Goal: Communication & Community: Answer question/provide support

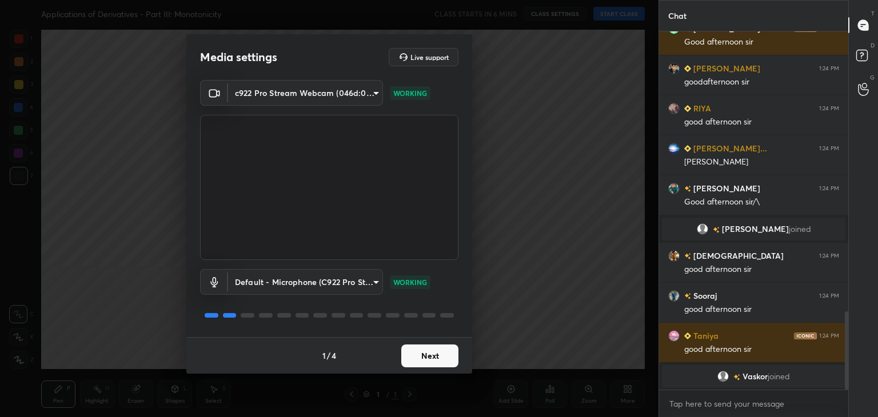
scroll to position [1236, 0]
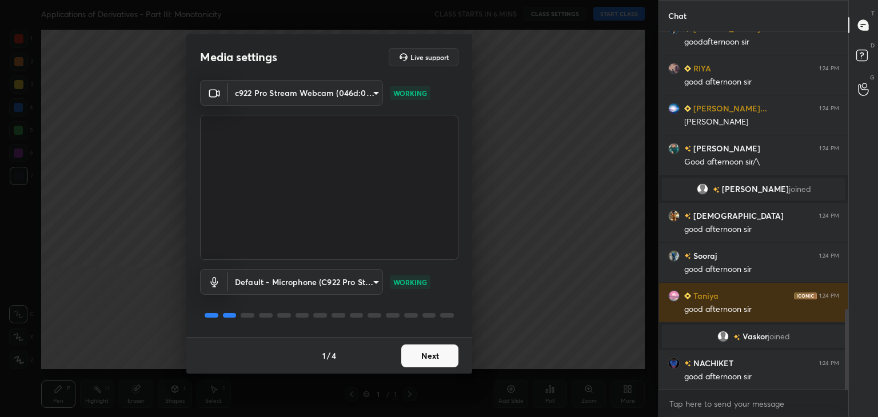
click at [425, 355] on button "Next" at bounding box center [429, 356] width 57 height 23
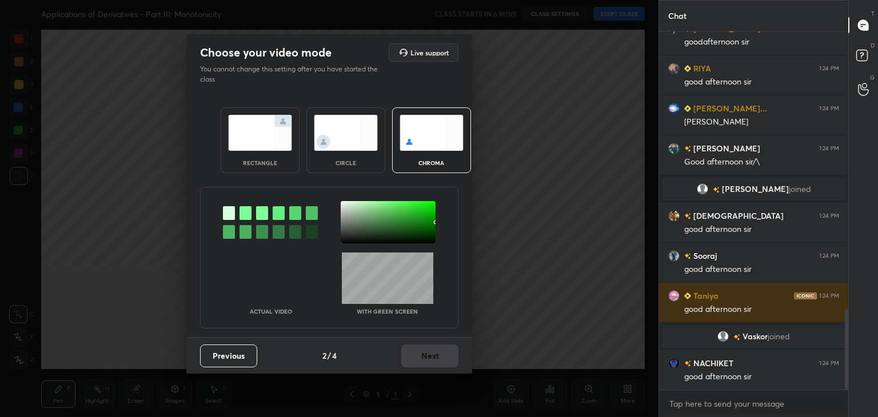
click at [351, 145] on img at bounding box center [346, 133] width 64 height 36
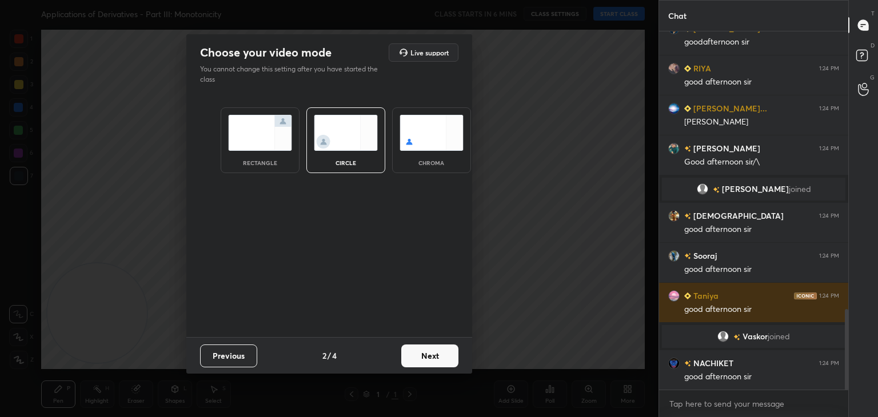
click at [446, 364] on button "Next" at bounding box center [429, 356] width 57 height 23
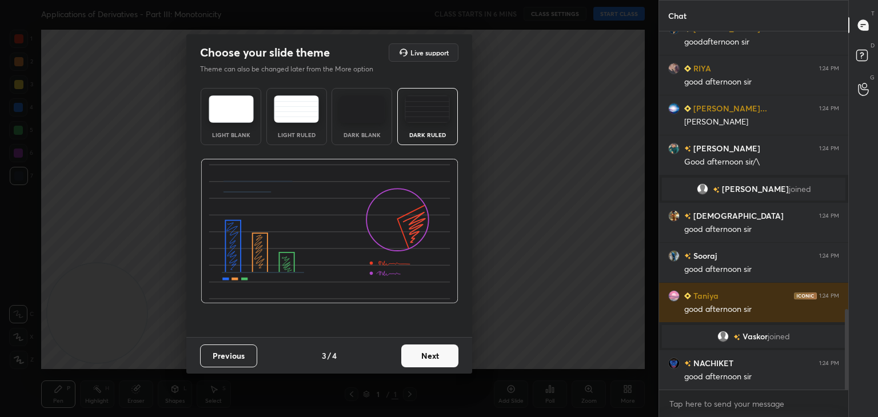
click at [448, 360] on button "Next" at bounding box center [429, 356] width 57 height 23
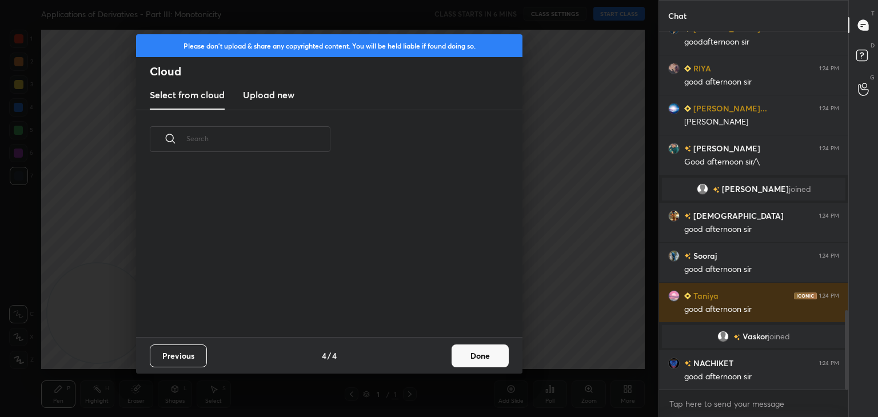
scroll to position [1264, 0]
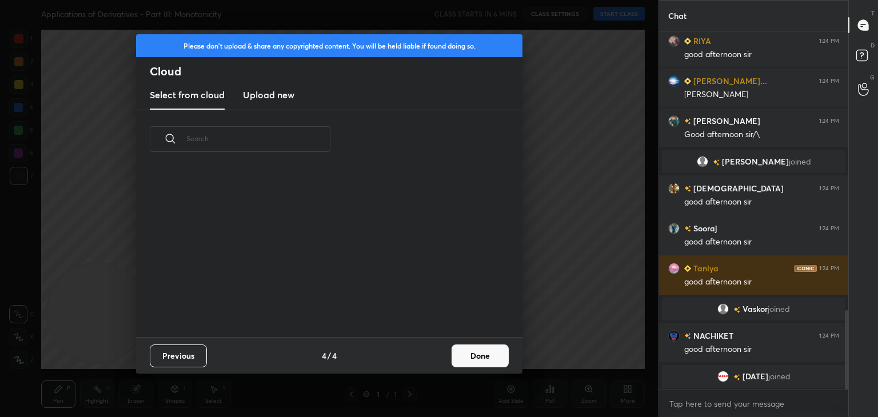
drag, startPoint x: 479, startPoint y: 357, endPoint x: 476, endPoint y: 348, distance: 9.2
click at [479, 357] on button "Done" at bounding box center [480, 356] width 57 height 23
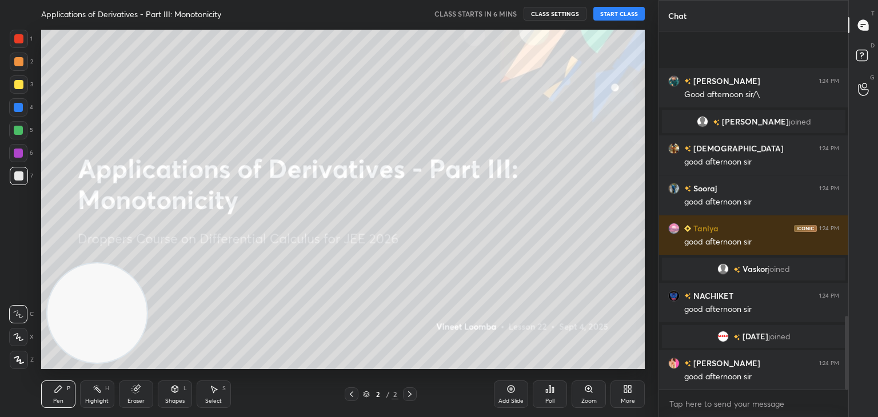
scroll to position [1386, 0]
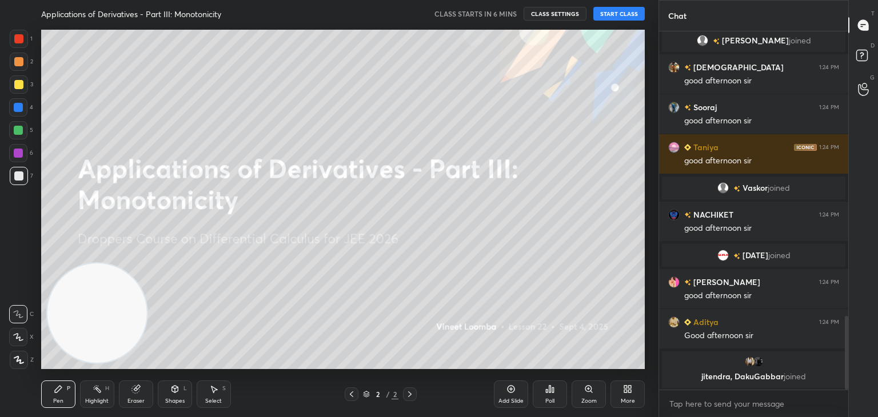
click at [618, 14] on button "START CLASS" at bounding box center [619, 14] width 51 height 14
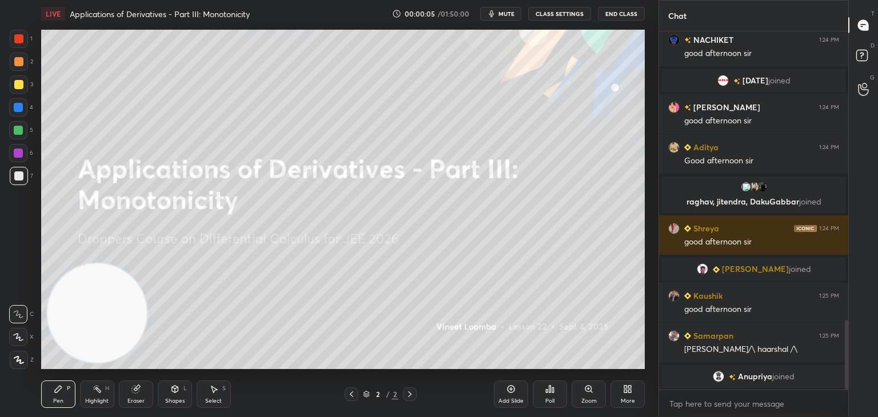
scroll to position [1497, 0]
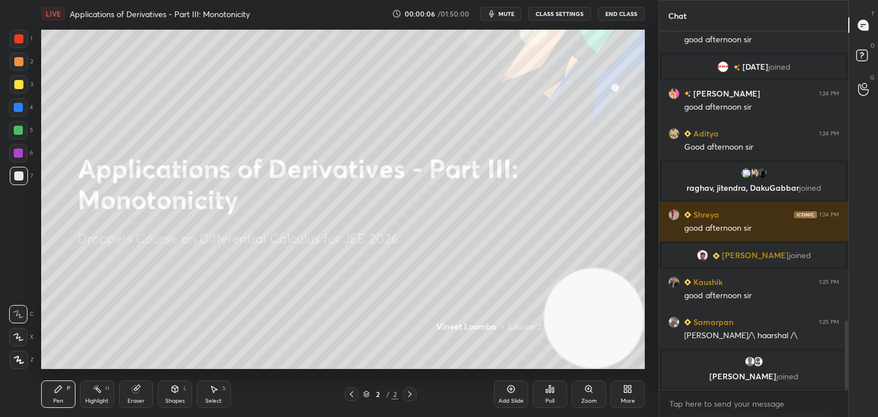
drag, startPoint x: 112, startPoint y: 302, endPoint x: 622, endPoint y: 320, distance: 509.8
click at [624, 323] on video at bounding box center [593, 318] width 99 height 99
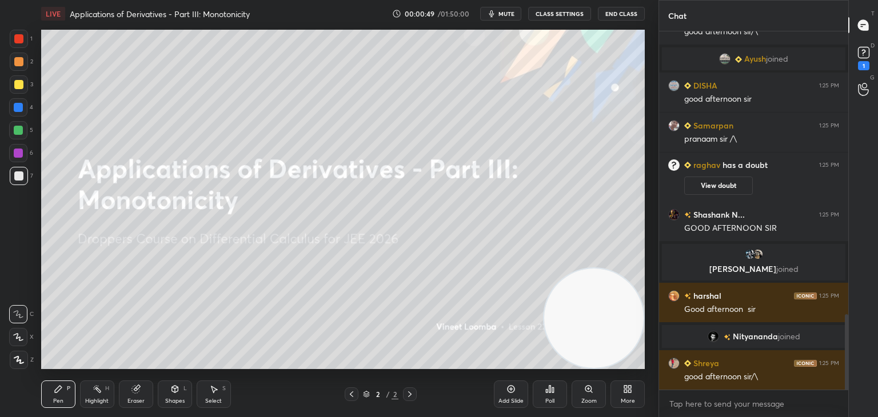
scroll to position [1345, 0]
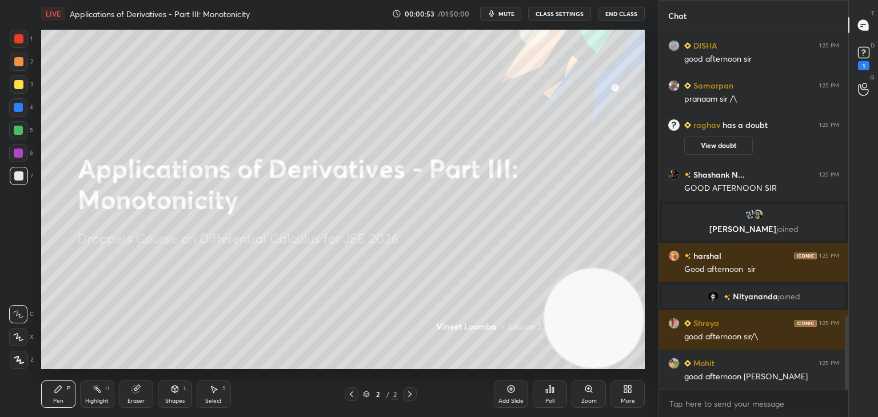
click at [631, 392] on icon at bounding box center [629, 391] width 3 height 3
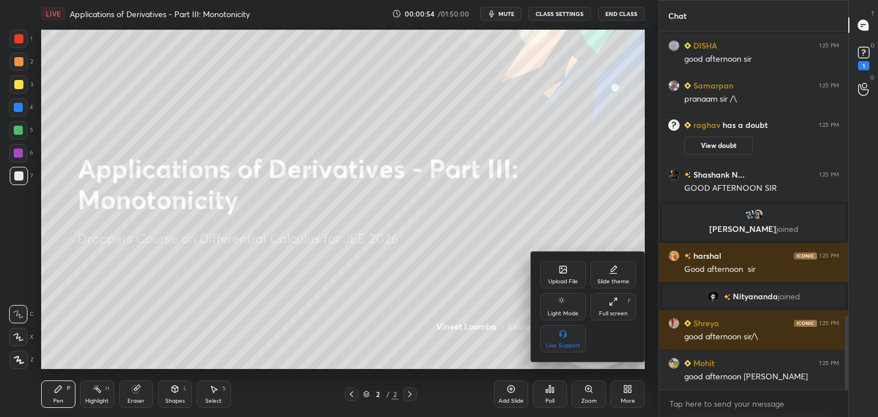
click at [557, 277] on div "Upload File" at bounding box center [563, 274] width 46 height 27
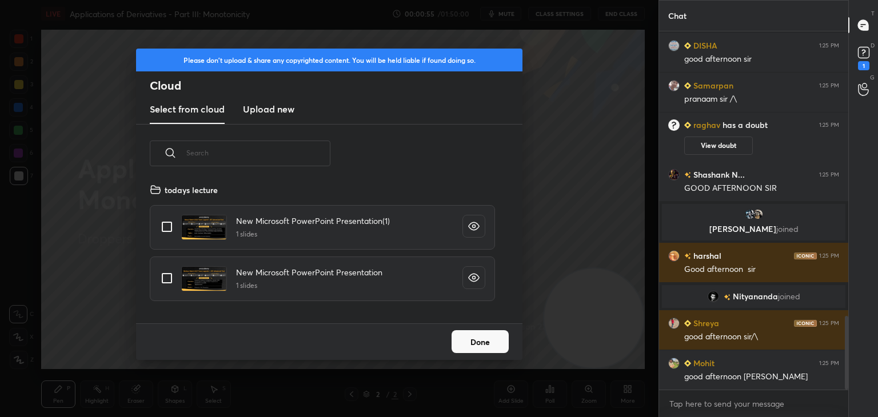
click at [258, 110] on h3 "Upload new" at bounding box center [268, 109] width 51 height 14
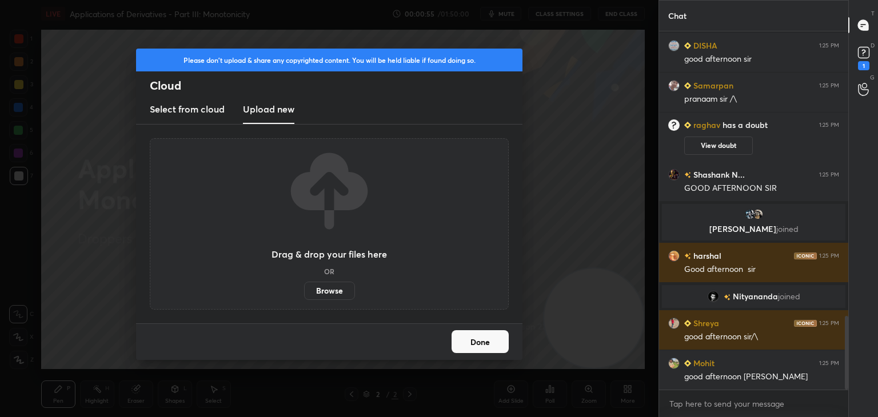
click at [320, 283] on label "Browse" at bounding box center [329, 291] width 51 height 18
click at [304, 283] on input "Browse" at bounding box center [304, 291] width 0 height 18
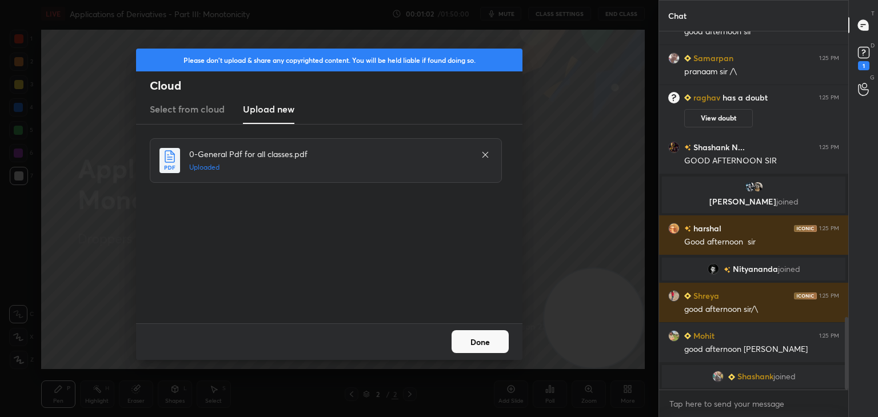
click at [481, 348] on button "Done" at bounding box center [480, 341] width 57 height 23
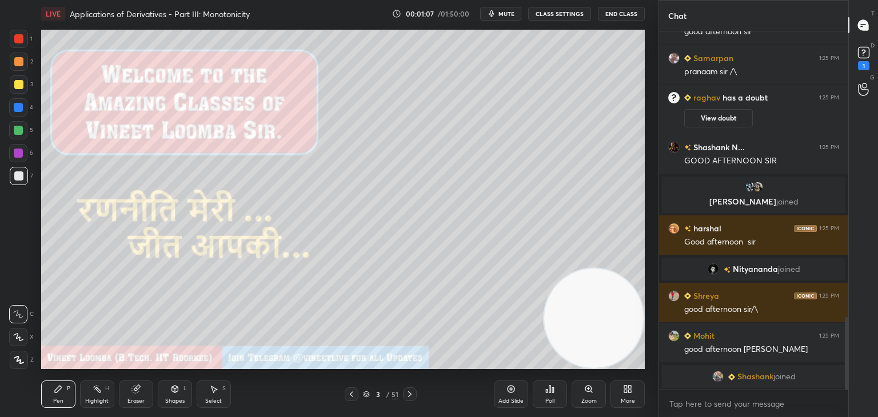
click at [878, 51] on div "D Doubts (D) 1" at bounding box center [863, 57] width 29 height 32
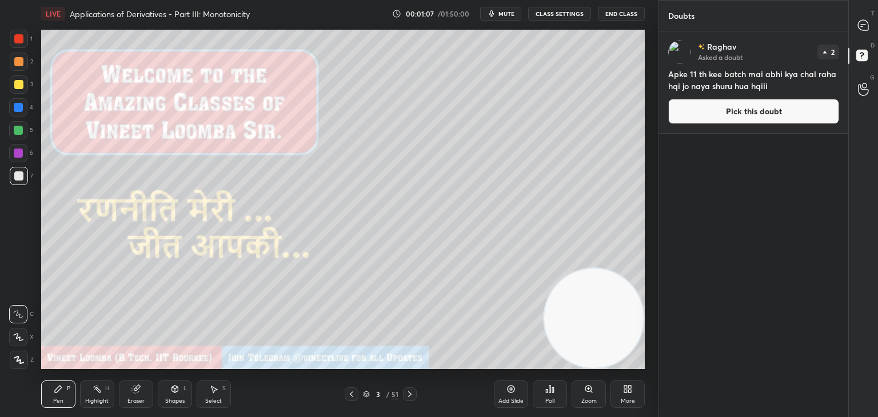
click at [874, 27] on div "T Messages (T)" at bounding box center [863, 25] width 29 height 32
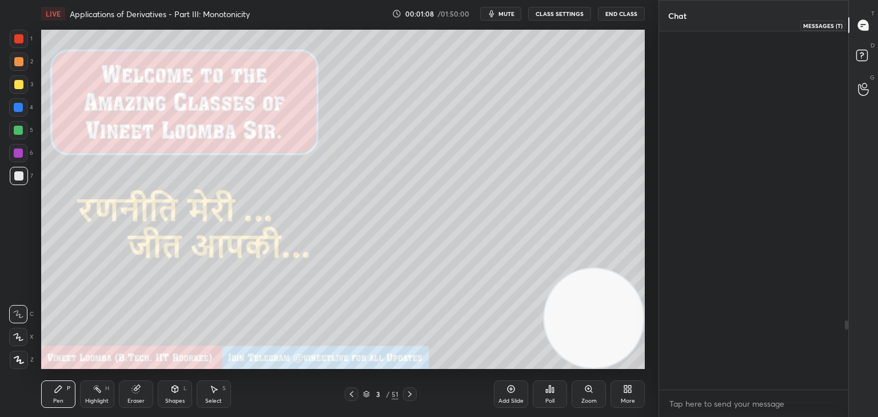
scroll to position [355, 186]
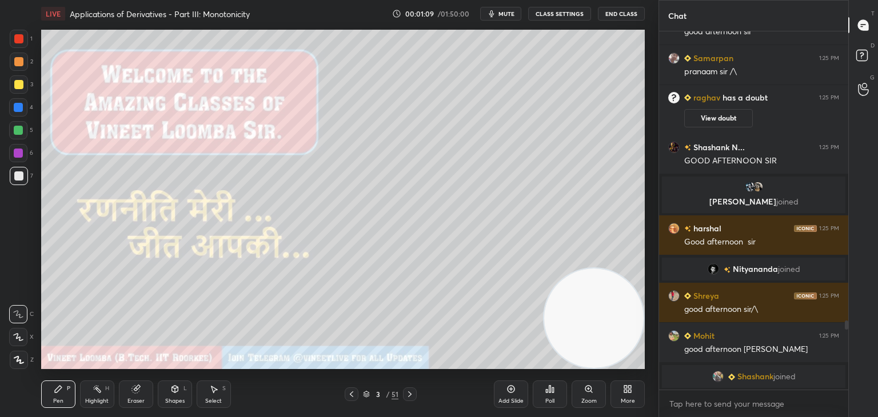
click at [407, 395] on icon at bounding box center [409, 394] width 9 height 9
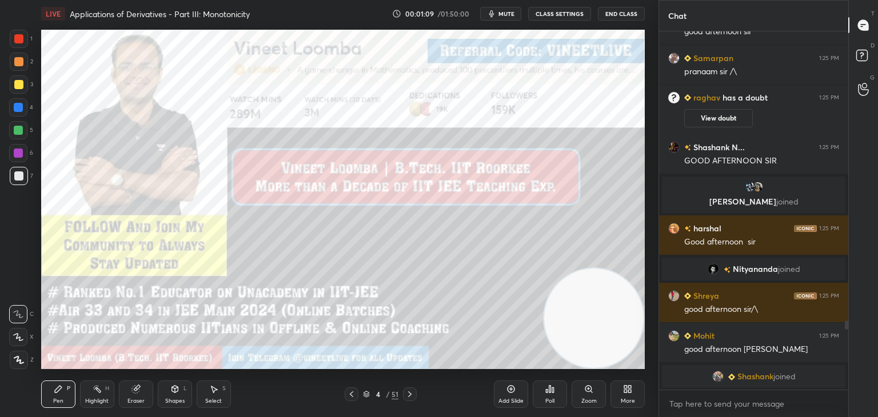
scroll to position [1515, 0]
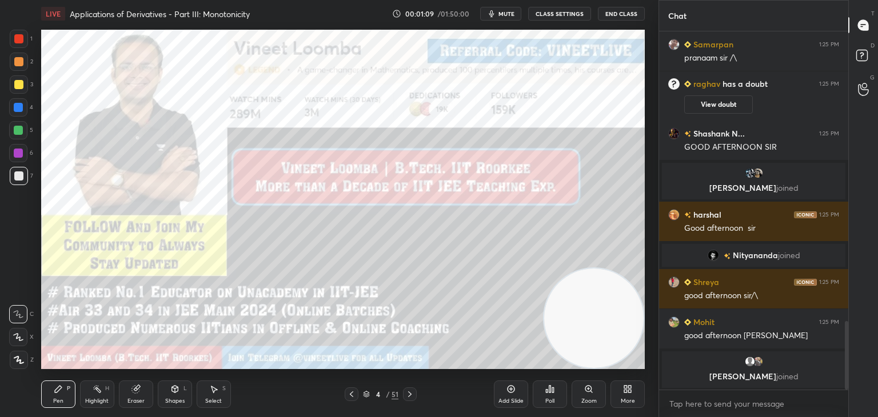
click at [407, 394] on icon at bounding box center [409, 394] width 9 height 9
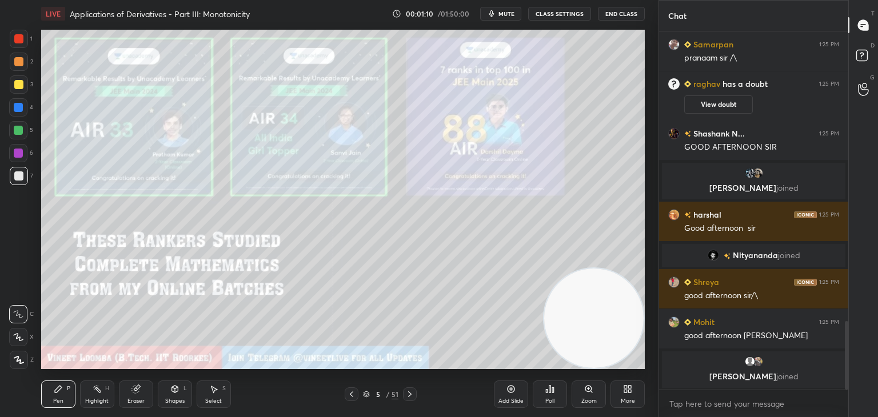
click at [407, 393] on icon at bounding box center [409, 394] width 9 height 9
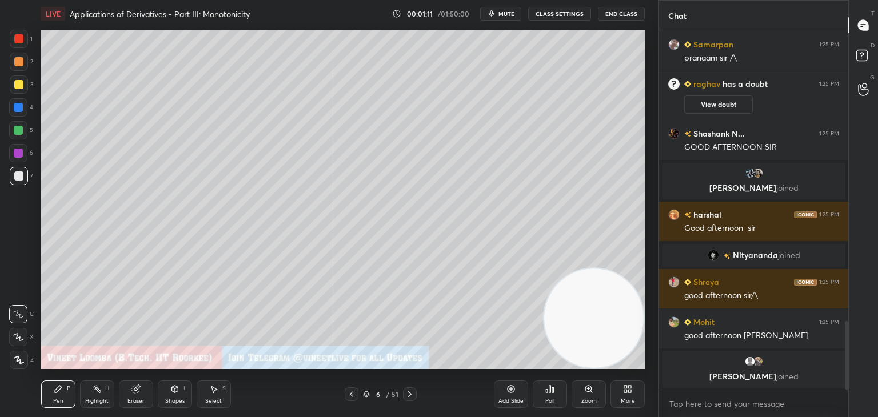
drag, startPoint x: 352, startPoint y: 394, endPoint x: 366, endPoint y: 397, distance: 14.1
click at [352, 394] on icon at bounding box center [351, 394] width 9 height 9
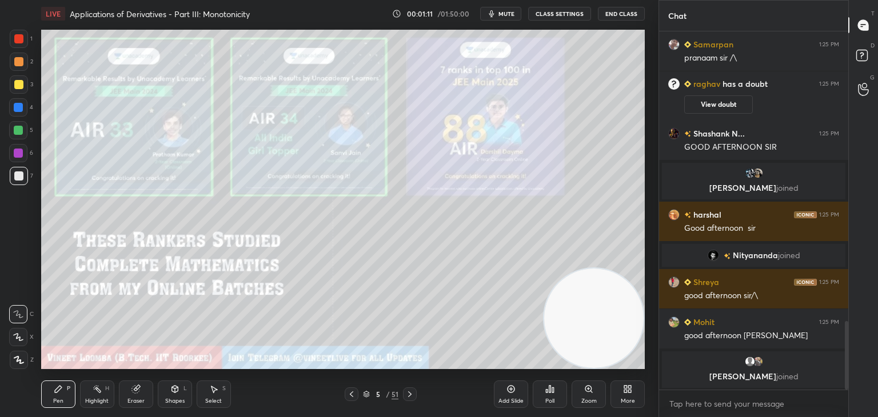
click at [376, 396] on div "5" at bounding box center [377, 394] width 11 height 7
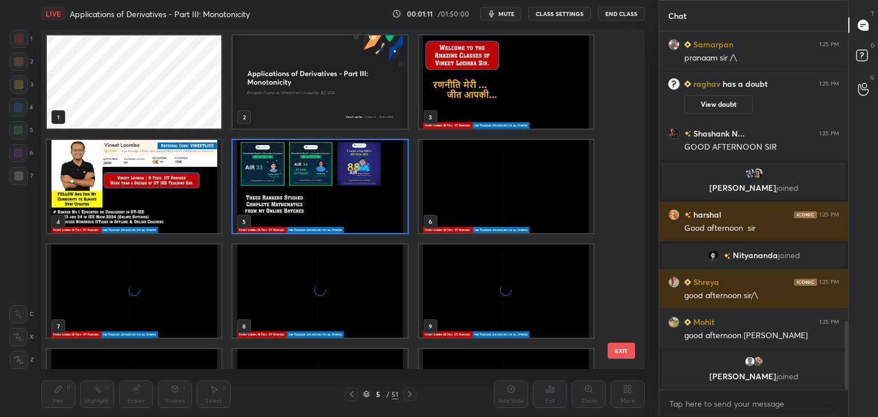
scroll to position [3, 6]
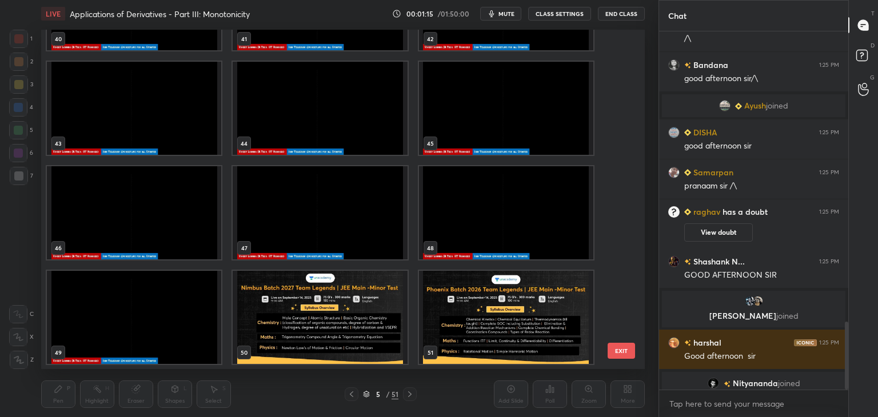
click at [439, 318] on img "grid" at bounding box center [506, 317] width 174 height 93
click at [440, 317] on img "grid" at bounding box center [506, 317] width 174 height 93
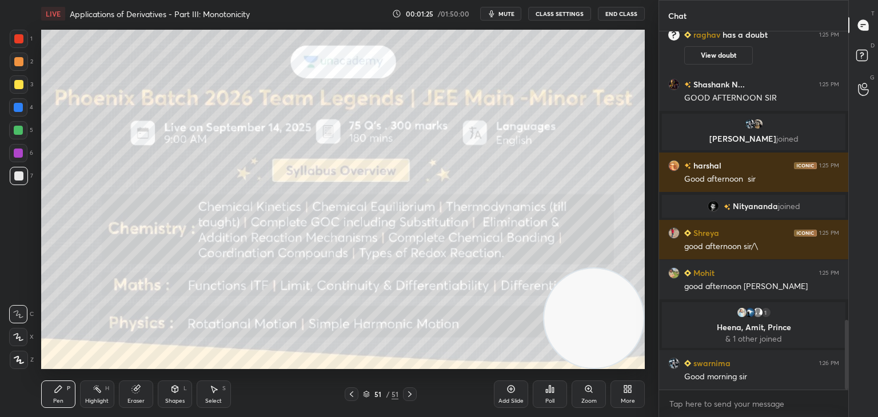
scroll to position [1482, 0]
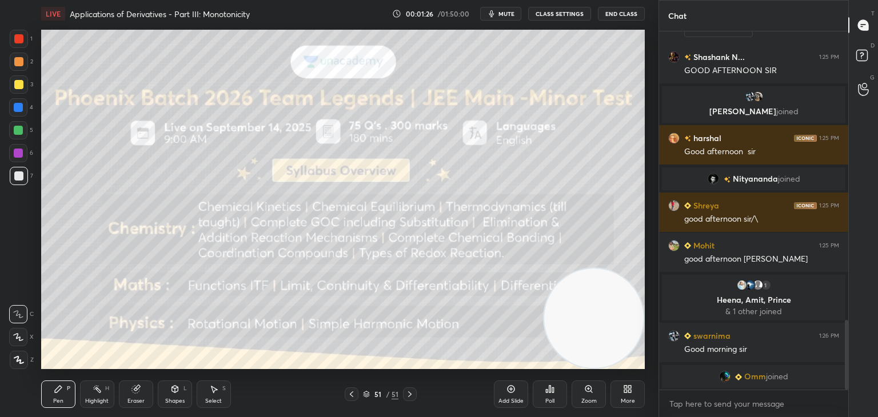
drag, startPoint x: 17, startPoint y: 362, endPoint x: 10, endPoint y: 363, distance: 6.3
click at [16, 362] on icon at bounding box center [18, 360] width 9 height 7
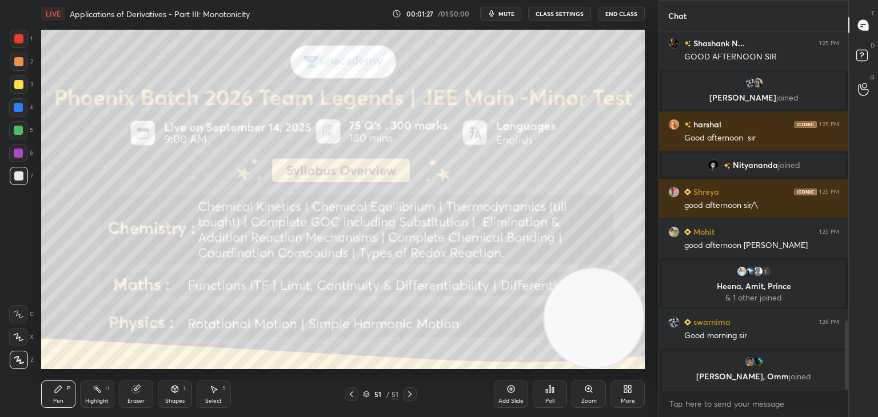
click at [350, 394] on icon at bounding box center [351, 394] width 9 height 9
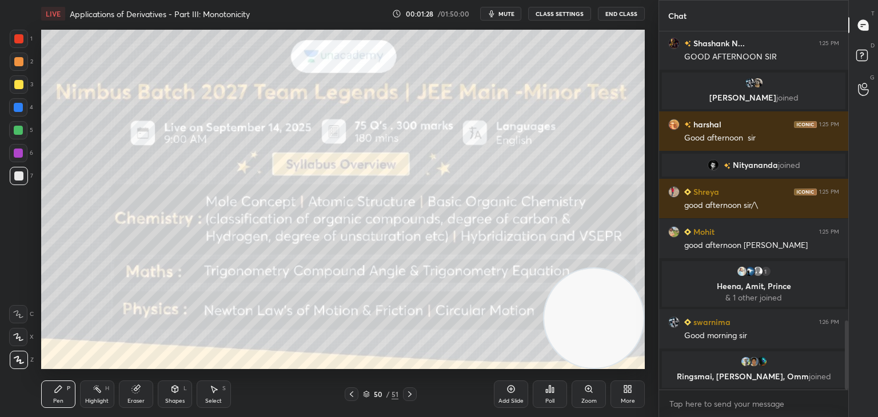
scroll to position [1505, 0]
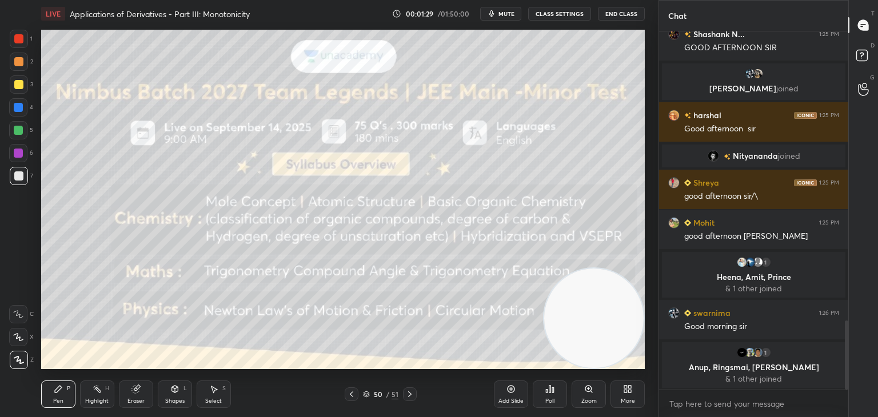
click at [354, 393] on icon at bounding box center [351, 394] width 9 height 9
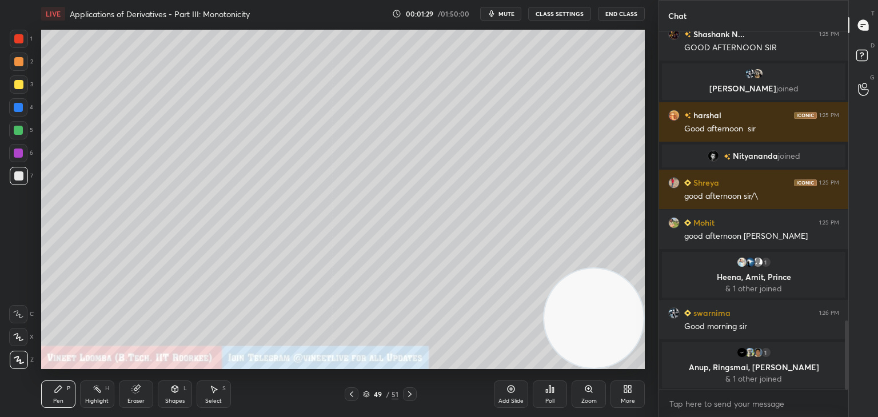
drag, startPoint x: 353, startPoint y: 393, endPoint x: 389, endPoint y: 380, distance: 38.3
click at [354, 392] on icon at bounding box center [351, 394] width 9 height 9
click at [866, 49] on icon at bounding box center [864, 57] width 21 height 21
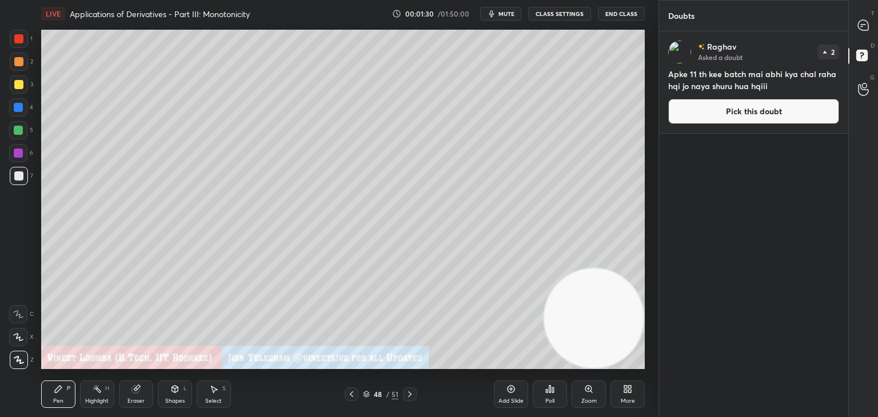
click at [803, 113] on button "Pick this doubt" at bounding box center [753, 111] width 171 height 25
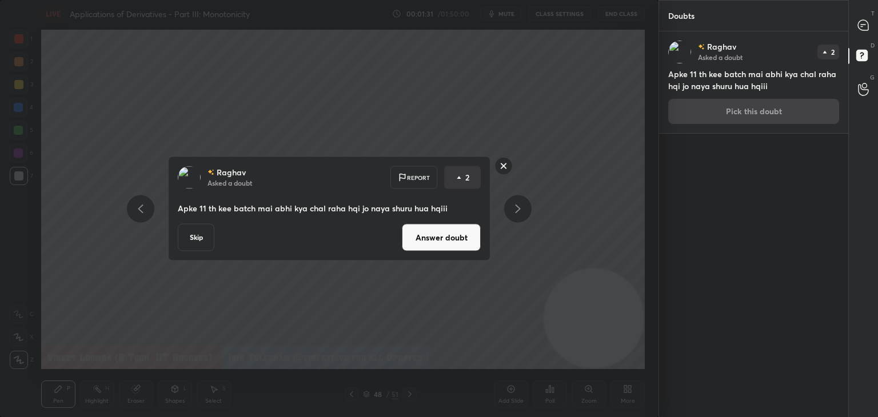
click at [452, 234] on button "Answer doubt" at bounding box center [441, 237] width 79 height 27
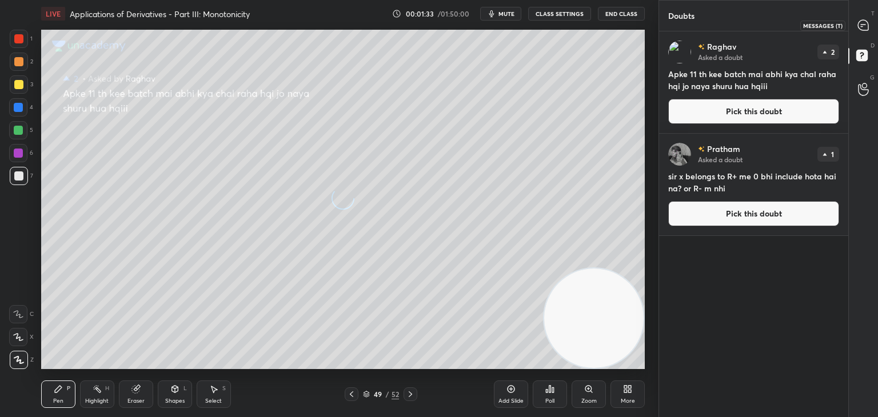
click at [858, 29] on icon at bounding box center [864, 25] width 12 height 12
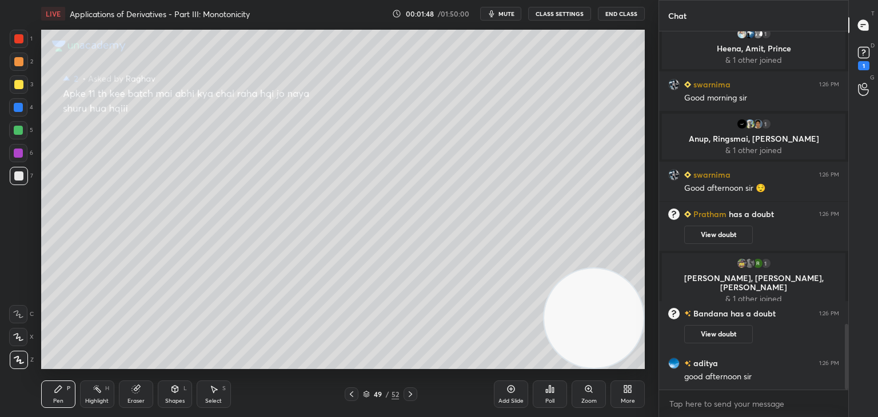
scroll to position [1685, 0]
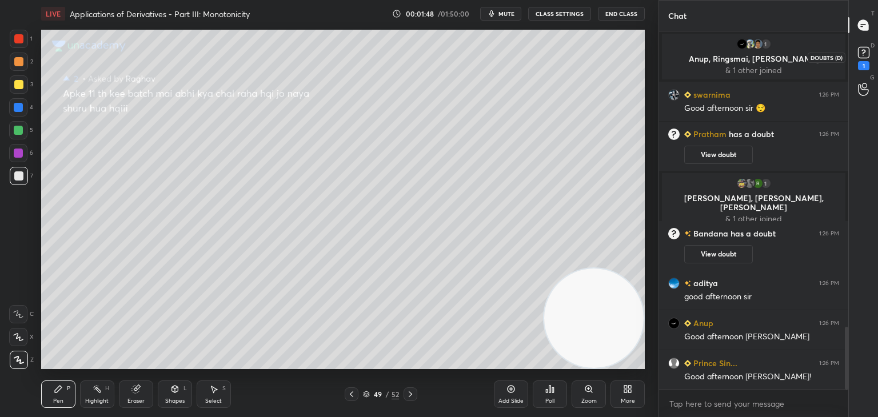
click at [862, 62] on div "1" at bounding box center [863, 65] width 11 height 9
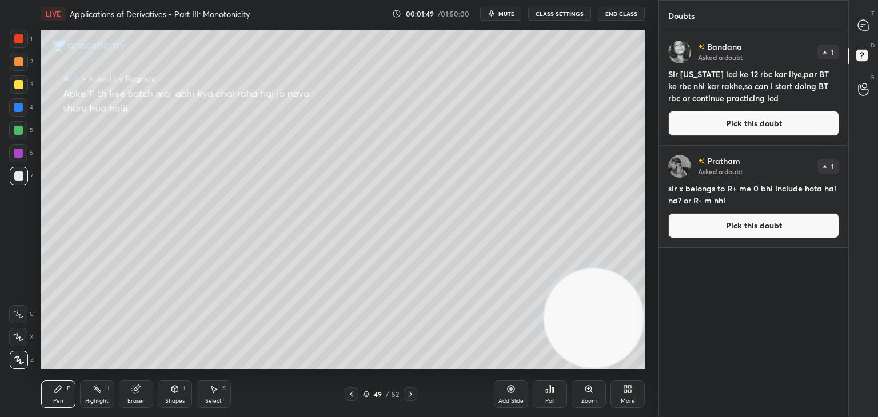
drag, startPoint x: 712, startPoint y: 129, endPoint x: 700, endPoint y: 137, distance: 14.8
click at [712, 128] on button "Pick this doubt" at bounding box center [753, 123] width 171 height 25
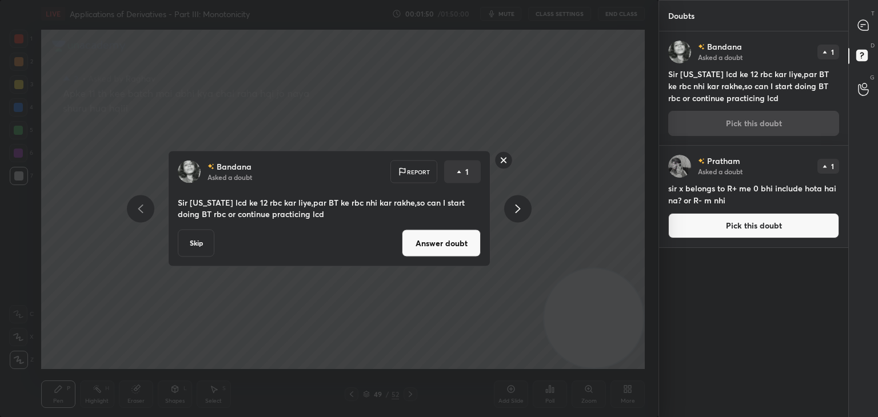
click at [457, 237] on button "Answer doubt" at bounding box center [441, 243] width 79 height 27
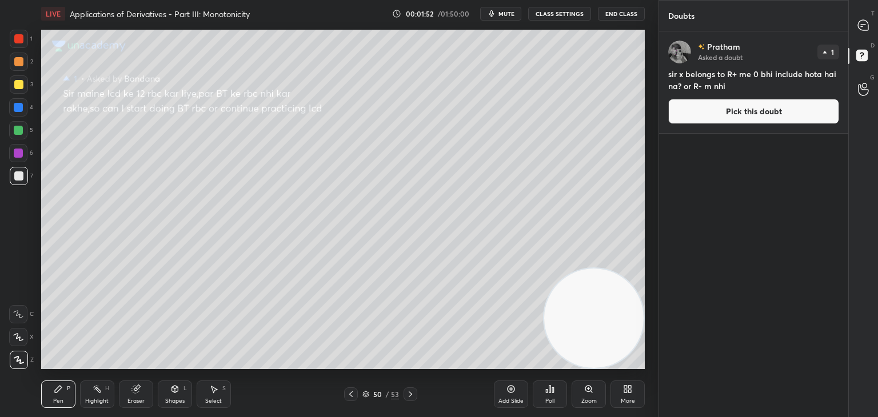
click at [871, 28] on div at bounding box center [864, 25] width 23 height 21
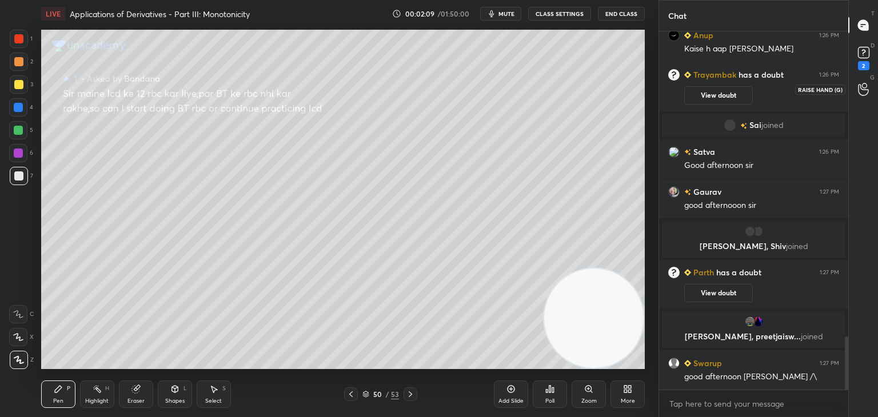
scroll to position [2095, 0]
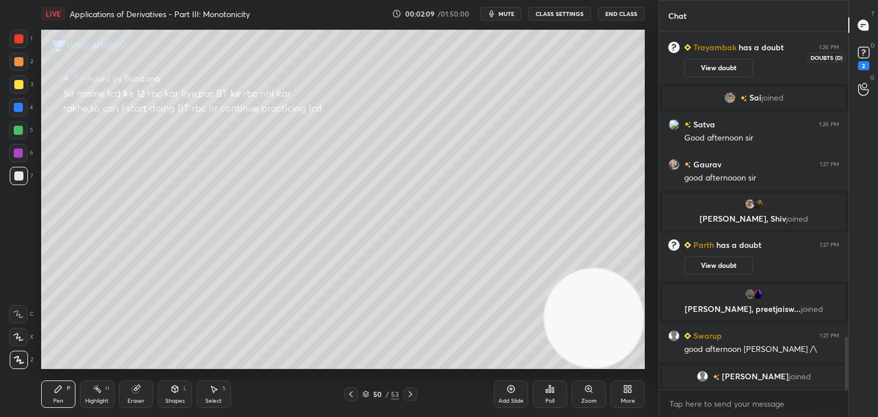
click at [866, 66] on div "2" at bounding box center [863, 65] width 11 height 9
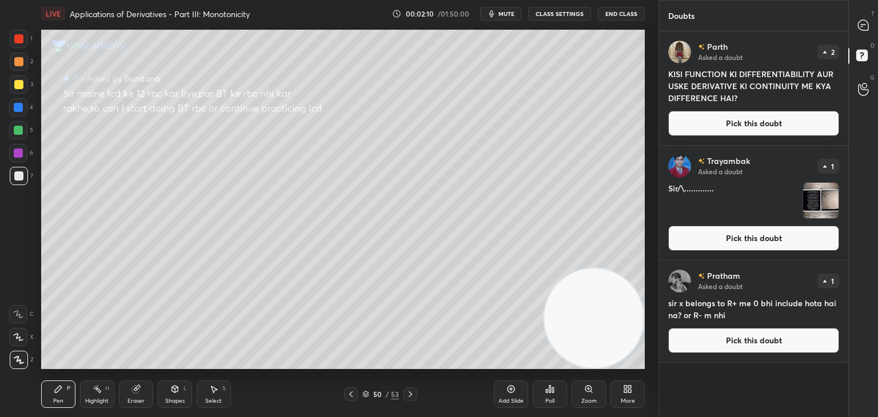
click at [783, 122] on button "Pick this doubt" at bounding box center [753, 123] width 171 height 25
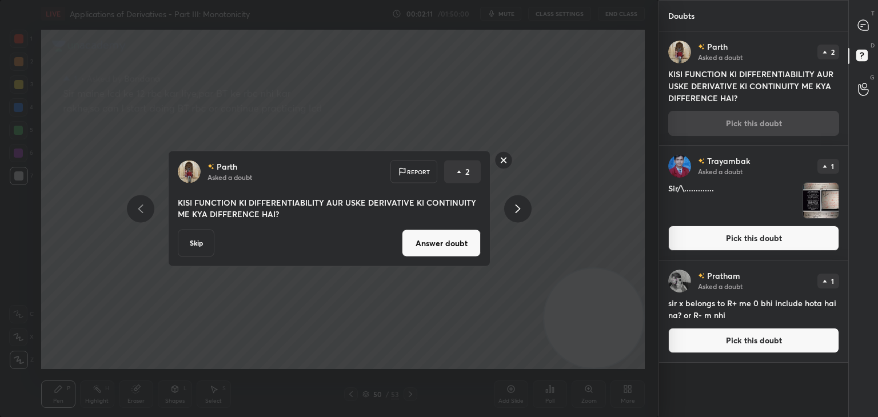
click at [431, 250] on button "Answer doubt" at bounding box center [441, 243] width 79 height 27
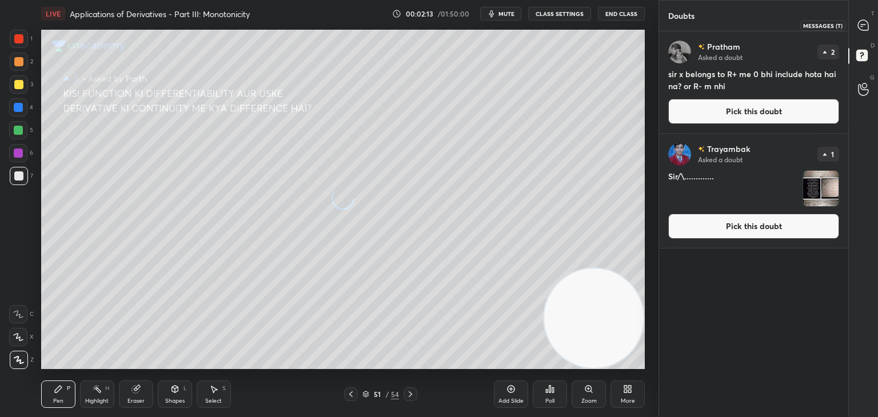
click at [861, 30] on icon at bounding box center [864, 25] width 12 height 12
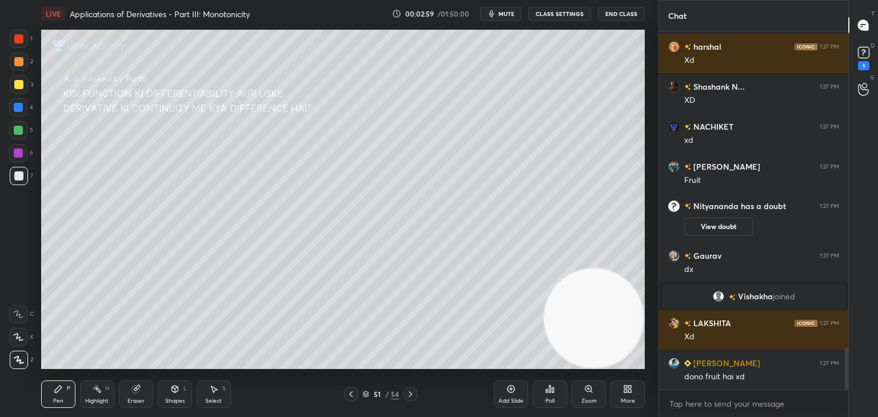
scroll to position [2695, 0]
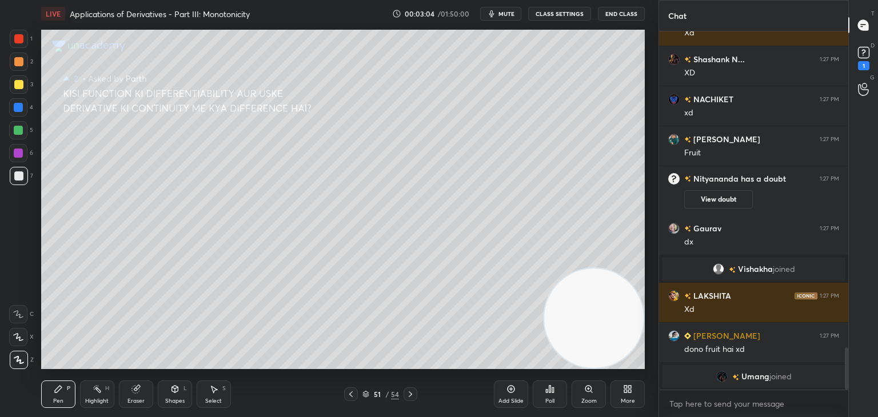
drag, startPoint x: 142, startPoint y: 389, endPoint x: 145, endPoint y: 381, distance: 8.7
click at [142, 389] on div "Eraser" at bounding box center [136, 394] width 34 height 27
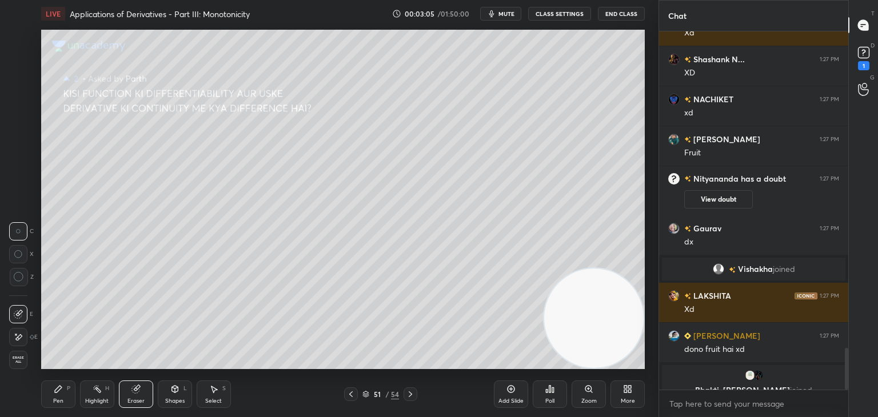
scroll to position [2709, 0]
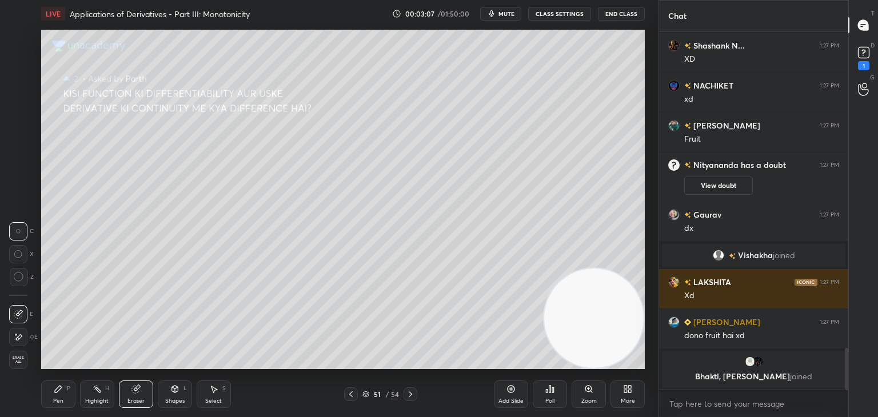
drag, startPoint x: 16, startPoint y: 161, endPoint x: 36, endPoint y: 158, distance: 20.2
click at [25, 158] on div "1 2 3 4 5 6 7 C X Z C X Z E E Erase all H H" at bounding box center [18, 200] width 37 height 340
drag, startPoint x: 49, startPoint y: 394, endPoint x: 26, endPoint y: 380, distance: 27.5
click at [49, 392] on div "Pen P" at bounding box center [58, 394] width 34 height 27
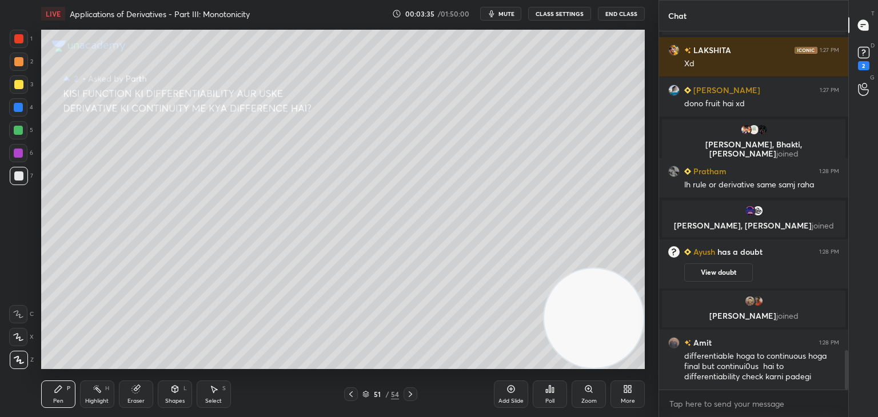
scroll to position [2915, 0]
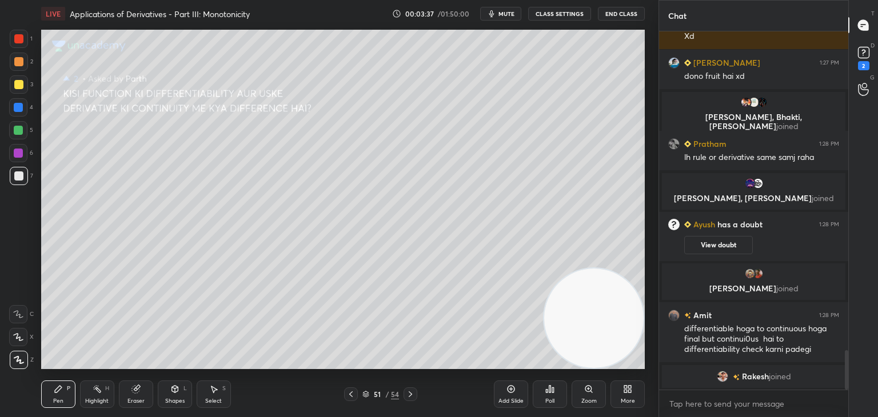
click at [133, 396] on div "Eraser" at bounding box center [136, 394] width 34 height 27
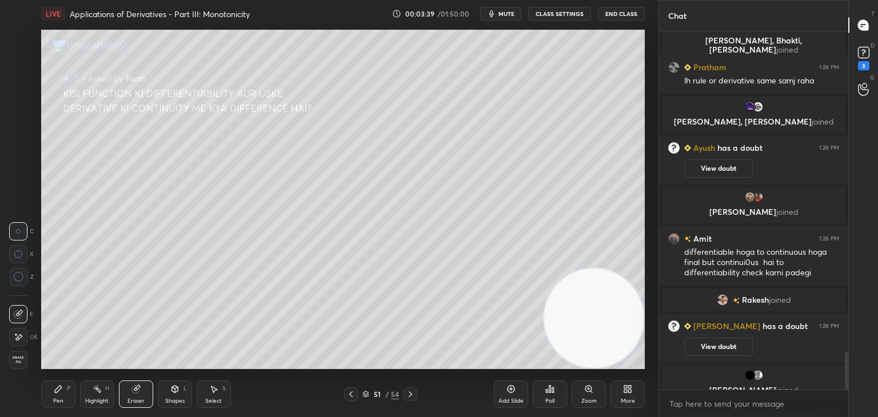
scroll to position [2995, 0]
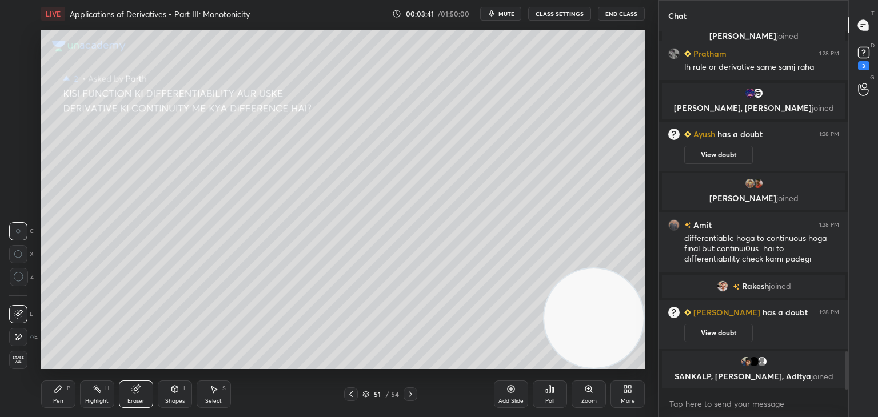
click at [53, 390] on div "Pen P" at bounding box center [58, 394] width 34 height 27
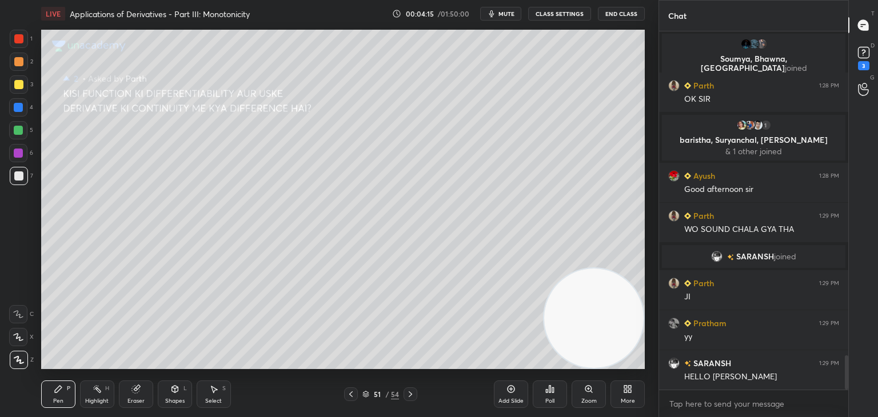
scroll to position [3375, 0]
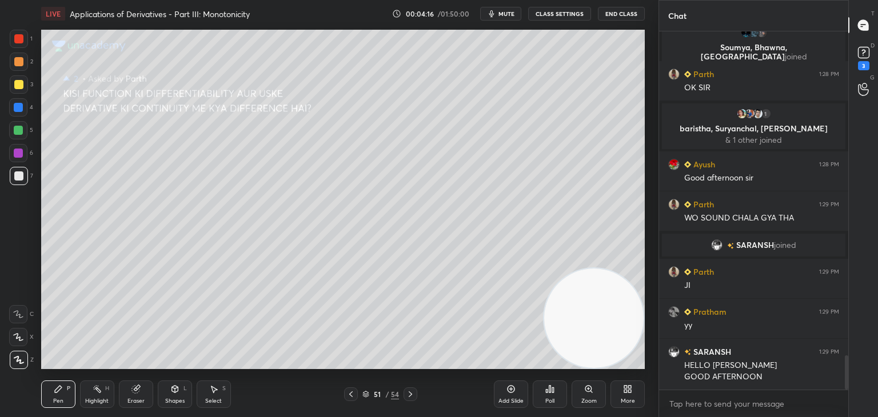
click at [146, 396] on div "Eraser" at bounding box center [136, 394] width 34 height 27
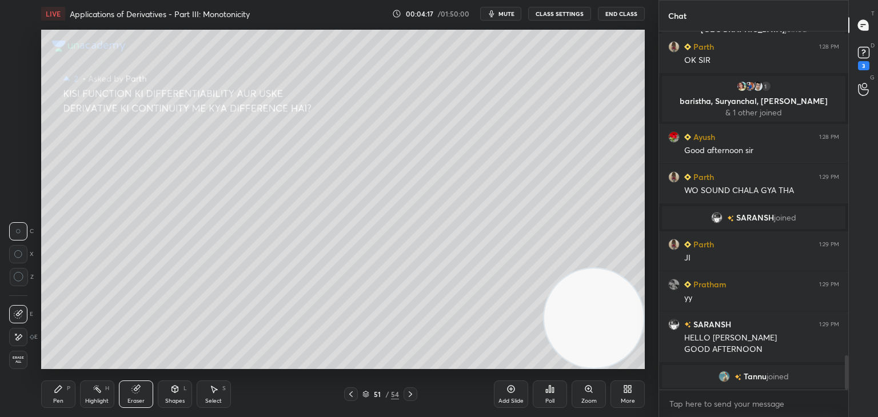
click at [21, 337] on icon at bounding box center [19, 338] width 6 height 6
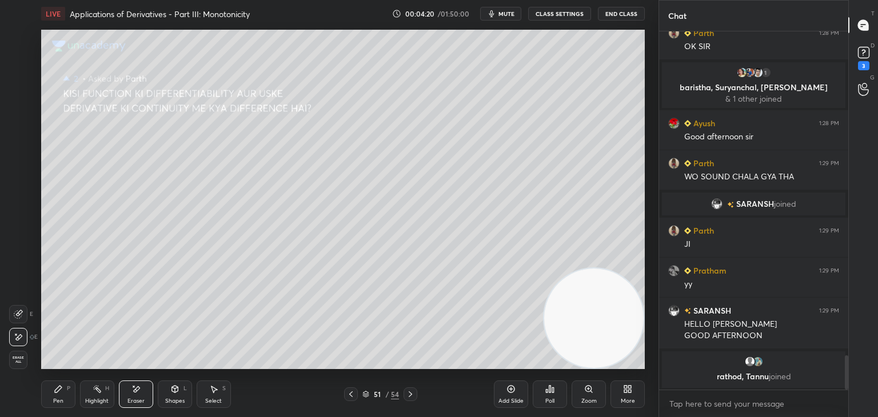
scroll to position [3410, 0]
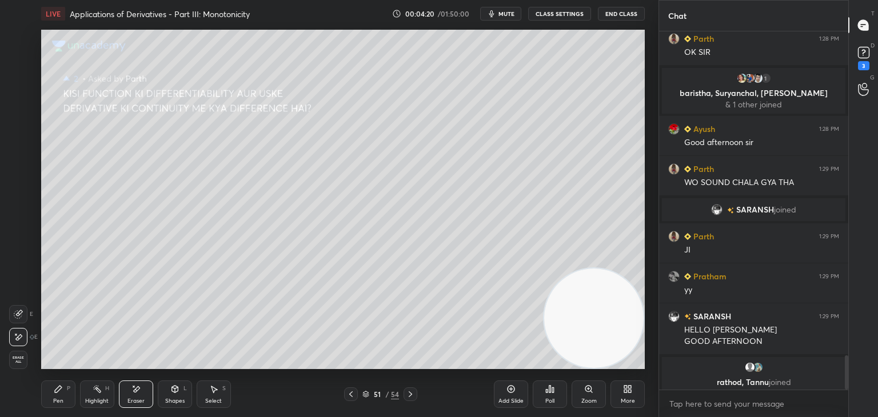
click at [65, 399] on div "Pen P" at bounding box center [58, 394] width 34 height 27
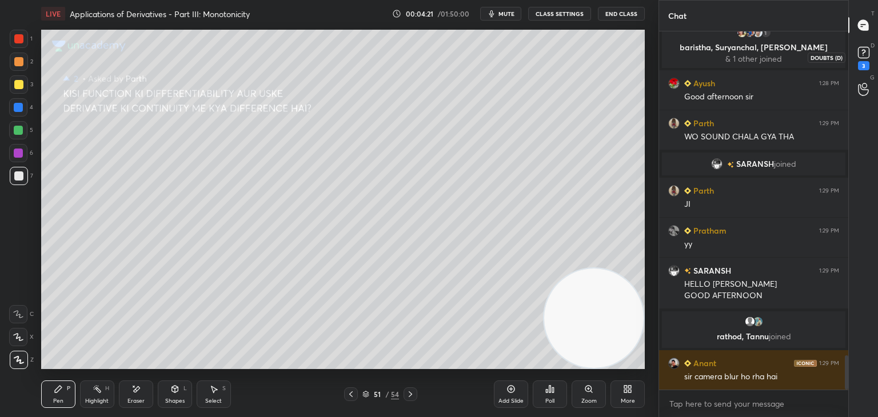
click at [858, 55] on rect at bounding box center [863, 52] width 11 height 11
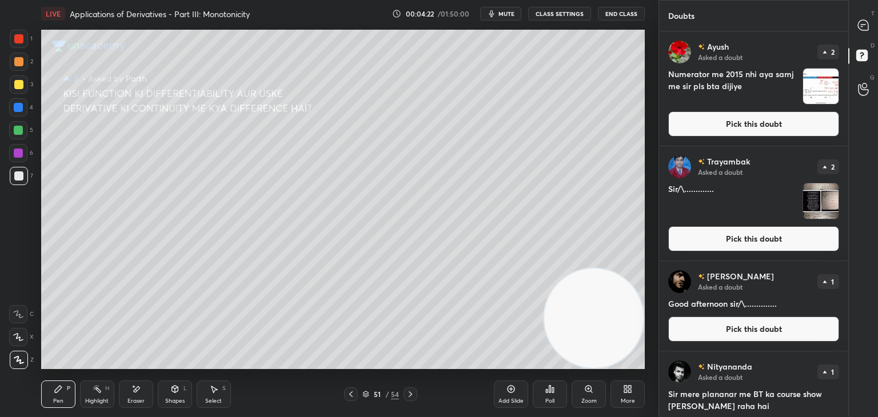
click at [795, 129] on button "Pick this doubt" at bounding box center [753, 124] width 171 height 25
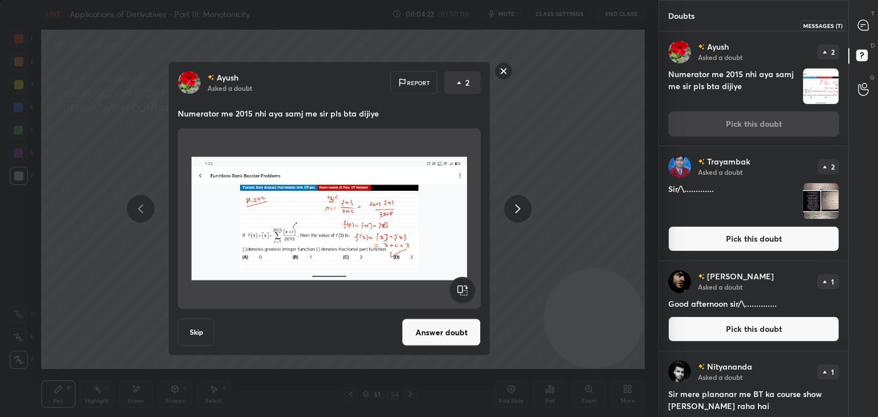
drag, startPoint x: 858, startPoint y: 25, endPoint x: 849, endPoint y: 33, distance: 11.7
click at [857, 26] on div at bounding box center [864, 25] width 23 height 21
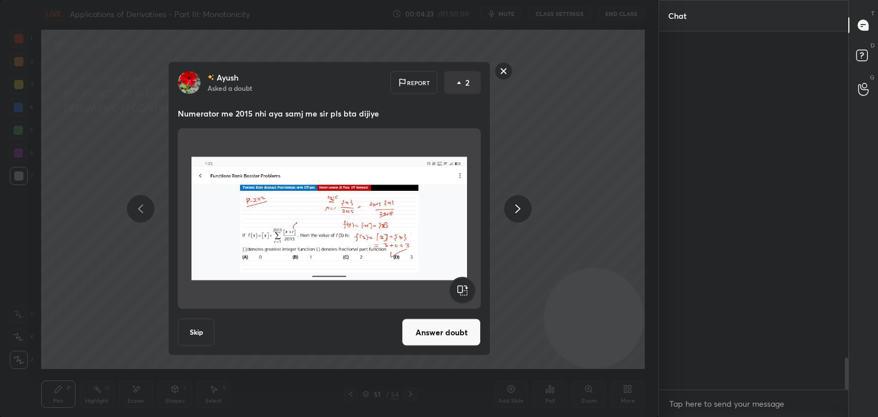
scroll to position [355, 186]
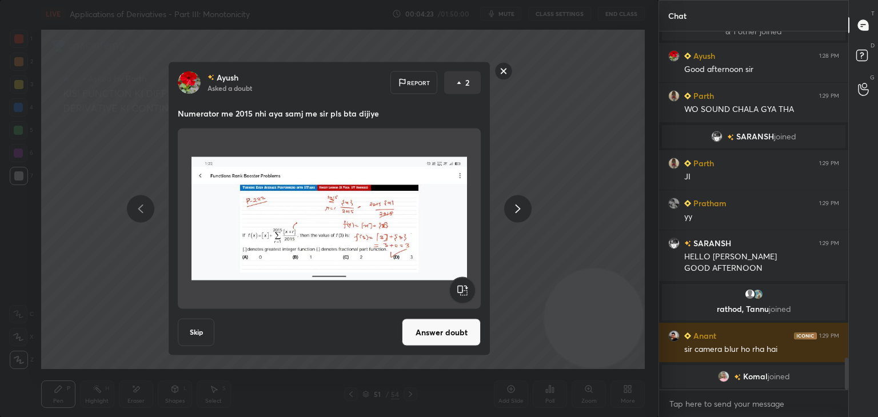
click at [501, 71] on rect at bounding box center [504, 71] width 18 height 18
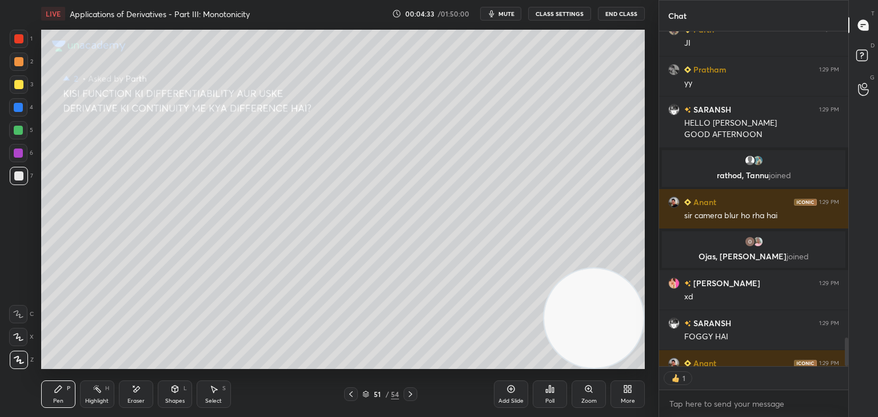
scroll to position [3602, 0]
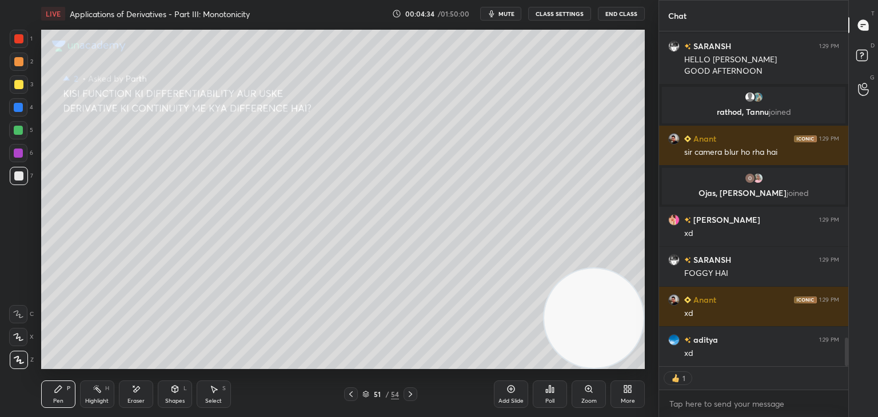
click at [553, 14] on button "CLASS SETTINGS" at bounding box center [559, 14] width 63 height 14
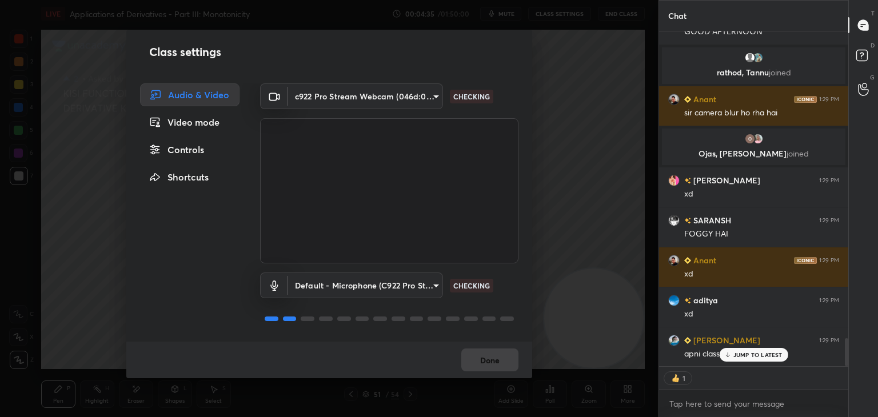
drag, startPoint x: 186, startPoint y: 152, endPoint x: 202, endPoint y: 178, distance: 31.3
click at [186, 152] on div "Controls" at bounding box center [189, 149] width 99 height 23
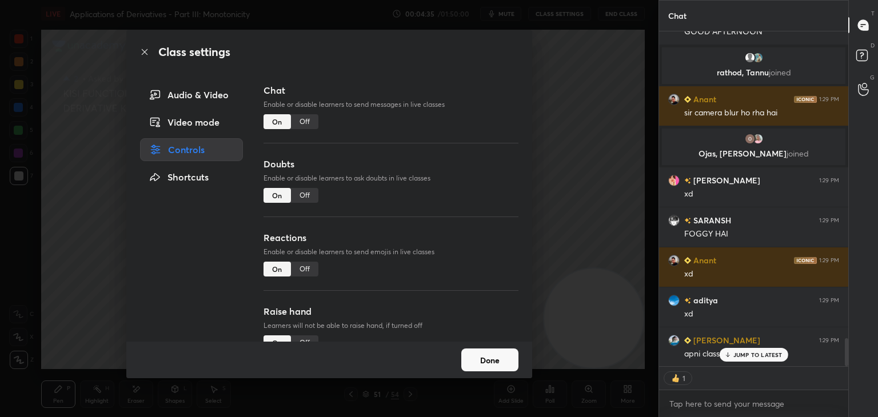
scroll to position [3669, 0]
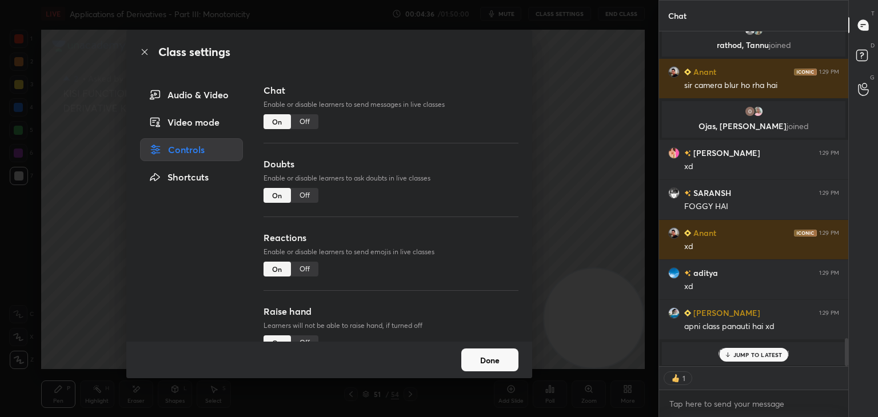
click at [302, 268] on div "Off" at bounding box center [304, 269] width 27 height 15
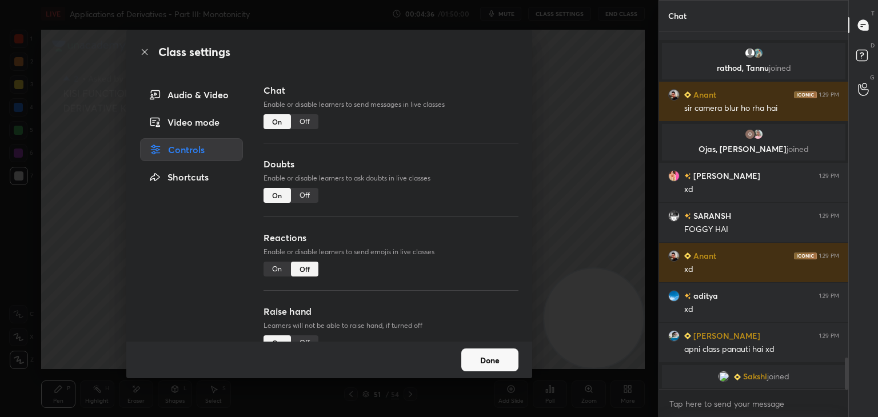
scroll to position [355, 186]
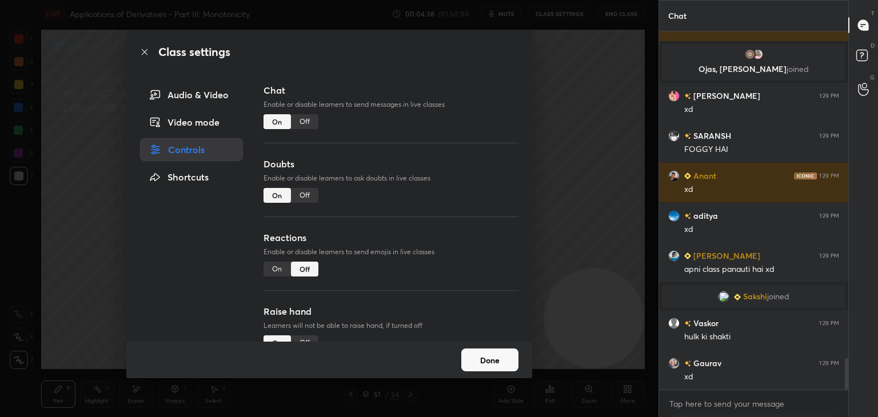
click at [300, 336] on div "Off" at bounding box center [304, 343] width 27 height 15
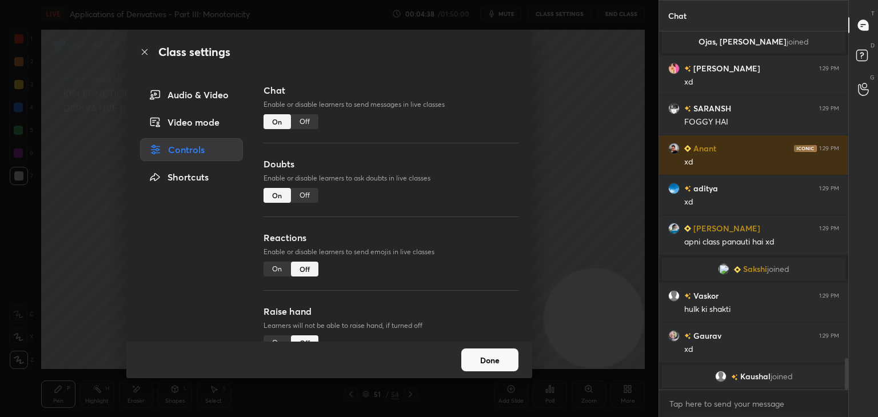
drag, startPoint x: 498, startPoint y: 362, endPoint x: 496, endPoint y: 369, distance: 7.6
click at [498, 363] on button "Done" at bounding box center [489, 360] width 57 height 23
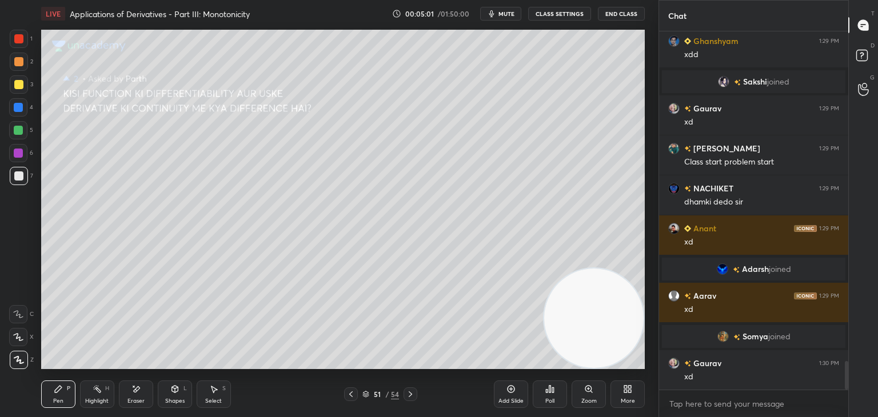
scroll to position [4183, 0]
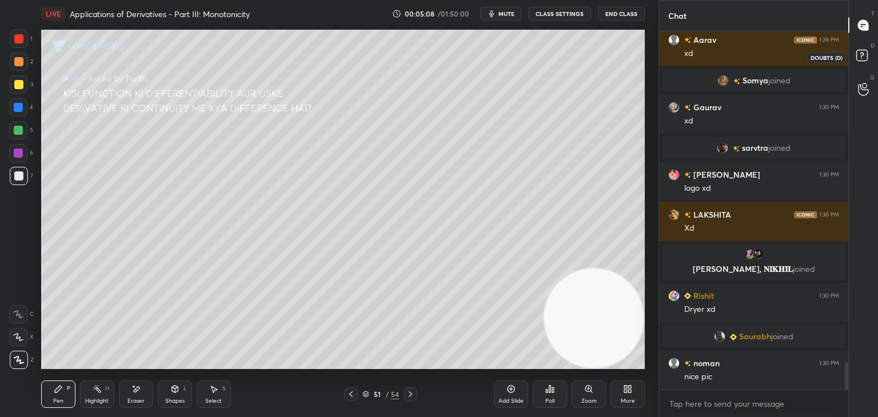
click at [868, 53] on icon at bounding box center [864, 57] width 21 height 21
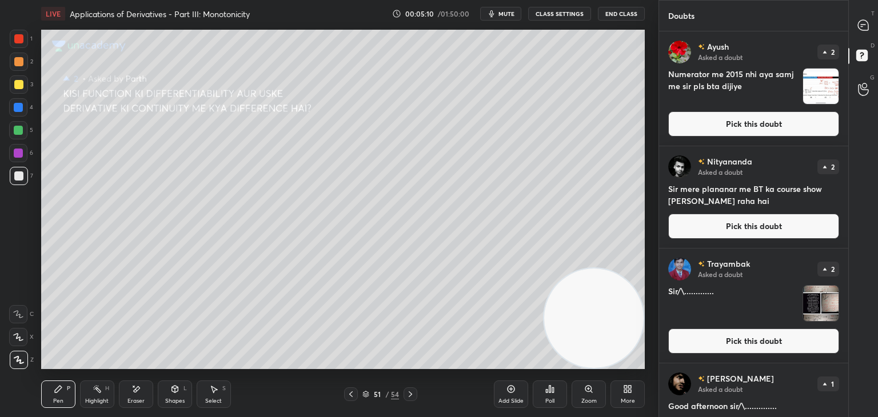
click at [786, 130] on button "Pick this doubt" at bounding box center [753, 124] width 171 height 25
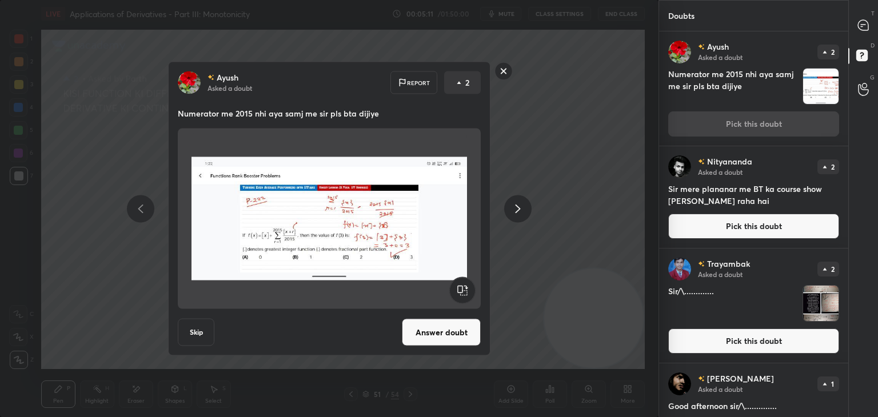
click at [433, 339] on button "Answer doubt" at bounding box center [441, 332] width 79 height 27
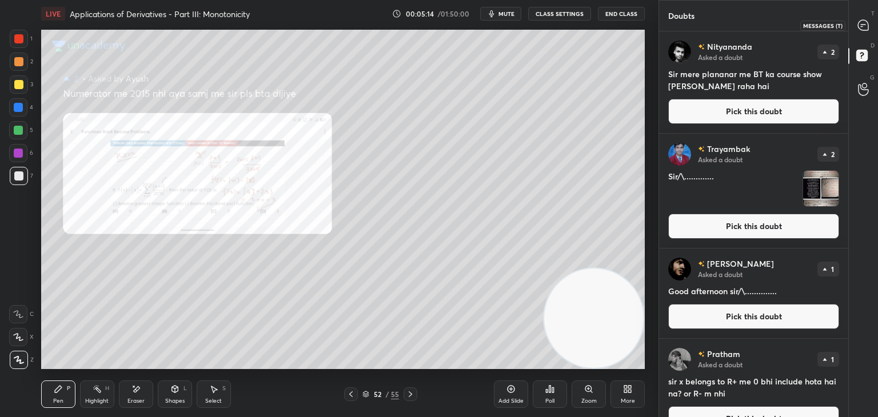
click at [867, 23] on icon at bounding box center [863, 25] width 10 height 10
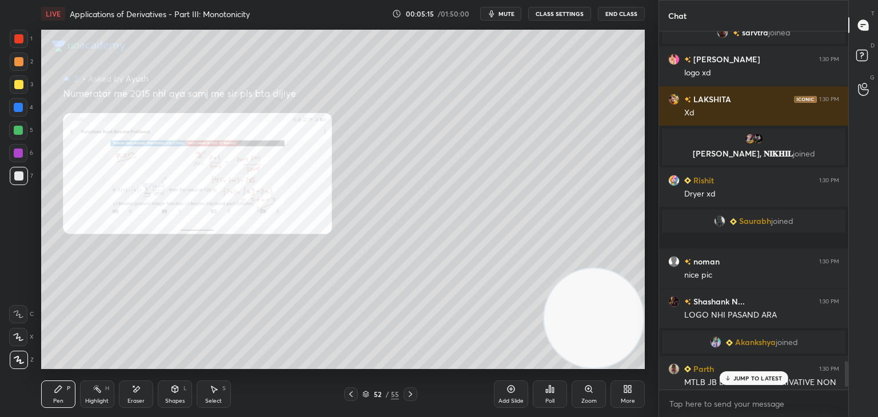
click at [759, 376] on p "JUMP TO LATEST" at bounding box center [758, 378] width 49 height 7
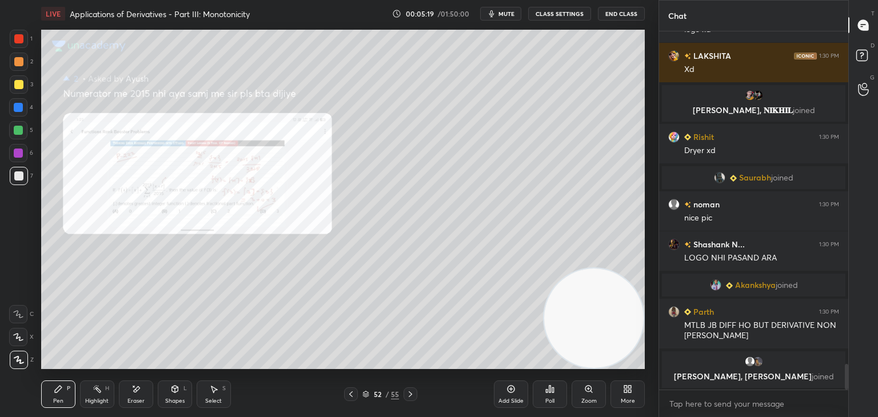
click at [590, 396] on div "Zoom" at bounding box center [589, 394] width 34 height 27
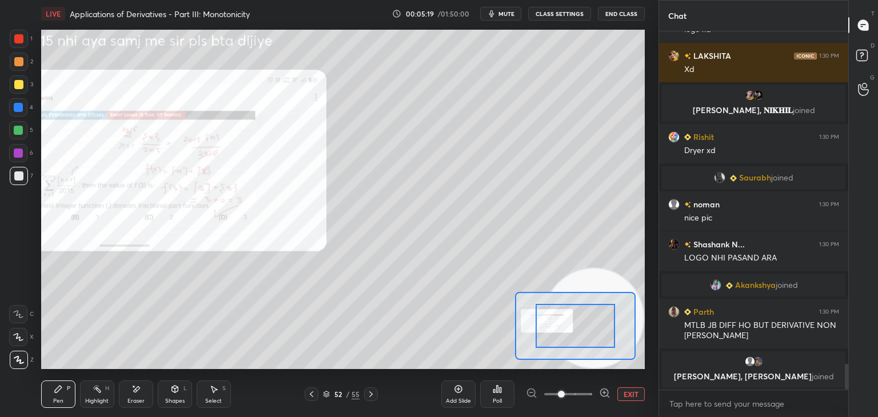
click at [588, 396] on span at bounding box center [568, 394] width 48 height 17
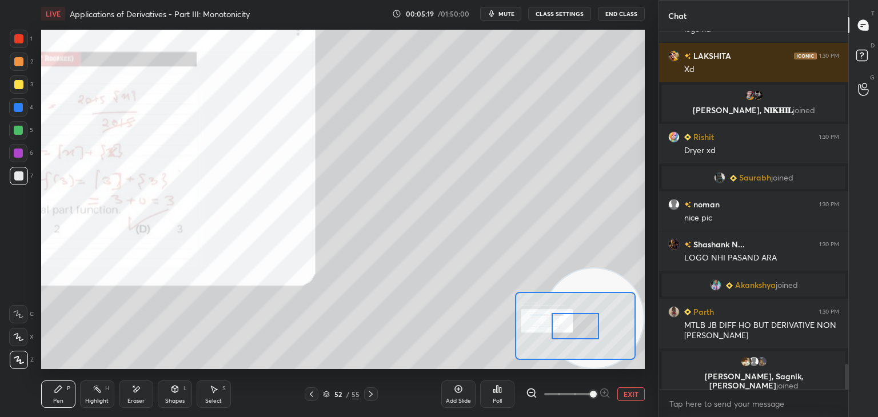
click at [590, 398] on span at bounding box center [593, 394] width 7 height 7
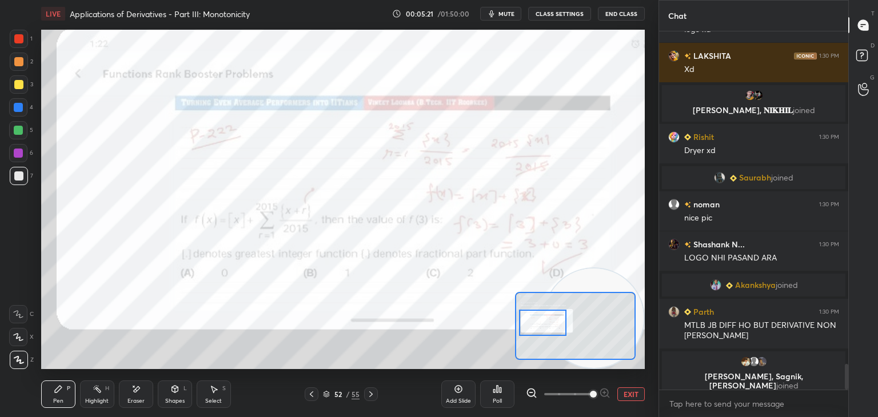
drag, startPoint x: 559, startPoint y: 321, endPoint x: 543, endPoint y: 318, distance: 16.7
click at [543, 318] on div at bounding box center [542, 323] width 47 height 26
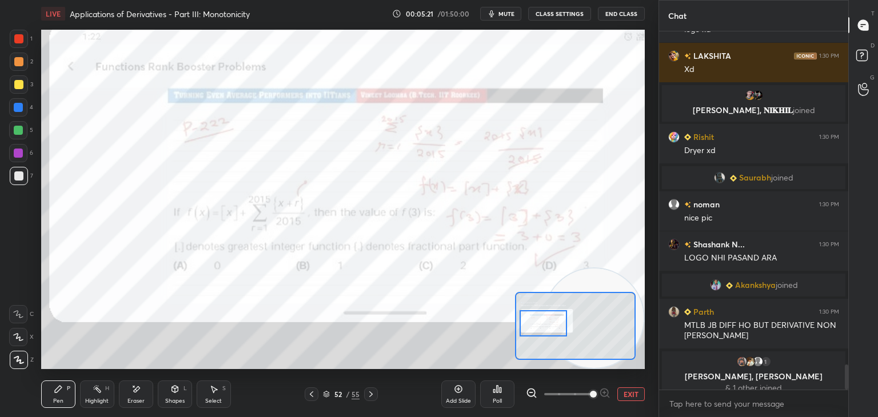
scroll to position [4699, 0]
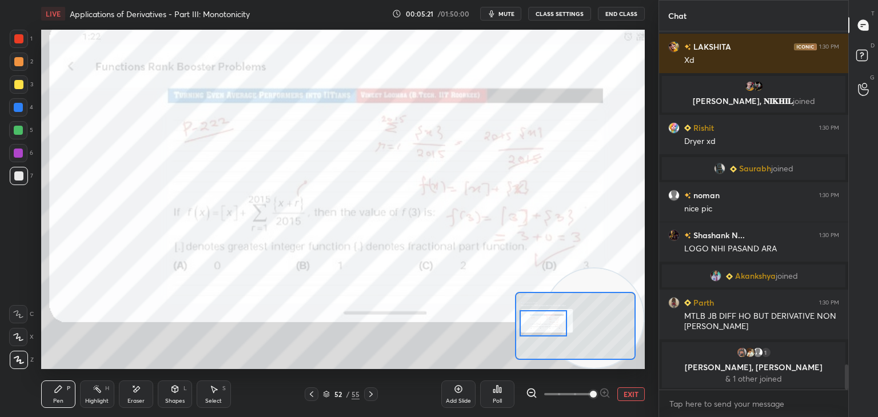
click at [532, 392] on icon at bounding box center [531, 393] width 11 height 11
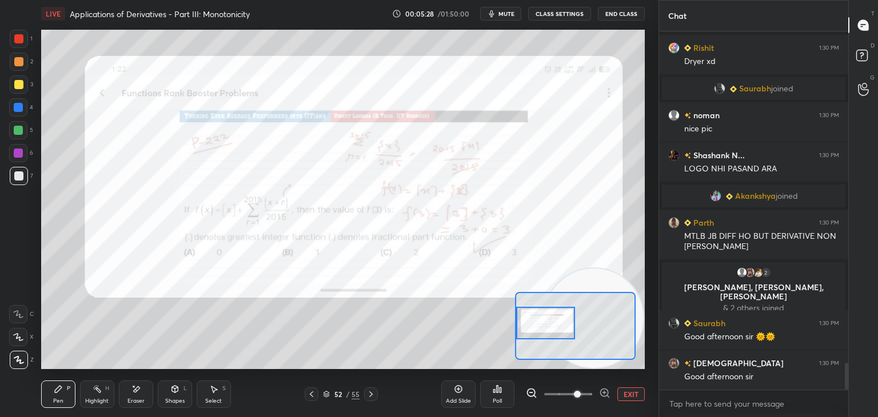
scroll to position [4469, 0]
click at [535, 327] on div at bounding box center [575, 326] width 121 height 68
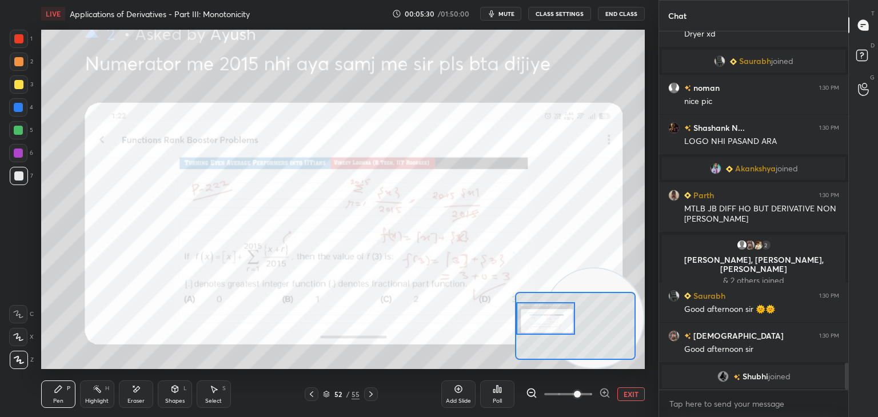
drag, startPoint x: 540, startPoint y: 324, endPoint x: 540, endPoint y: 316, distance: 8.0
click at [540, 316] on div at bounding box center [545, 318] width 59 height 33
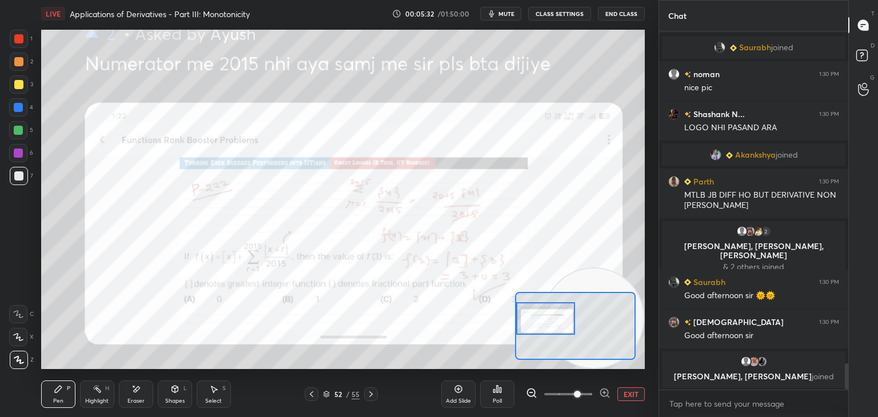
scroll to position [4492, 0]
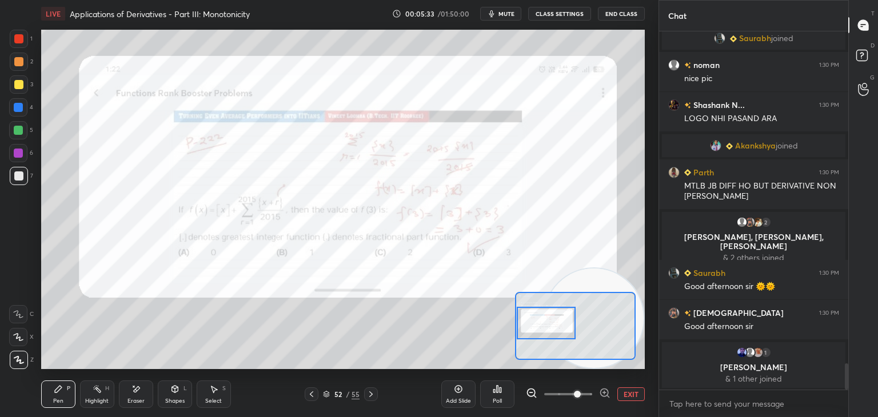
click at [562, 324] on div at bounding box center [546, 323] width 59 height 33
click at [623, 390] on button "EXIT" at bounding box center [631, 395] width 27 height 14
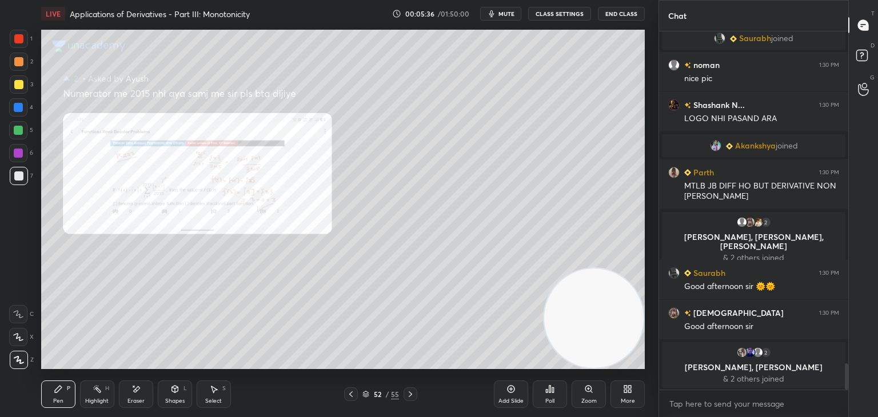
click at [583, 392] on div "Zoom" at bounding box center [589, 394] width 34 height 27
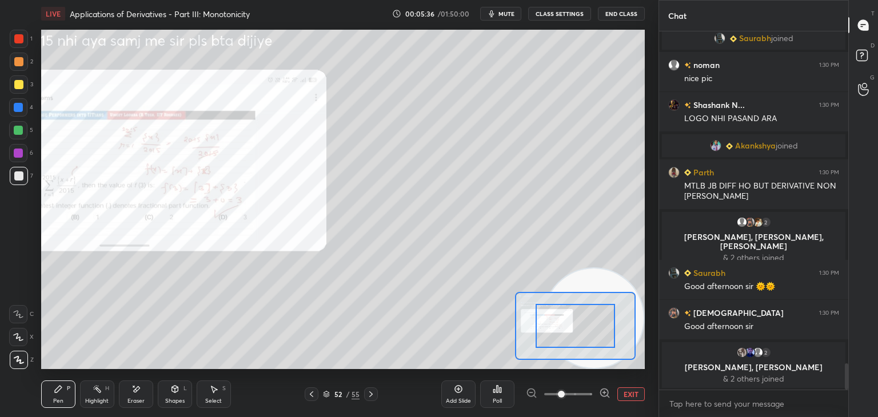
click at [583, 391] on span at bounding box center [568, 394] width 48 height 17
drag, startPoint x: 584, startPoint y: 392, endPoint x: 580, endPoint y: 388, distance: 6.1
click at [565, 391] on span at bounding box center [561, 394] width 7 height 7
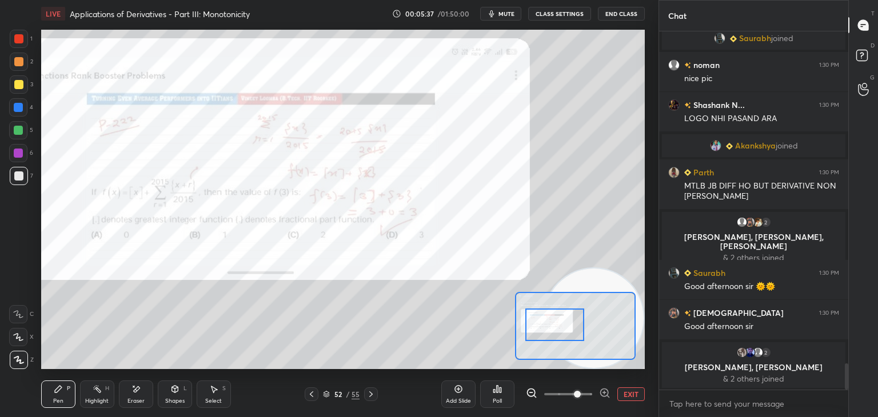
drag, startPoint x: 572, startPoint y: 332, endPoint x: 552, endPoint y: 338, distance: 21.0
click at [551, 331] on div at bounding box center [554, 325] width 59 height 33
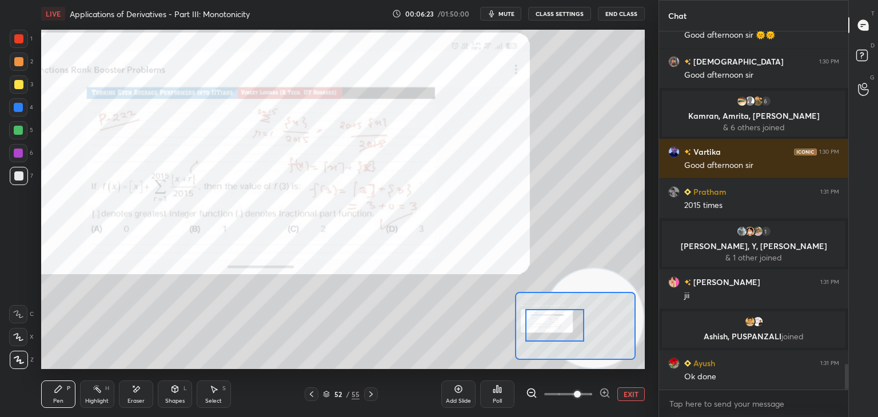
scroll to position [4730, 0]
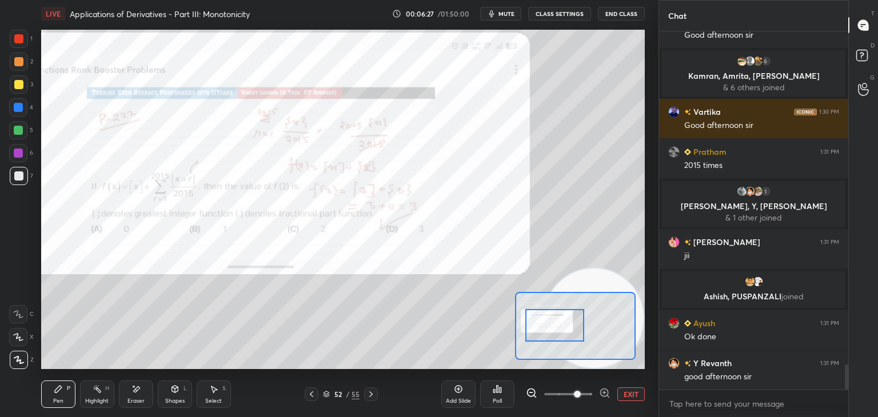
drag, startPoint x: 876, startPoint y: 49, endPoint x: 865, endPoint y: 60, distance: 15.8
click at [875, 49] on div "D Doubts (D)" at bounding box center [863, 57] width 29 height 32
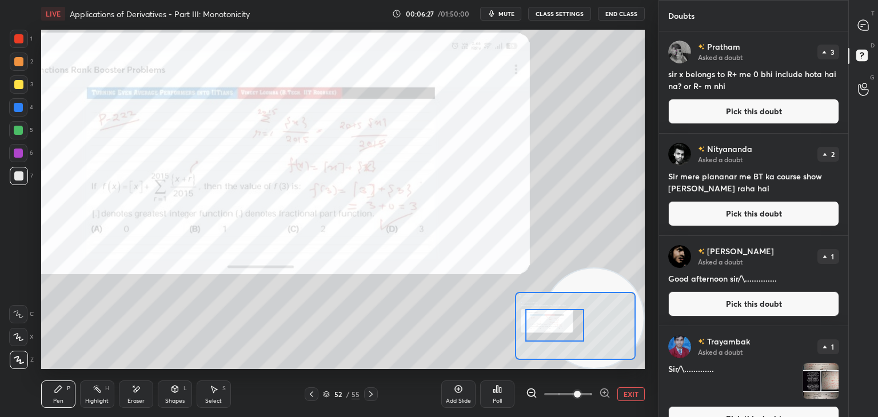
click at [759, 113] on button "Pick this doubt" at bounding box center [753, 111] width 171 height 25
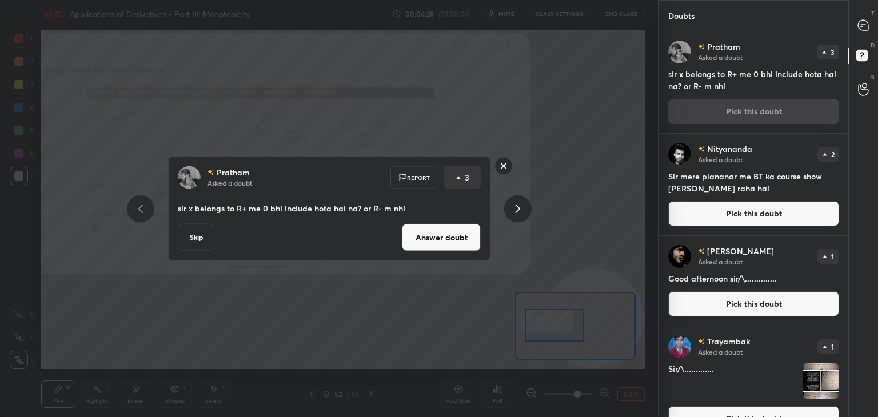
click at [439, 250] on button "Answer doubt" at bounding box center [441, 237] width 79 height 27
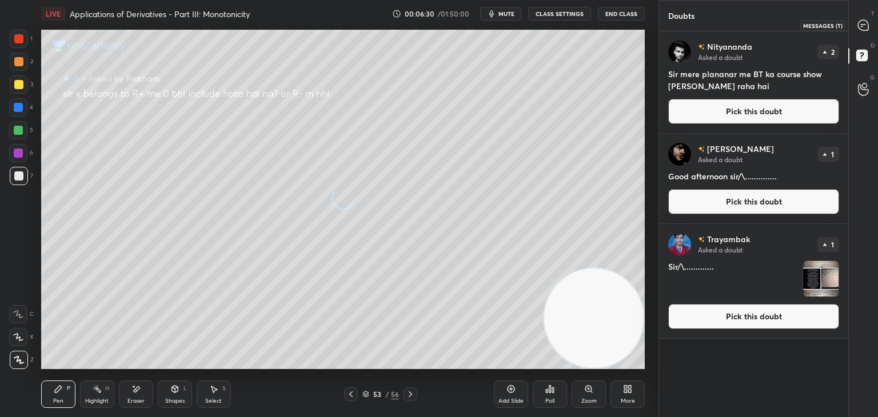
click at [861, 25] on icon at bounding box center [863, 25] width 10 height 10
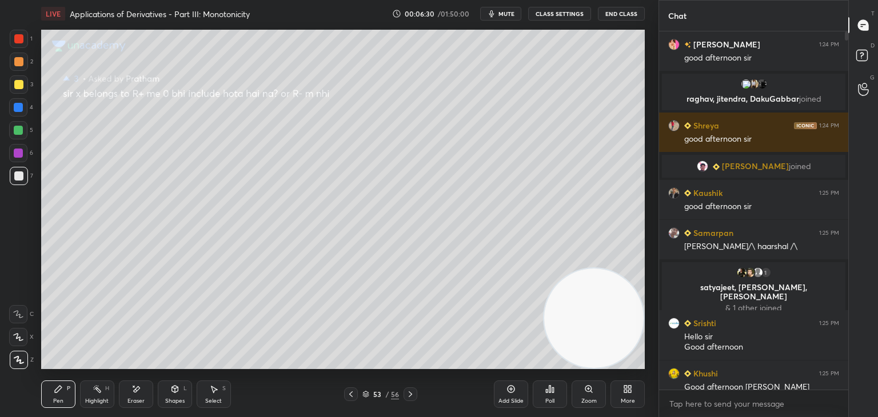
type textarea "x"
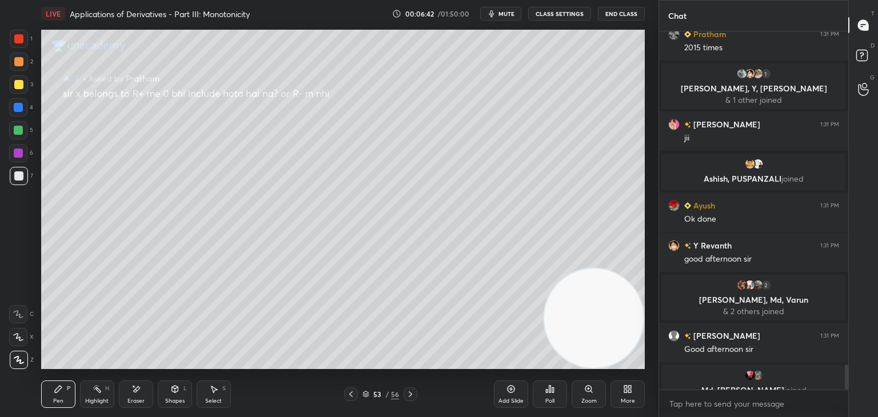
scroll to position [4787, 0]
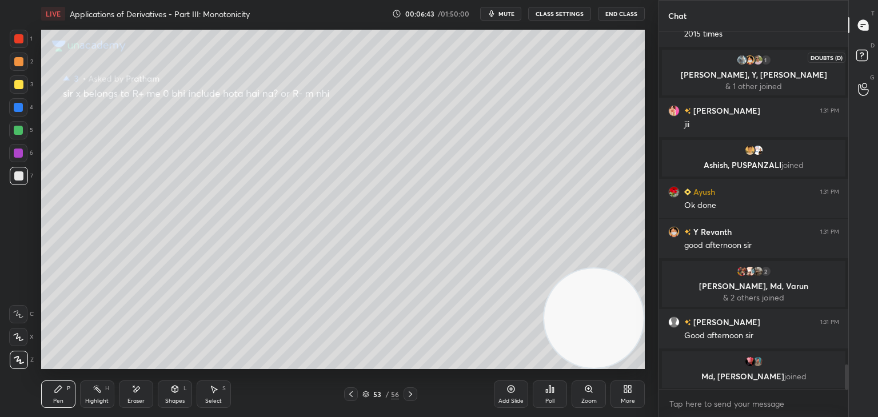
click at [865, 57] on rect at bounding box center [862, 55] width 11 height 11
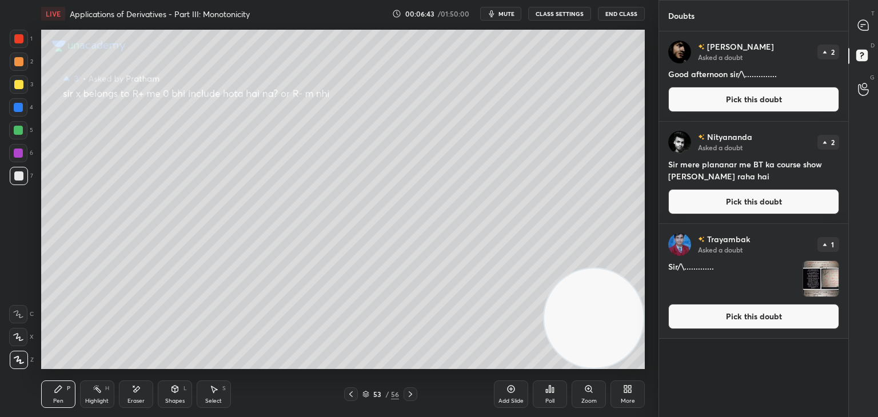
click at [775, 98] on button "Pick this doubt" at bounding box center [753, 99] width 171 height 25
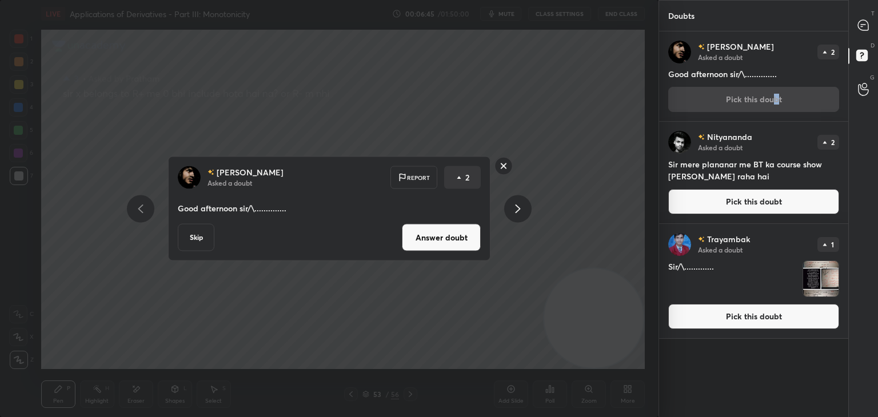
click at [435, 236] on button "Answer doubt" at bounding box center [441, 237] width 79 height 27
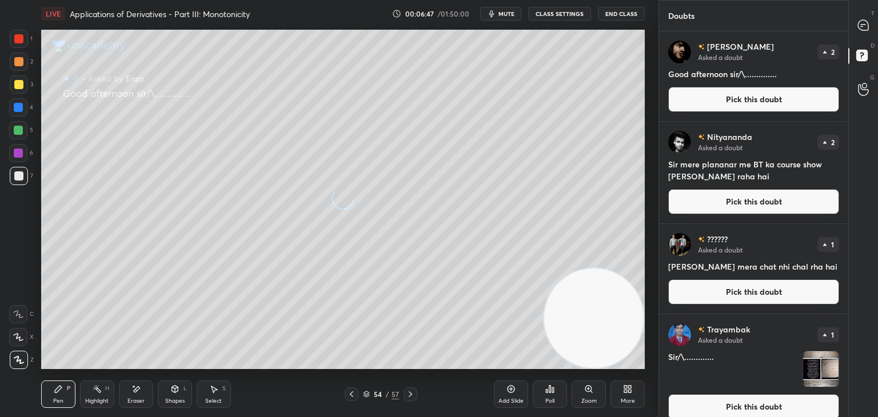
click at [735, 103] on button "Pick this doubt" at bounding box center [753, 99] width 171 height 25
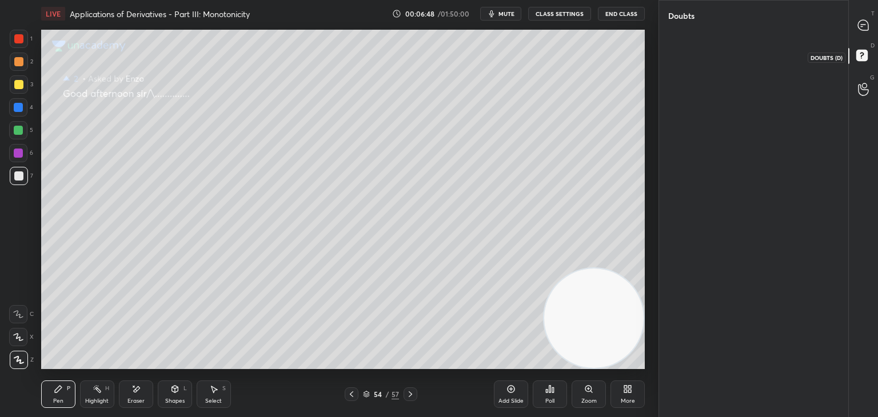
click at [862, 58] on rect at bounding box center [862, 55] width 11 height 11
click at [863, 23] on icon at bounding box center [864, 25] width 12 height 12
click at [866, 51] on rect at bounding box center [862, 55] width 11 height 11
click at [869, 26] on icon at bounding box center [864, 25] width 12 height 12
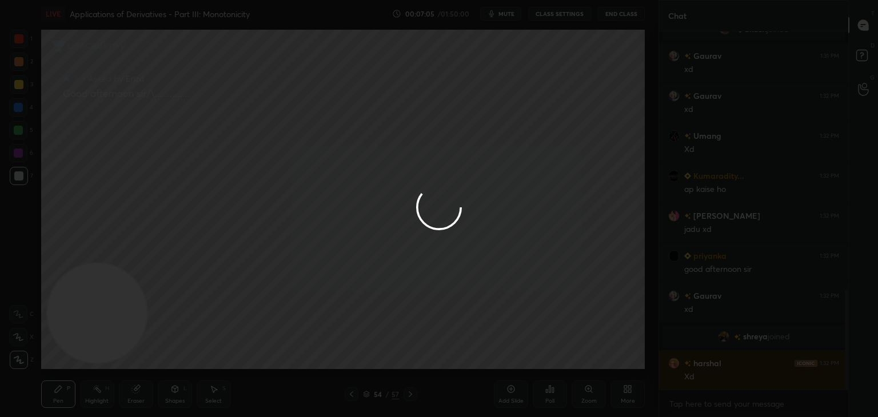
scroll to position [971, 0]
drag, startPoint x: 106, startPoint y: 322, endPoint x: 467, endPoint y: 324, distance: 360.8
click at [558, 331] on div at bounding box center [439, 208] width 878 height 417
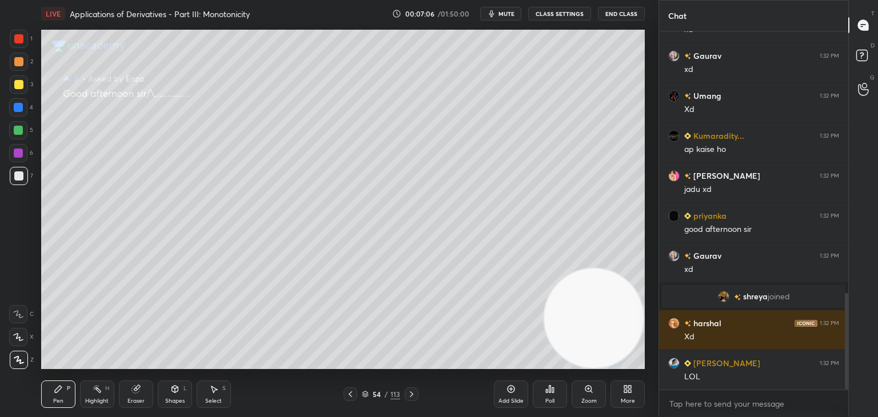
drag, startPoint x: 124, startPoint y: 316, endPoint x: 641, endPoint y: 331, distance: 517.7
click at [641, 331] on video at bounding box center [593, 318] width 99 height 99
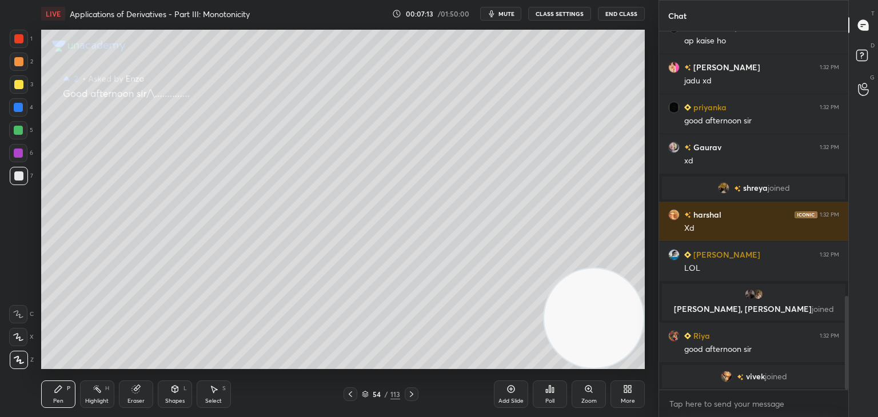
scroll to position [1025, 0]
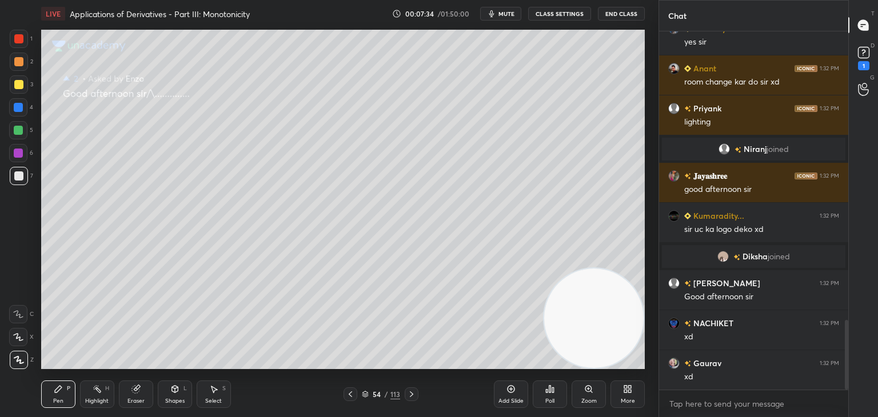
drag, startPoint x: 350, startPoint y: 393, endPoint x: 365, endPoint y: 395, distance: 15.5
click at [350, 393] on icon at bounding box center [350, 395] width 3 height 6
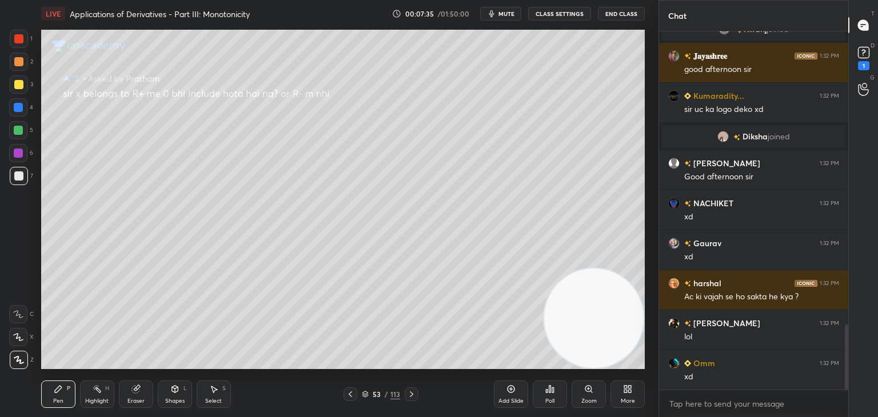
click at [410, 397] on icon at bounding box center [411, 395] width 3 height 6
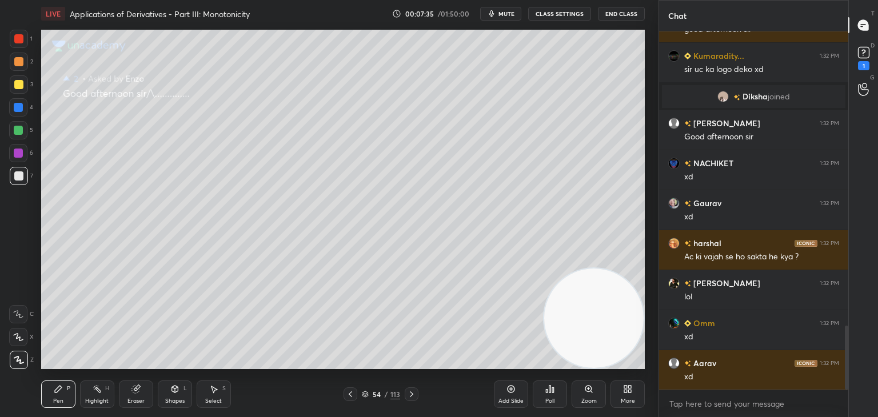
click at [412, 399] on icon at bounding box center [411, 394] width 9 height 9
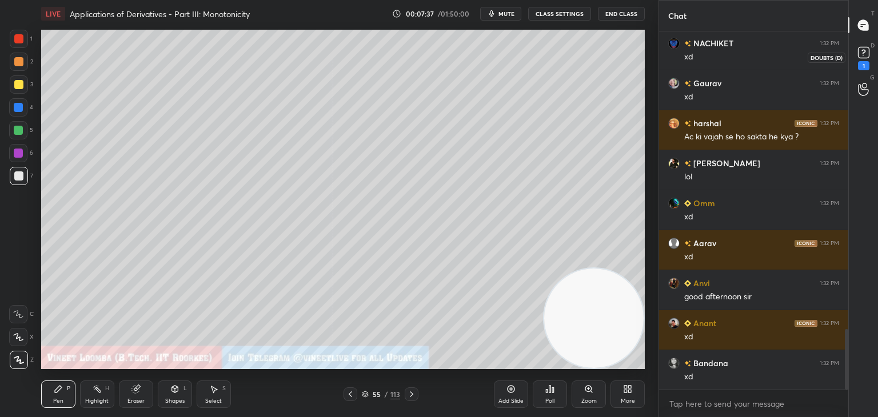
click at [864, 53] on icon at bounding box center [863, 52] width 17 height 17
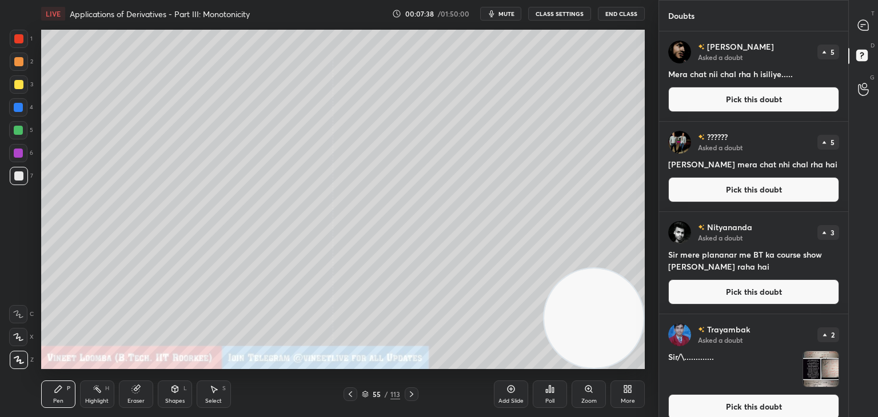
click at [796, 100] on button "Pick this doubt" at bounding box center [753, 99] width 171 height 25
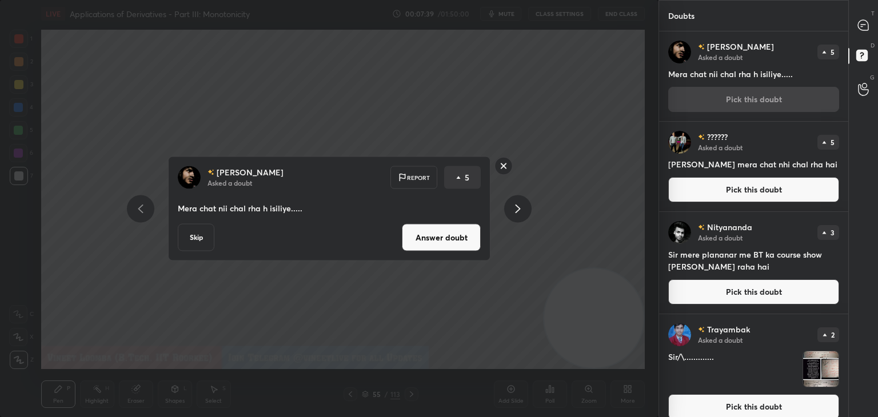
click at [421, 234] on button "Answer doubt" at bounding box center [441, 237] width 79 height 27
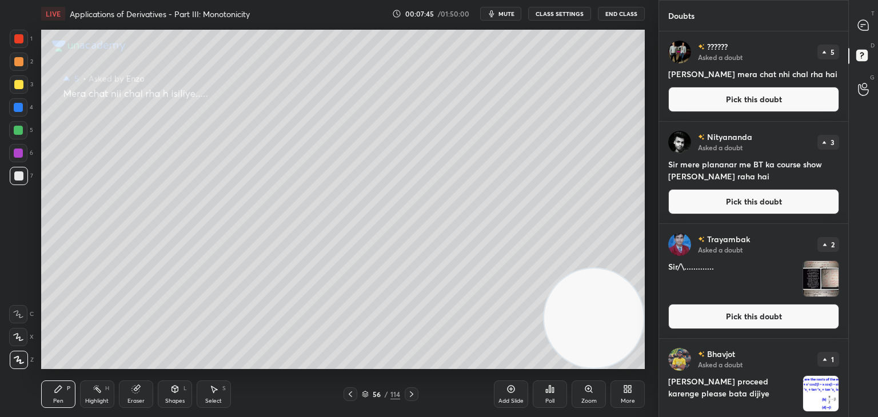
drag, startPoint x: 704, startPoint y: 108, endPoint x: 698, endPoint y: 108, distance: 6.3
click at [703, 108] on button "Pick this doubt" at bounding box center [753, 99] width 171 height 25
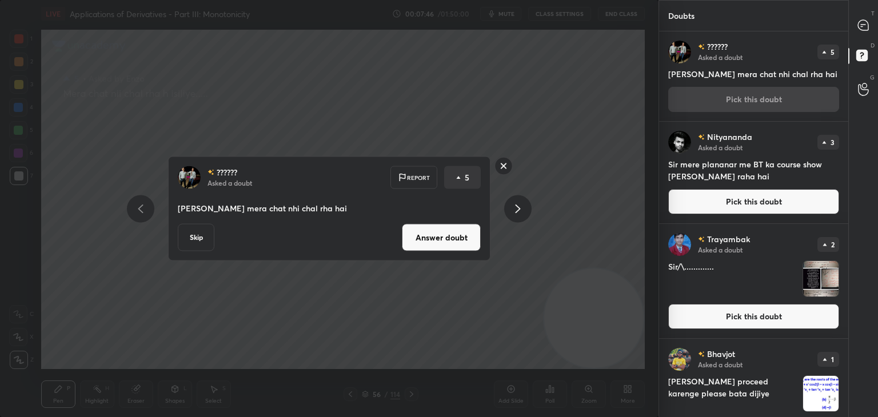
drag, startPoint x: 441, startPoint y: 238, endPoint x: 448, endPoint y: 225, distance: 15.3
click at [441, 237] on button "Answer doubt" at bounding box center [441, 237] width 79 height 27
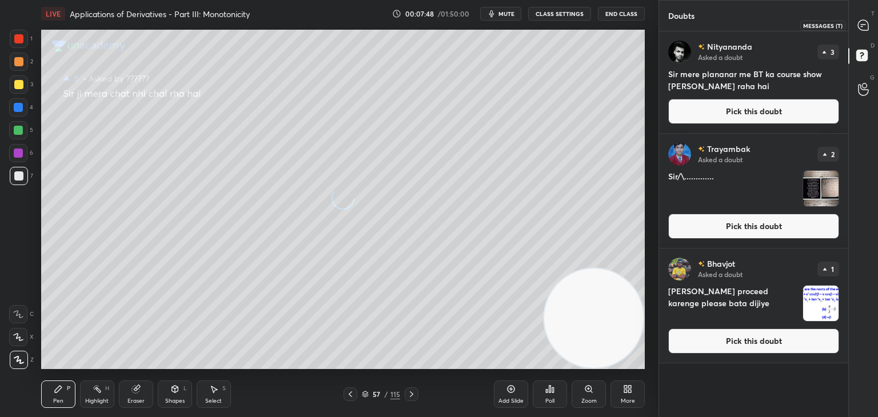
drag, startPoint x: 862, startPoint y: 27, endPoint x: 858, endPoint y: 21, distance: 7.2
click at [861, 23] on icon at bounding box center [863, 25] width 10 height 10
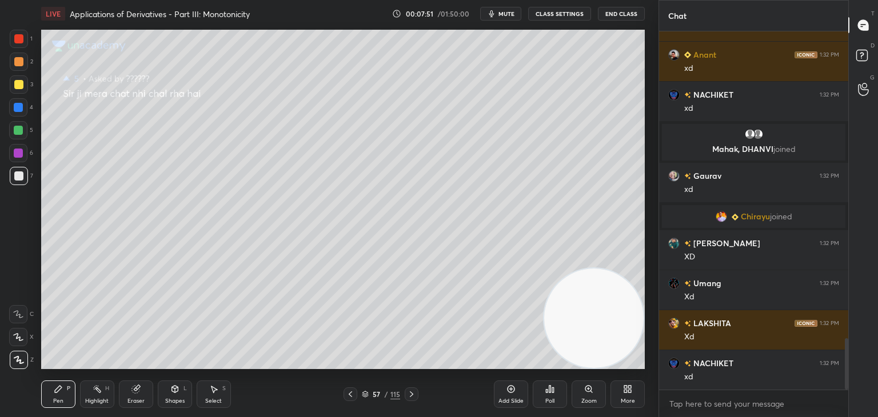
drag, startPoint x: 878, startPoint y: 59, endPoint x: 862, endPoint y: 74, distance: 22.2
click at [878, 59] on div "D Doubts (D)" at bounding box center [863, 57] width 29 height 32
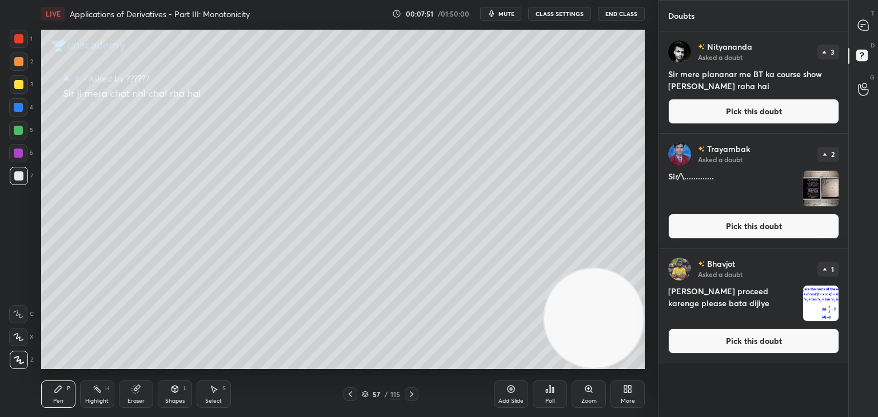
drag, startPoint x: 796, startPoint y: 114, endPoint x: 788, endPoint y: 113, distance: 8.0
click at [796, 114] on button "Pick this doubt" at bounding box center [753, 111] width 171 height 25
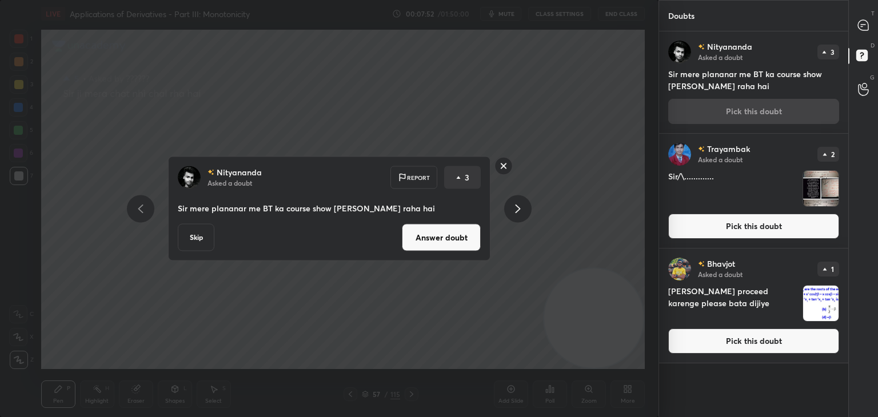
drag, startPoint x: 430, startPoint y: 244, endPoint x: 438, endPoint y: 226, distance: 19.4
click at [430, 241] on button "Answer doubt" at bounding box center [441, 237] width 79 height 27
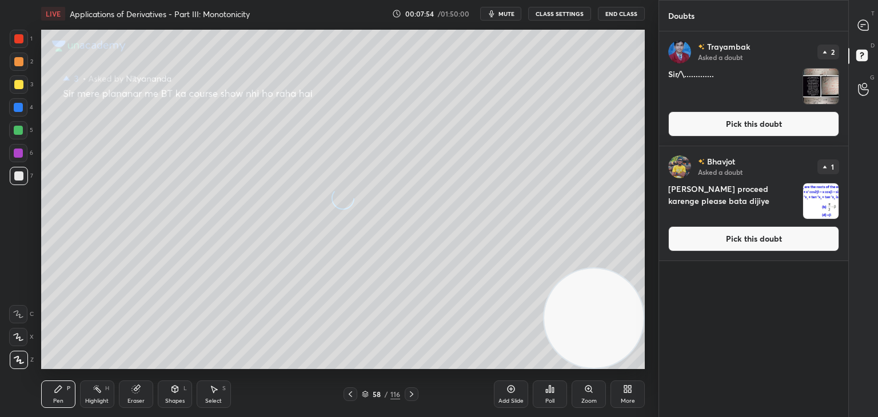
click at [878, 22] on div "T Messages (T)" at bounding box center [863, 25] width 29 height 32
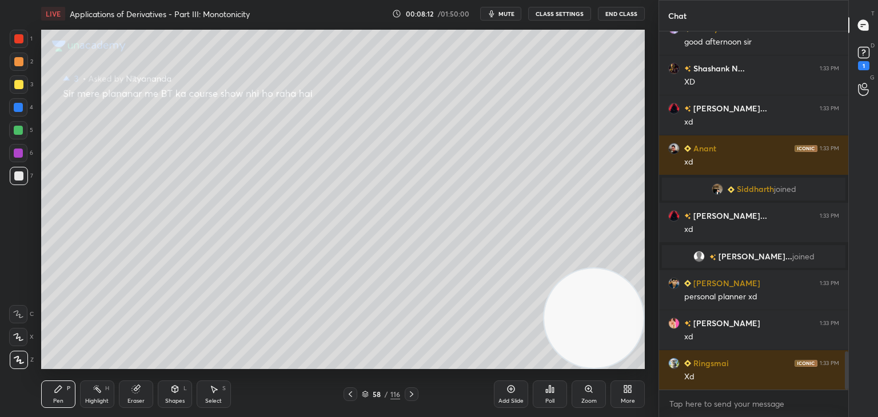
scroll to position [3027, 0]
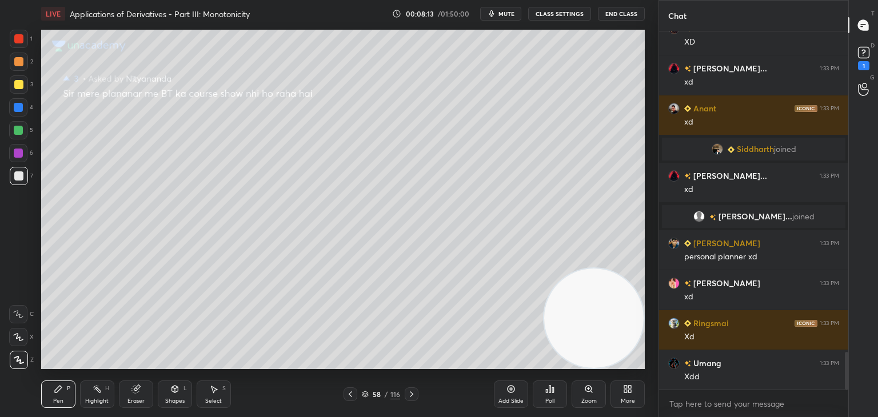
click at [563, 14] on button "CLASS SETTINGS" at bounding box center [559, 14] width 63 height 14
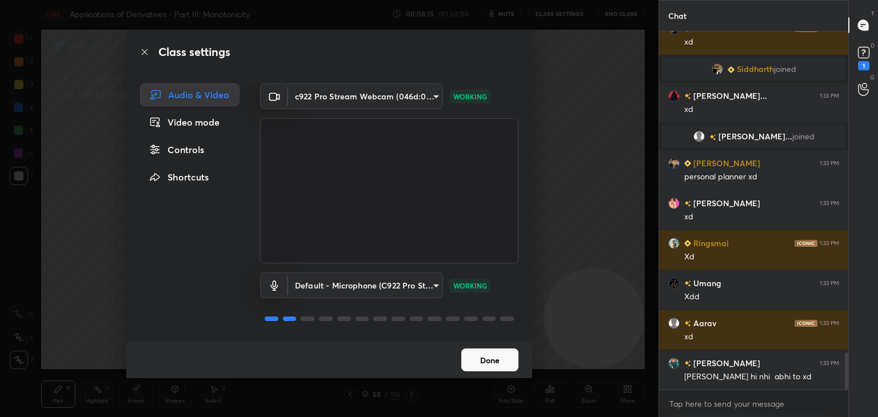
scroll to position [3147, 0]
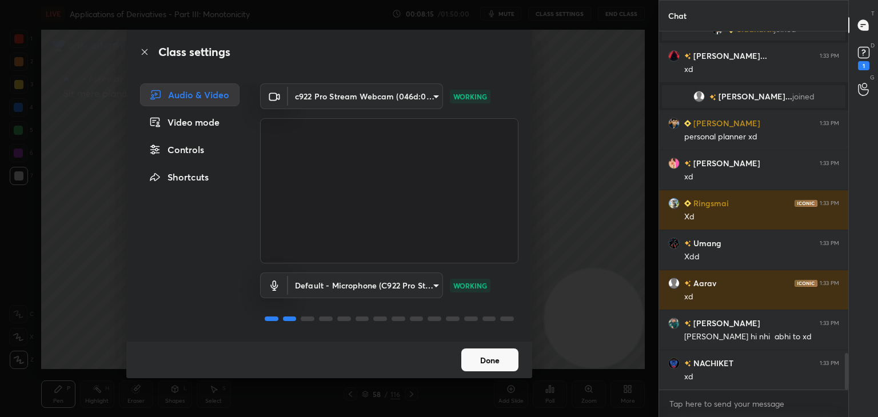
click at [488, 362] on button "Done" at bounding box center [489, 360] width 57 height 23
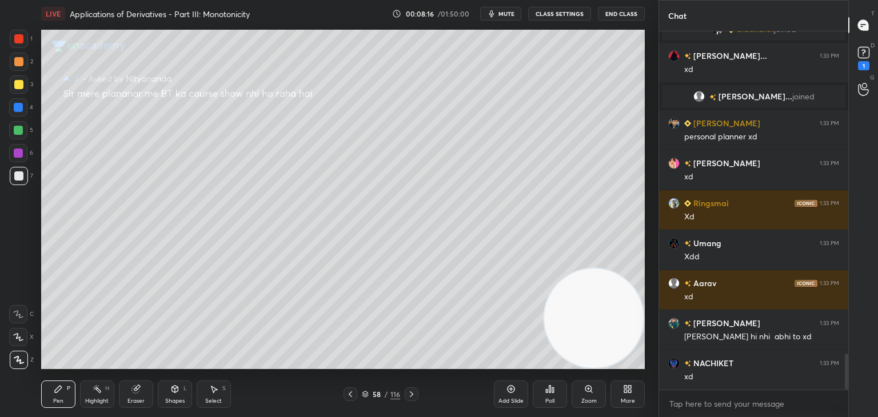
scroll to position [3187, 0]
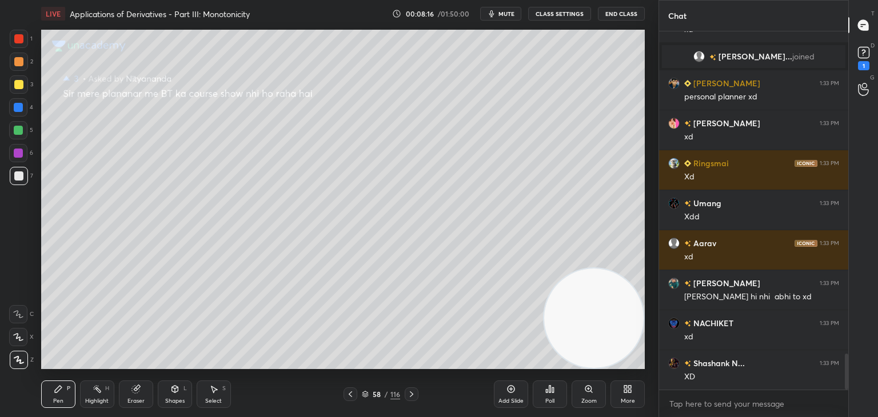
click at [382, 394] on div "58 / 116" at bounding box center [381, 394] width 38 height 10
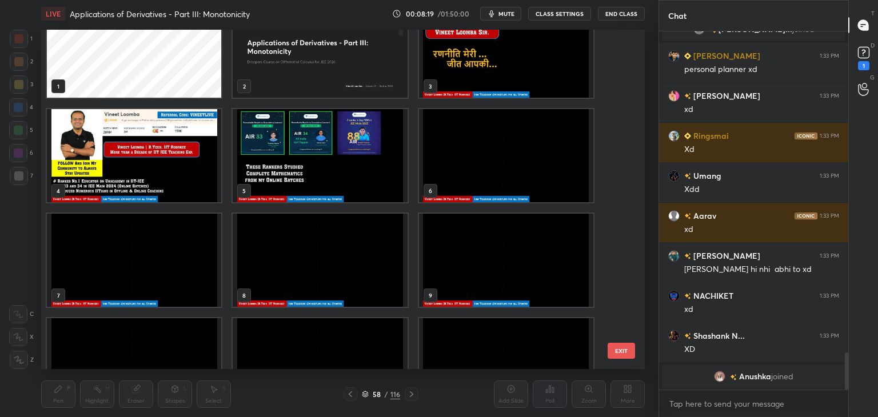
click at [455, 142] on img "grid" at bounding box center [506, 155] width 174 height 93
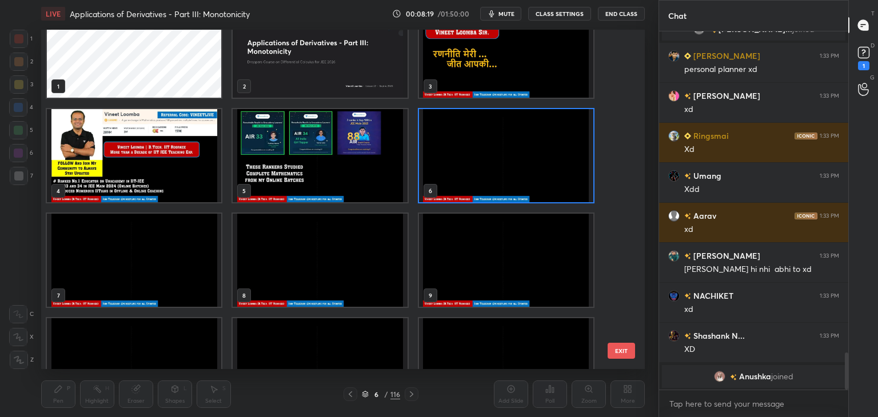
click at [455, 140] on img "grid" at bounding box center [506, 155] width 174 height 93
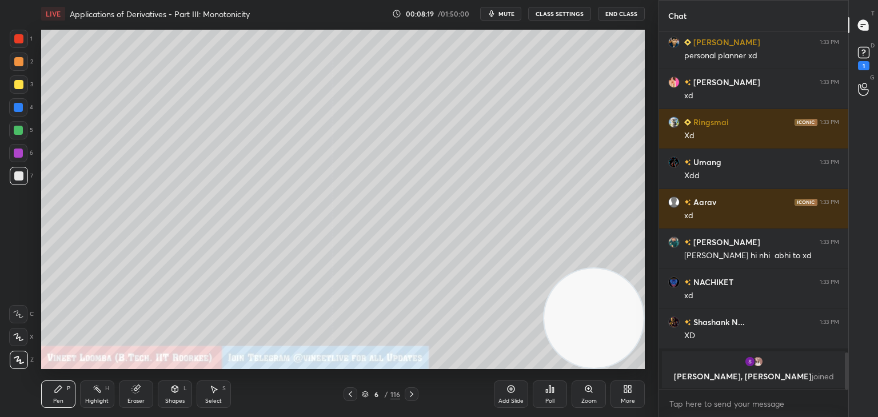
drag, startPoint x: 456, startPoint y: 140, endPoint x: 451, endPoint y: 136, distance: 6.9
click at [456, 140] on img "grid" at bounding box center [506, 155] width 174 height 93
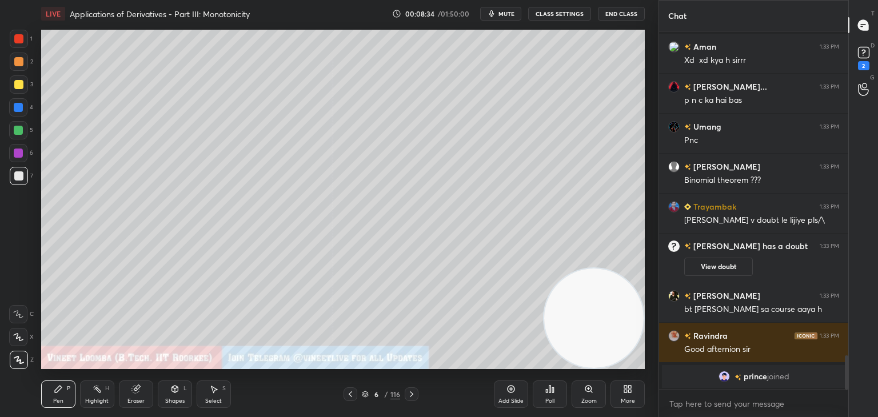
click at [386, 396] on div "/" at bounding box center [386, 394] width 3 height 7
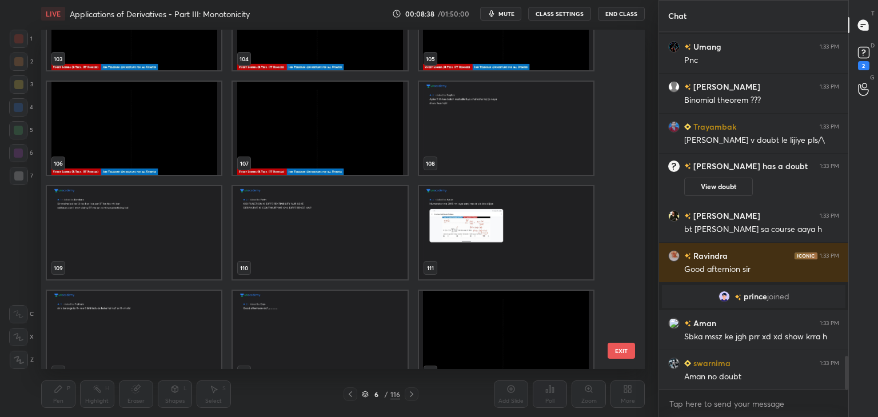
click at [457, 121] on img "grid" at bounding box center [506, 128] width 174 height 93
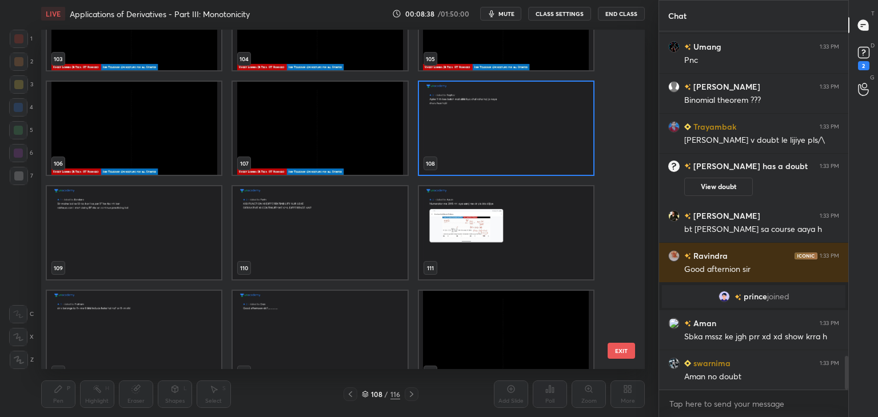
click at [457, 122] on img "grid" at bounding box center [506, 128] width 174 height 93
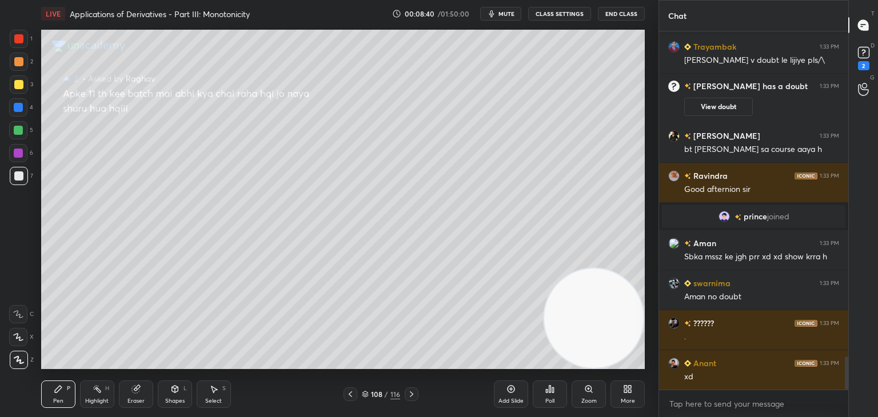
click at [411, 393] on icon at bounding box center [411, 395] width 3 height 6
click at [409, 392] on icon at bounding box center [411, 394] width 9 height 9
click at [407, 392] on icon at bounding box center [411, 394] width 9 height 9
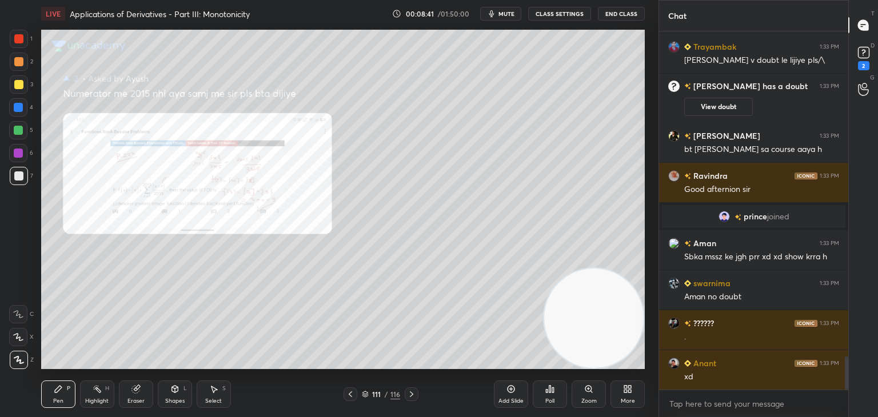
click at [408, 393] on icon at bounding box center [411, 394] width 9 height 9
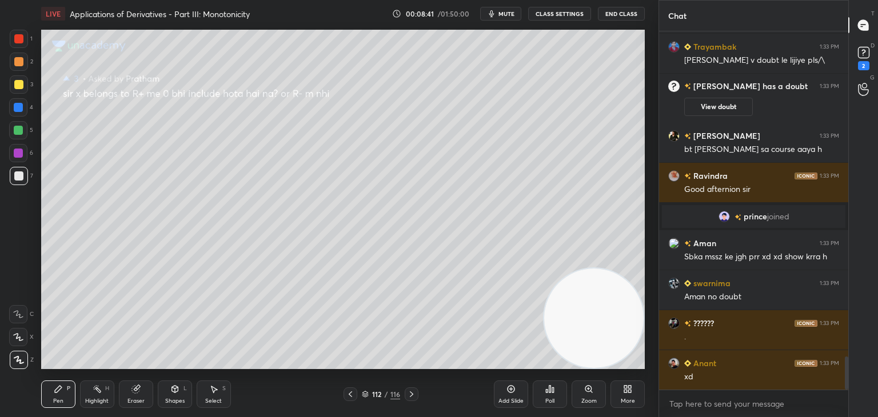
click at [408, 394] on icon at bounding box center [411, 394] width 9 height 9
click at [408, 393] on icon at bounding box center [411, 394] width 9 height 9
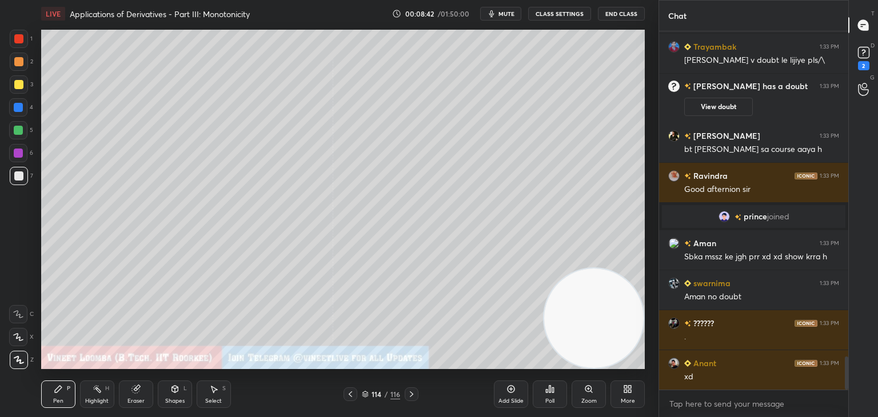
click at [407, 392] on icon at bounding box center [411, 394] width 9 height 9
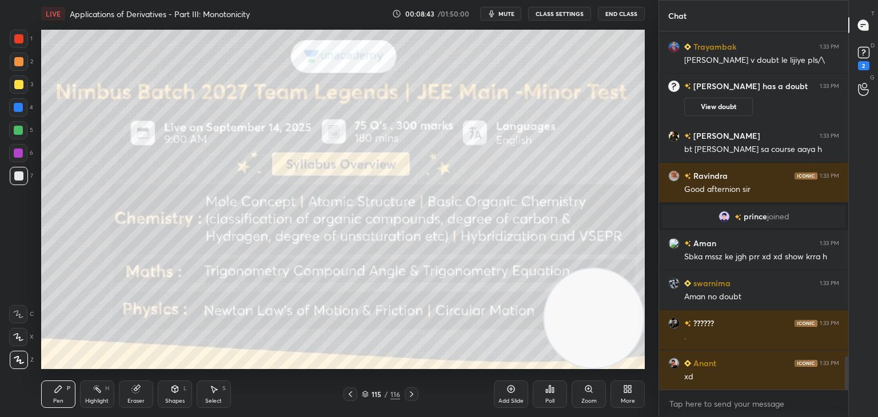
click at [348, 395] on icon at bounding box center [350, 394] width 9 height 9
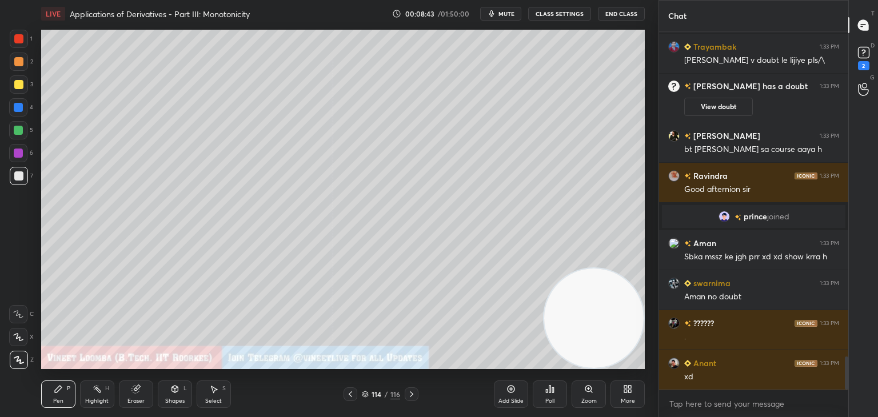
click at [350, 395] on icon at bounding box center [350, 394] width 9 height 9
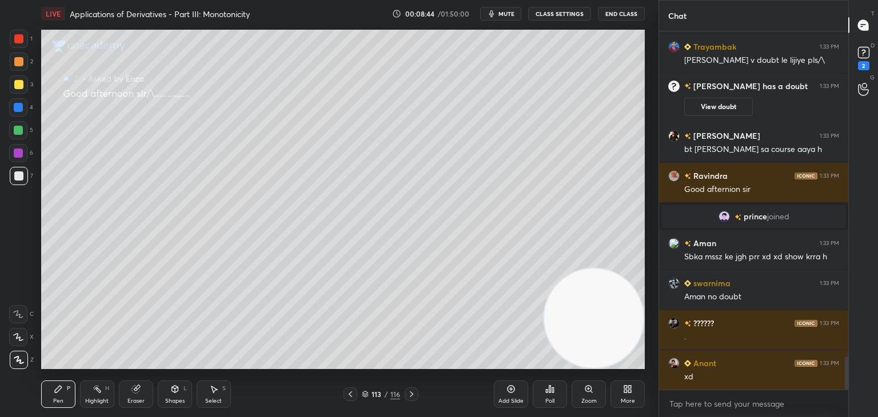
click at [349, 396] on icon at bounding box center [350, 394] width 9 height 9
click at [349, 395] on icon at bounding box center [350, 395] width 3 height 6
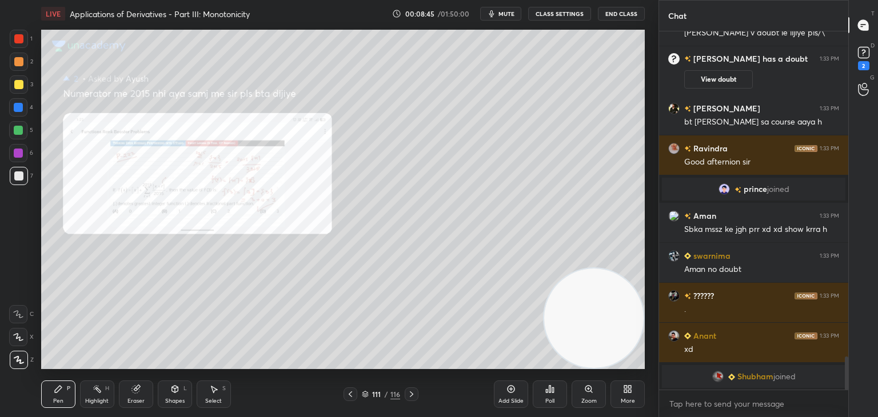
click at [349, 394] on icon at bounding box center [350, 394] width 9 height 9
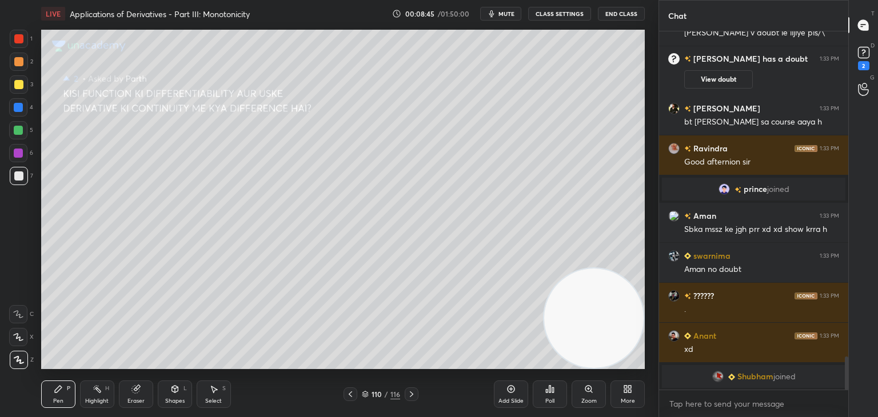
click at [348, 394] on icon at bounding box center [350, 394] width 9 height 9
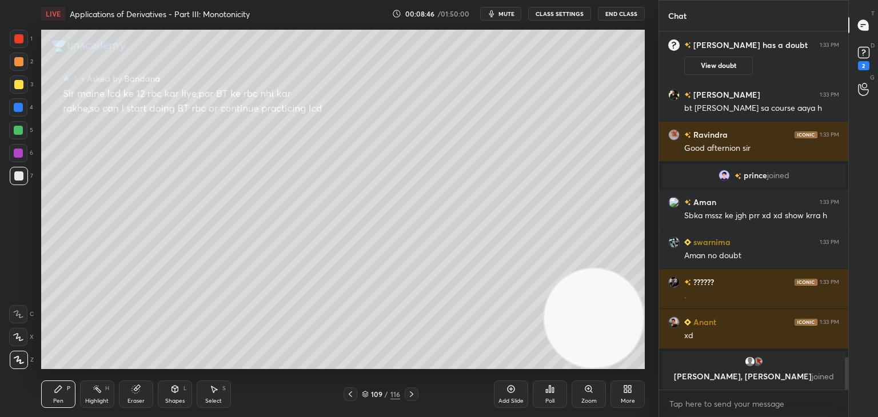
click at [348, 394] on icon at bounding box center [350, 394] width 9 height 9
click at [408, 391] on icon at bounding box center [411, 394] width 9 height 9
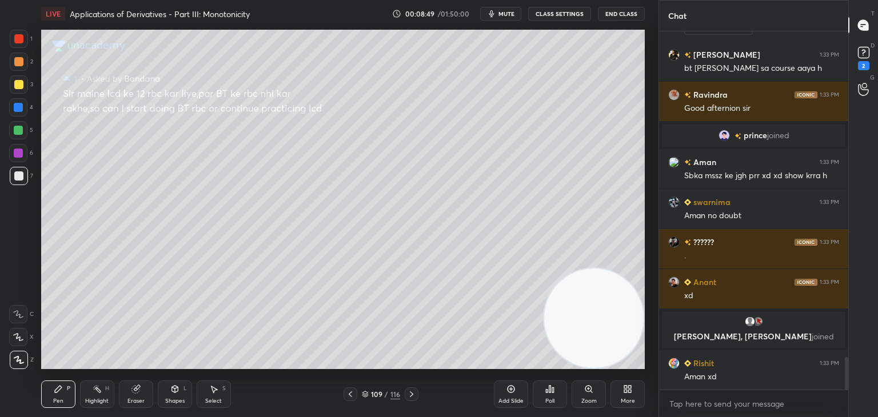
click at [354, 396] on icon at bounding box center [350, 394] width 9 height 9
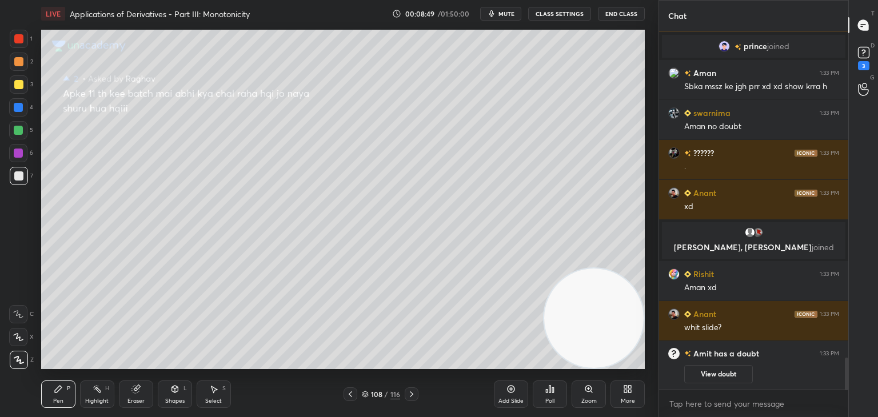
click at [352, 398] on icon at bounding box center [350, 394] width 9 height 9
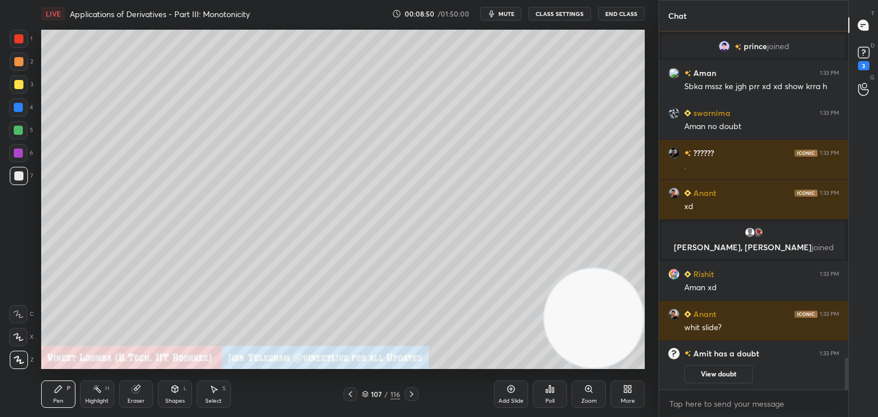
click at [351, 397] on icon at bounding box center [350, 394] width 9 height 9
click at [352, 396] on icon at bounding box center [350, 394] width 9 height 9
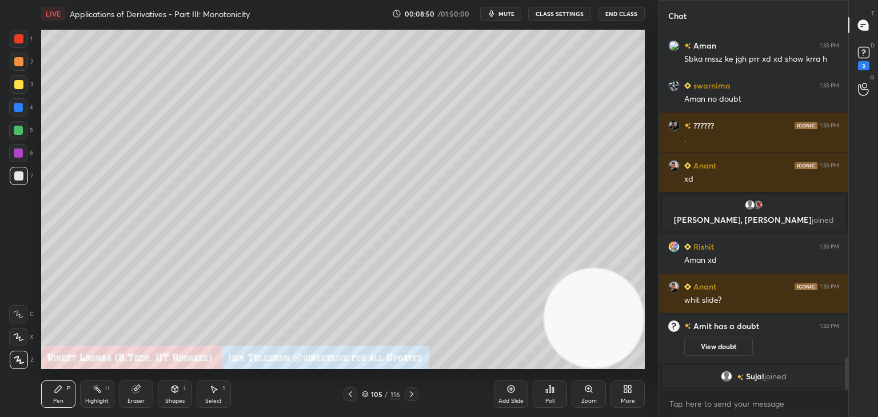
click at [351, 397] on icon at bounding box center [350, 394] width 9 height 9
click at [381, 396] on div "104" at bounding box center [376, 394] width 11 height 7
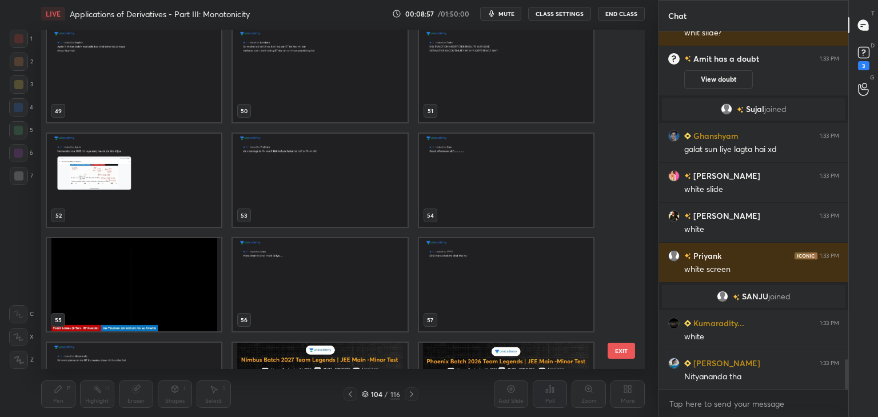
click at [111, 82] on img "grid" at bounding box center [134, 75] width 174 height 93
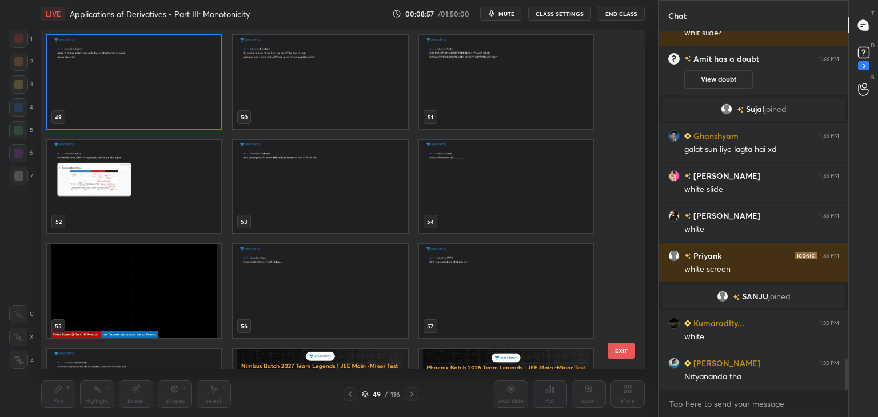
click at [110, 85] on img "grid" at bounding box center [134, 81] width 174 height 93
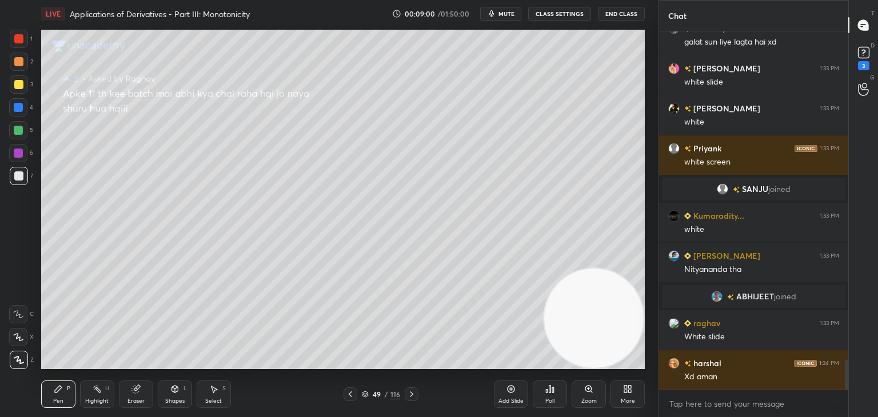
click at [413, 396] on icon at bounding box center [411, 394] width 9 height 9
click at [413, 398] on icon at bounding box center [411, 394] width 9 height 9
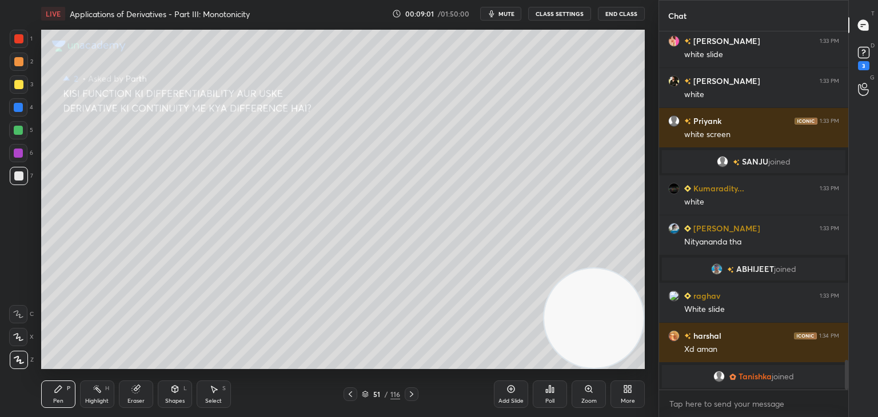
click at [411, 397] on icon at bounding box center [411, 394] width 9 height 9
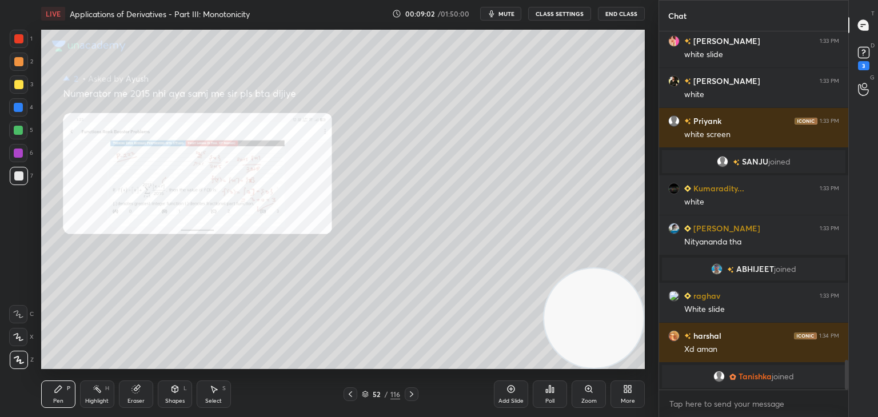
click at [409, 399] on icon at bounding box center [411, 394] width 9 height 9
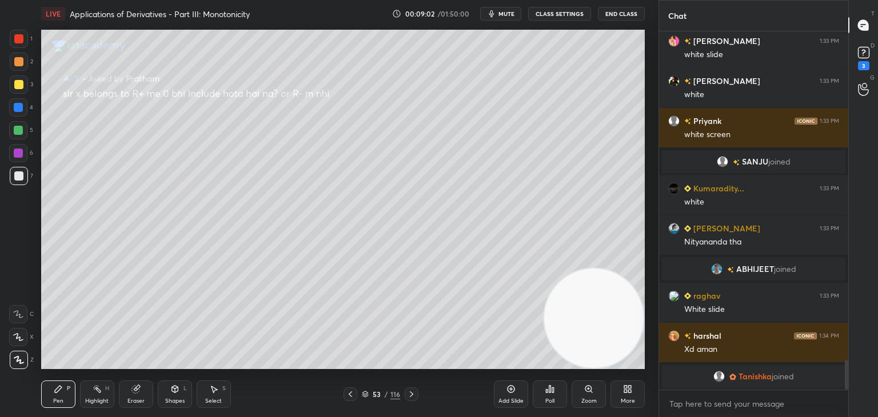
click at [408, 397] on icon at bounding box center [411, 394] width 9 height 9
click at [409, 397] on icon at bounding box center [411, 394] width 9 height 9
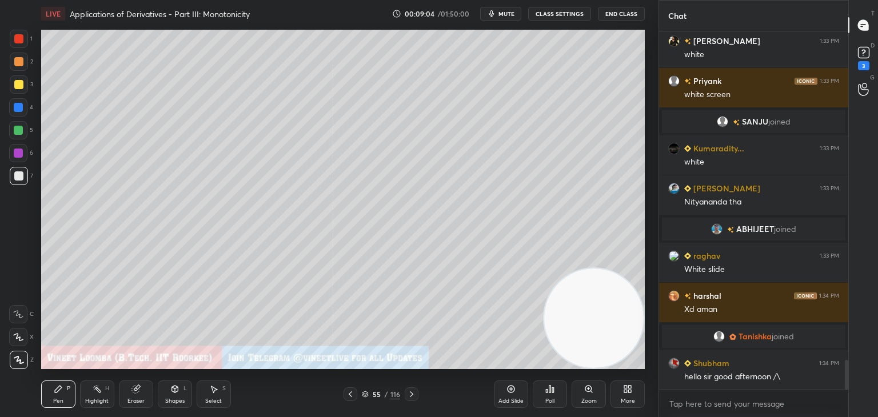
click at [348, 395] on icon at bounding box center [350, 394] width 9 height 9
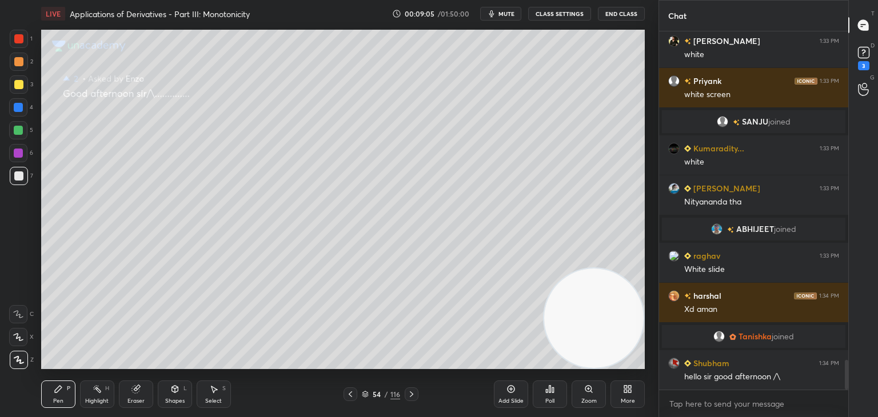
click at [348, 395] on icon at bounding box center [350, 394] width 9 height 9
click at [348, 396] on icon at bounding box center [350, 394] width 9 height 9
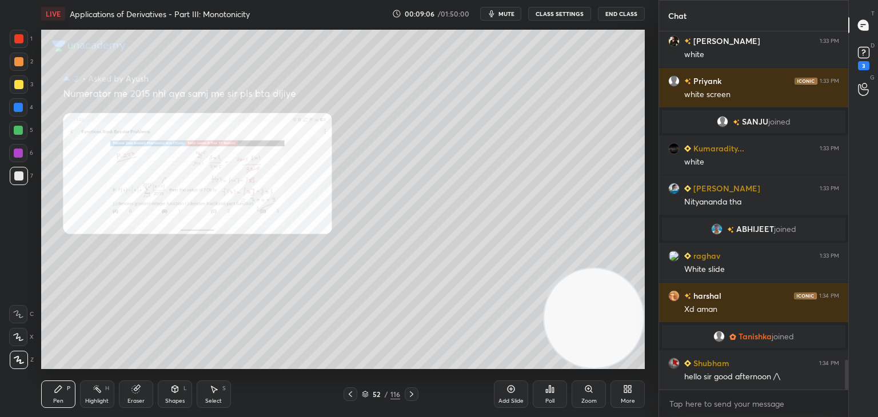
click at [348, 395] on icon at bounding box center [350, 394] width 9 height 9
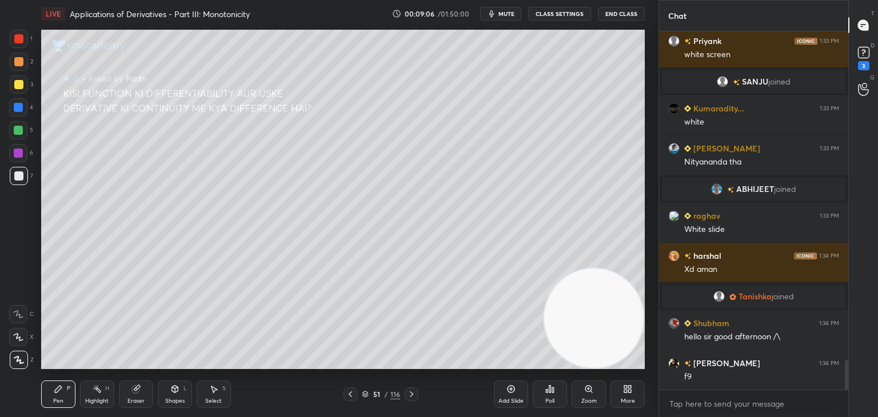
click at [348, 396] on icon at bounding box center [350, 394] width 9 height 9
click at [346, 396] on icon at bounding box center [350, 394] width 9 height 9
click at [347, 396] on icon at bounding box center [350, 394] width 9 height 9
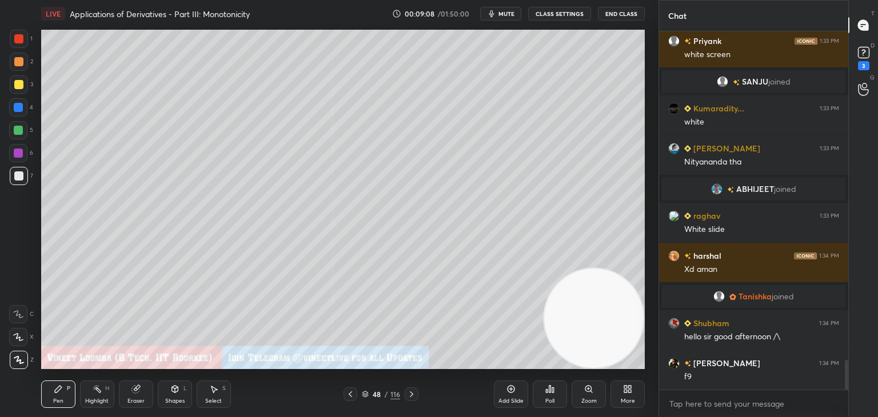
drag, startPoint x: 345, startPoint y: 396, endPoint x: 375, endPoint y: 392, distance: 30.1
click at [346, 396] on div at bounding box center [351, 395] width 14 height 14
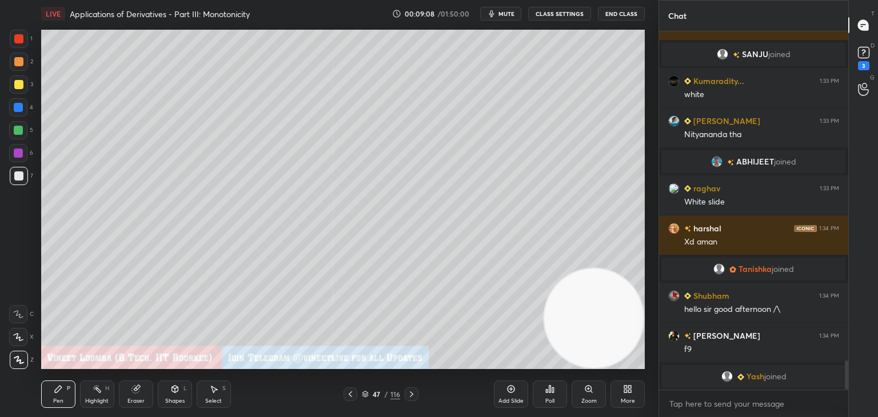
click at [382, 395] on div "47" at bounding box center [376, 394] width 11 height 7
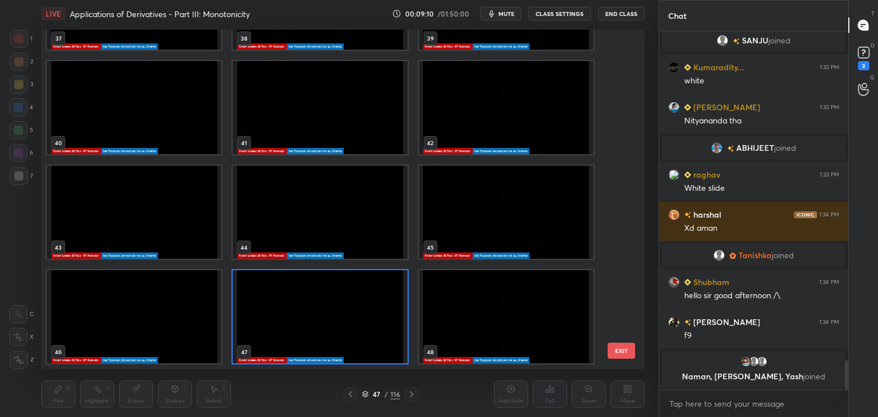
drag, startPoint x: 619, startPoint y: 147, endPoint x: 623, endPoint y: 131, distance: 16.5
click at [620, 103] on div "37 38 39 40 41 42 43 44 45 46 47 48 49 50 51 52 53 54" at bounding box center [333, 200] width 584 height 340
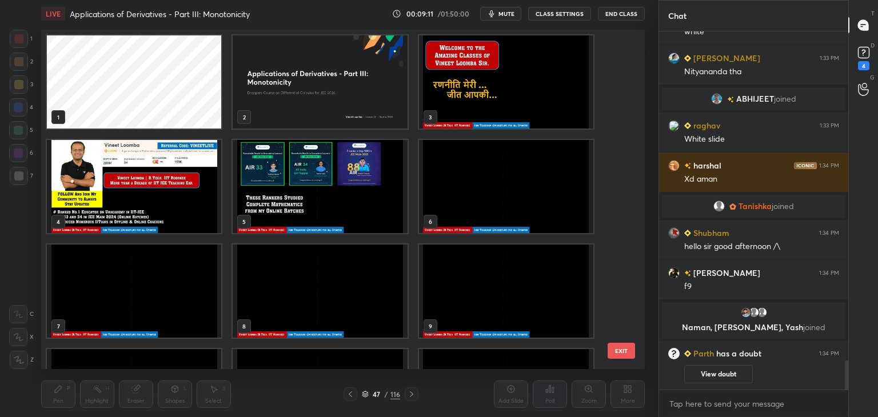
click at [464, 162] on img "grid" at bounding box center [506, 186] width 174 height 93
click at [467, 165] on img "grid" at bounding box center [506, 186] width 174 height 93
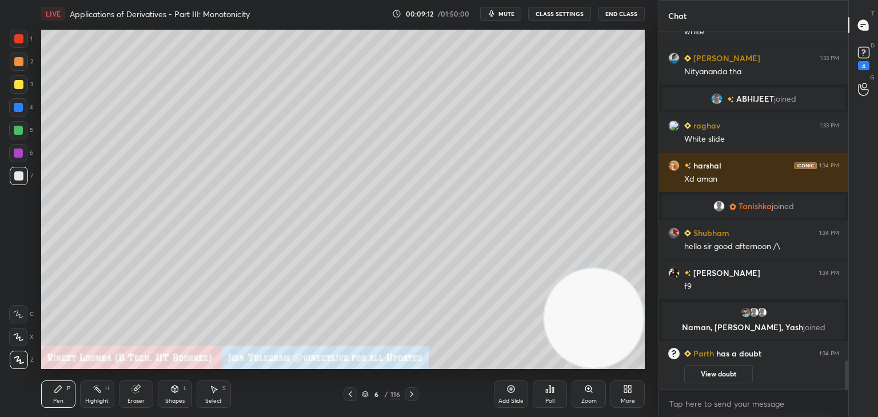
click at [471, 173] on img "grid" at bounding box center [506, 186] width 174 height 93
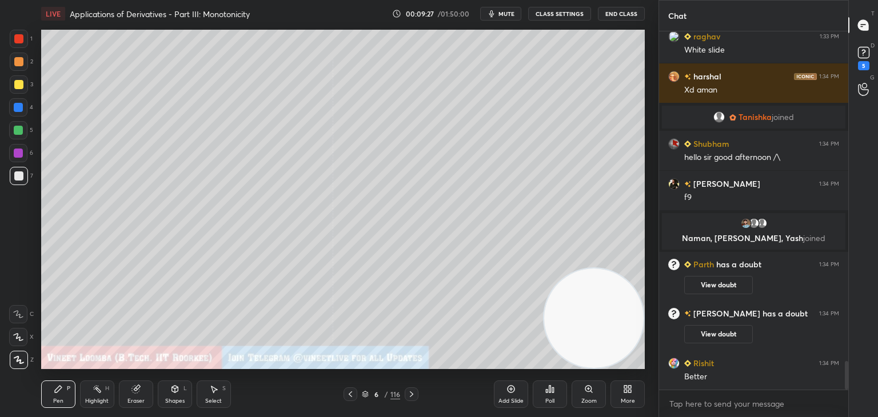
click at [19, 61] on div at bounding box center [18, 61] width 9 height 9
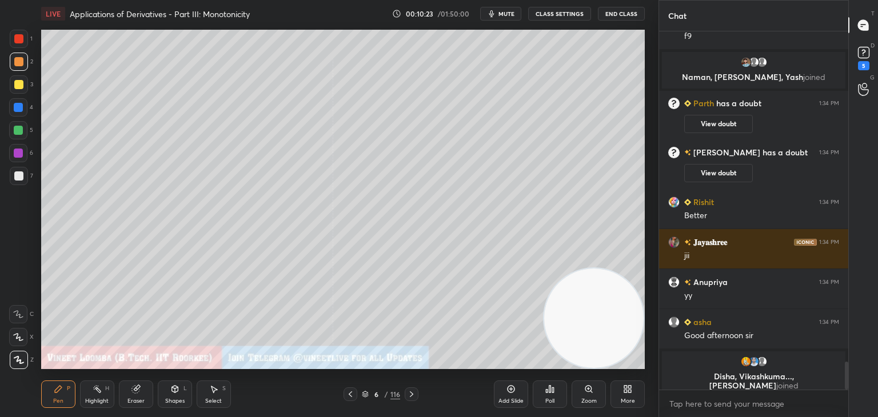
scroll to position [4246, 0]
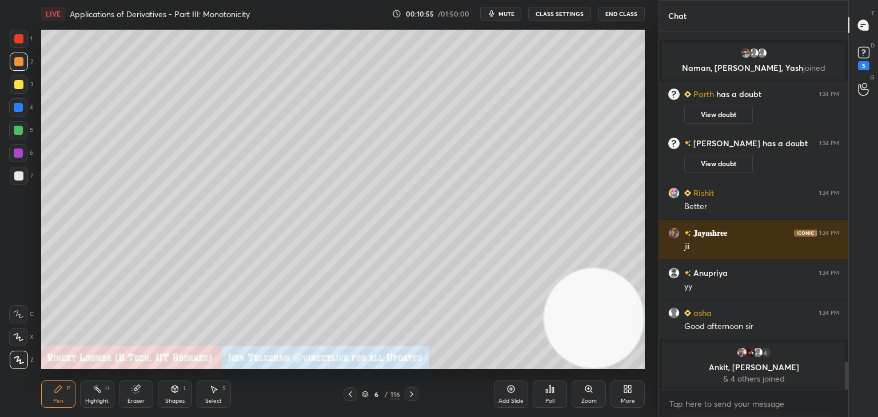
click at [21, 172] on div at bounding box center [18, 176] width 9 height 9
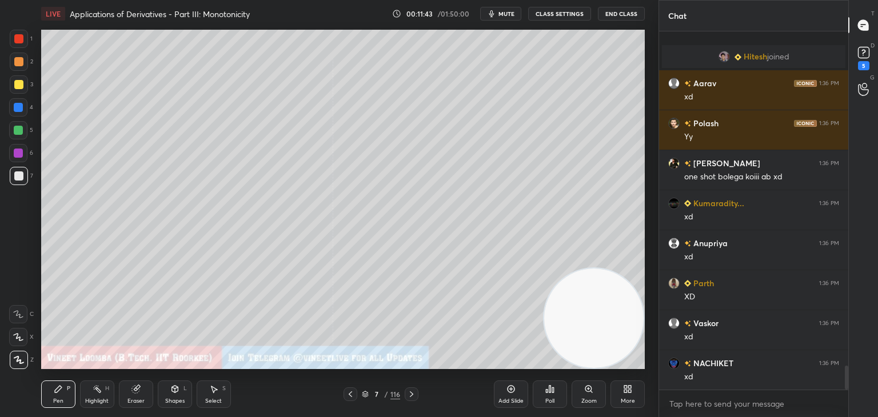
scroll to position [5032, 0]
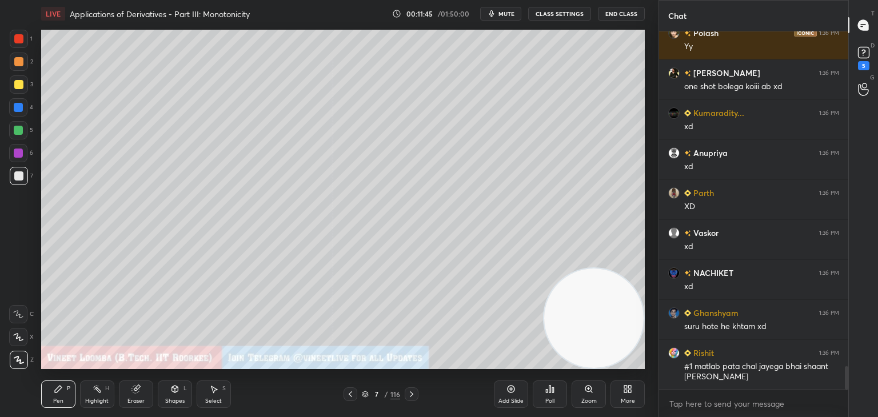
click at [19, 81] on div at bounding box center [18, 84] width 9 height 9
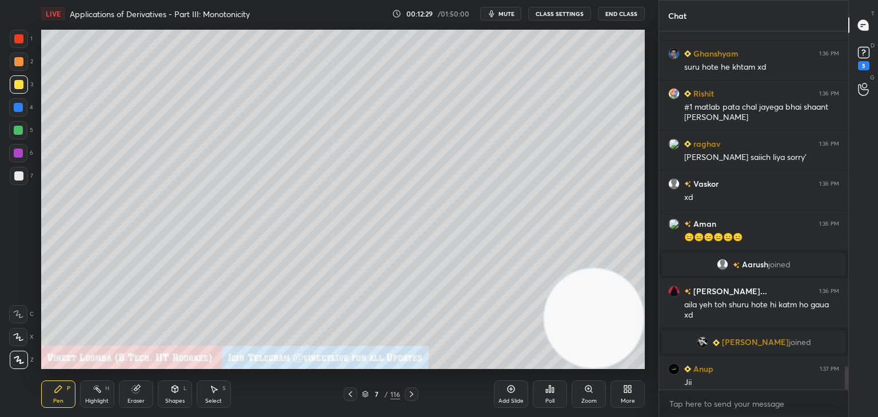
scroll to position [5112, 0]
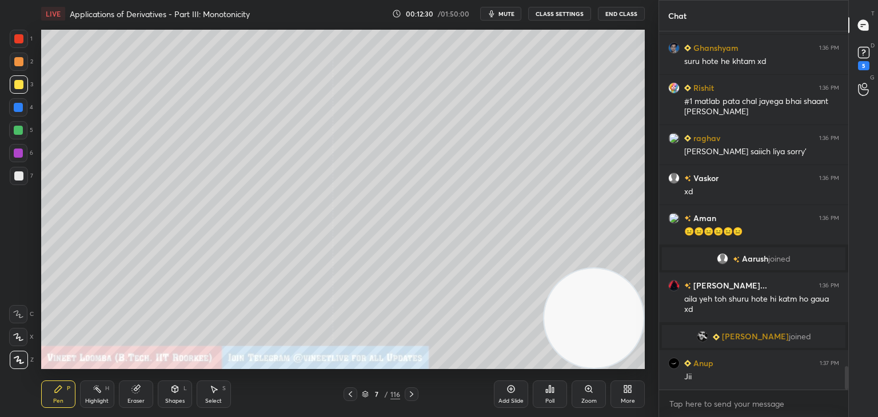
drag, startPoint x: 178, startPoint y: 396, endPoint x: 188, endPoint y: 387, distance: 12.5
click at [185, 394] on div "Shapes L" at bounding box center [175, 394] width 34 height 27
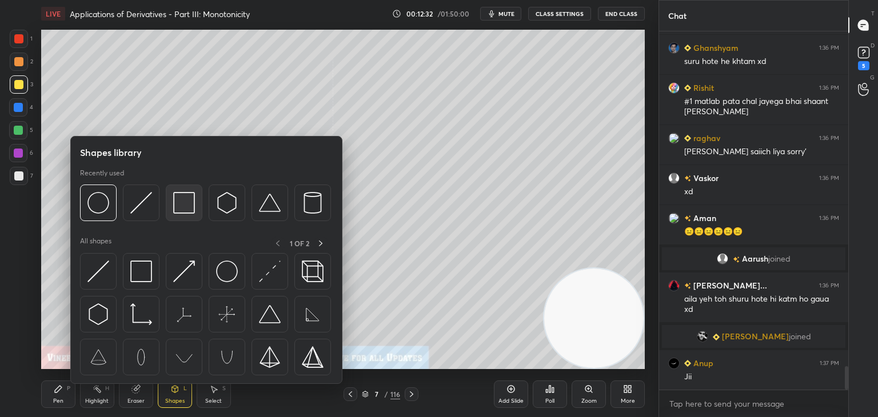
click at [178, 210] on img at bounding box center [184, 203] width 22 height 22
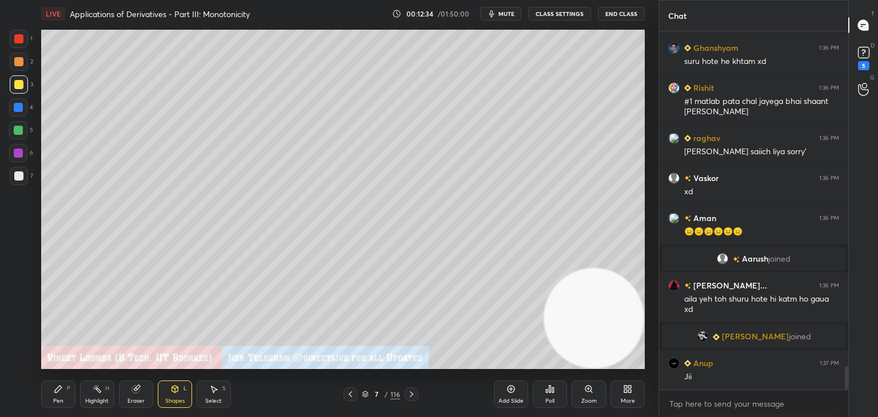
click at [63, 399] on div "Pen P" at bounding box center [58, 394] width 34 height 27
drag, startPoint x: 98, startPoint y: 393, endPoint x: 101, endPoint y: 376, distance: 17.9
click at [100, 392] on icon at bounding box center [97, 389] width 9 height 9
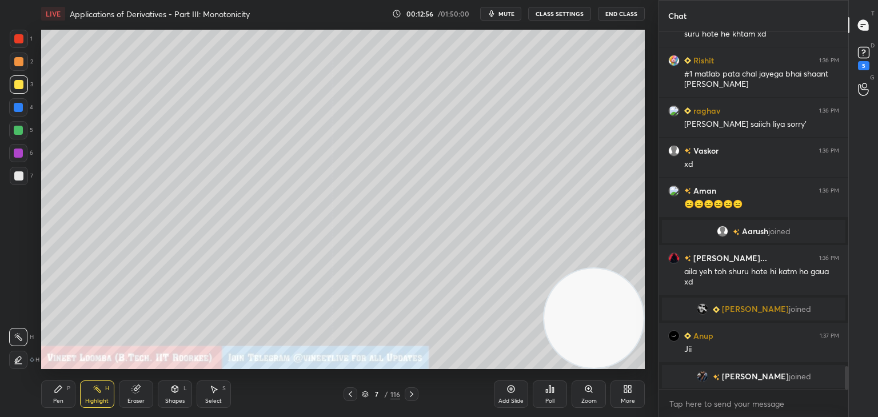
drag, startPoint x: 58, startPoint y: 393, endPoint x: 53, endPoint y: 382, distance: 11.8
click at [57, 392] on icon at bounding box center [58, 389] width 9 height 9
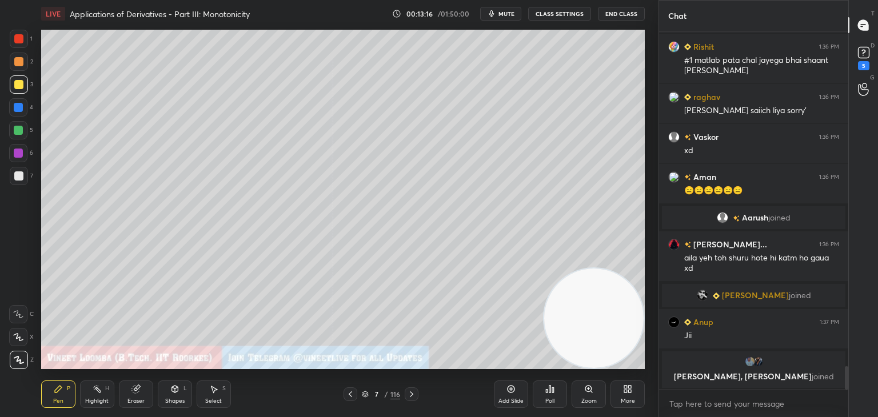
click at [141, 396] on div "Eraser" at bounding box center [136, 394] width 34 height 27
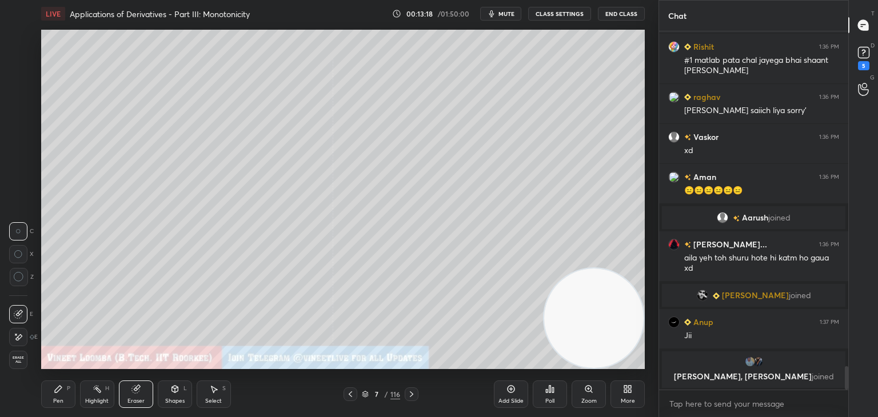
click at [59, 399] on div "Pen" at bounding box center [58, 402] width 10 height 6
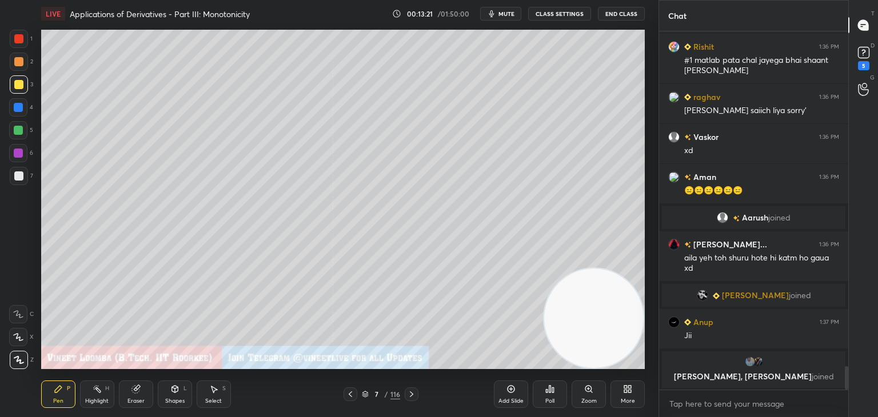
drag, startPoint x: 134, startPoint y: 402, endPoint x: 131, endPoint y: 391, distance: 11.2
click at [133, 400] on div "Eraser" at bounding box center [136, 402] width 17 height 6
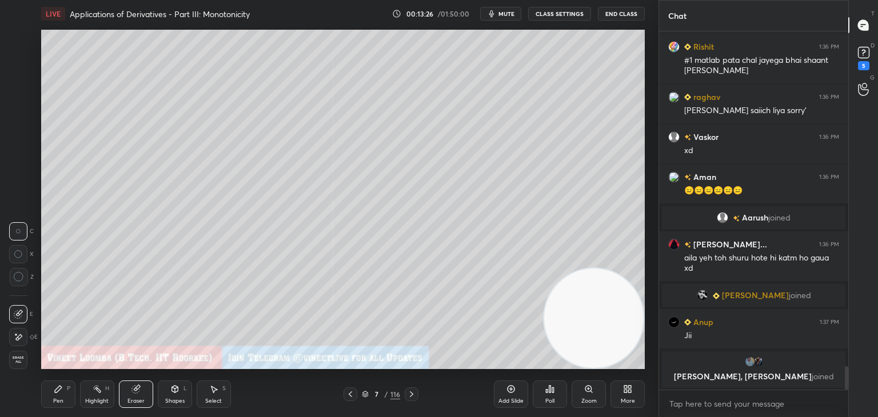
click at [62, 395] on div "Pen P" at bounding box center [58, 394] width 34 height 27
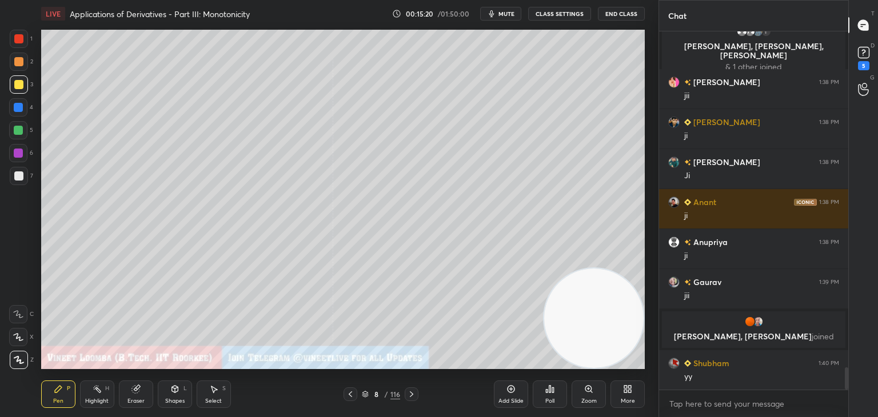
scroll to position [5445, 0]
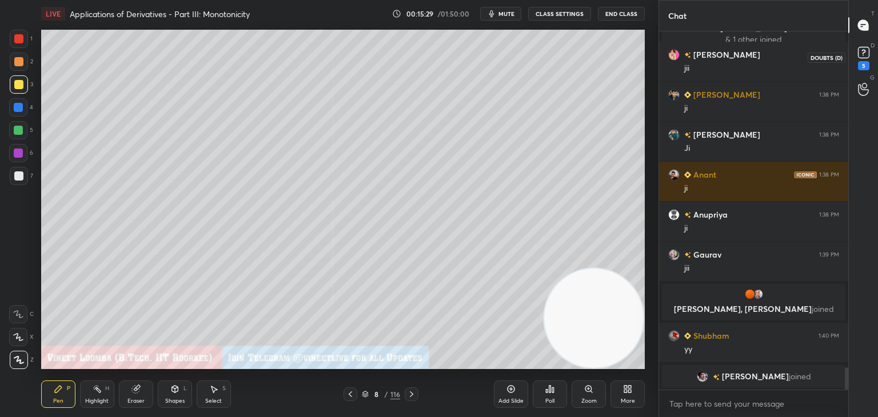
click at [860, 55] on rect at bounding box center [863, 52] width 11 height 11
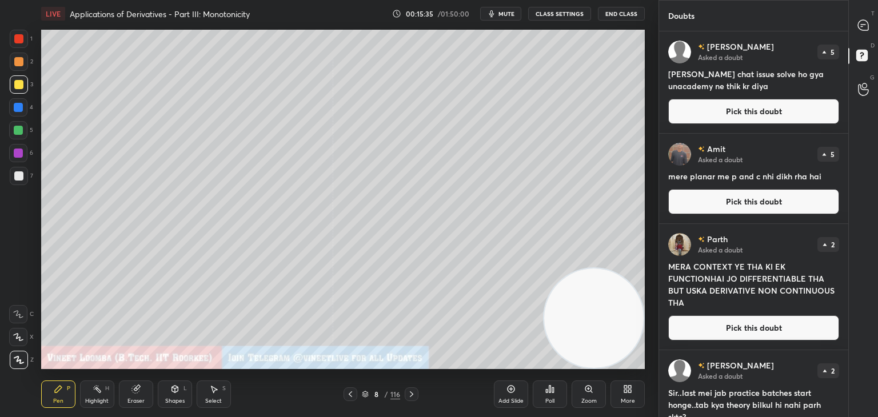
click at [805, 114] on button "Pick this doubt" at bounding box center [753, 111] width 171 height 25
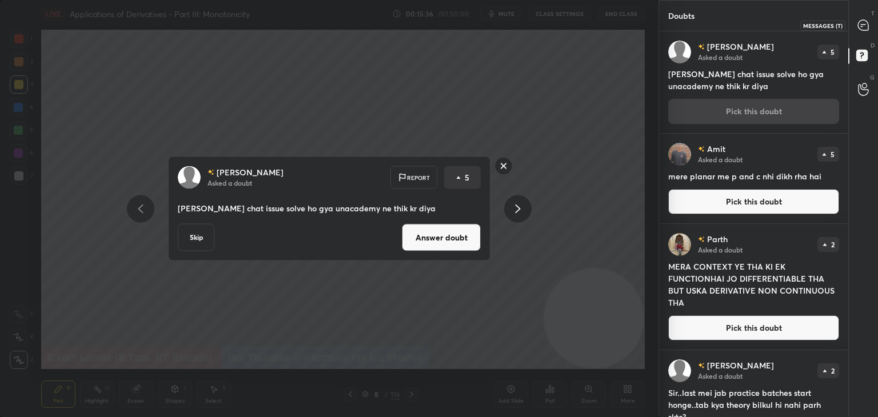
drag, startPoint x: 860, startPoint y: 21, endPoint x: 845, endPoint y: 22, distance: 14.9
click at [860, 22] on icon at bounding box center [863, 25] width 10 height 10
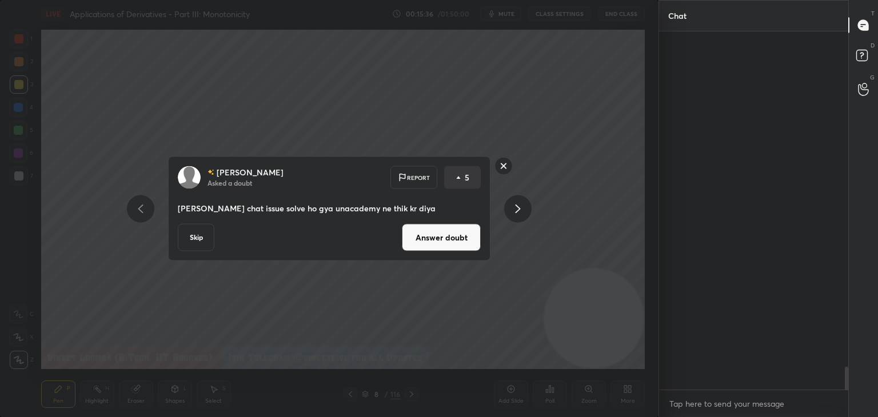
scroll to position [355, 186]
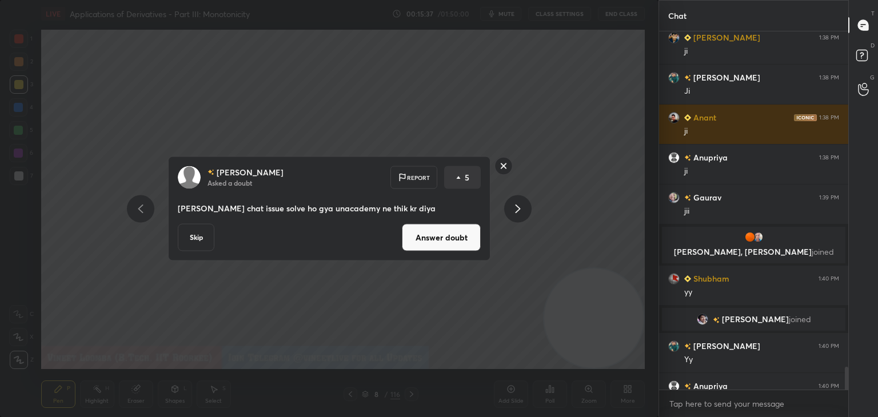
click at [445, 241] on button "Answer doubt" at bounding box center [441, 237] width 79 height 27
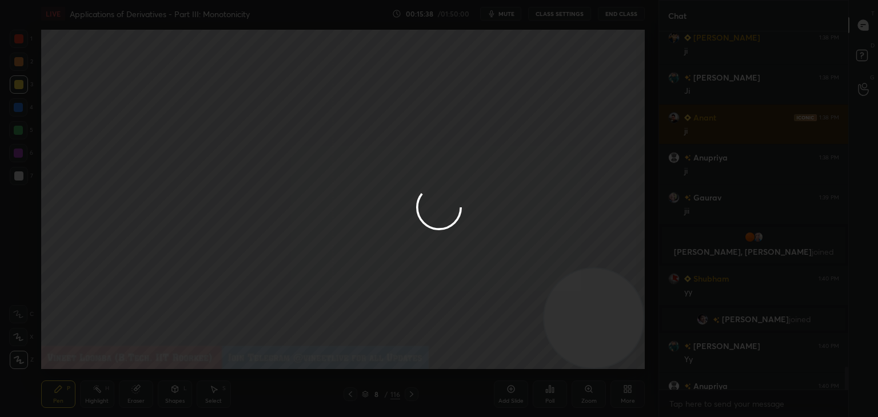
scroll to position [5548, 0]
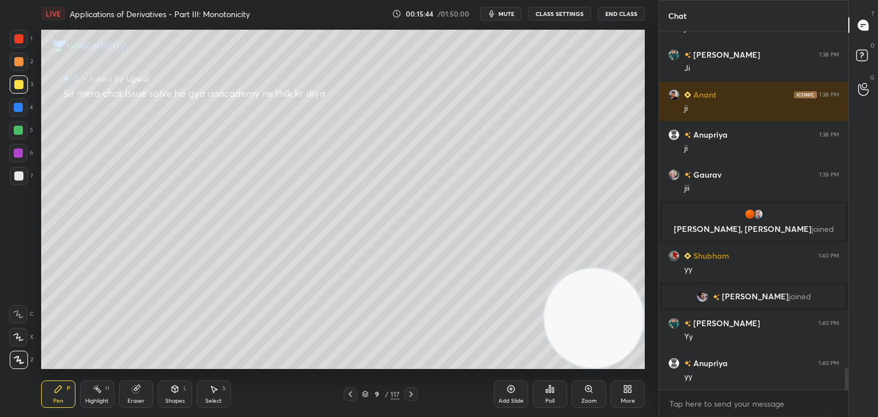
click at [353, 392] on icon at bounding box center [350, 394] width 9 height 9
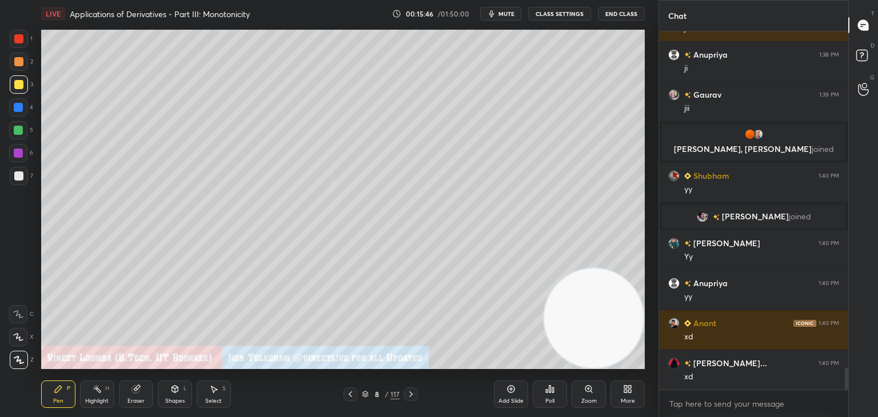
scroll to position [5788, 0]
click at [409, 390] on icon at bounding box center [411, 394] width 9 height 9
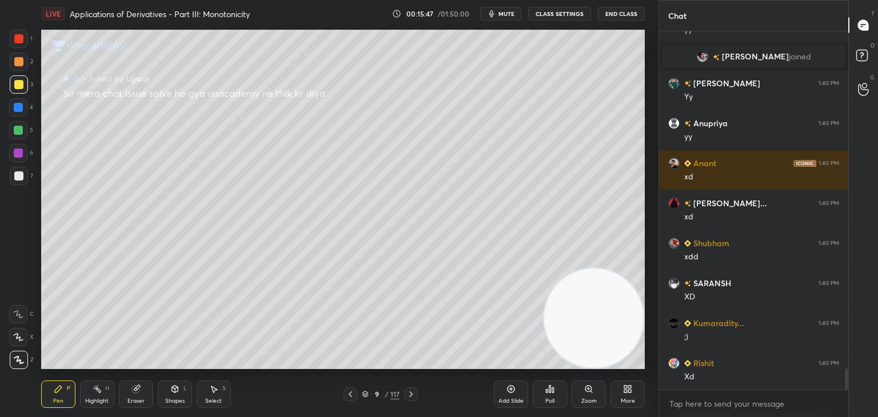
click at [408, 392] on icon at bounding box center [411, 394] width 9 height 9
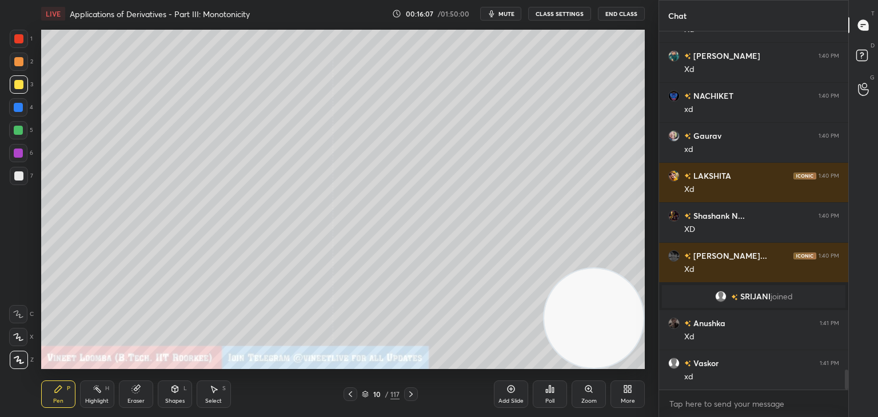
scroll to position [6123, 0]
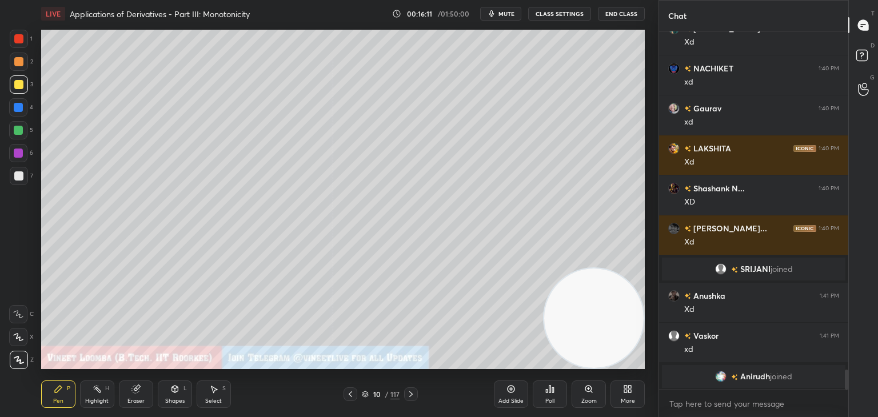
click at [18, 63] on div at bounding box center [18, 61] width 9 height 9
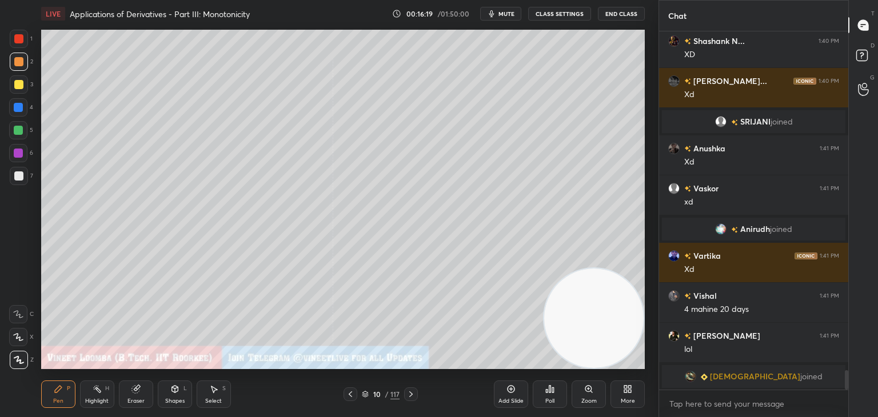
scroll to position [6261, 0]
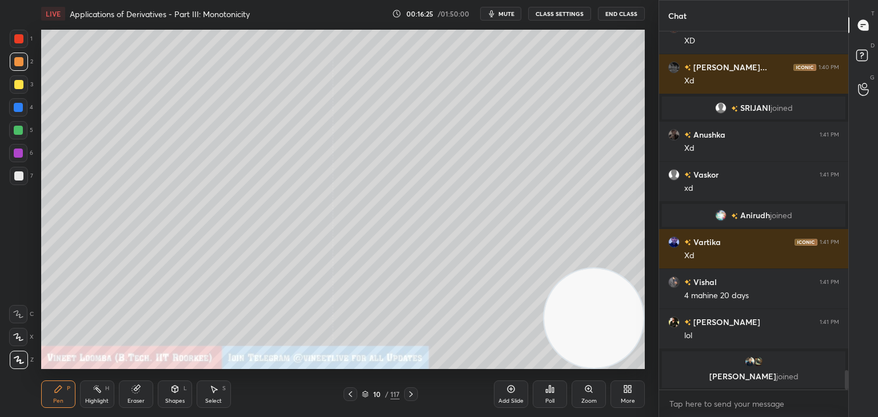
click at [139, 393] on div "Eraser" at bounding box center [136, 394] width 34 height 27
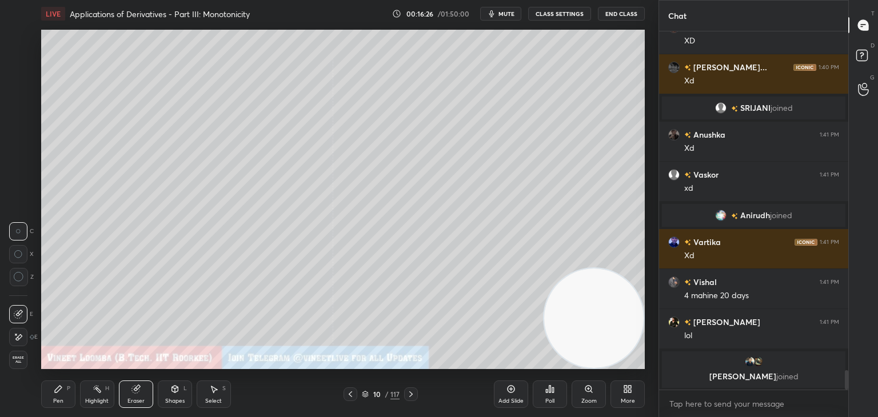
click at [54, 397] on div "Pen P" at bounding box center [58, 394] width 34 height 27
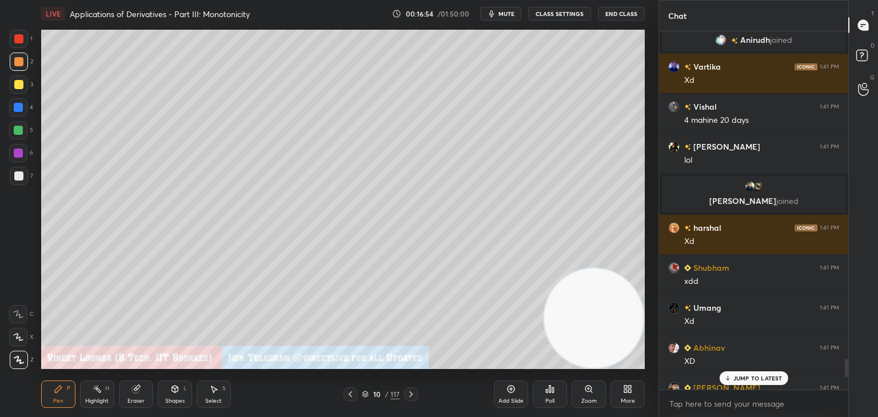
scroll to position [6776, 0]
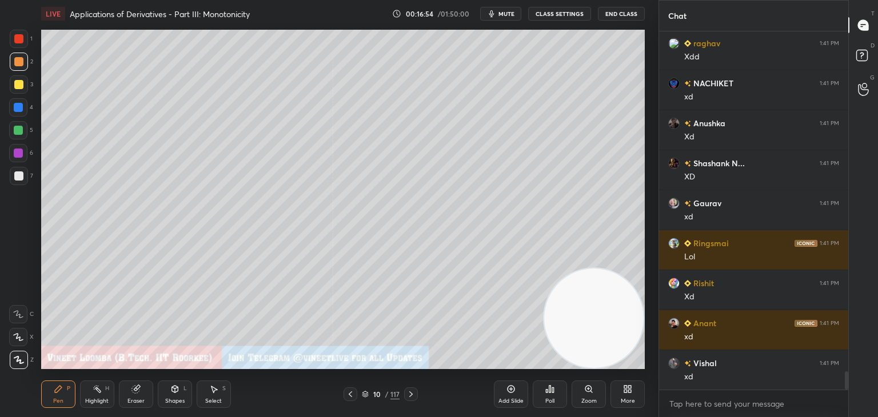
drag, startPoint x: 846, startPoint y: 383, endPoint x: 842, endPoint y: 419, distance: 36.2
click at [842, 0] on html "1 2 3 4 5 6 7 C X Z C X Z E E Erase all H H LIVE Applications of Derivatives - …" at bounding box center [439, 0] width 878 height 0
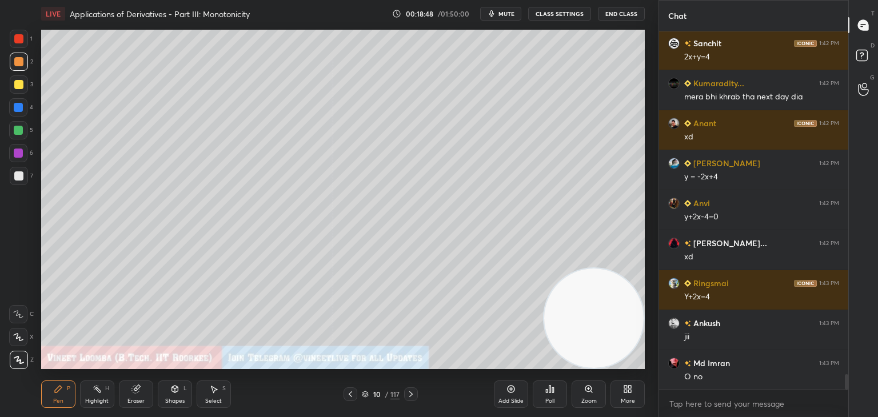
scroll to position [8057, 0]
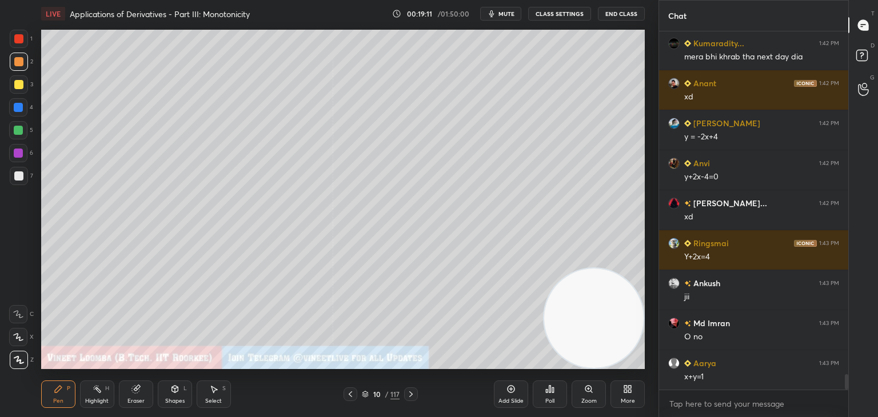
click at [208, 396] on div "Select S" at bounding box center [214, 394] width 34 height 27
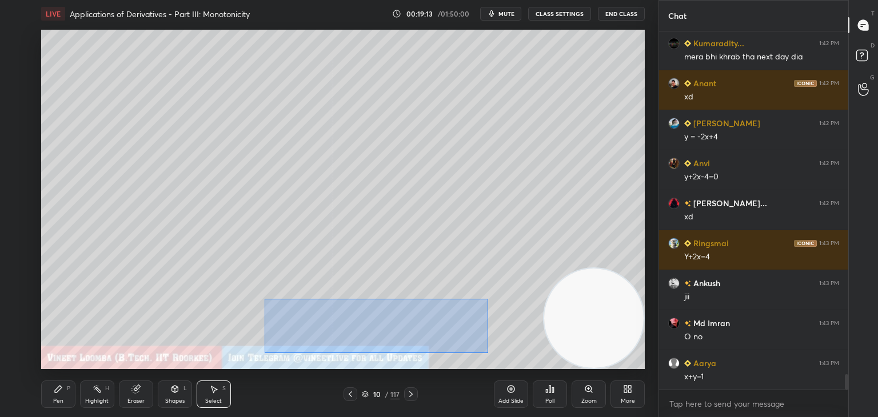
drag, startPoint x: 265, startPoint y: 299, endPoint x: 465, endPoint y: 344, distance: 205.6
click at [486, 352] on div "0 ° Undo Copy Duplicate Duplicate to new slide Delete" at bounding box center [343, 200] width 604 height 340
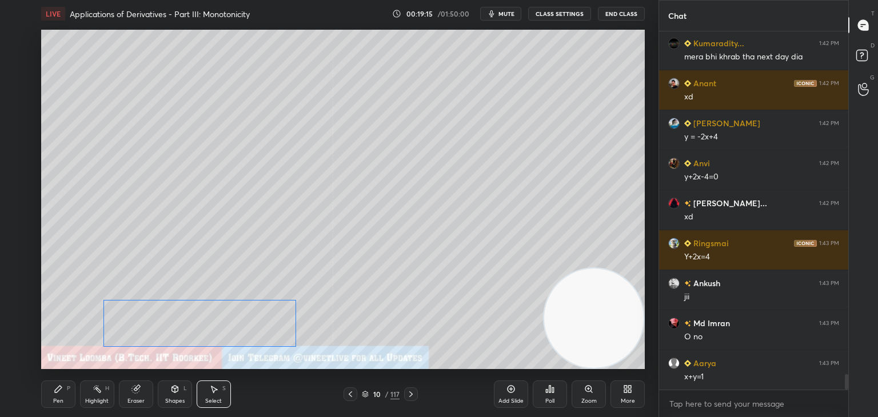
drag, startPoint x: 407, startPoint y: 321, endPoint x: 245, endPoint y: 329, distance: 162.6
click at [230, 323] on div "0 ° Undo Copy Duplicate Duplicate to new slide Delete" at bounding box center [343, 200] width 604 height 340
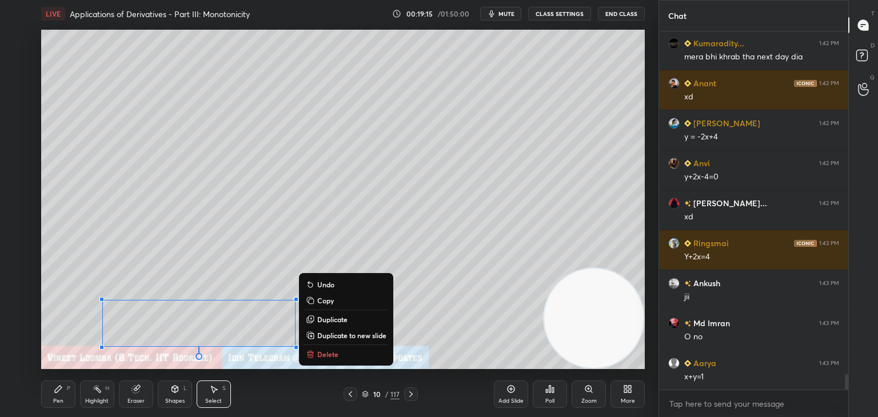
click at [483, 335] on div "0 ° Undo Copy Duplicate Duplicate to new slide Delete" at bounding box center [343, 200] width 604 height 340
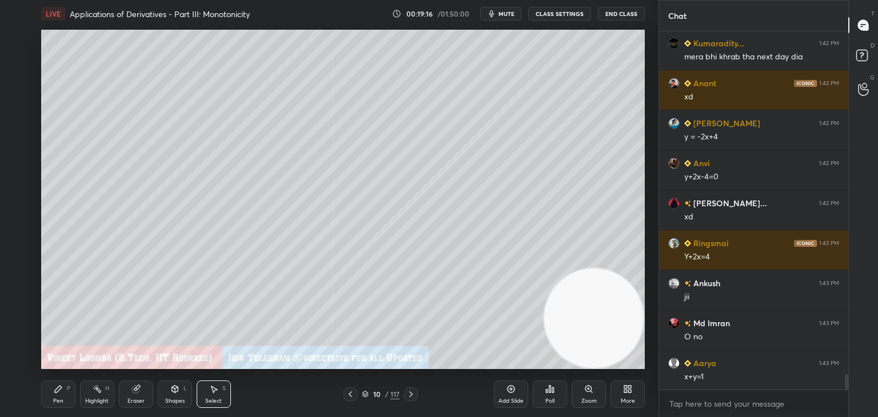
click at [67, 399] on div "Pen P" at bounding box center [58, 394] width 34 height 27
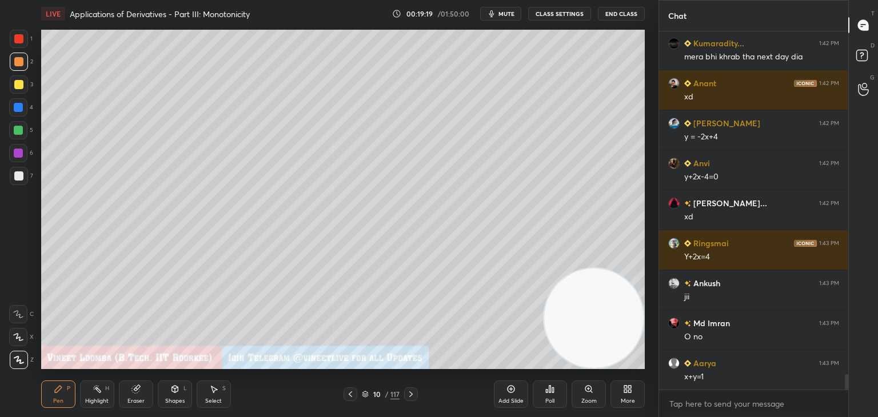
click at [208, 407] on div "Select S" at bounding box center [214, 394] width 34 height 27
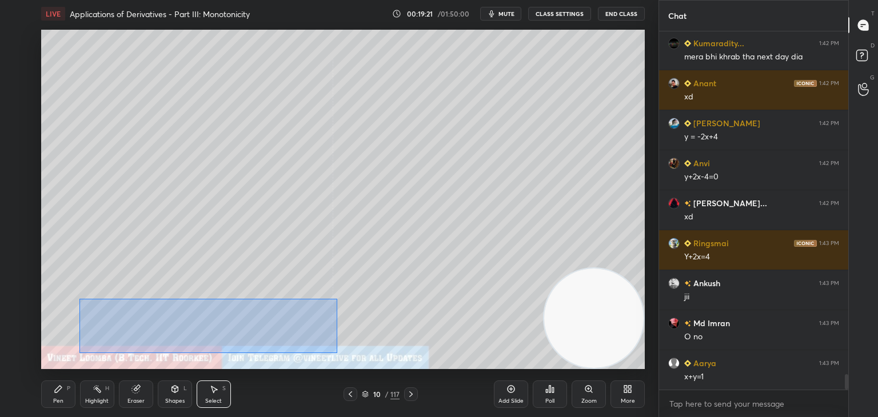
drag, startPoint x: 79, startPoint y: 299, endPoint x: 336, endPoint y: 352, distance: 262.2
click at [338, 353] on div "0 ° Undo Copy Duplicate Duplicate to new slide Delete" at bounding box center [343, 200] width 604 height 340
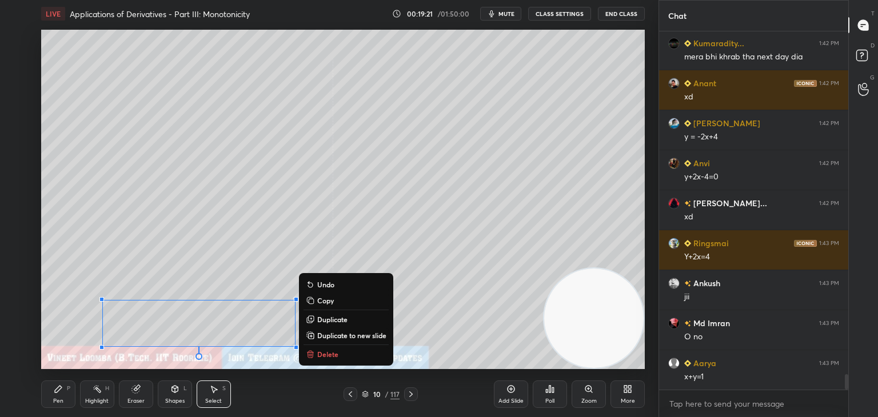
click at [371, 335] on p "Duplicate to new slide" at bounding box center [351, 335] width 69 height 9
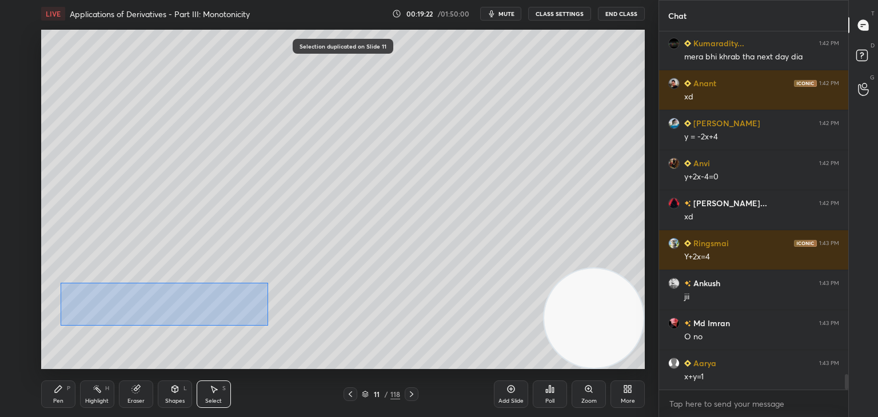
drag, startPoint x: 140, startPoint y: 298, endPoint x: 330, endPoint y: 340, distance: 195.5
click at [355, 349] on div "0 ° Undo Copy Duplicate Duplicate to new slide Delete" at bounding box center [343, 200] width 604 height 340
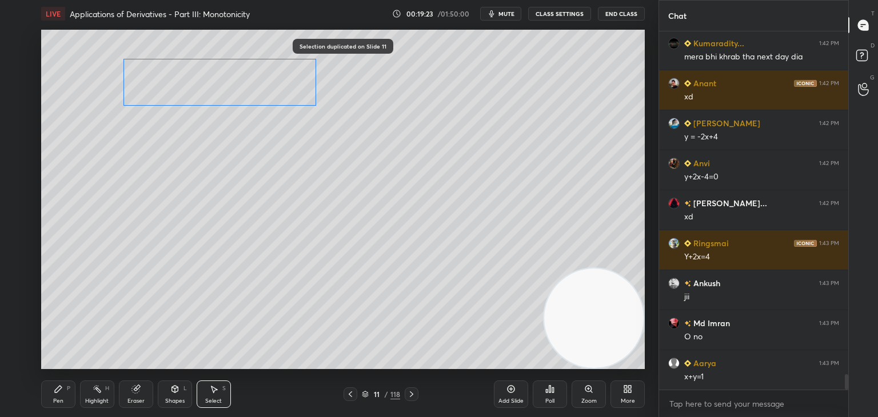
drag, startPoint x: 227, startPoint y: 308, endPoint x: 254, endPoint y: 81, distance: 228.6
click at [254, 81] on div "0 ° Undo Copy Duplicate Duplicate to new slide Delete" at bounding box center [343, 200] width 604 height 340
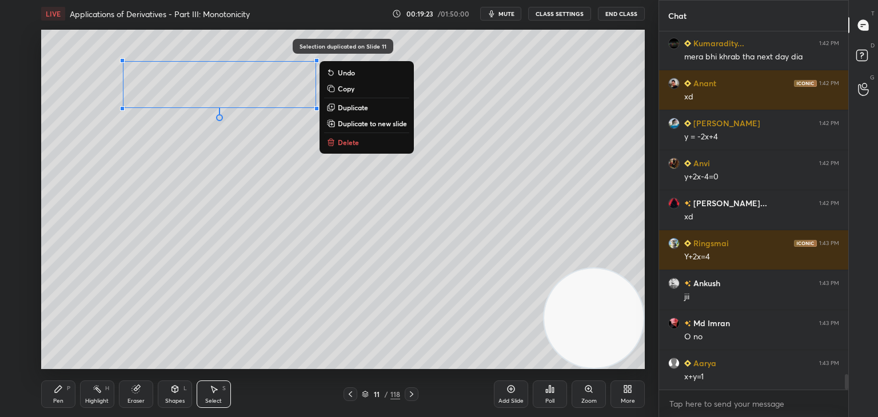
click at [194, 186] on div "0 ° Undo Copy Duplicate Duplicate to new slide Delete" at bounding box center [343, 200] width 604 height 340
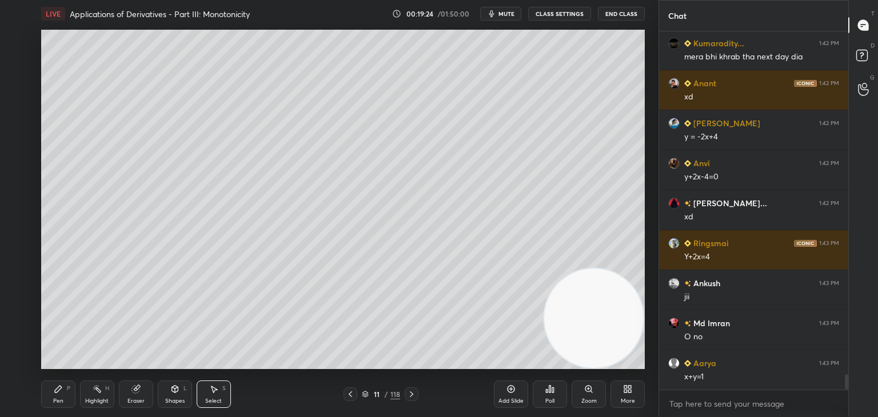
click at [48, 393] on div "Pen P" at bounding box center [58, 394] width 34 height 27
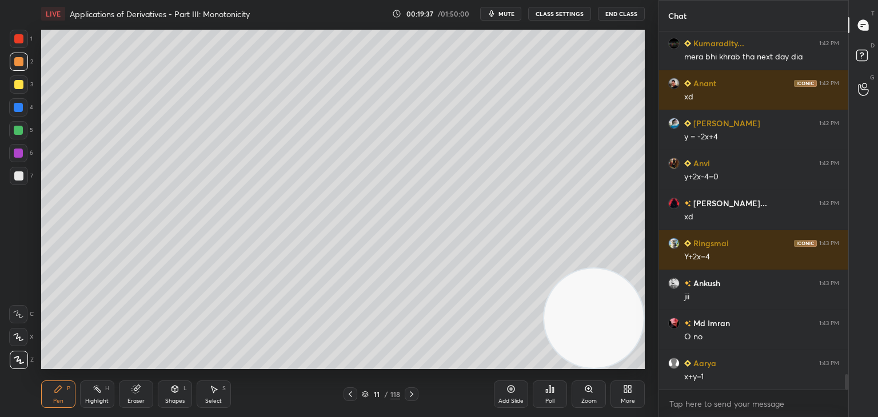
scroll to position [8084, 0]
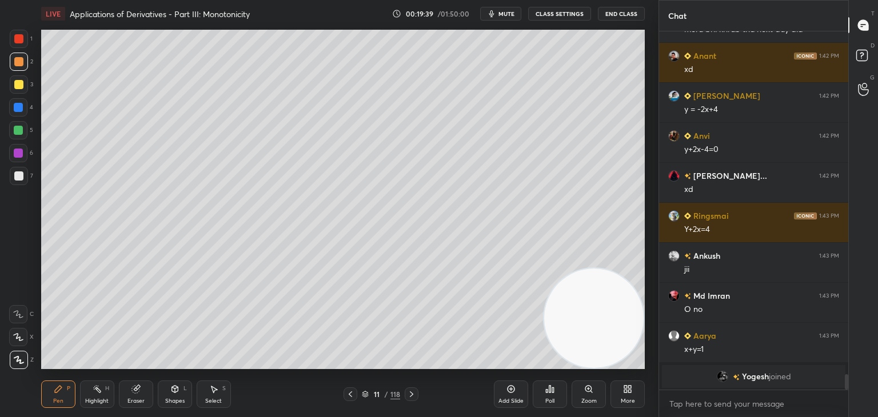
click at [348, 393] on icon at bounding box center [350, 394] width 9 height 9
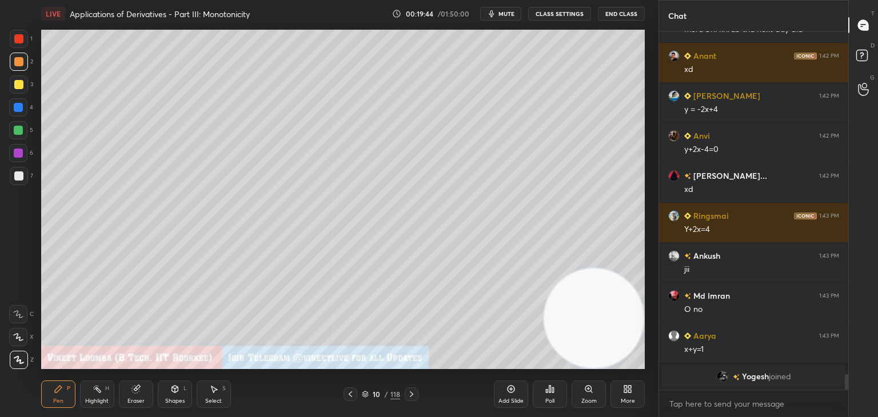
click at [20, 179] on div at bounding box center [18, 176] width 9 height 9
click at [411, 392] on icon at bounding box center [411, 394] width 9 height 9
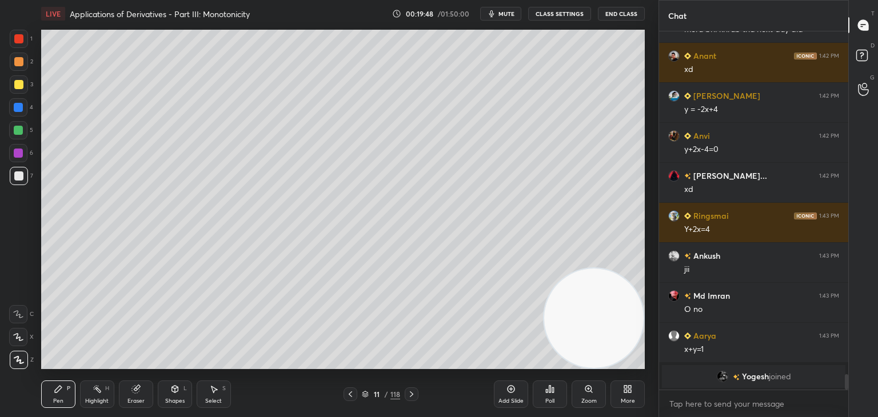
click at [352, 395] on icon at bounding box center [350, 394] width 9 height 9
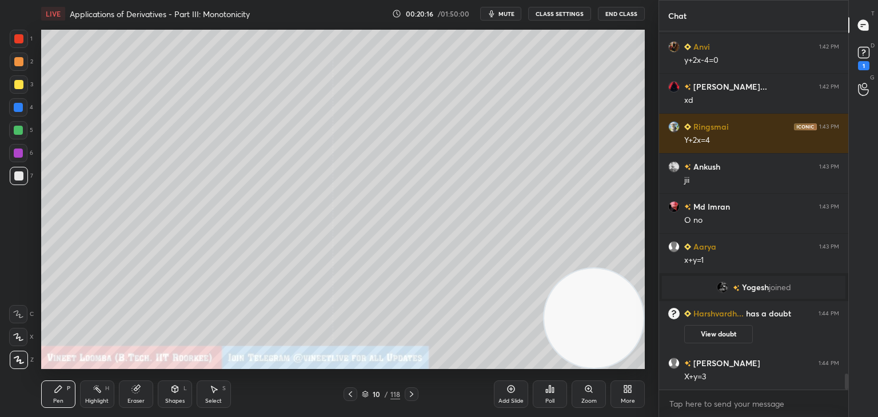
scroll to position [7723, 0]
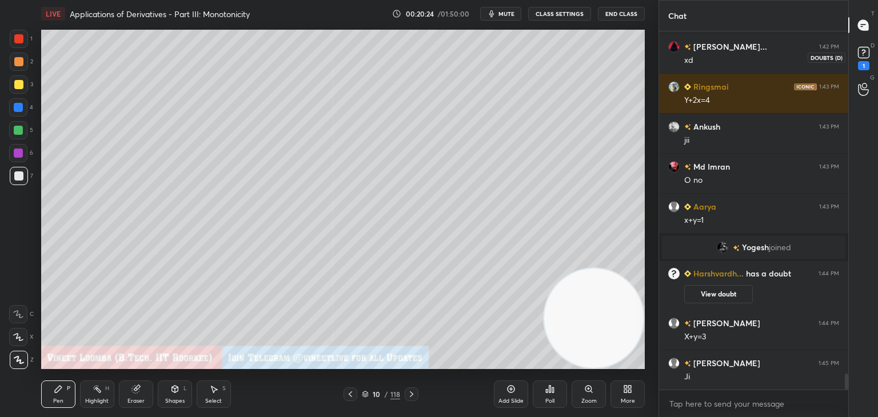
click at [858, 52] on rect at bounding box center [863, 52] width 11 height 11
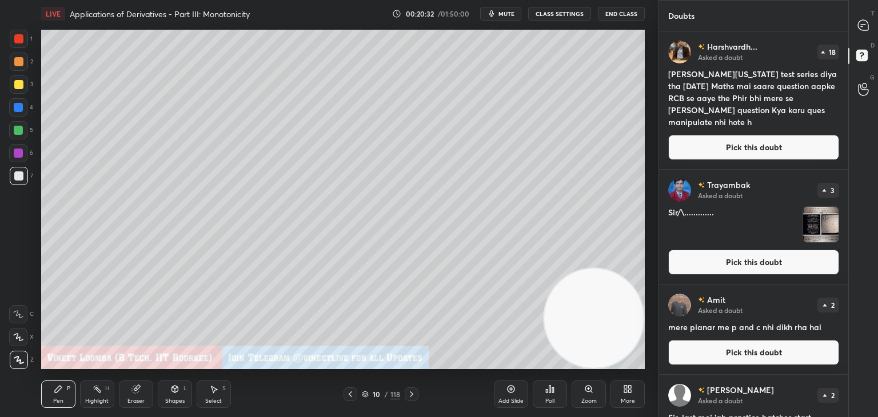
click at [788, 153] on button "Pick this doubt" at bounding box center [753, 147] width 171 height 25
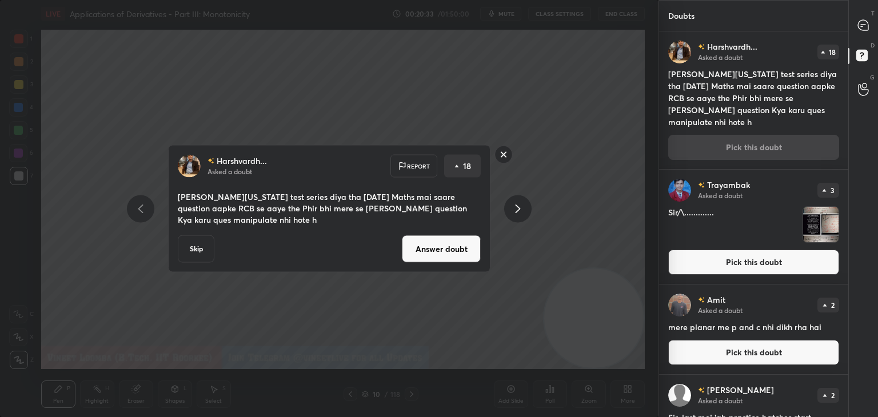
drag, startPoint x: 437, startPoint y: 254, endPoint x: 433, endPoint y: 245, distance: 10.2
click at [434, 253] on button "Answer doubt" at bounding box center [441, 249] width 79 height 27
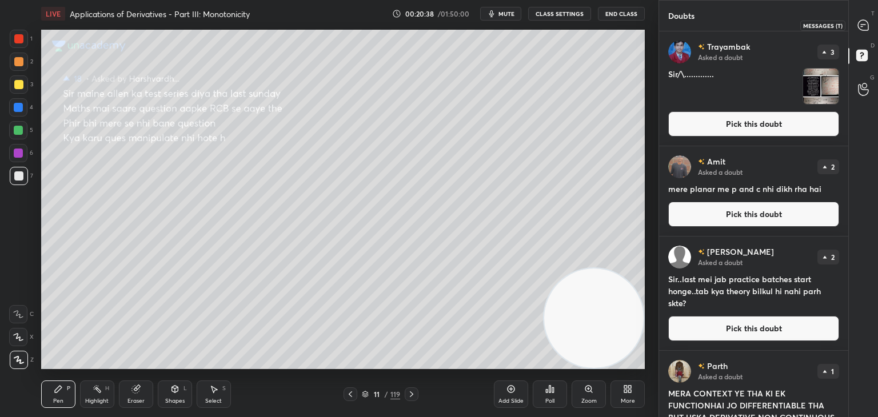
click at [871, 30] on div at bounding box center [864, 25] width 23 height 21
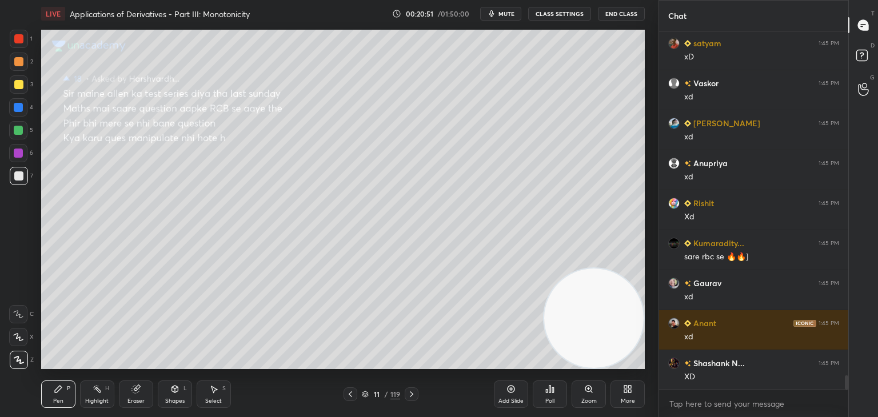
scroll to position [8727, 0]
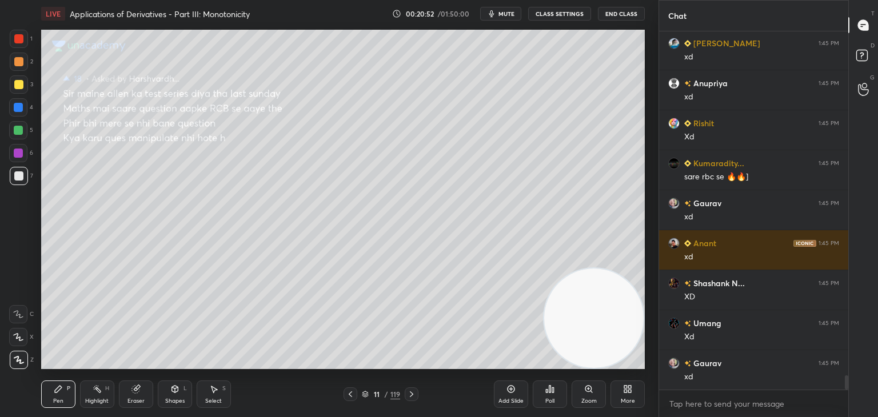
drag, startPoint x: 348, startPoint y: 399, endPoint x: 355, endPoint y: 397, distance: 6.5
click at [349, 399] on icon at bounding box center [350, 394] width 9 height 9
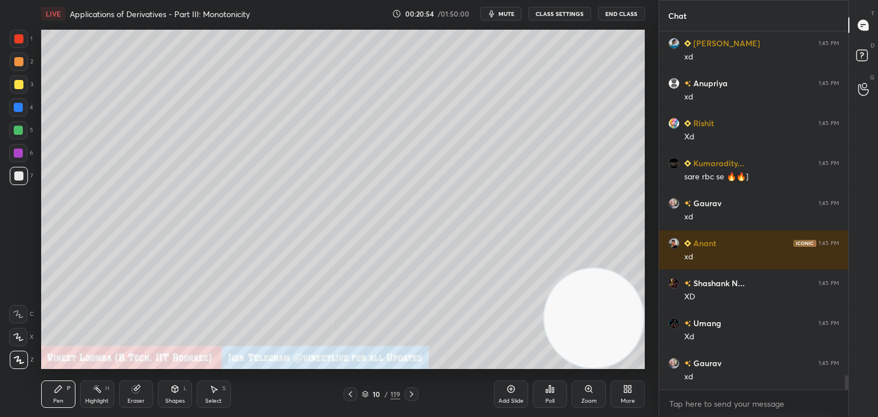
click at [412, 394] on icon at bounding box center [411, 395] width 3 height 6
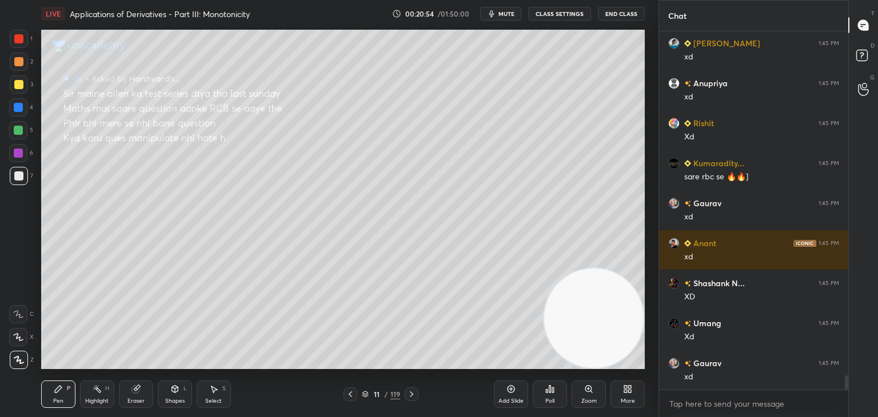
click at [411, 395] on icon at bounding box center [411, 394] width 9 height 9
click at [412, 395] on icon at bounding box center [411, 394] width 9 height 9
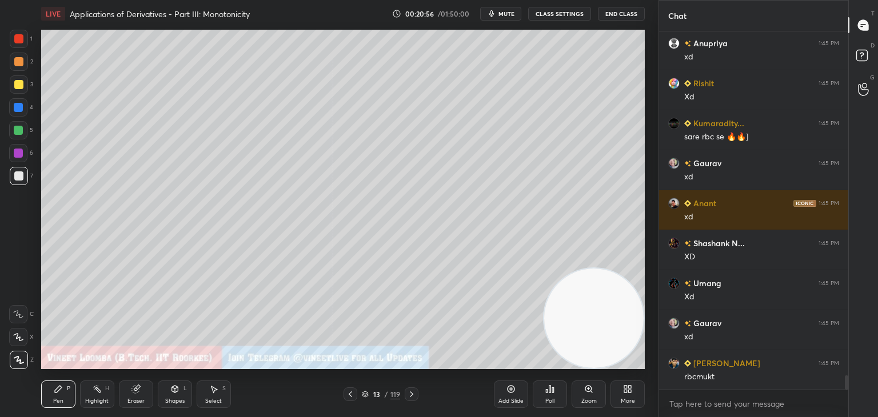
drag, startPoint x: 17, startPoint y: 63, endPoint x: 36, endPoint y: 54, distance: 21.2
click at [16, 63] on div at bounding box center [18, 61] width 9 height 9
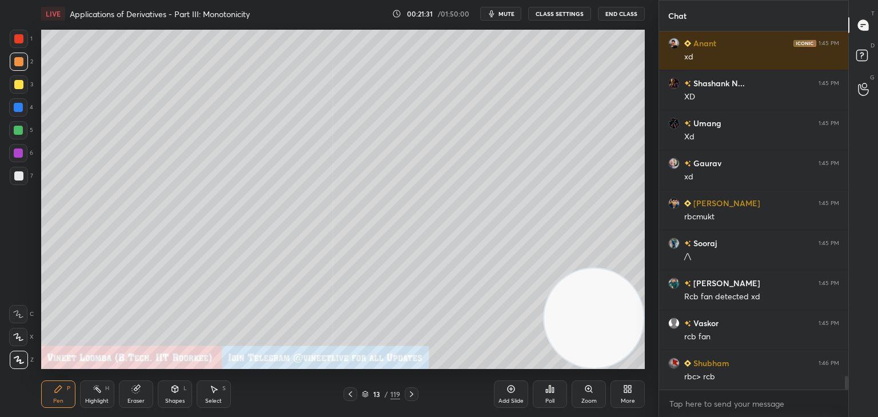
scroll to position [8497, 0]
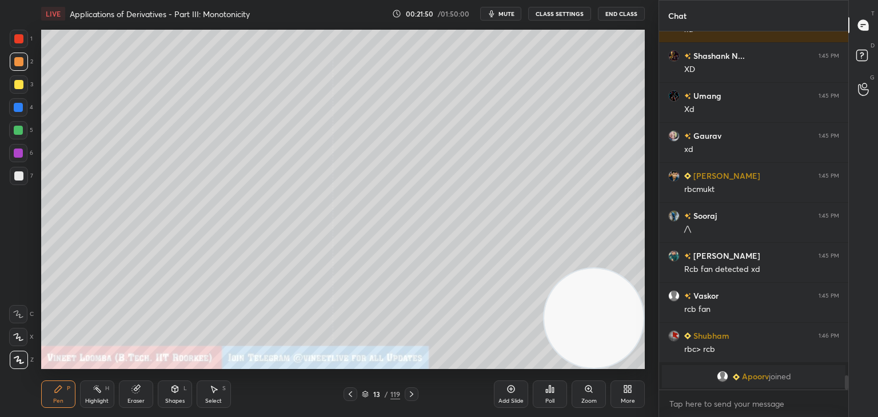
click at [645, 109] on div "Setting up your live class Poll for secs No correct answer Start poll" at bounding box center [343, 199] width 613 height 344
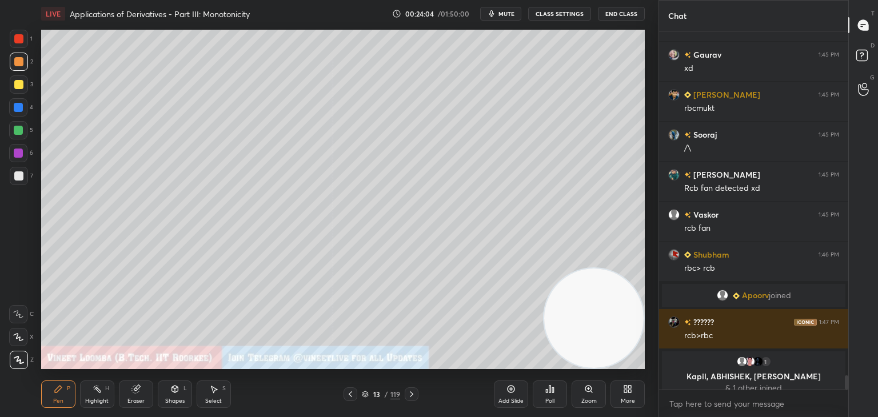
scroll to position [8587, 0]
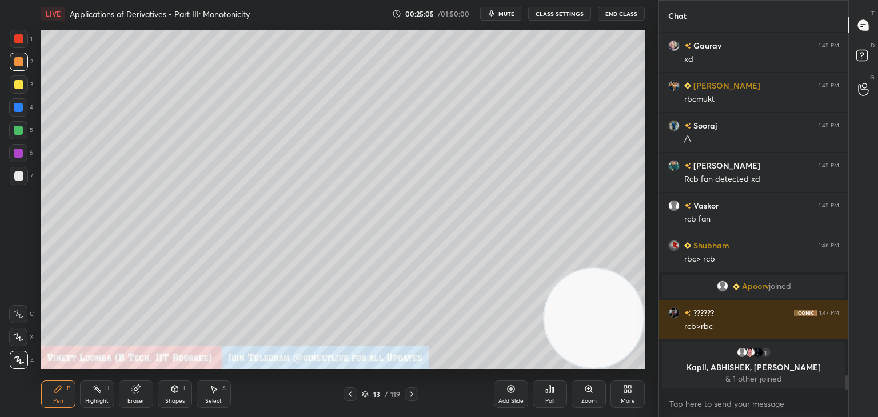
click at [499, 17] on button "mute" at bounding box center [500, 14] width 41 height 14
click at [620, 15] on button "End Class" at bounding box center [621, 14] width 47 height 14
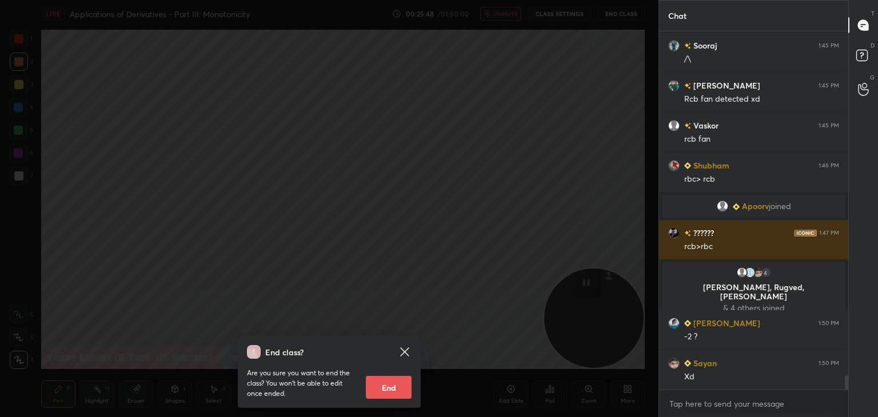
scroll to position [8660, 0]
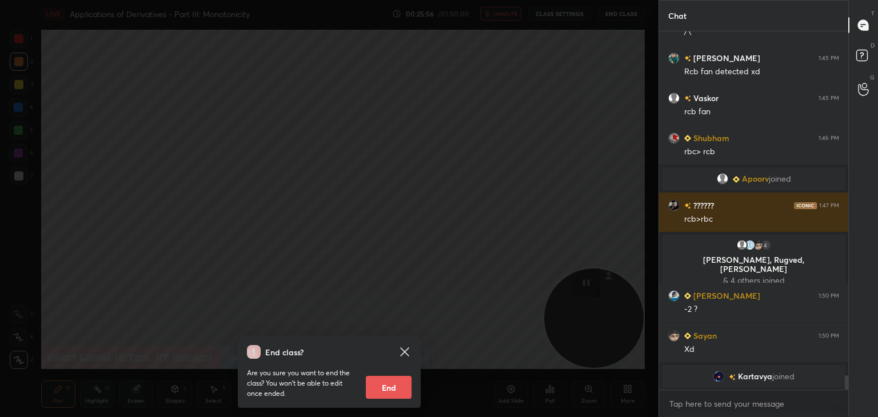
click at [405, 349] on icon at bounding box center [405, 352] width 14 height 14
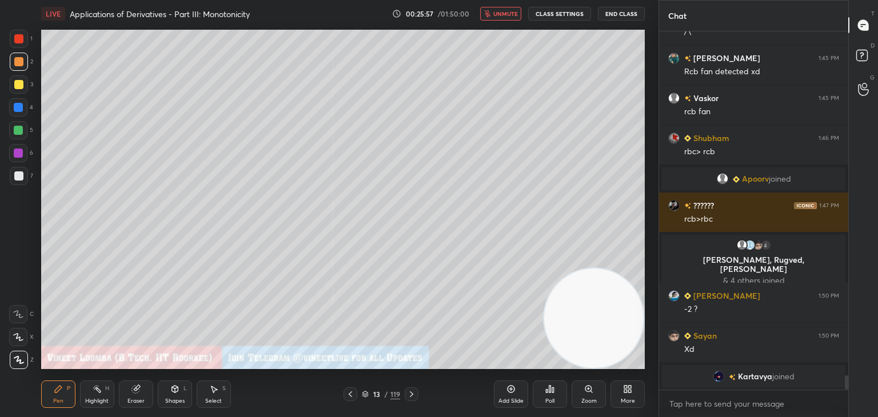
click at [505, 13] on span "unmute" at bounding box center [505, 14] width 25 height 8
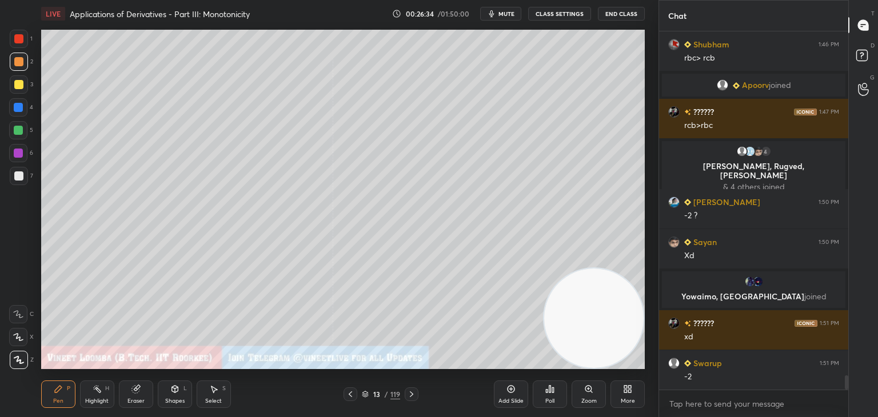
scroll to position [8760, 0]
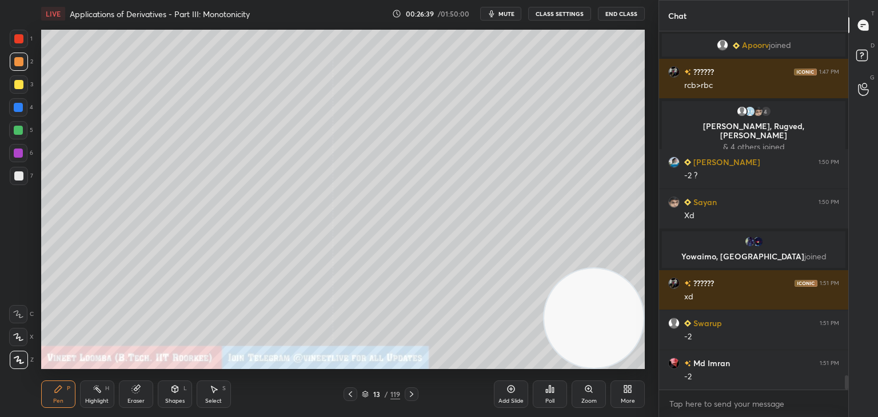
click at [503, 16] on span "mute" at bounding box center [507, 14] width 16 height 8
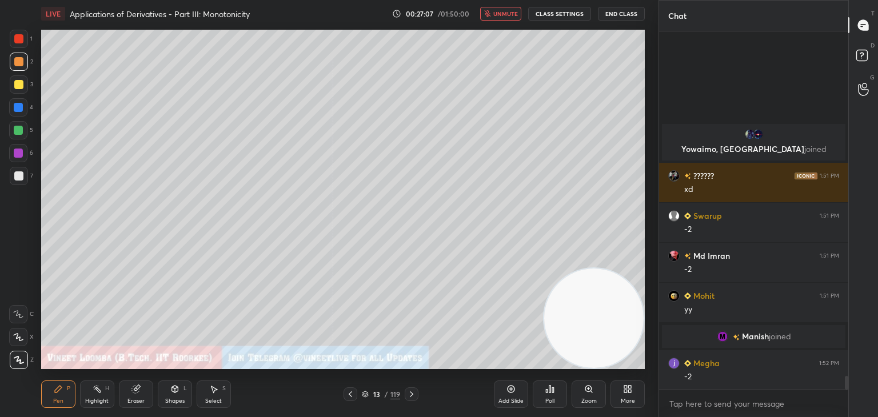
scroll to position [8810, 0]
click at [503, 18] on button "unmute" at bounding box center [500, 14] width 41 height 14
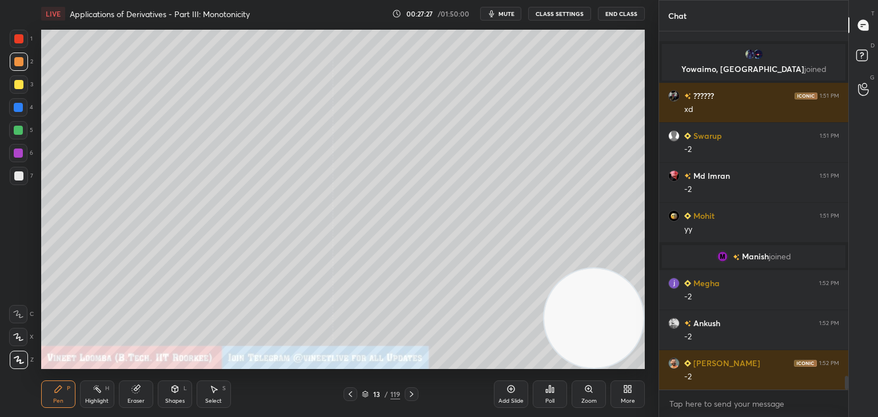
scroll to position [8930, 0]
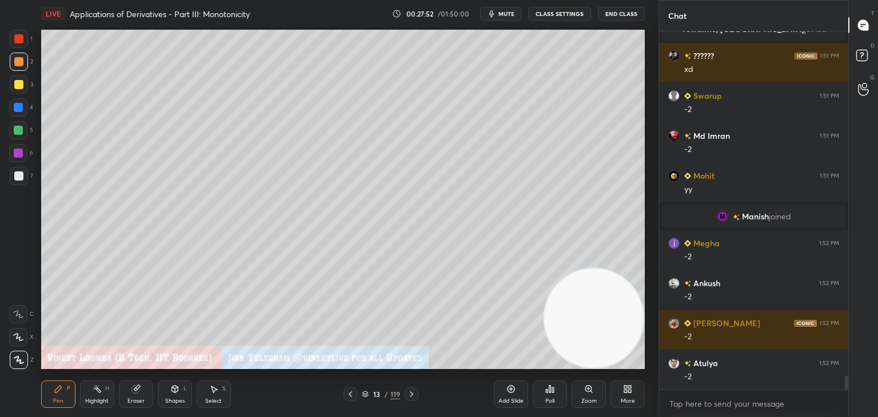
drag, startPoint x: 13, startPoint y: 178, endPoint x: 6, endPoint y: 177, distance: 7.5
click at [11, 177] on div at bounding box center [19, 176] width 18 height 18
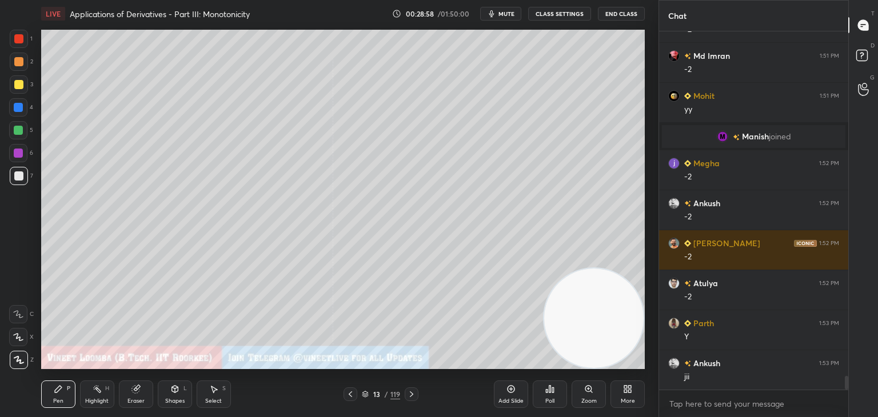
scroll to position [9038, 0]
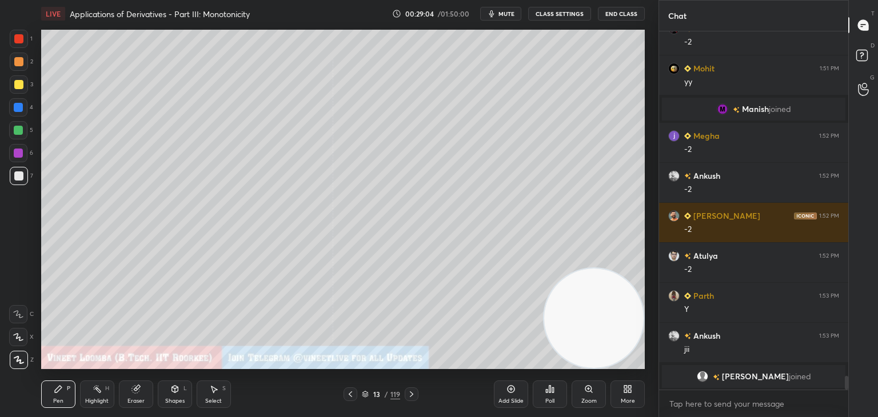
click at [212, 396] on div "Select S" at bounding box center [214, 394] width 34 height 27
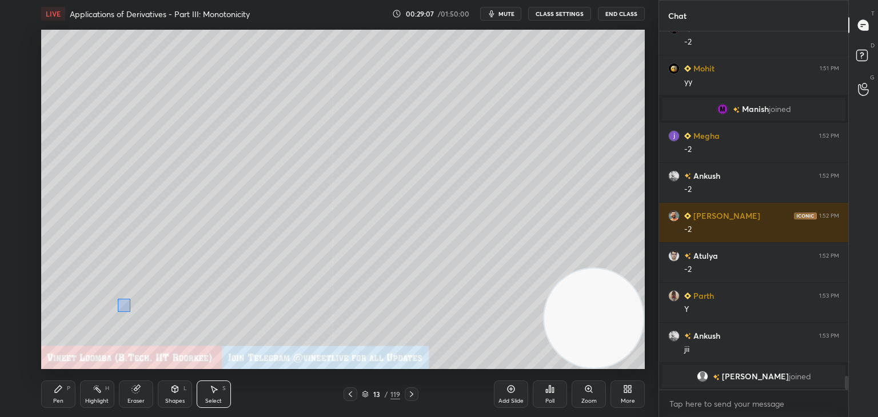
drag, startPoint x: 130, startPoint y: 299, endPoint x: 98, endPoint y: 321, distance: 39.2
click at [116, 311] on div "0 ° Undo Copy Duplicate Duplicate to new slide Delete" at bounding box center [343, 200] width 604 height 340
click at [75, 328] on div "0 ° Undo Copy Duplicate Duplicate to new slide Delete" at bounding box center [343, 200] width 604 height 340
click at [57, 396] on div "Pen P" at bounding box center [58, 394] width 34 height 27
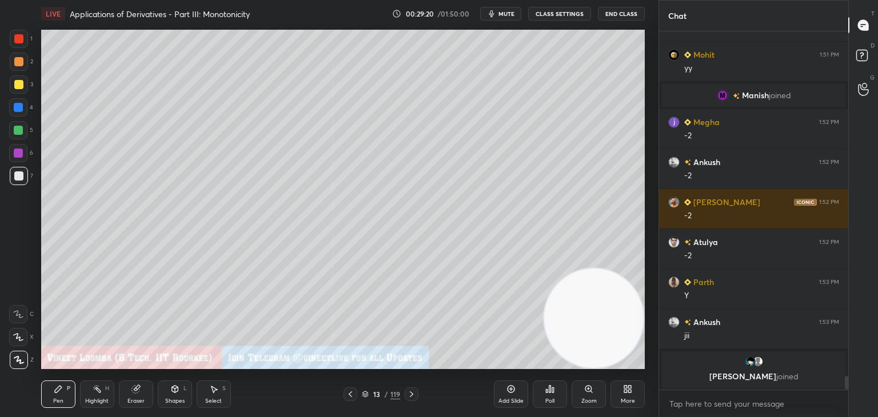
scroll to position [8989, 0]
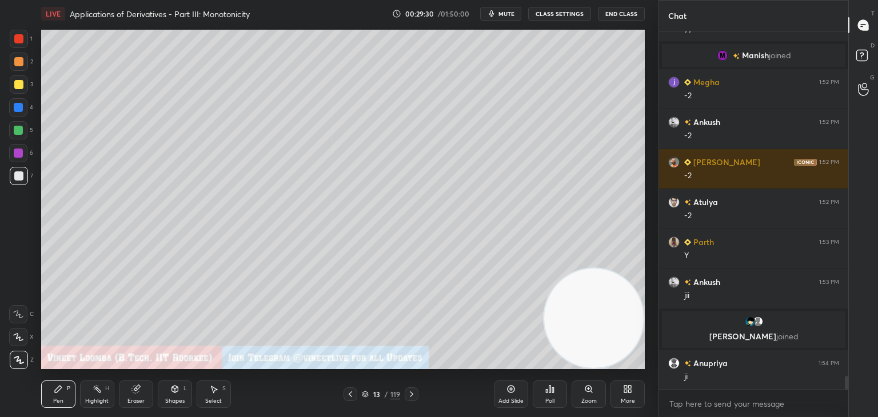
click at [220, 396] on div "Select S" at bounding box center [214, 394] width 34 height 27
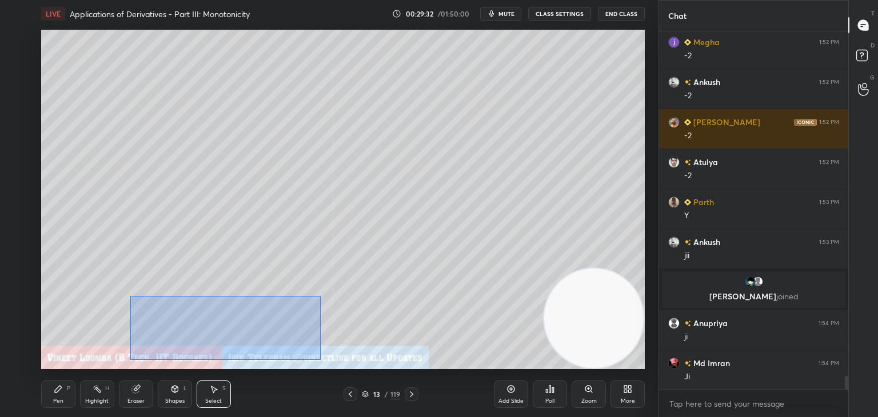
drag, startPoint x: 131, startPoint y: 297, endPoint x: 326, endPoint y: 352, distance: 203.0
click at [321, 360] on div "0 ° Undo Copy Duplicate Duplicate to new slide Delete" at bounding box center [343, 200] width 604 height 340
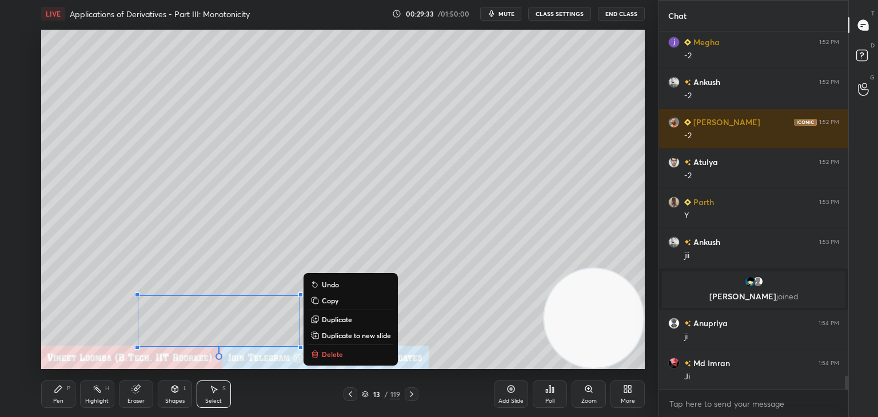
click at [359, 333] on p "Duplicate to new slide" at bounding box center [356, 335] width 69 height 9
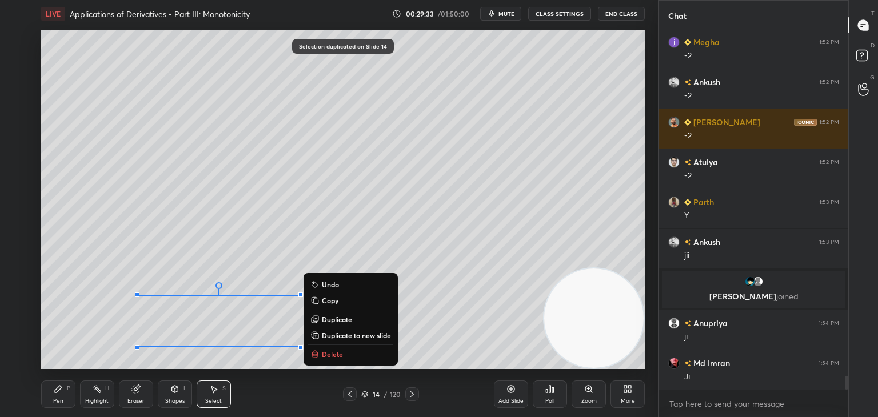
drag, startPoint x: 117, startPoint y: 271, endPoint x: 326, endPoint y: 349, distance: 224.0
click at [379, 372] on div "LIVE Applications of Derivatives - Part III: Monotonicity 00:29:33 / 01:50:00 m…" at bounding box center [343, 208] width 613 height 417
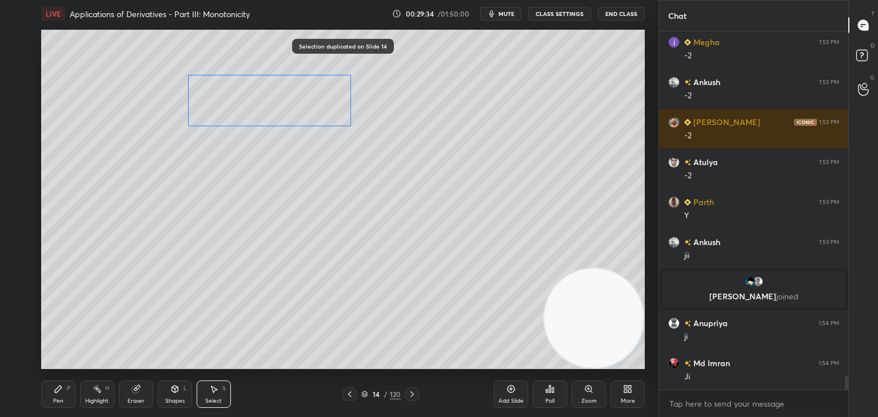
drag, startPoint x: 249, startPoint y: 313, endPoint x: 297, endPoint y: 91, distance: 227.0
click at [297, 91] on div "0 ° Undo Copy Duplicate Duplicate to new slide Delete" at bounding box center [343, 200] width 604 height 340
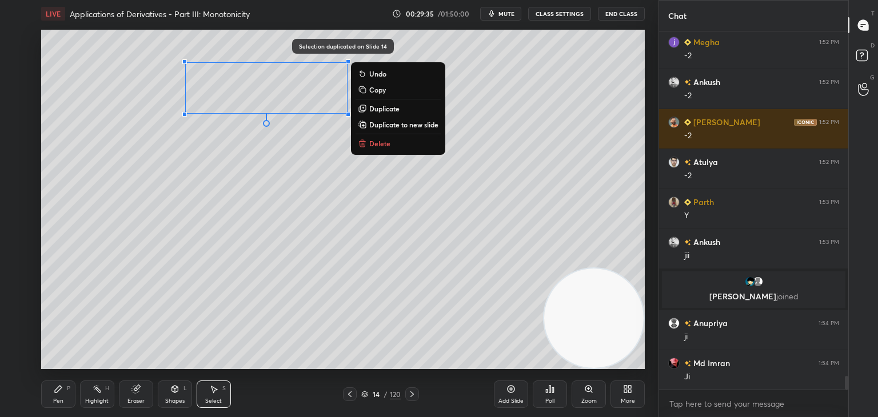
drag, startPoint x: 59, startPoint y: 403, endPoint x: 62, endPoint y: 393, distance: 9.6
click at [61, 399] on div "Pen" at bounding box center [58, 402] width 10 height 6
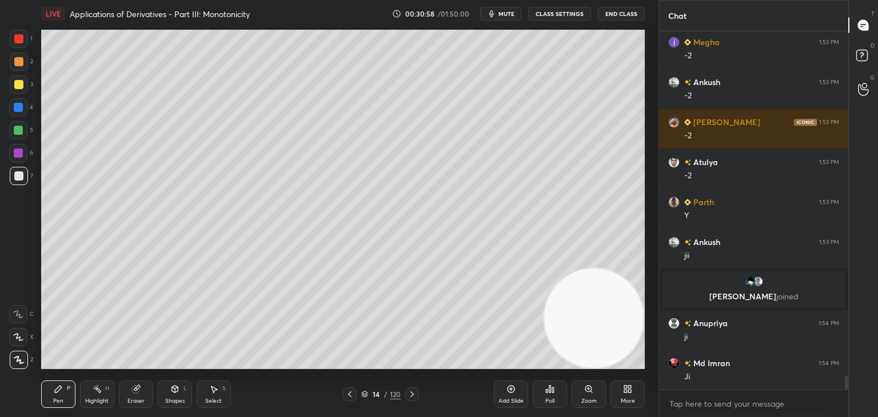
click at [355, 394] on div at bounding box center [350, 395] width 14 height 14
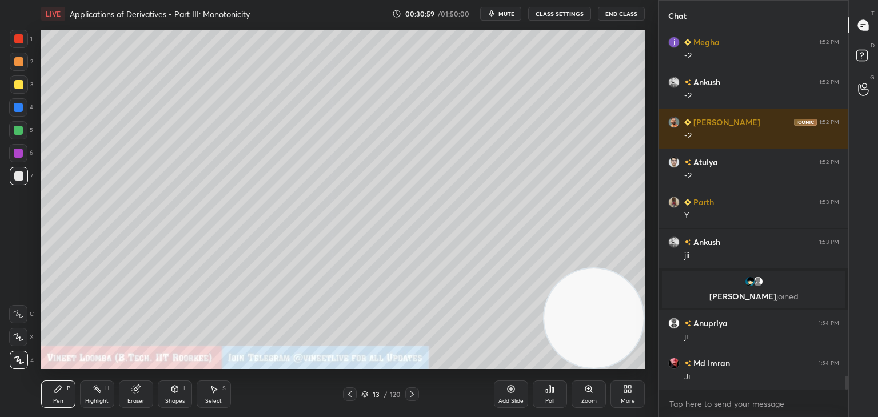
drag, startPoint x: 412, startPoint y: 397, endPoint x: 387, endPoint y: 392, distance: 25.1
click at [412, 396] on icon at bounding box center [412, 394] width 9 height 9
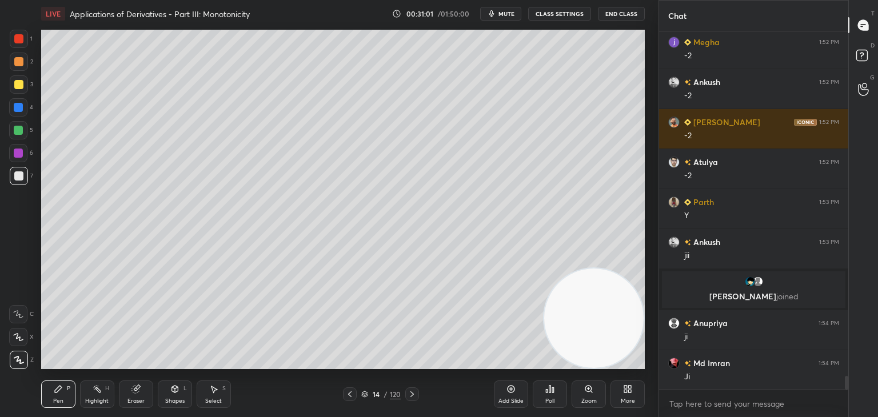
scroll to position [9069, 0]
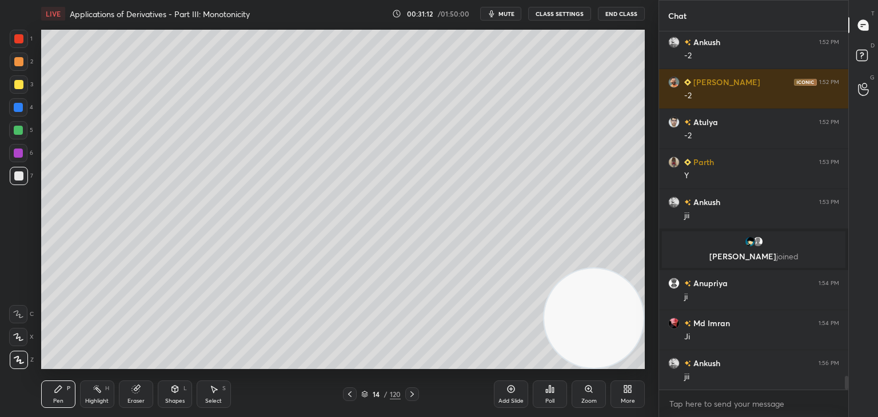
click at [345, 394] on icon at bounding box center [349, 394] width 9 height 9
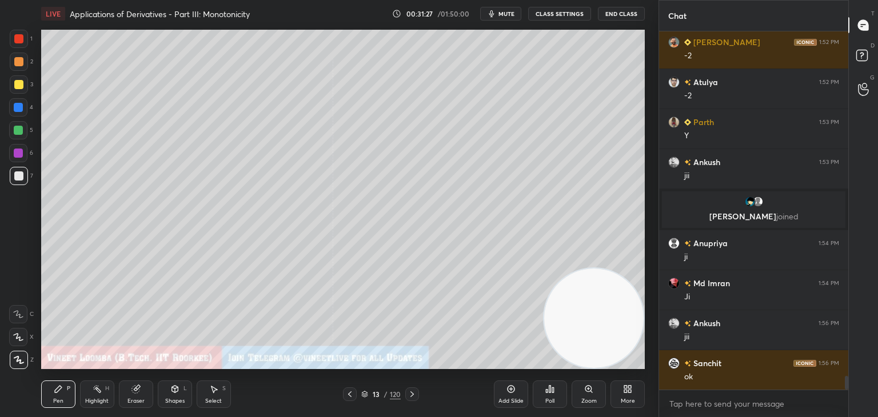
scroll to position [9136, 0]
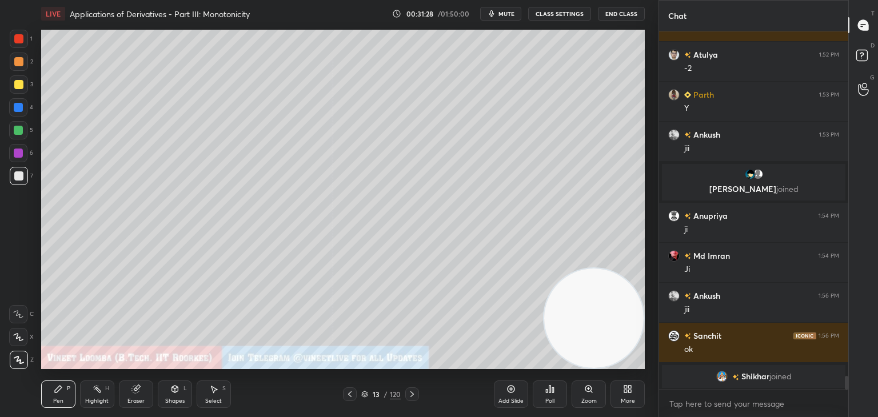
drag, startPoint x: 104, startPoint y: 396, endPoint x: 117, endPoint y: 373, distance: 26.9
click at [104, 396] on div "Highlight H" at bounding box center [97, 394] width 34 height 27
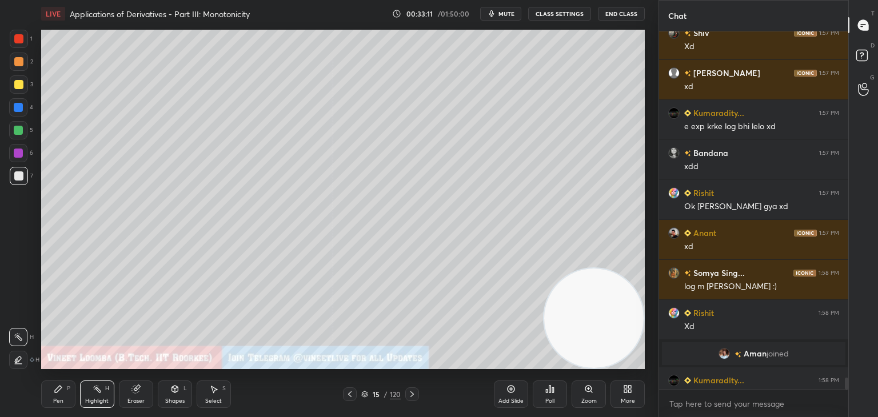
scroll to position [10296, 0]
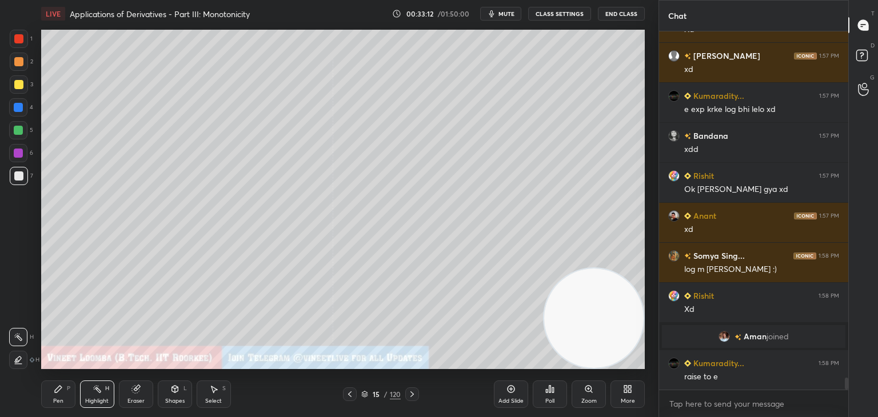
drag, startPoint x: 21, startPoint y: 63, endPoint x: 36, endPoint y: 62, distance: 14.9
click at [22, 63] on div at bounding box center [18, 61] width 9 height 9
click at [42, 392] on div "Pen P" at bounding box center [58, 394] width 34 height 27
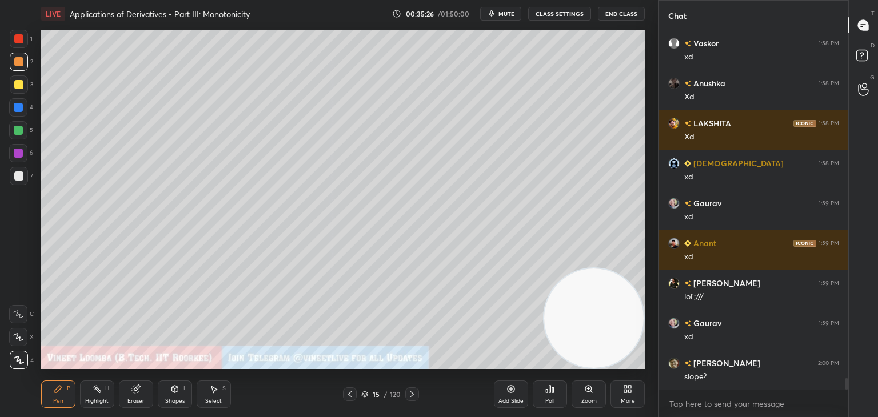
scroll to position [10972, 0]
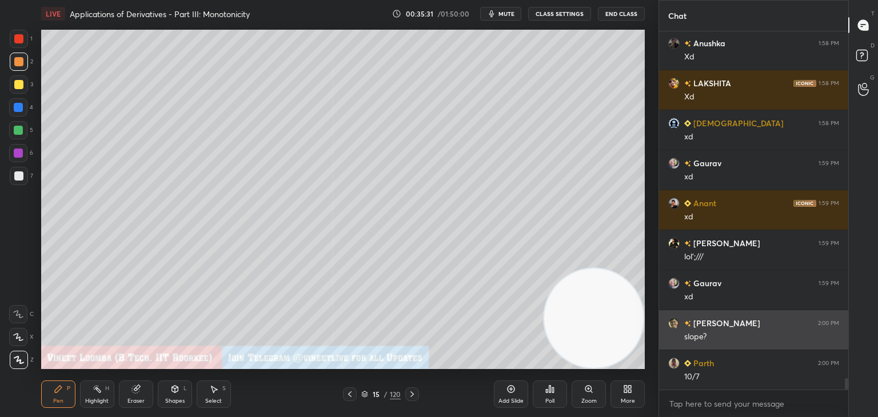
click at [695, 330] on div "slope?" at bounding box center [761, 336] width 155 height 14
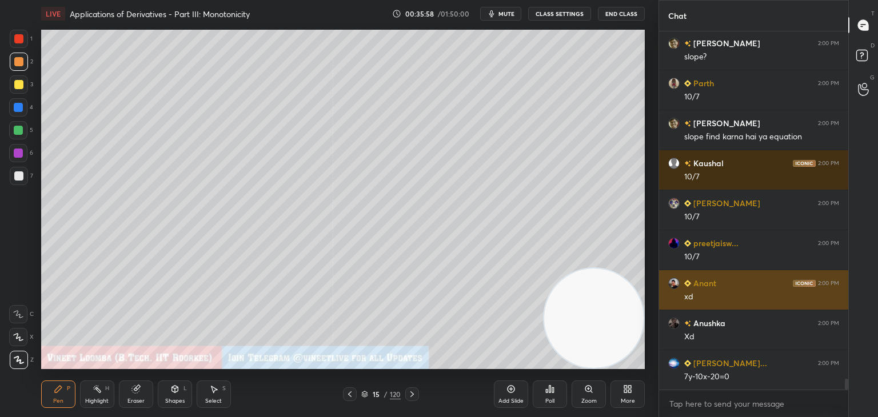
scroll to position [11332, 0]
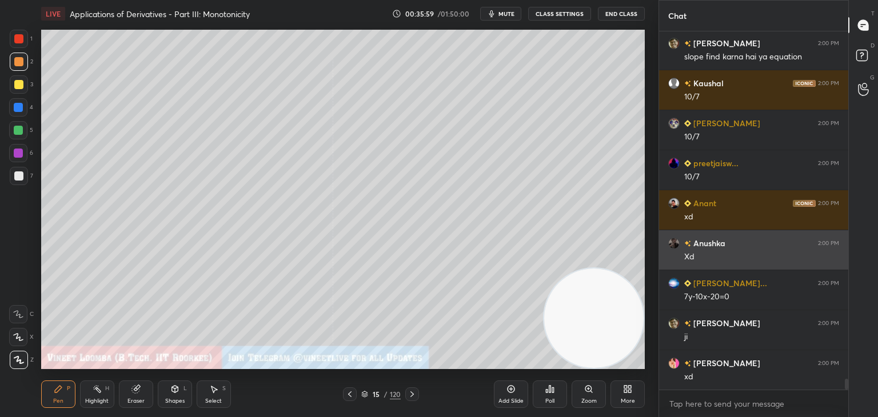
click at [704, 249] on div "Anushka 2:00 PM Xd" at bounding box center [753, 249] width 189 height 39
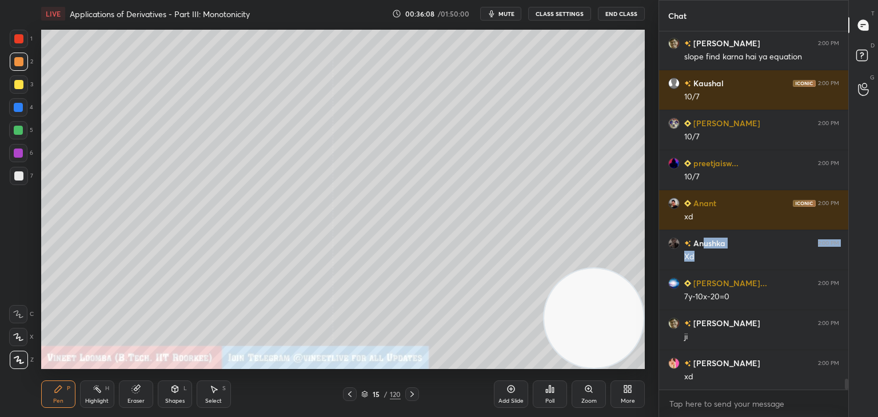
scroll to position [11372, 0]
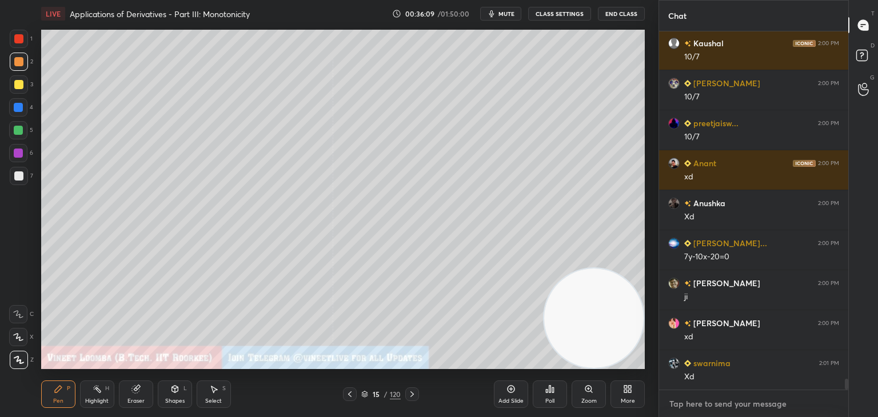
click at [710, 408] on textarea at bounding box center [753, 404] width 171 height 18
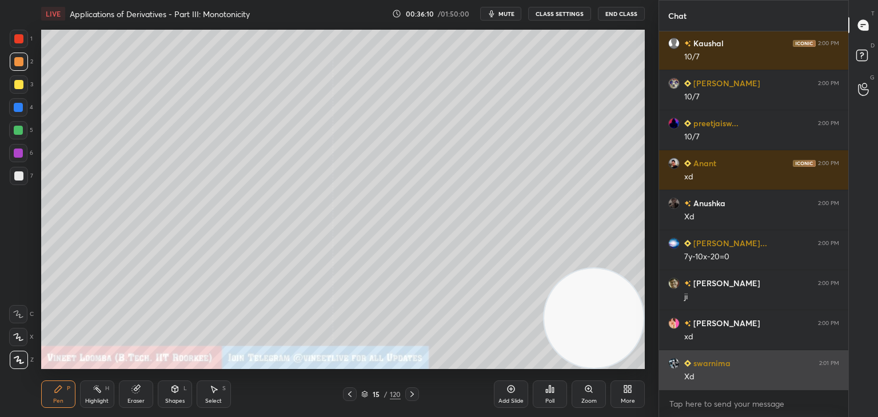
click at [693, 367] on h6 "swarnima" at bounding box center [710, 363] width 39 height 12
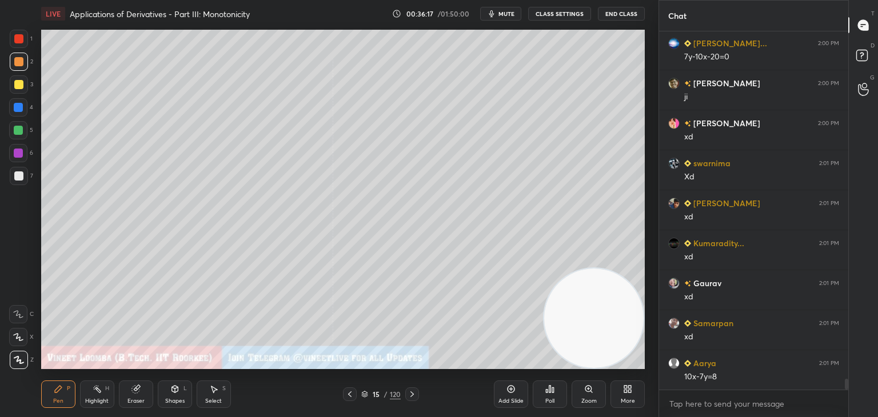
scroll to position [11612, 0]
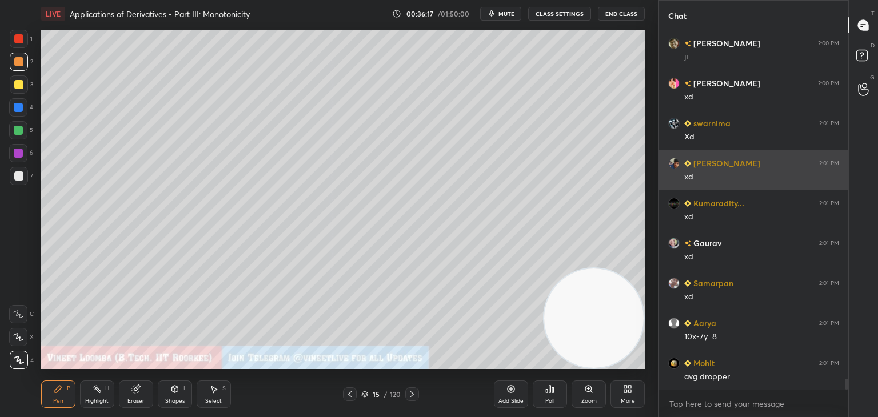
click at [701, 160] on h6 "SANKALP" at bounding box center [725, 163] width 69 height 12
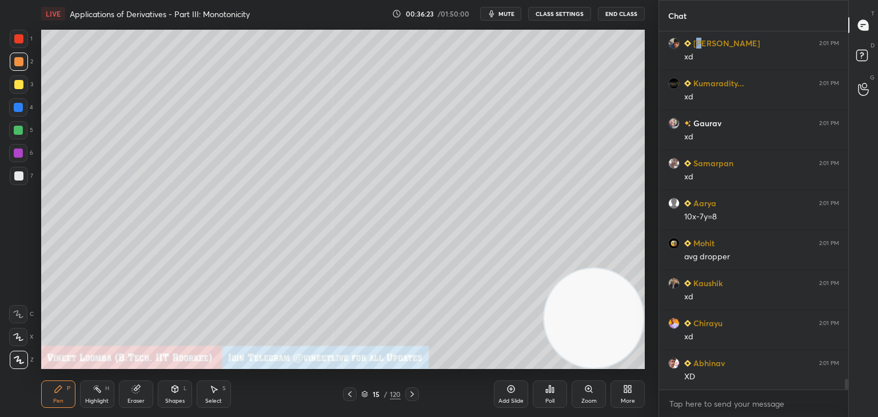
scroll to position [11812, 0]
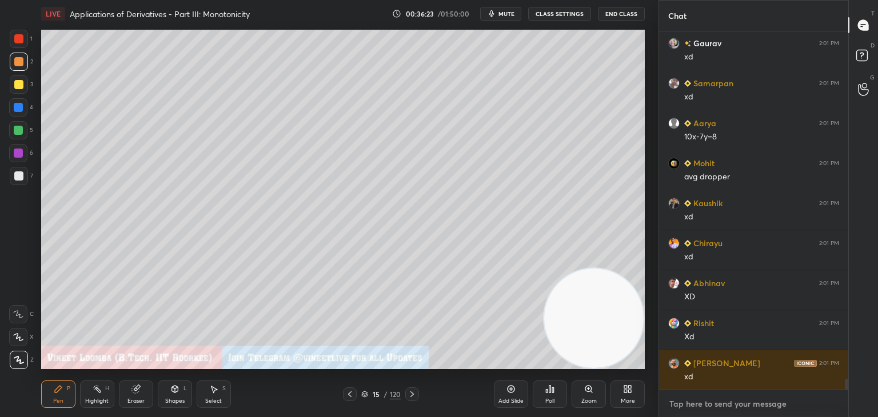
click at [707, 403] on textarea at bounding box center [753, 404] width 171 height 18
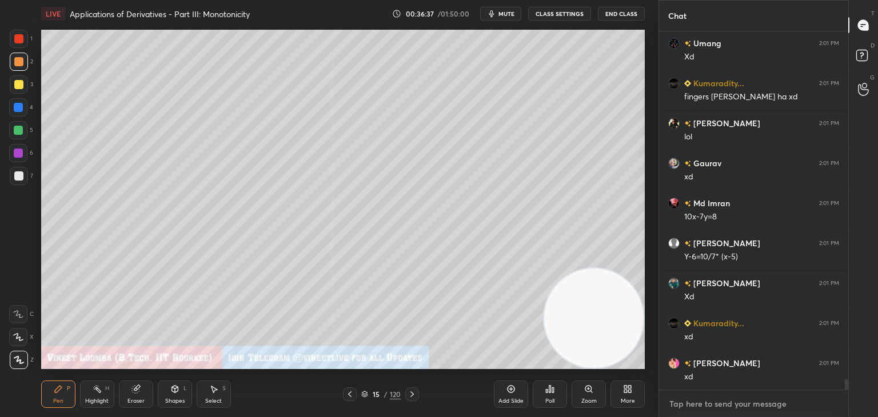
scroll to position [12453, 0]
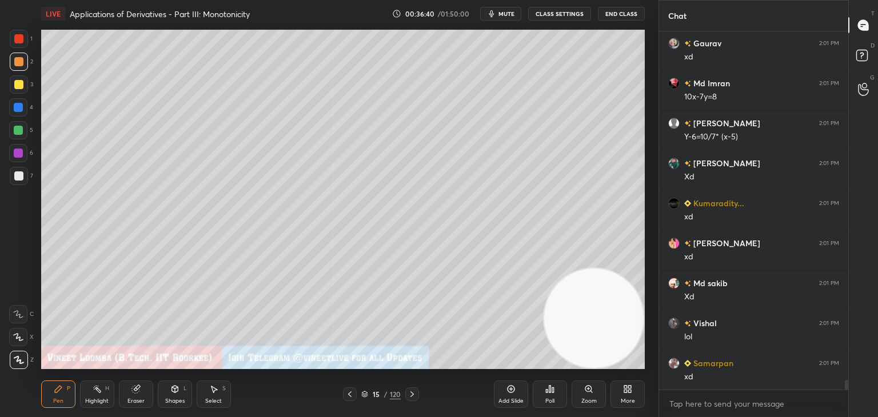
drag, startPoint x: 135, startPoint y: 403, endPoint x: 181, endPoint y: 373, distance: 54.9
click at [135, 402] on div "Eraser" at bounding box center [136, 402] width 17 height 6
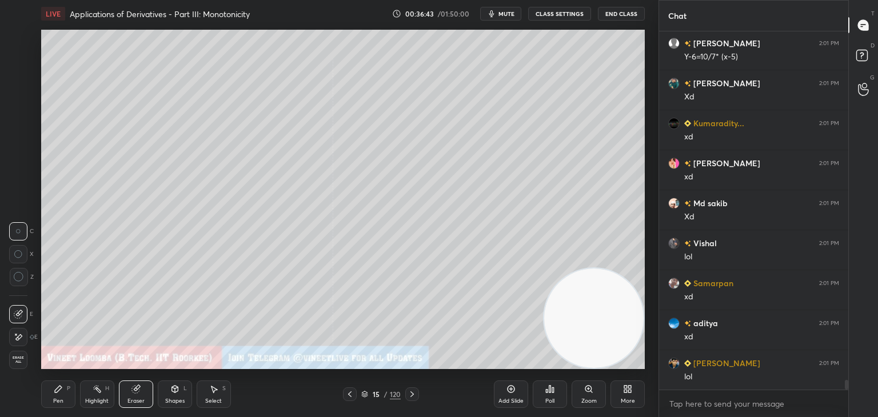
scroll to position [12653, 0]
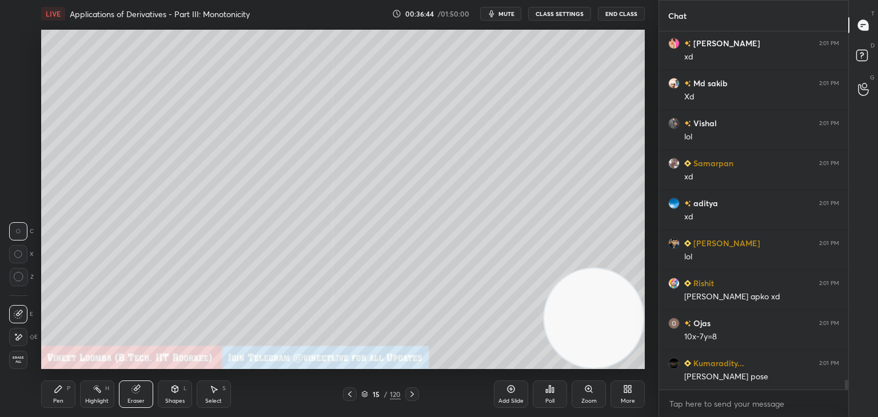
drag, startPoint x: 49, startPoint y: 393, endPoint x: 49, endPoint y: 373, distance: 20.0
click at [50, 392] on div "Pen P" at bounding box center [58, 394] width 34 height 27
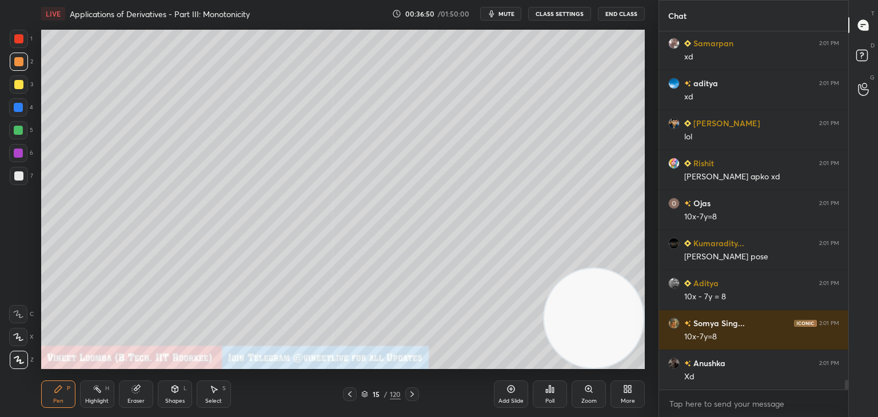
scroll to position [12893, 0]
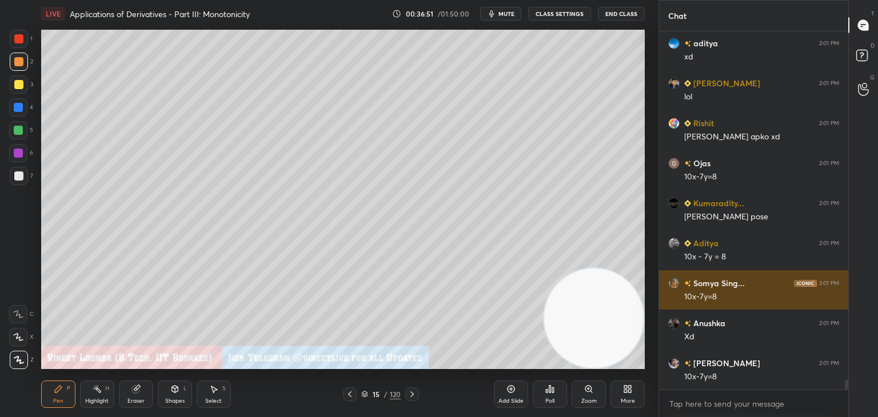
click at [704, 280] on h6 "Somya Sing..." at bounding box center [718, 283] width 54 height 12
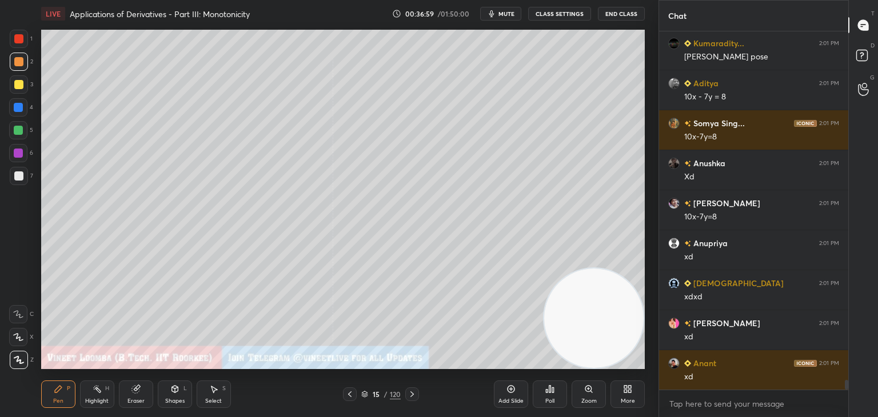
scroll to position [13093, 0]
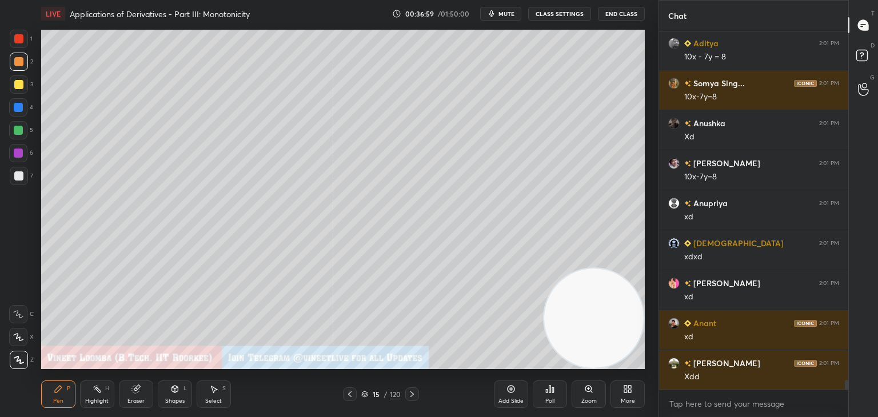
drag, startPoint x: 65, startPoint y: 400, endPoint x: 50, endPoint y: 380, distance: 24.9
click at [64, 401] on div "Pen P" at bounding box center [58, 394] width 34 height 27
click at [21, 181] on div at bounding box center [19, 176] width 18 height 18
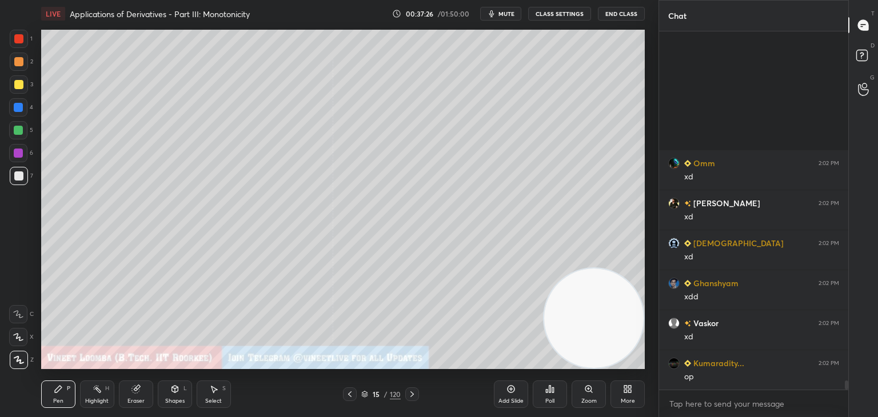
scroll to position [14294, 0]
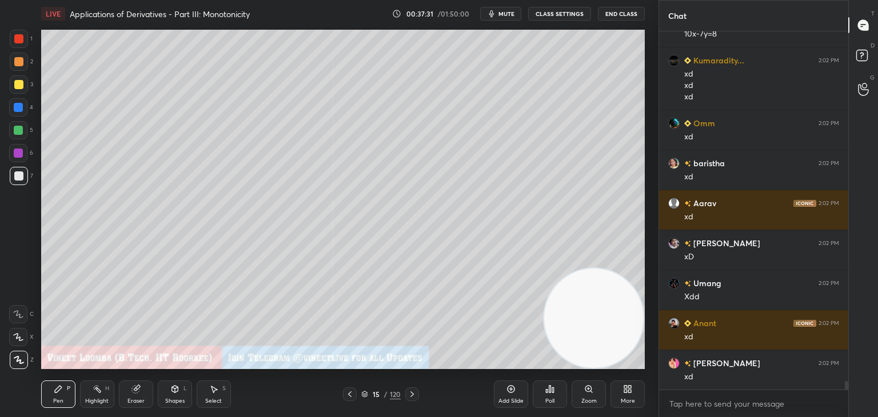
click at [61, 404] on div "Pen" at bounding box center [58, 402] width 10 height 6
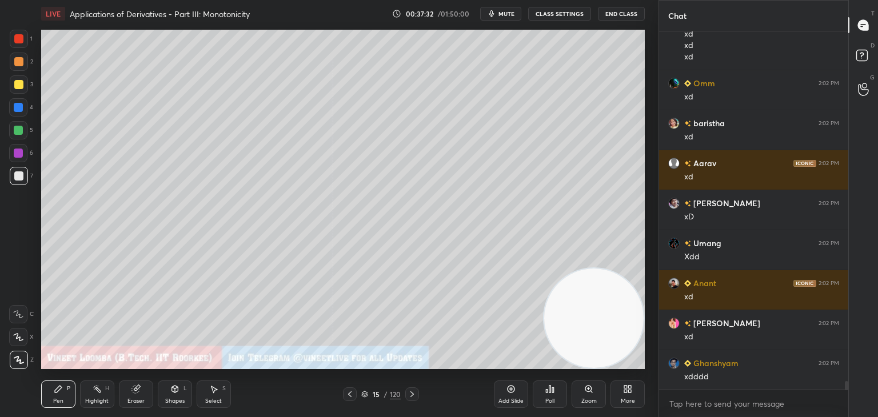
click at [19, 87] on div at bounding box center [18, 84] width 9 height 9
click at [16, 62] on div at bounding box center [18, 61] width 9 height 9
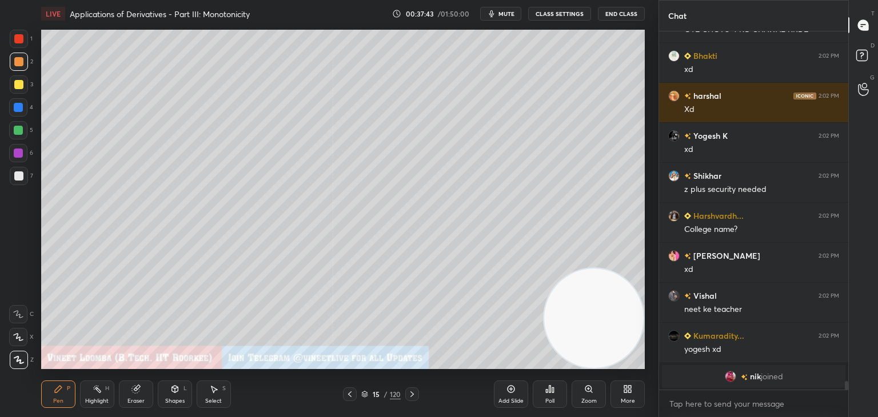
scroll to position [13752, 0]
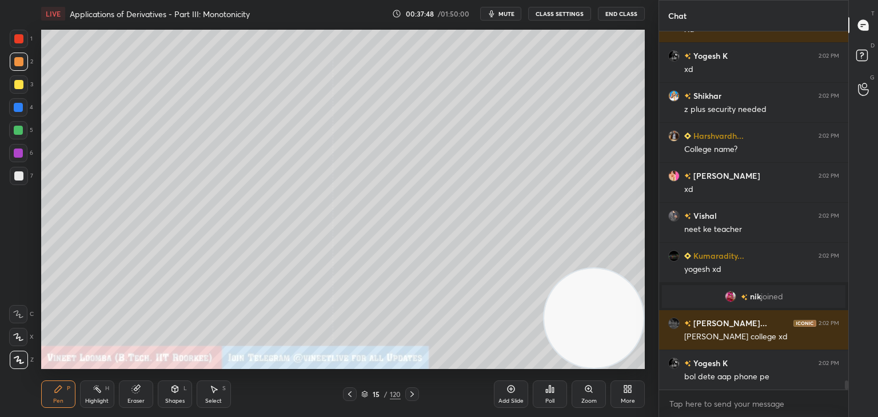
click at [150, 399] on div "Eraser" at bounding box center [136, 394] width 34 height 27
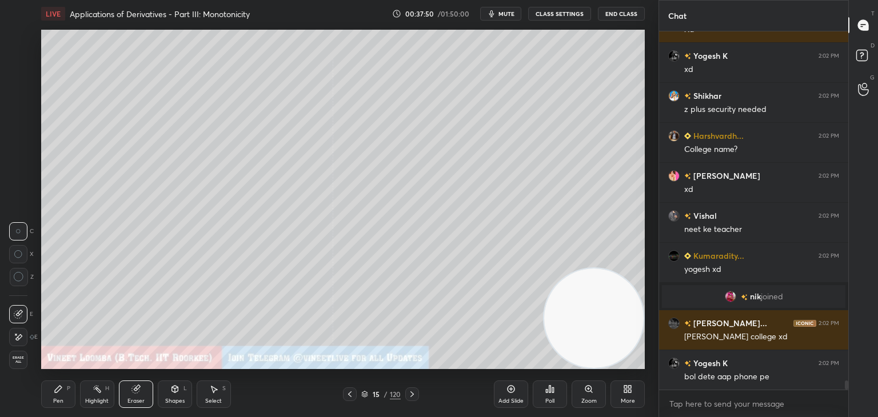
scroll to position [13832, 0]
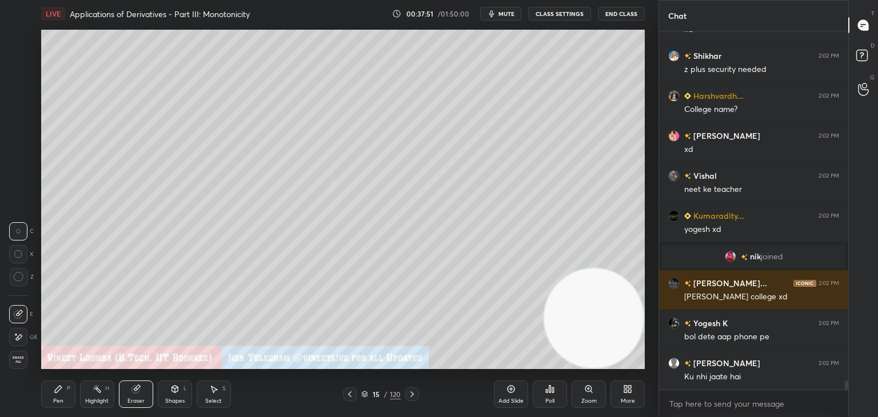
click at [62, 399] on div "Pen" at bounding box center [58, 402] width 10 height 6
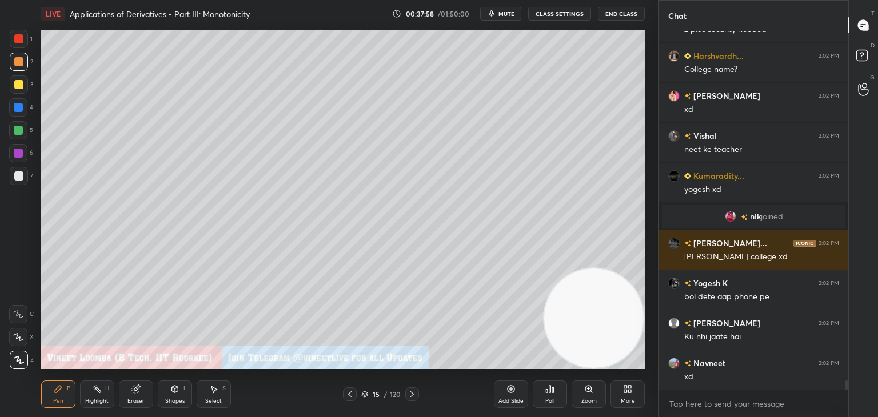
scroll to position [13912, 0]
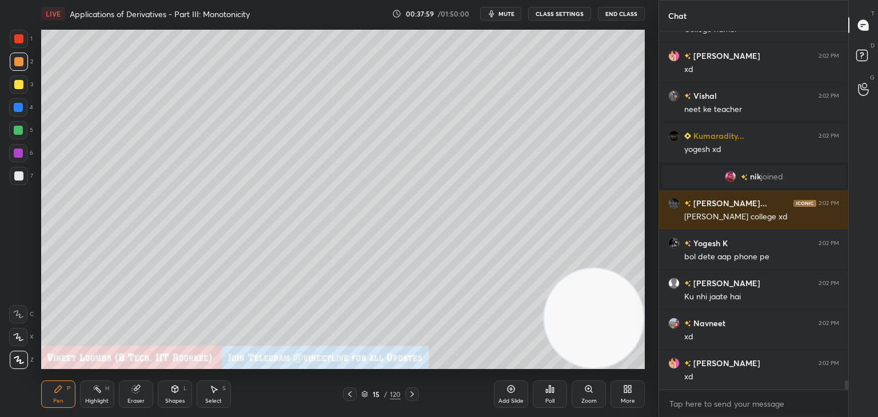
click at [59, 396] on div "Pen P" at bounding box center [58, 394] width 34 height 27
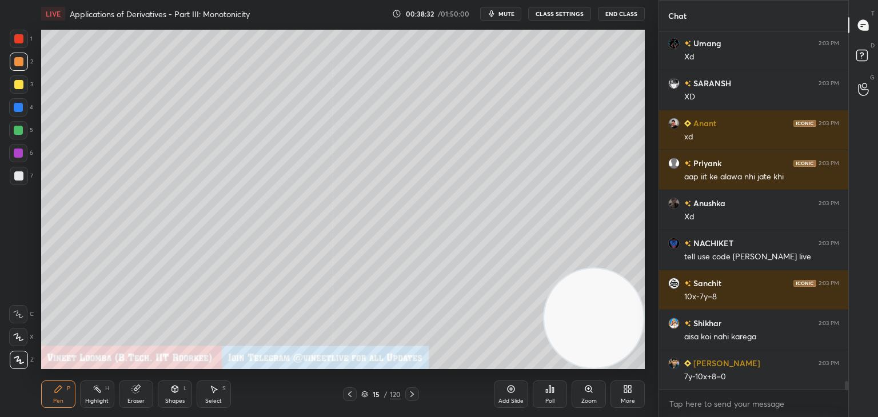
scroll to position [14592, 0]
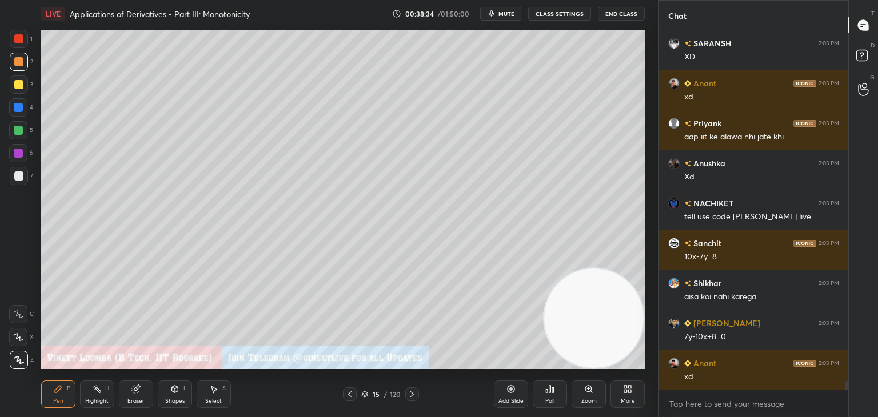
click at [16, 178] on div at bounding box center [18, 176] width 9 height 9
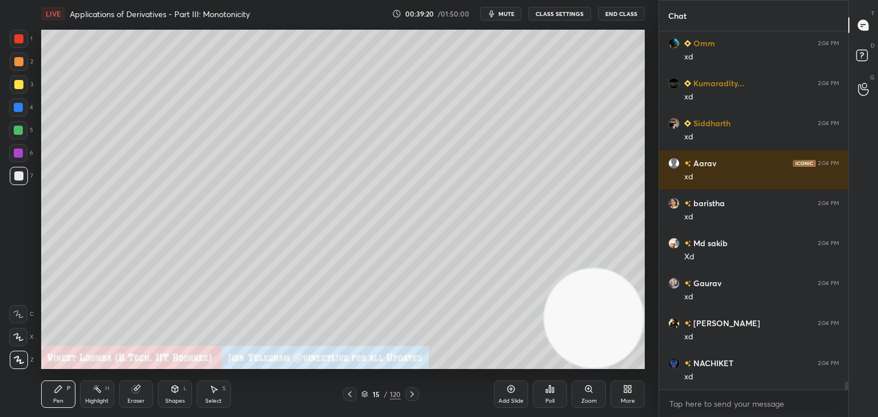
scroll to position [16313, 0]
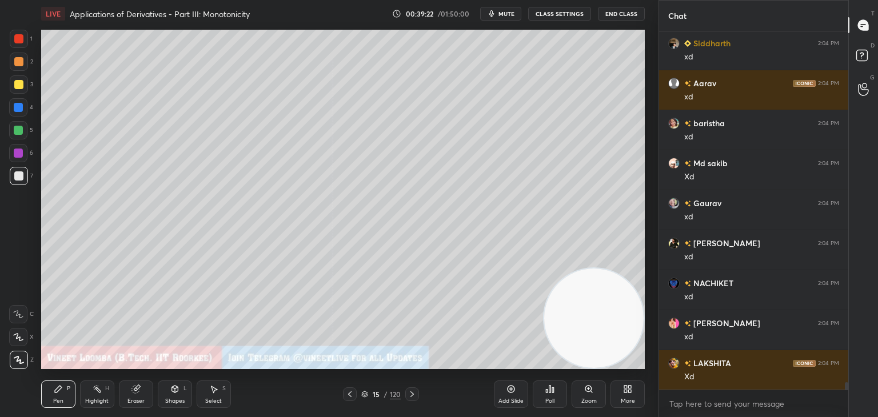
click at [140, 390] on icon at bounding box center [136, 389] width 9 height 9
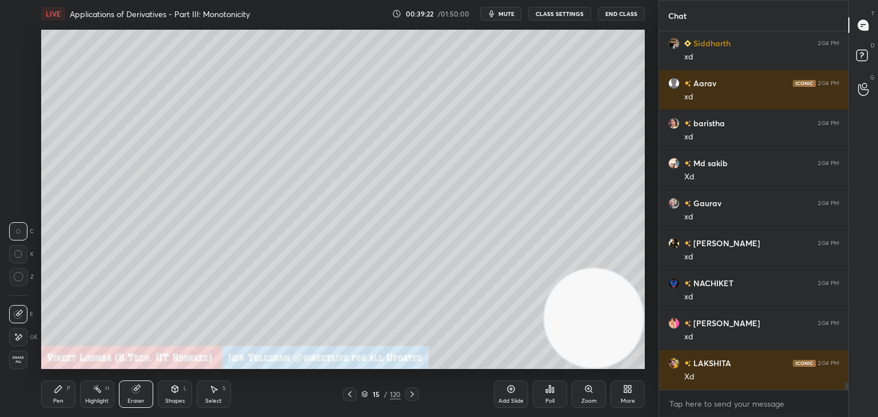
scroll to position [16393, 0]
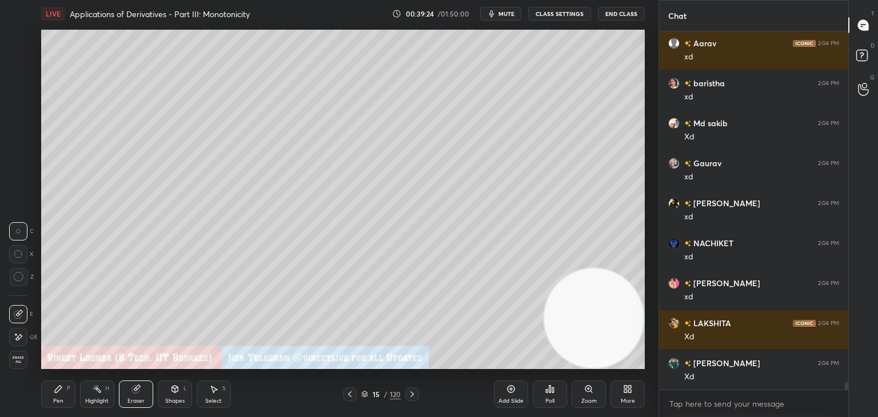
click at [59, 392] on icon at bounding box center [58, 389] width 9 height 9
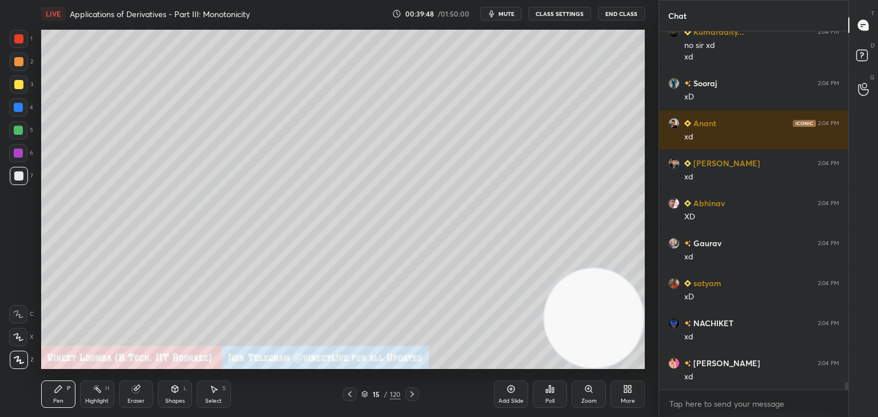
scroll to position [16885, 0]
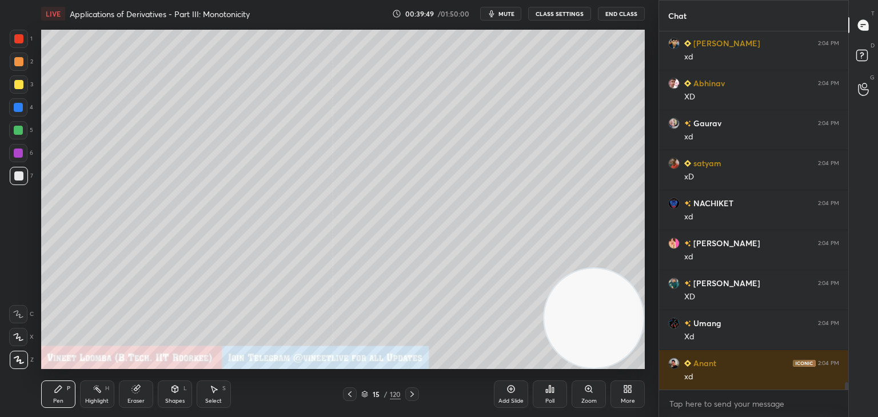
click at [175, 403] on div "Shapes" at bounding box center [174, 402] width 19 height 6
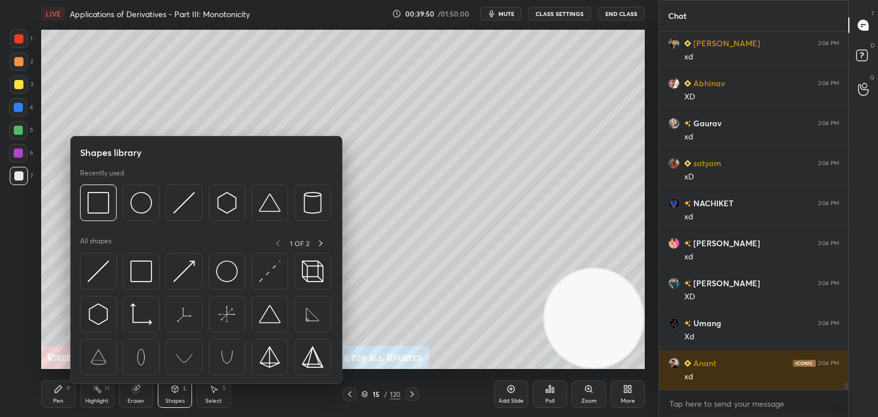
click at [137, 403] on div "Eraser" at bounding box center [136, 402] width 17 height 6
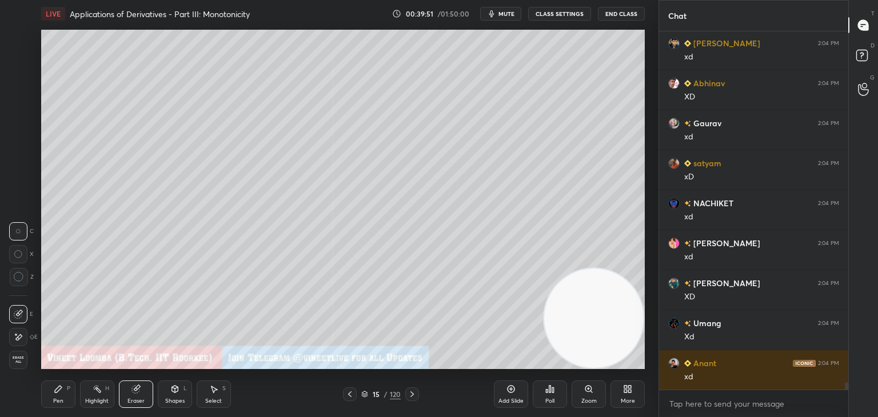
scroll to position [16925, 0]
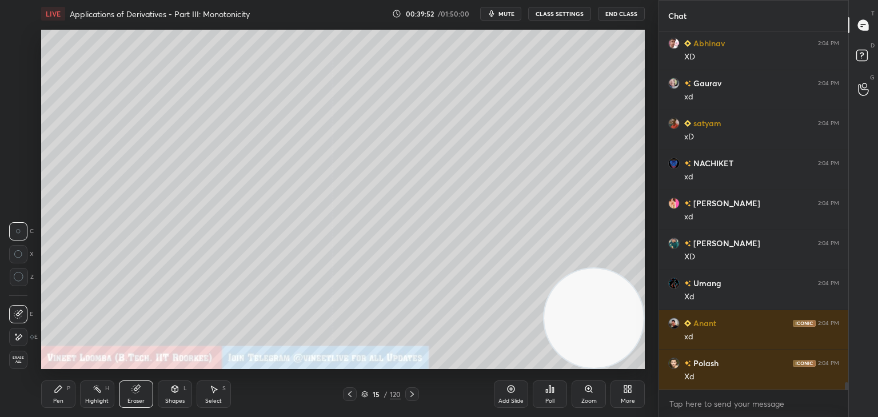
click at [71, 398] on div "Pen P" at bounding box center [58, 394] width 34 height 27
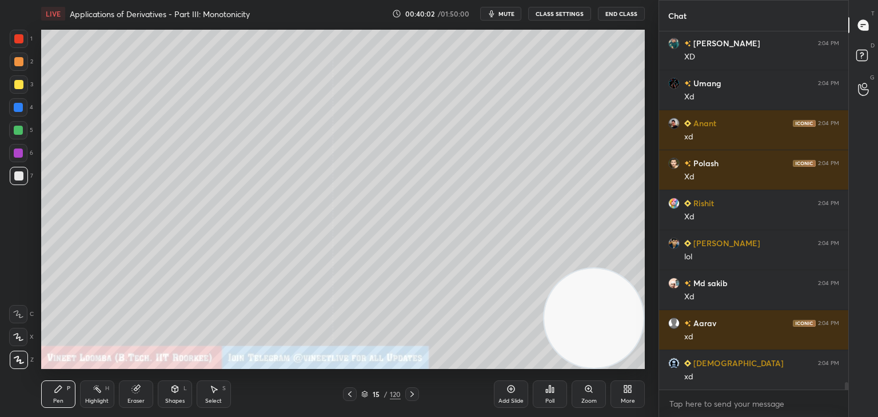
scroll to position [17165, 0]
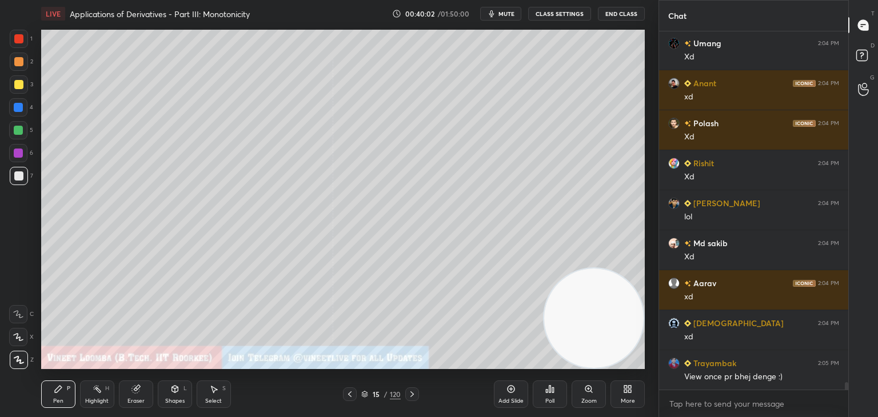
drag, startPoint x: 222, startPoint y: 400, endPoint x: 222, endPoint y: 392, distance: 8.0
click at [222, 400] on div "Select S" at bounding box center [214, 394] width 34 height 27
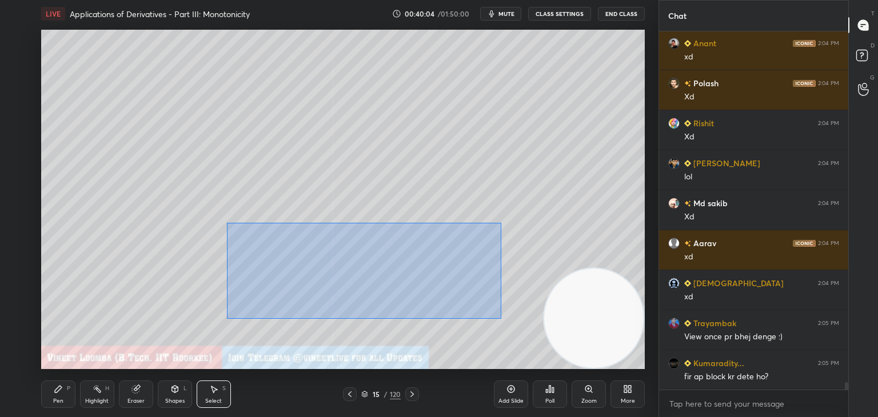
drag, startPoint x: 226, startPoint y: 223, endPoint x: 423, endPoint y: 296, distance: 209.9
click at [500, 318] on div "0 ° Undo Copy Duplicate Duplicate to new slide Delete" at bounding box center [343, 200] width 604 height 340
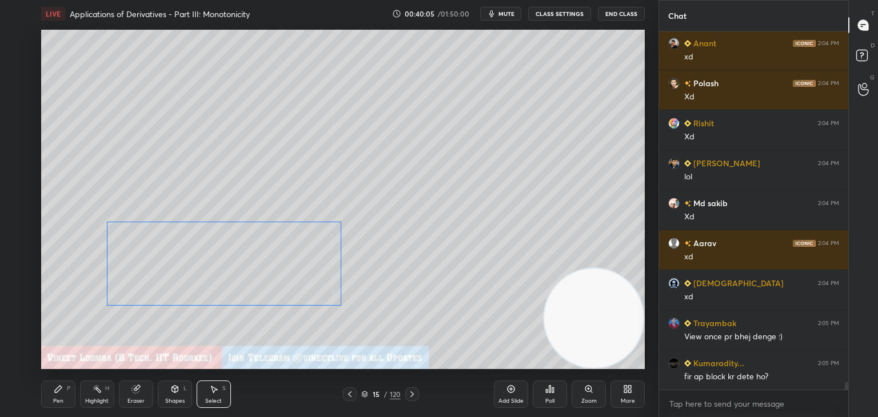
drag, startPoint x: 385, startPoint y: 284, endPoint x: 268, endPoint y: 311, distance: 120.9
click at [269, 284] on div "0 ° Undo Copy Duplicate Duplicate to new slide Delete" at bounding box center [343, 200] width 604 height 340
click at [262, 335] on div "0 ° Undo Copy Duplicate Duplicate to new slide Delete" at bounding box center [343, 200] width 604 height 340
click at [63, 403] on div "Pen" at bounding box center [58, 402] width 10 height 6
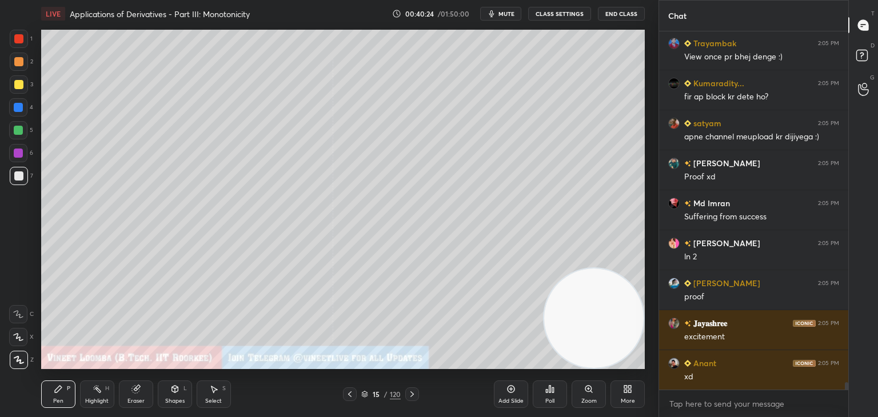
scroll to position [17526, 0]
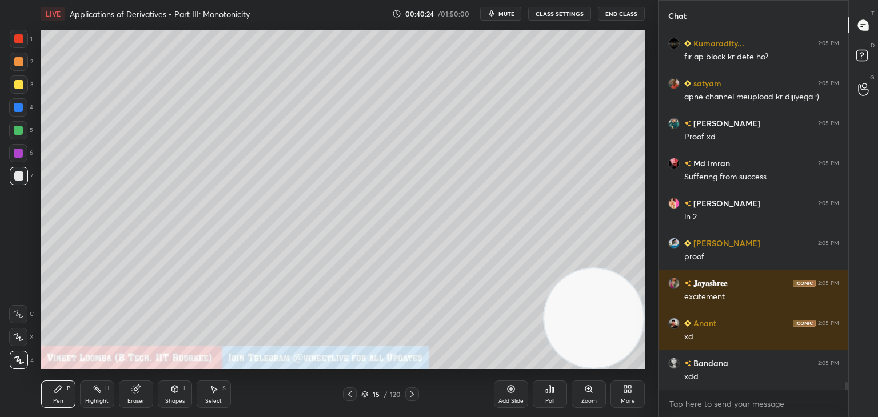
drag, startPoint x: 145, startPoint y: 396, endPoint x: 151, endPoint y: 385, distance: 12.3
click at [149, 392] on div "Eraser" at bounding box center [136, 394] width 34 height 27
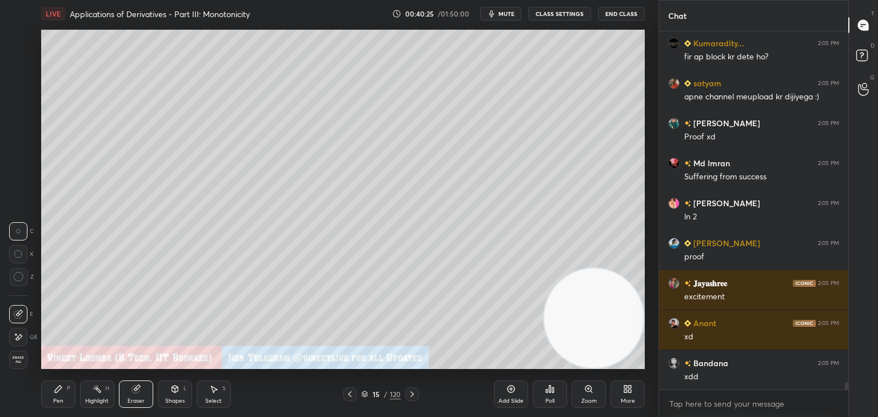
scroll to position [17566, 0]
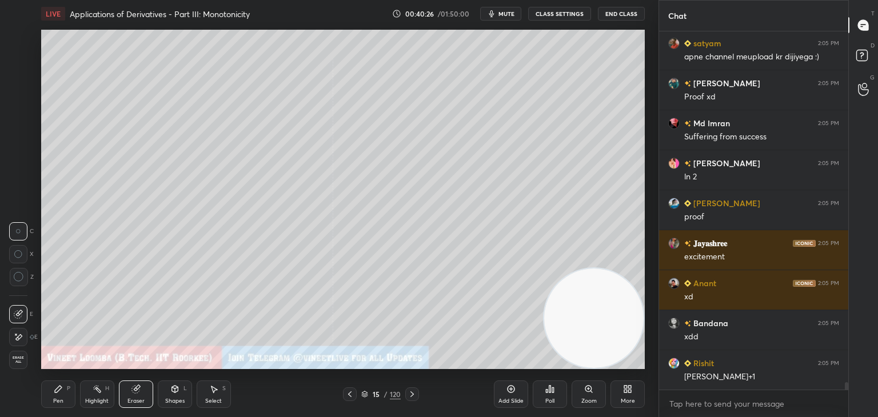
click at [58, 399] on div "Pen" at bounding box center [58, 402] width 10 height 6
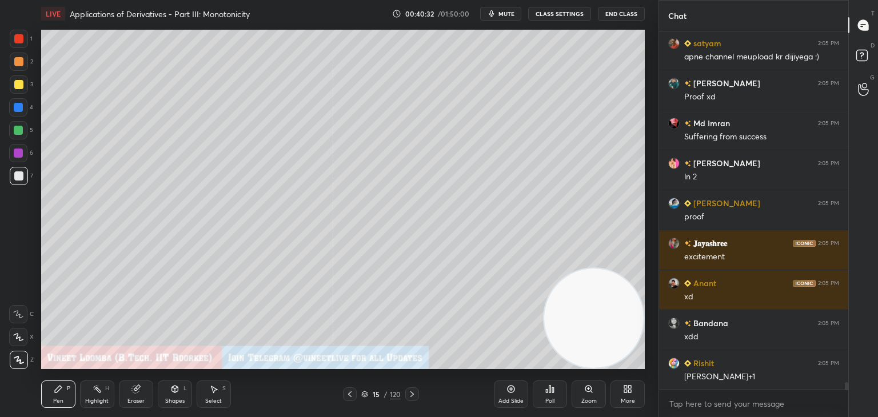
drag, startPoint x: 142, startPoint y: 401, endPoint x: 192, endPoint y: 373, distance: 56.3
click at [144, 400] on div "Eraser" at bounding box center [136, 394] width 34 height 27
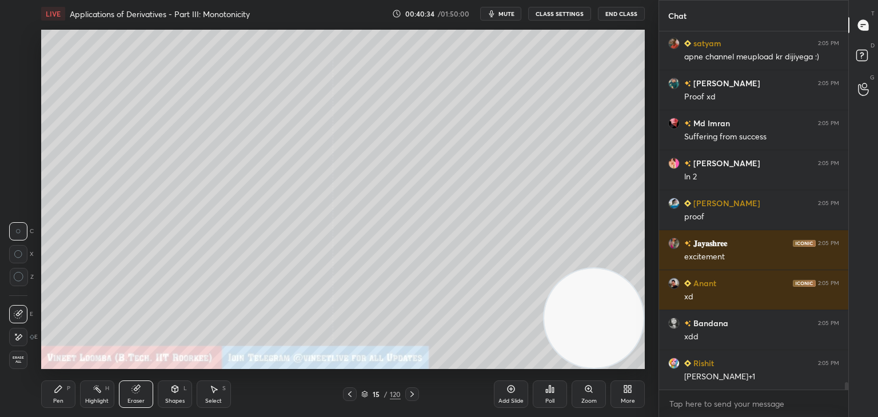
click at [59, 400] on div "Pen" at bounding box center [58, 402] width 10 height 6
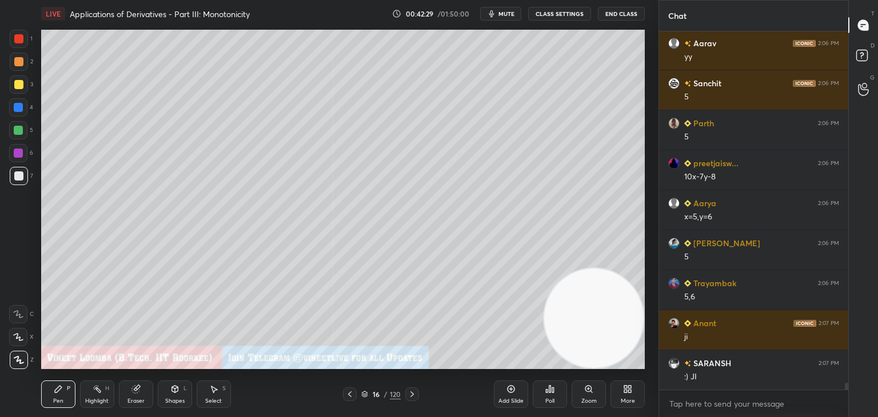
scroll to position [19194, 0]
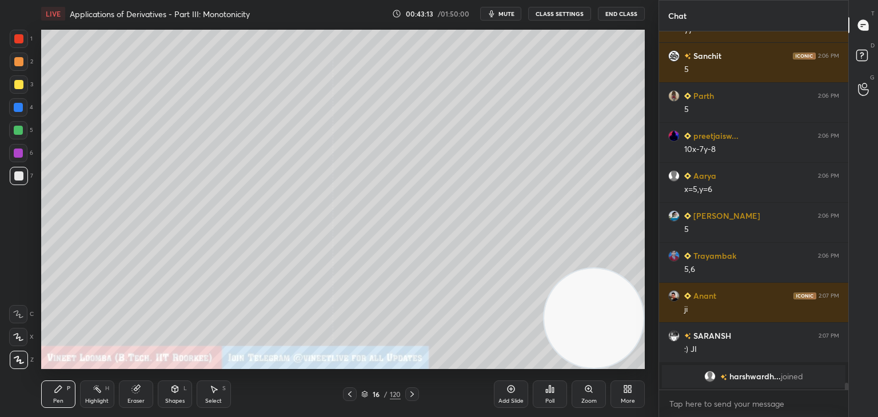
click at [508, 19] on button "mute" at bounding box center [500, 14] width 41 height 14
drag, startPoint x: 499, startPoint y: 11, endPoint x: 491, endPoint y: 27, distance: 17.9
click at [499, 12] on span "unmute" at bounding box center [505, 14] width 25 height 8
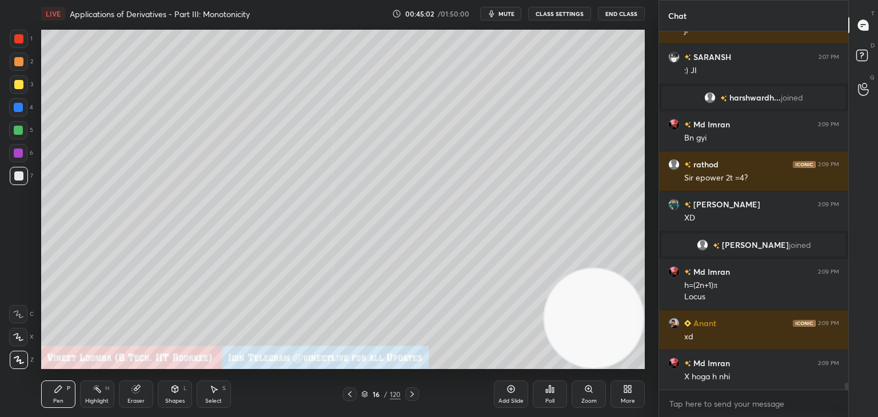
scroll to position [17879, 0]
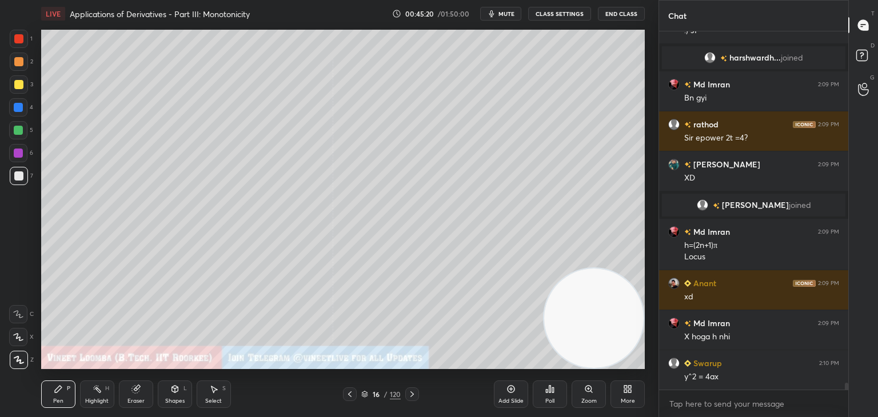
drag, startPoint x: 140, startPoint y: 399, endPoint x: 171, endPoint y: 373, distance: 40.6
click at [138, 396] on div "Eraser" at bounding box center [136, 394] width 34 height 27
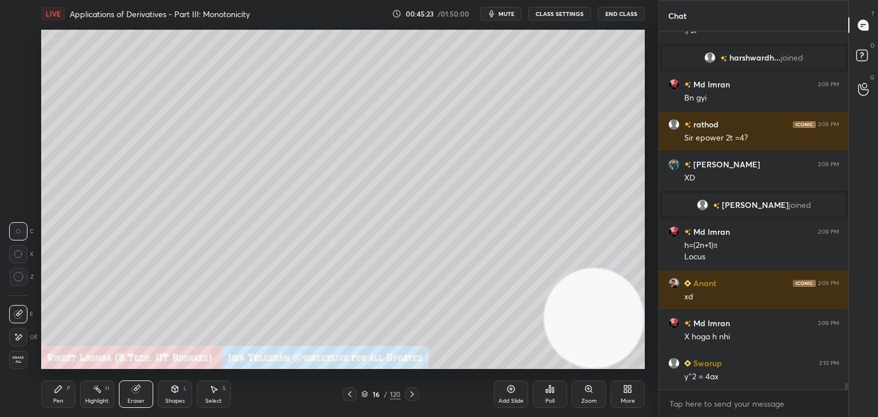
click at [14, 343] on div at bounding box center [18, 337] width 18 height 18
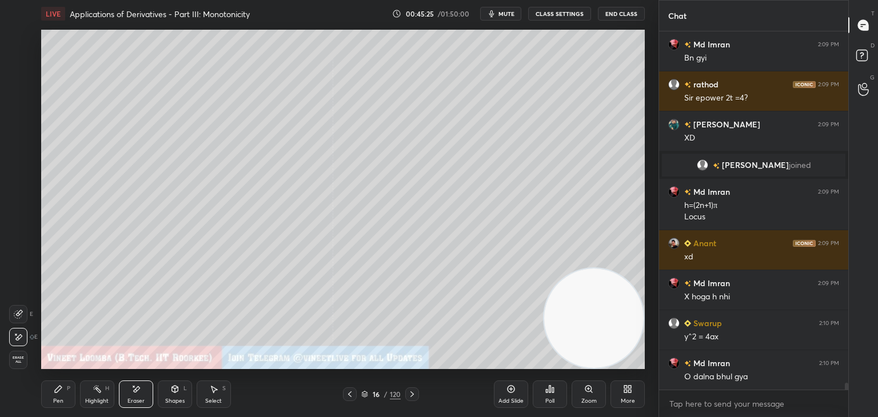
click at [55, 401] on div "Pen" at bounding box center [58, 402] width 10 height 6
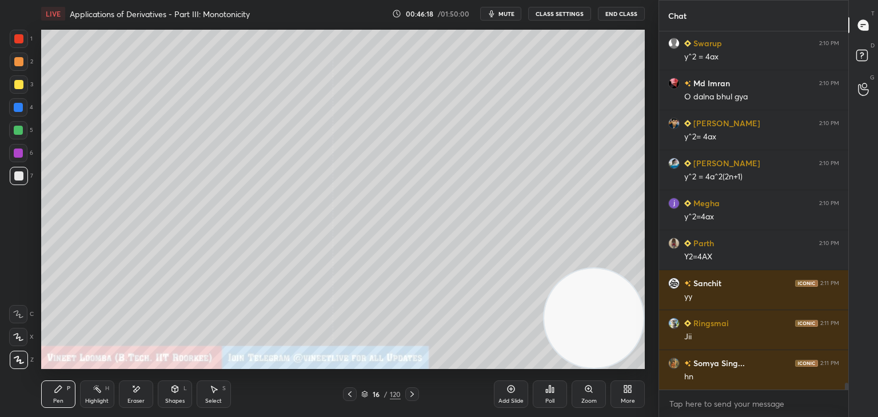
scroll to position [18239, 0]
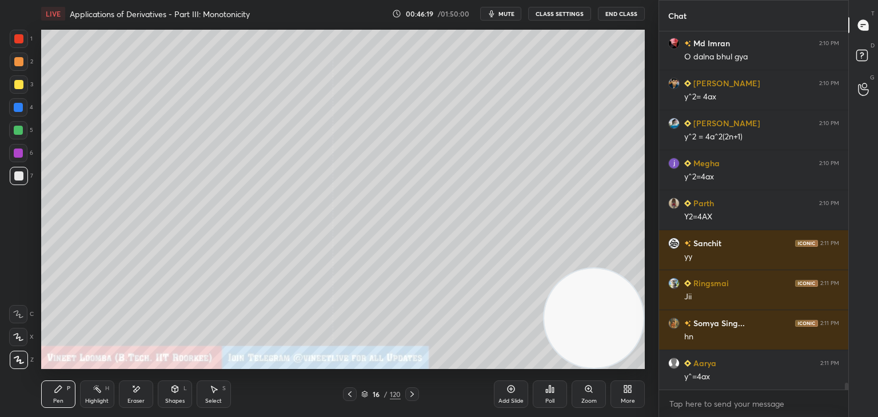
drag, startPoint x: 140, startPoint y: 389, endPoint x: 153, endPoint y: 377, distance: 17.8
click at [144, 386] on div "Eraser" at bounding box center [136, 394] width 34 height 27
drag, startPoint x: 34, startPoint y: 399, endPoint x: 95, endPoint y: 382, distance: 62.8
click at [37, 396] on div "1 2 3 4 5 6 7 C X Z E E Erase all H H LIVE Applications of Derivatives - Part I…" at bounding box center [325, 208] width 650 height 417
click at [47, 395] on div "Pen P" at bounding box center [58, 394] width 34 height 27
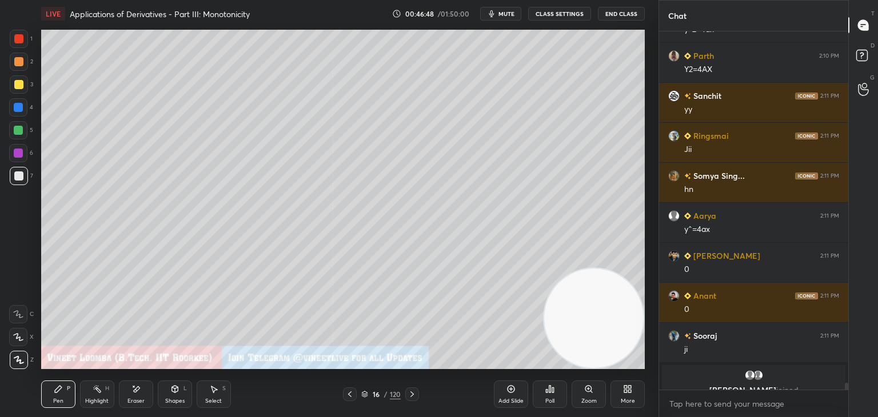
scroll to position [18400, 0]
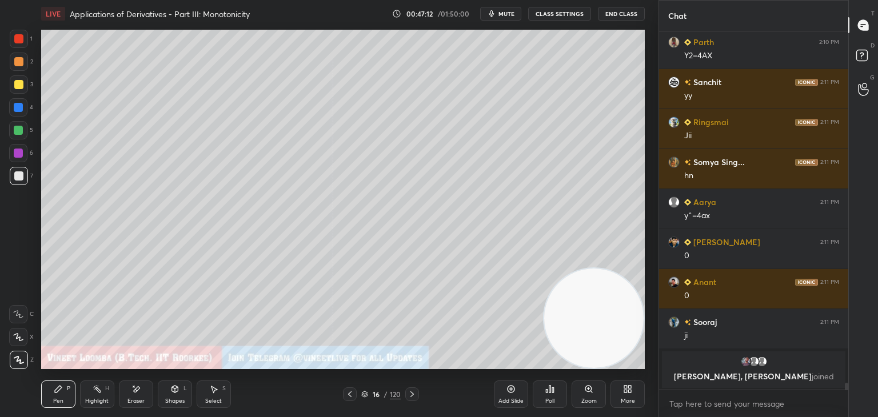
click at [414, 395] on icon at bounding box center [412, 394] width 9 height 9
click at [19, 61] on div at bounding box center [18, 61] width 9 height 9
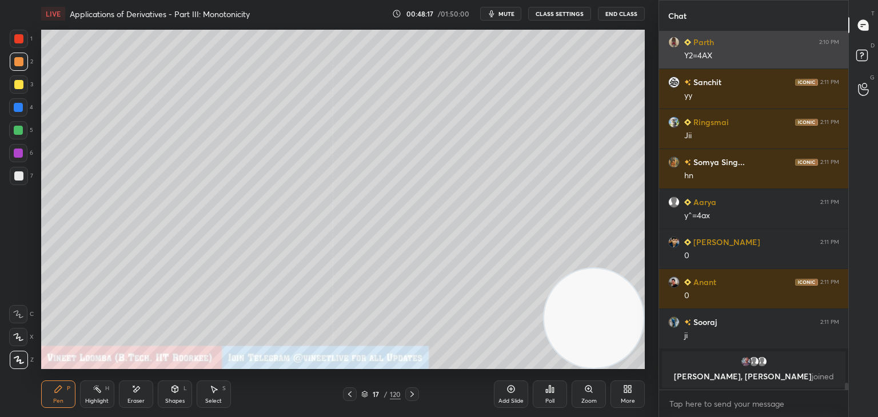
click at [695, 47] on h6 "Parth" at bounding box center [702, 42] width 23 height 12
click at [685, 62] on div "Parth 2:10 PM Y2=4AX" at bounding box center [753, 48] width 189 height 39
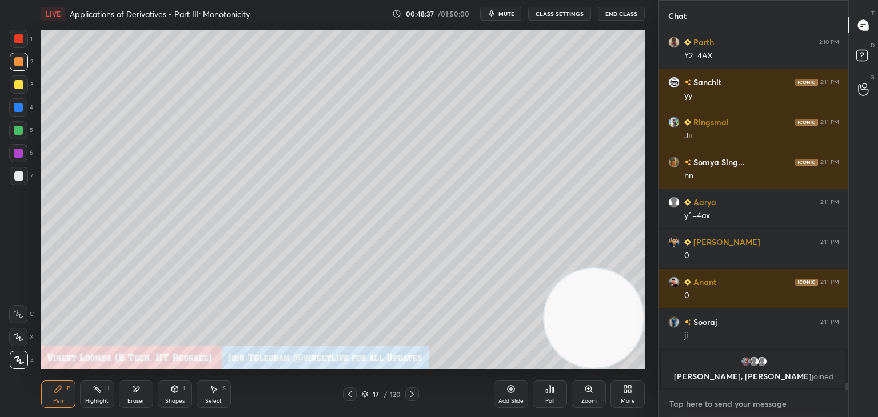
type textarea "x"
click at [704, 405] on textarea at bounding box center [753, 404] width 171 height 18
paste textarea "My Unacademy Official Telegram: https://t.me/vineetlive Use Code VINEETLIVE to …"
type textarea "My Unacademy Official Telegram: https://t.me/vineetlive Use Code VINEETLIVE to …"
type textarea "x"
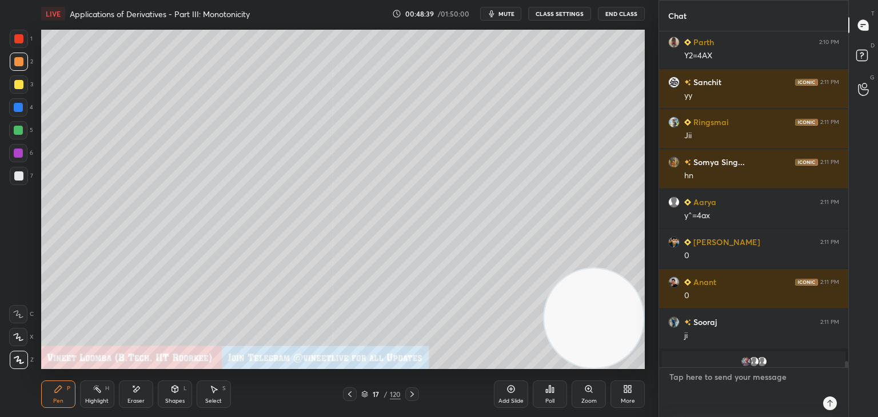
scroll to position [355, 186]
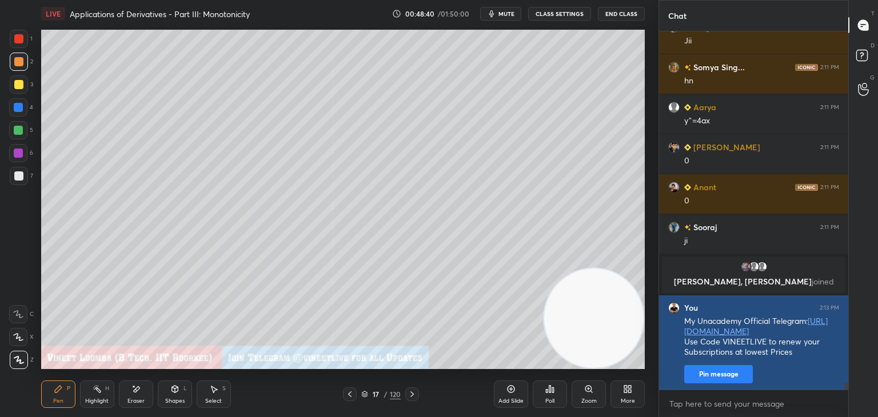
click at [715, 380] on button "Pin message" at bounding box center [718, 374] width 69 height 18
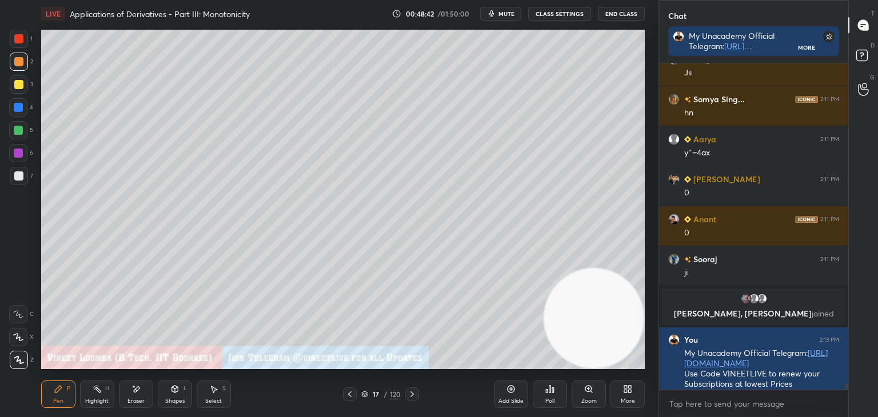
click at [23, 86] on div at bounding box center [19, 84] width 18 height 18
click at [145, 401] on div "Eraser" at bounding box center [136, 394] width 34 height 27
click at [58, 395] on div "Pen P" at bounding box center [58, 394] width 34 height 27
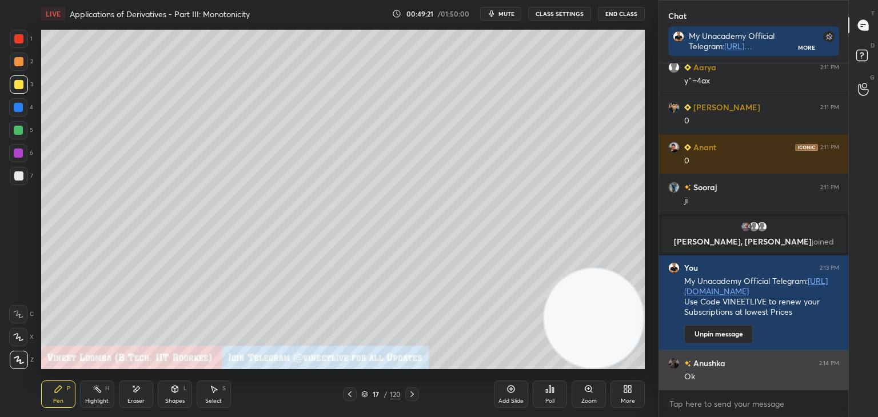
click at [761, 368] on div "Anushka 2:14 PM" at bounding box center [753, 363] width 171 height 12
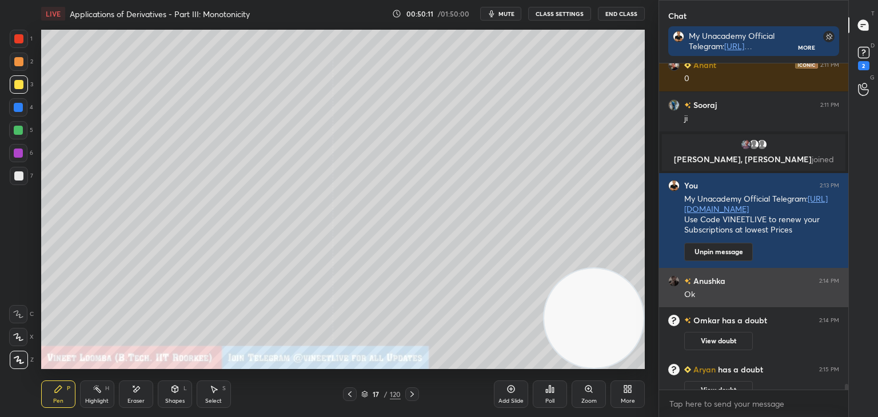
scroll to position [18416, 0]
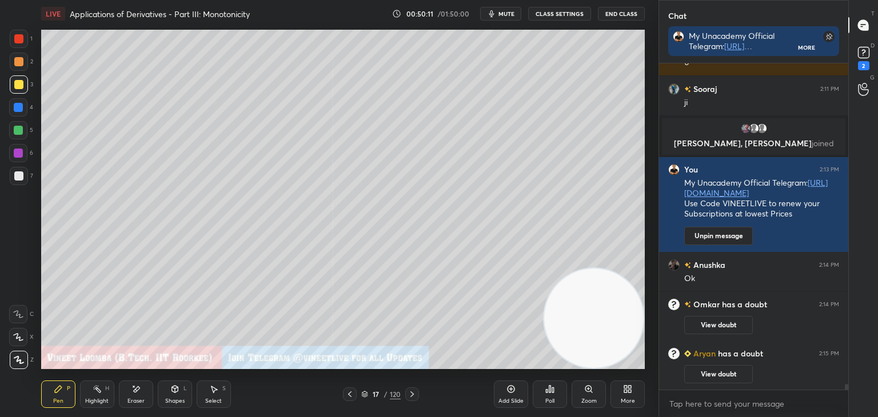
drag, startPoint x: 141, startPoint y: 395, endPoint x: 140, endPoint y: 389, distance: 5.8
click at [140, 392] on div "Eraser" at bounding box center [136, 394] width 34 height 27
drag, startPoint x: 54, startPoint y: 385, endPoint x: 55, endPoint y: 371, distance: 14.3
click at [54, 385] on icon at bounding box center [58, 389] width 9 height 9
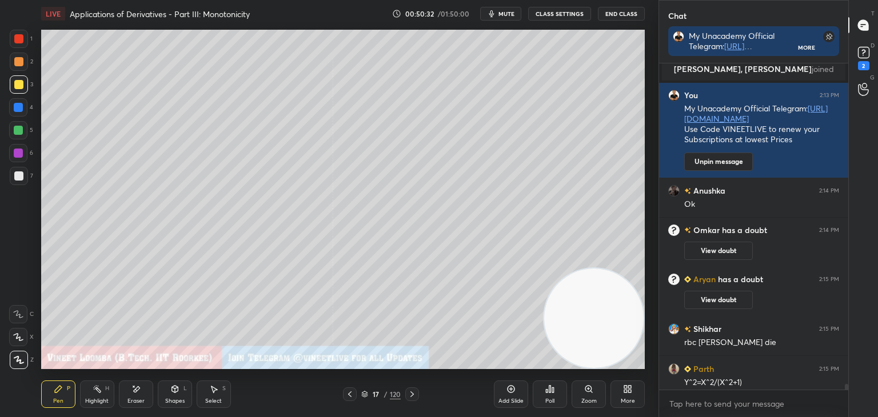
scroll to position [18451, 0]
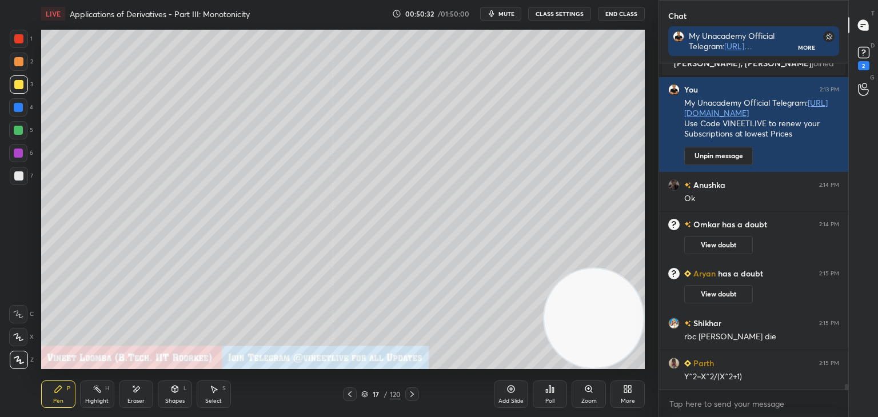
drag, startPoint x: 142, startPoint y: 400, endPoint x: 137, endPoint y: 385, distance: 15.6
click at [140, 399] on div "Eraser" at bounding box center [136, 402] width 17 height 6
click at [57, 403] on div "Pen P" at bounding box center [58, 394] width 34 height 27
click at [19, 167] on div at bounding box center [19, 176] width 18 height 18
click at [868, 51] on rect at bounding box center [863, 52] width 11 height 11
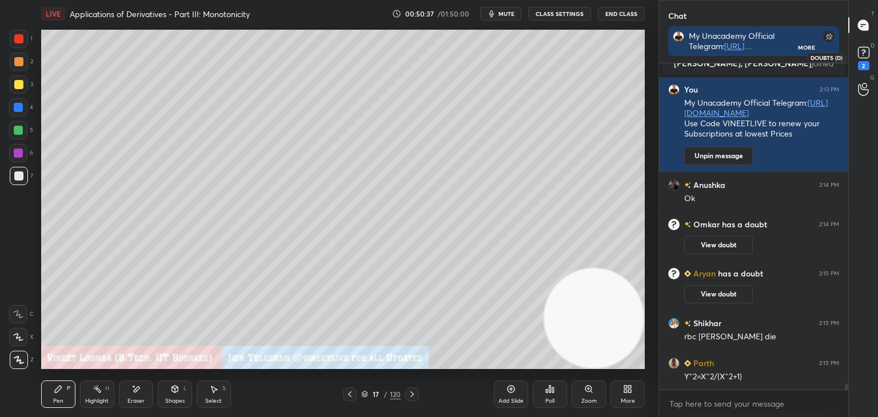
scroll to position [383, 186]
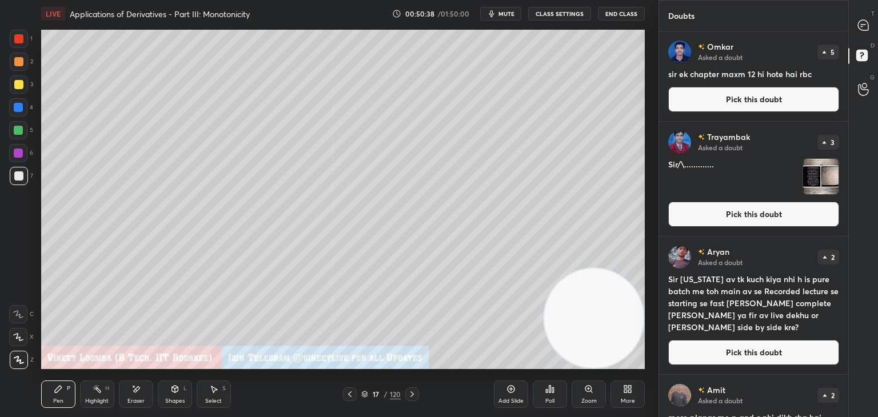
click at [819, 100] on button "Pick this doubt" at bounding box center [753, 99] width 171 height 25
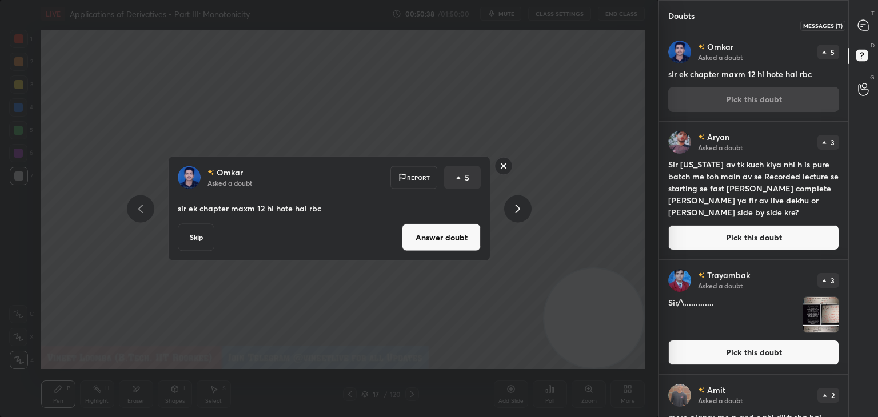
click at [859, 25] on icon at bounding box center [863, 25] width 10 height 10
type textarea "x"
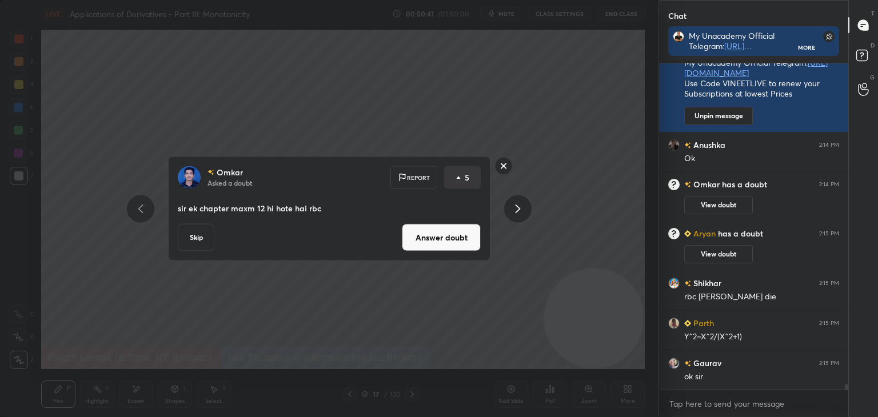
scroll to position [18818, 0]
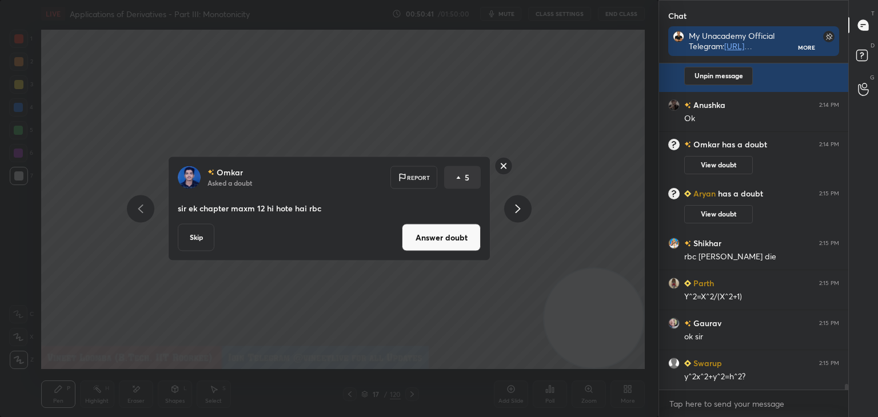
click at [419, 244] on button "Answer doubt" at bounding box center [441, 237] width 79 height 27
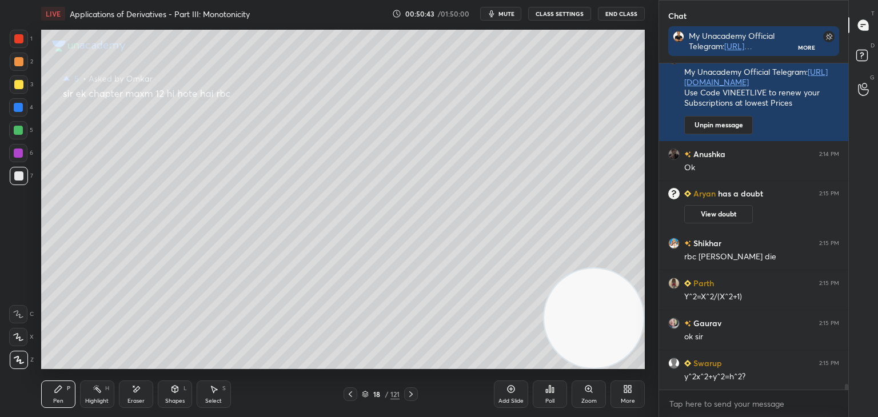
scroll to position [18549, 0]
click at [344, 399] on div at bounding box center [351, 395] width 14 height 14
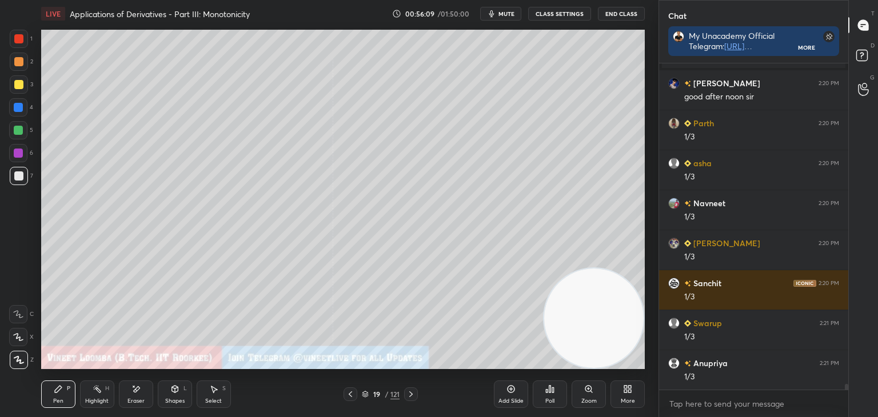
scroll to position [19216, 0]
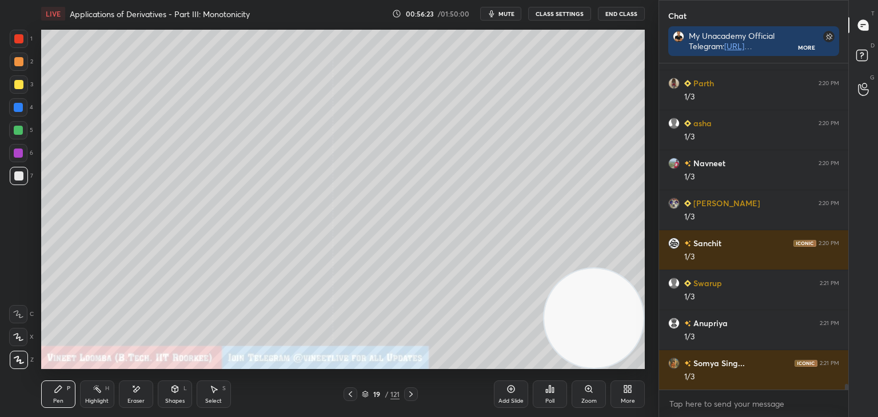
click at [140, 394] on icon at bounding box center [136, 390] width 9 height 10
drag, startPoint x: 57, startPoint y: 395, endPoint x: 59, endPoint y: 371, distance: 23.6
click at [58, 393] on div "Pen P" at bounding box center [58, 394] width 34 height 27
drag, startPoint x: 142, startPoint y: 400, endPoint x: 141, endPoint y: 373, distance: 26.3
click at [140, 399] on div "Eraser" at bounding box center [136, 402] width 17 height 6
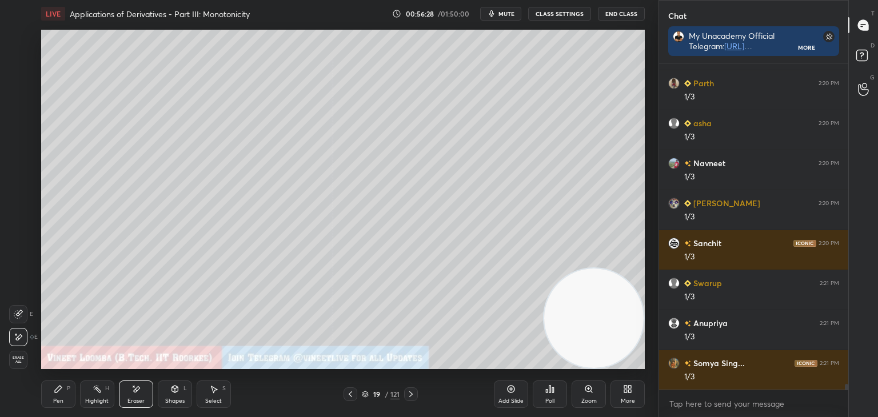
drag, startPoint x: 55, startPoint y: 408, endPoint x: 55, endPoint y: 372, distance: 36.6
click at [56, 404] on div "Pen P Highlight H Eraser Shapes L Select S 19 / 121 Add Slide Poll Zoom More" at bounding box center [343, 395] width 604 height 46
click at [50, 403] on div "Pen P" at bounding box center [58, 394] width 34 height 27
click at [16, 37] on div at bounding box center [18, 38] width 9 height 9
drag, startPoint x: 141, startPoint y: 401, endPoint x: 152, endPoint y: 372, distance: 30.9
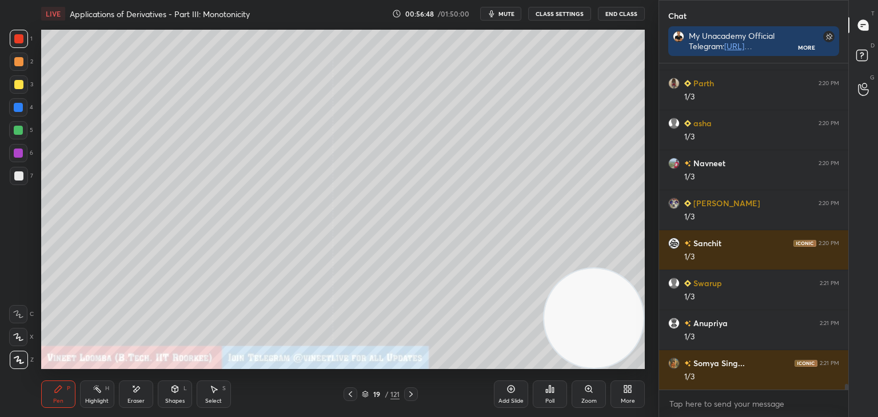
click at [142, 399] on div "Eraser" at bounding box center [136, 402] width 17 height 6
click at [71, 393] on div "Pen P" at bounding box center [58, 394] width 34 height 27
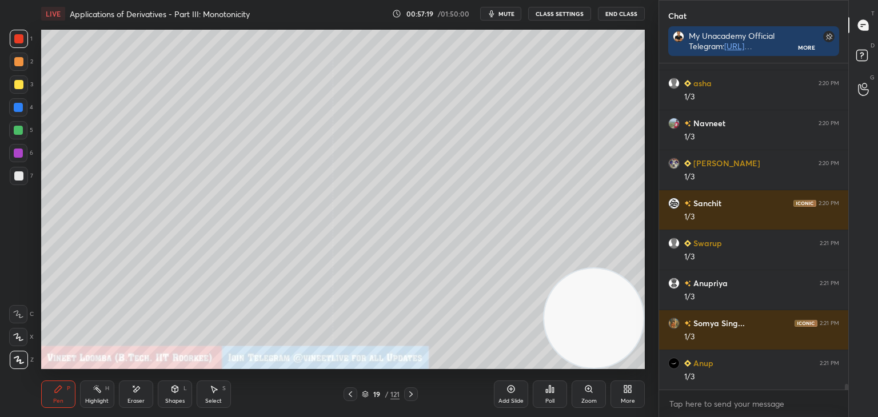
drag, startPoint x: 19, startPoint y: 174, endPoint x: 1, endPoint y: 174, distance: 18.3
click at [19, 175] on div at bounding box center [18, 176] width 9 height 9
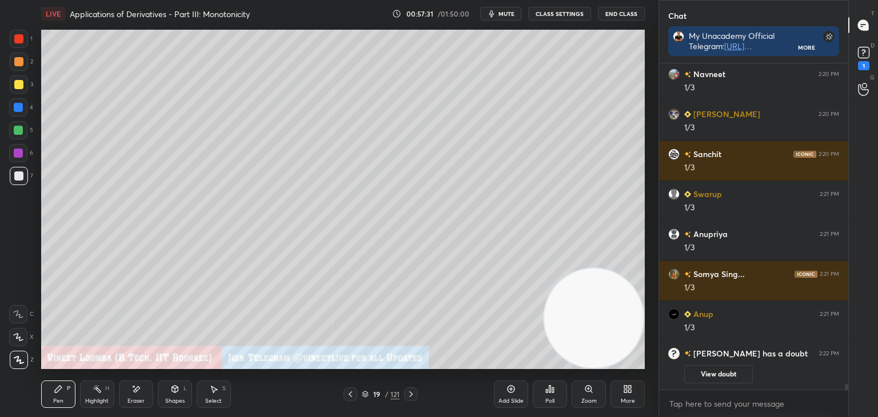
scroll to position [19099, 0]
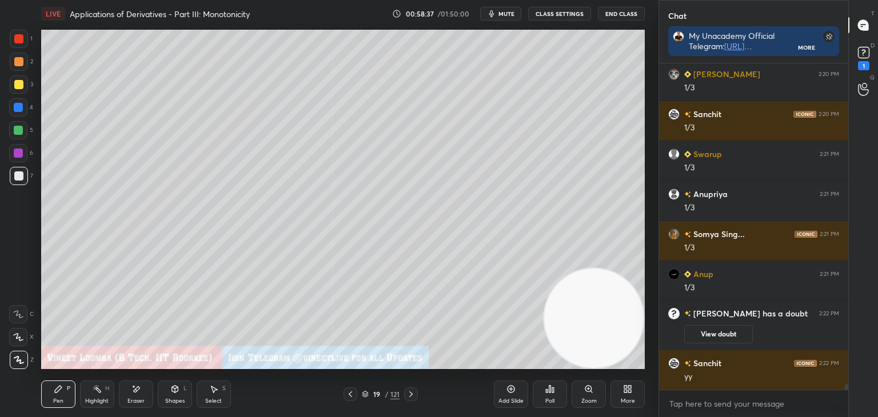
drag, startPoint x: 101, startPoint y: 401, endPoint x: 99, endPoint y: 394, distance: 7.1
click at [102, 401] on div "Highlight" at bounding box center [96, 402] width 23 height 6
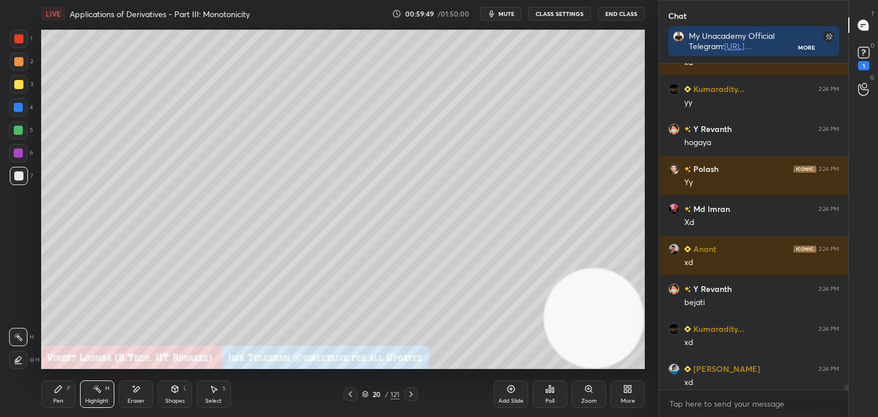
scroll to position [19661, 0]
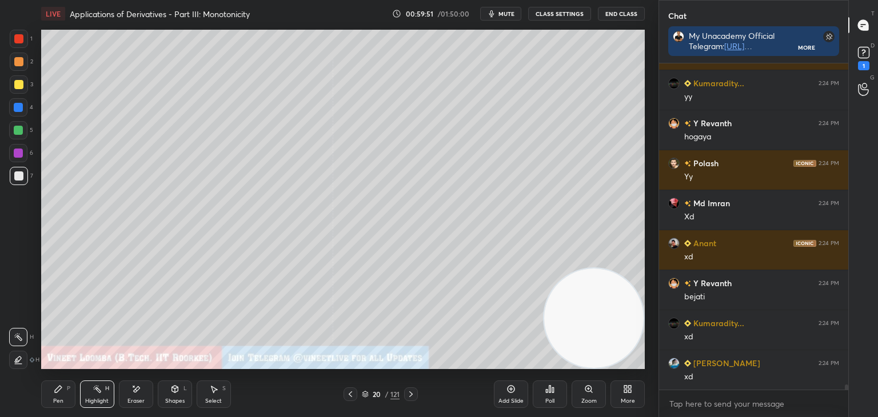
drag, startPoint x: 20, startPoint y: 65, endPoint x: 32, endPoint y: 59, distance: 13.3
click at [21, 63] on div at bounding box center [18, 61] width 9 height 9
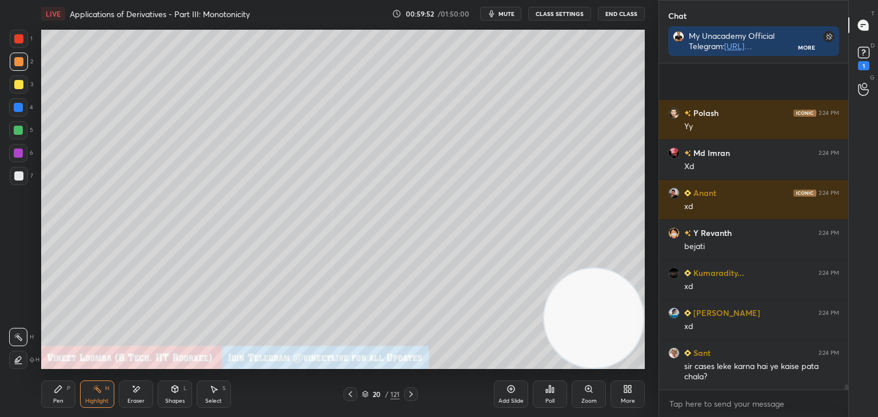
scroll to position [19812, 0]
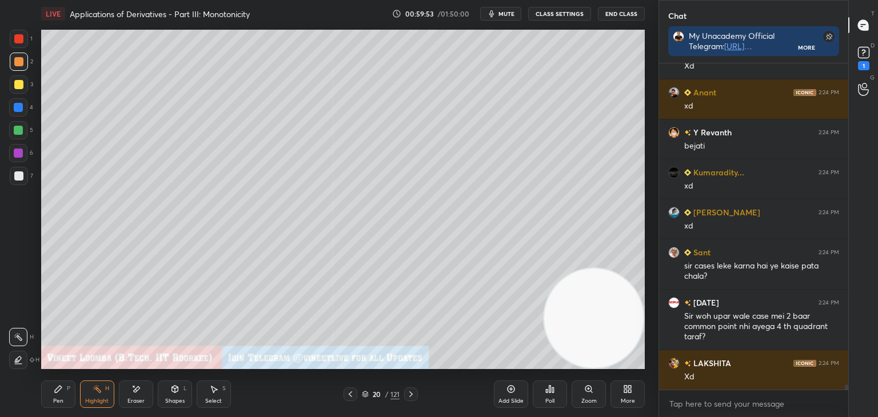
click at [70, 395] on div "Pen P" at bounding box center [58, 394] width 34 height 27
click at [348, 388] on div at bounding box center [351, 395] width 14 height 14
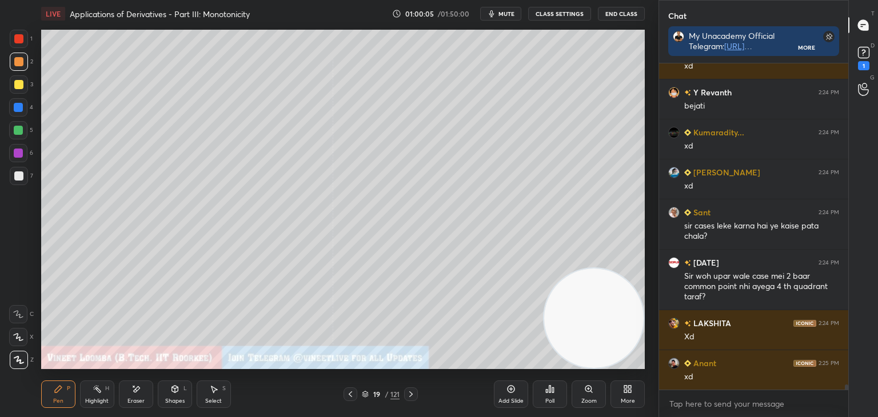
scroll to position [19892, 0]
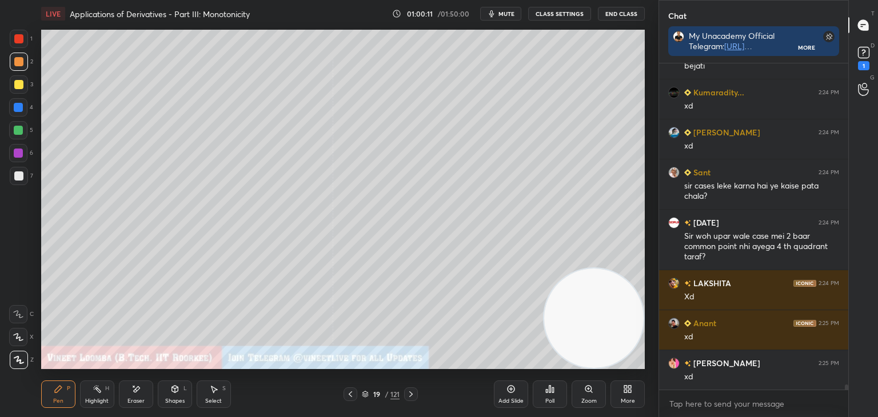
drag, startPoint x: 96, startPoint y: 400, endPoint x: 110, endPoint y: 379, distance: 25.7
click at [97, 400] on div "Highlight" at bounding box center [96, 402] width 23 height 6
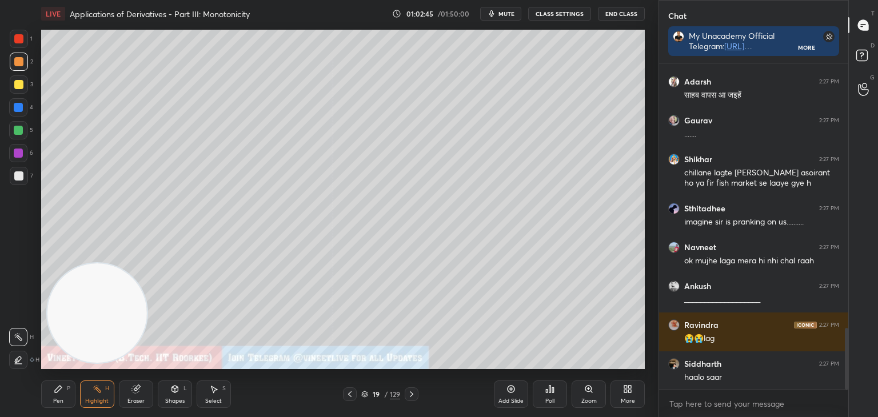
scroll to position [1408, 0]
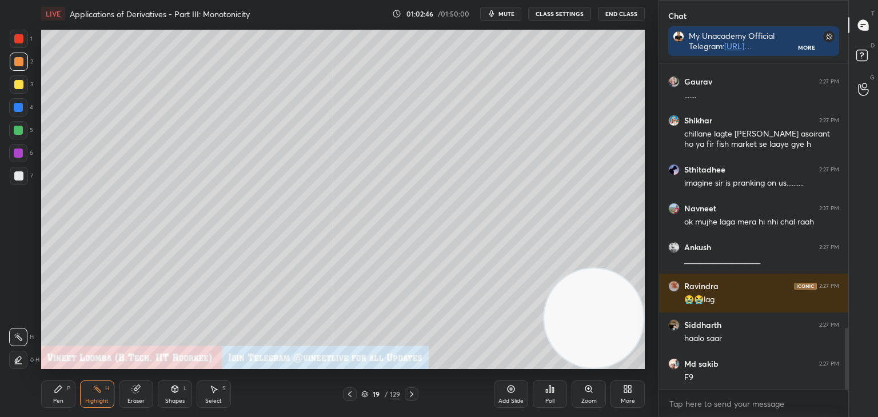
drag, startPoint x: 101, startPoint y: 320, endPoint x: 590, endPoint y: 330, distance: 489.0
click at [599, 339] on video at bounding box center [593, 318] width 99 height 99
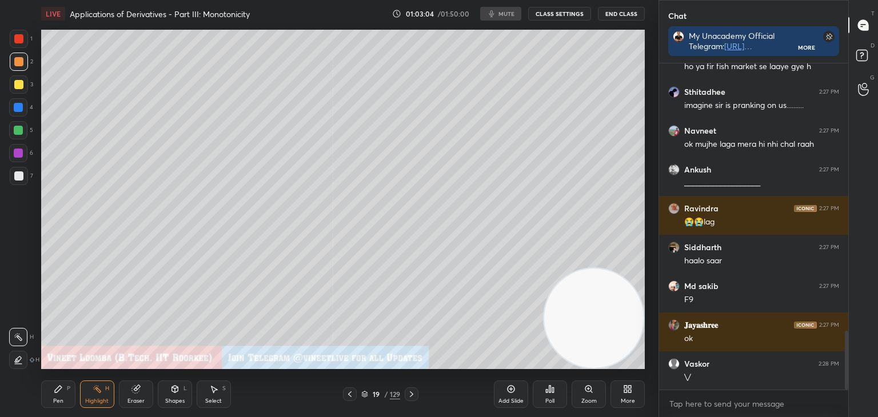
scroll to position [1563, 0]
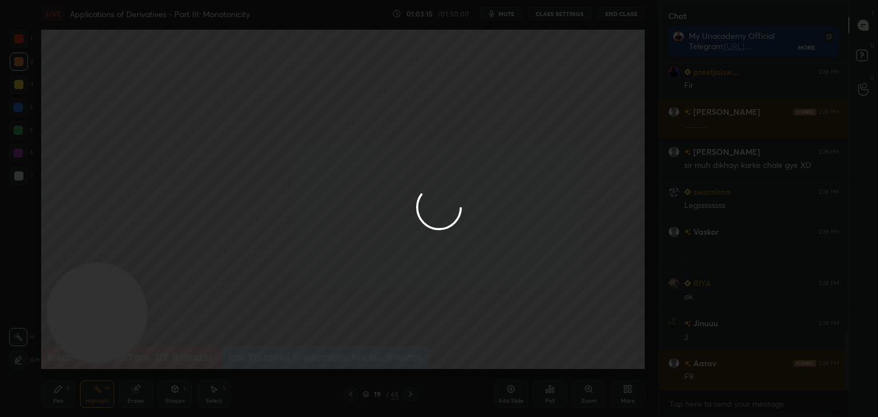
scroll to position [1611, 0]
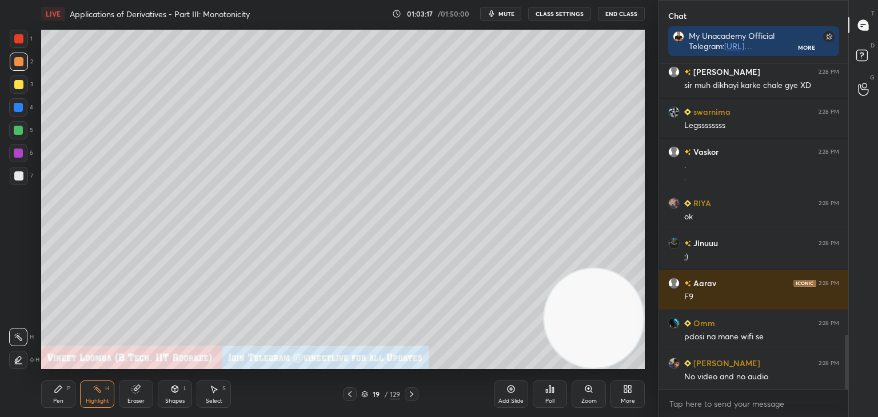
drag, startPoint x: 92, startPoint y: 309, endPoint x: 574, endPoint y: 306, distance: 482.0
click at [600, 329] on video at bounding box center [593, 318] width 99 height 99
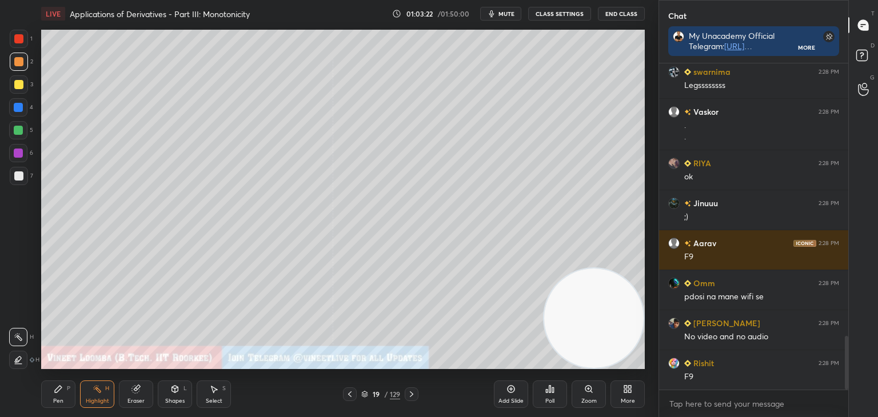
drag, startPoint x: 94, startPoint y: 399, endPoint x: 91, endPoint y: 390, distance: 8.9
click at [94, 397] on div "Highlight H" at bounding box center [97, 394] width 34 height 27
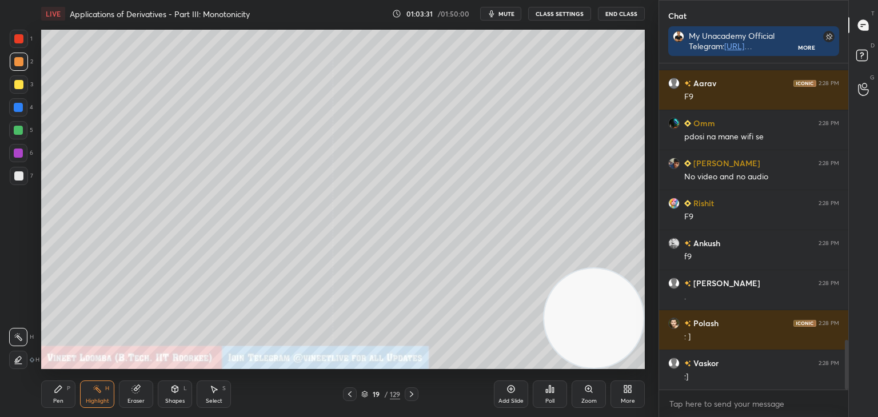
scroll to position [1851, 0]
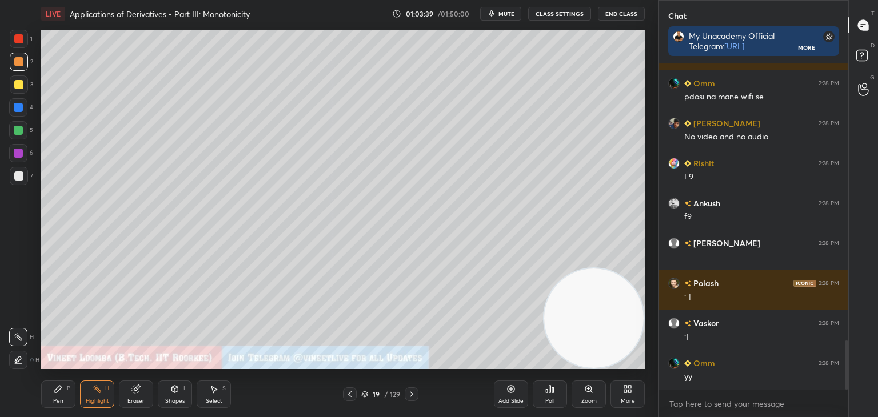
click at [62, 403] on div "Pen" at bounding box center [58, 402] width 10 height 6
click at [407, 392] on icon at bounding box center [411, 394] width 9 height 9
click at [19, 84] on div at bounding box center [18, 84] width 9 height 9
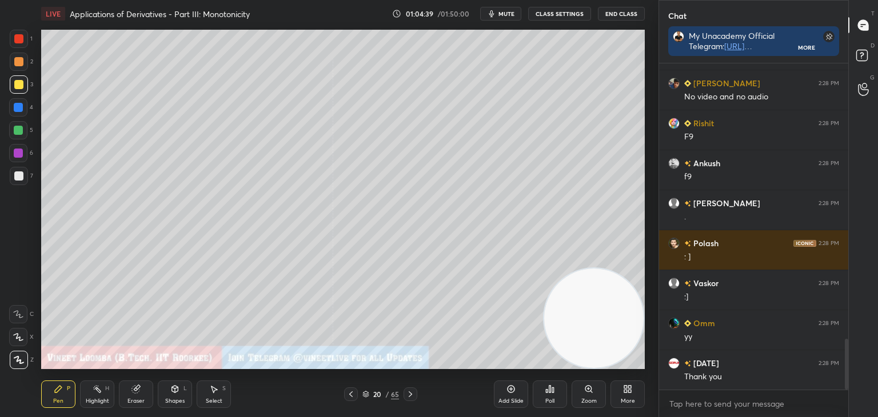
scroll to position [1806, 0]
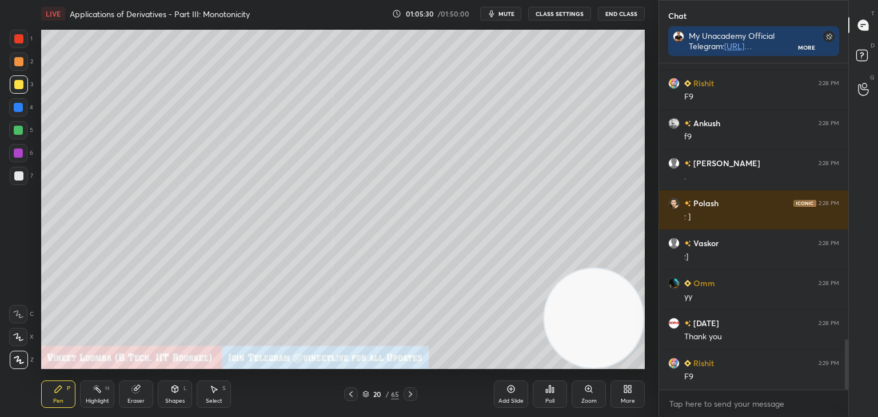
click at [18, 177] on div at bounding box center [18, 176] width 9 height 9
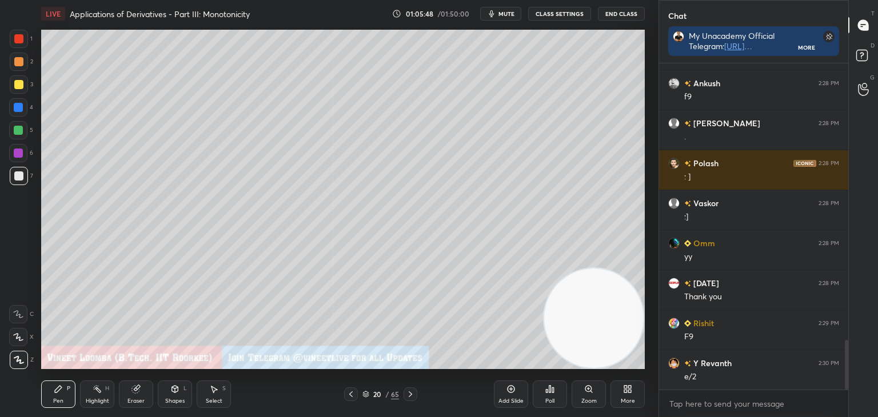
click at [507, 19] on button "mute" at bounding box center [500, 14] width 41 height 14
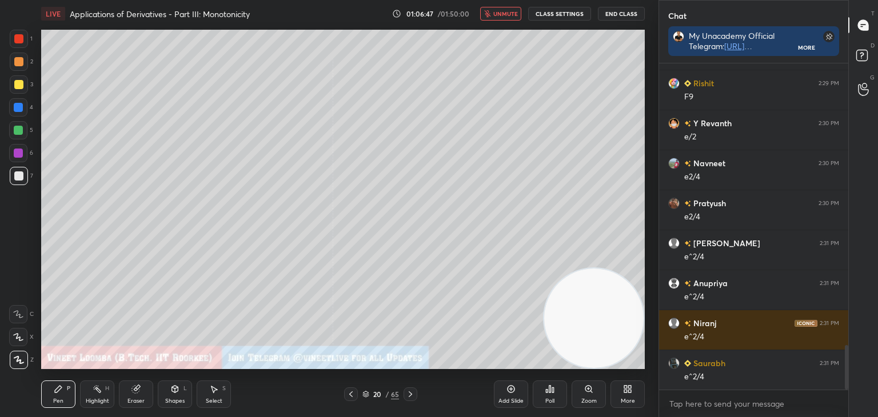
scroll to position [2103, 0]
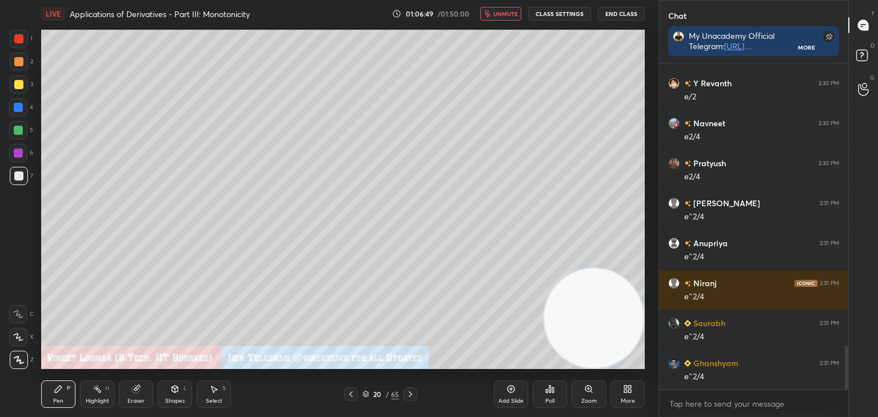
drag, startPoint x: 493, startPoint y: 12, endPoint x: 484, endPoint y: 29, distance: 19.7
click at [491, 14] on icon "button" at bounding box center [487, 13] width 7 height 7
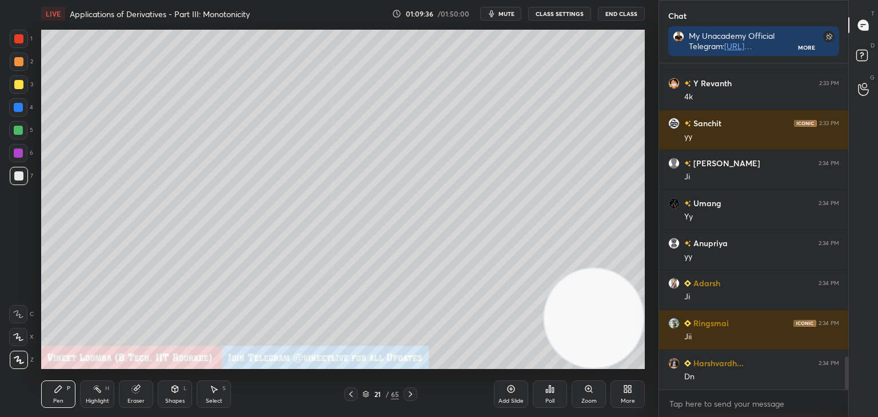
scroll to position [2931, 0]
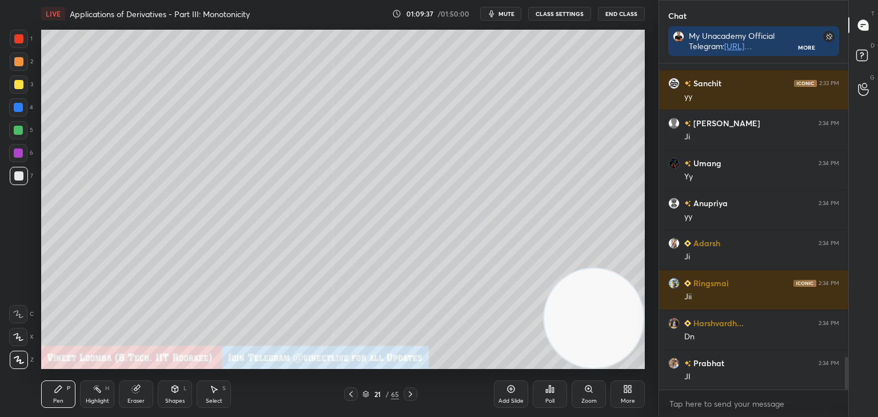
click at [21, 65] on div at bounding box center [19, 62] width 18 height 18
click at [17, 178] on div at bounding box center [18, 176] width 9 height 9
click at [10, 39] on div at bounding box center [19, 39] width 18 height 18
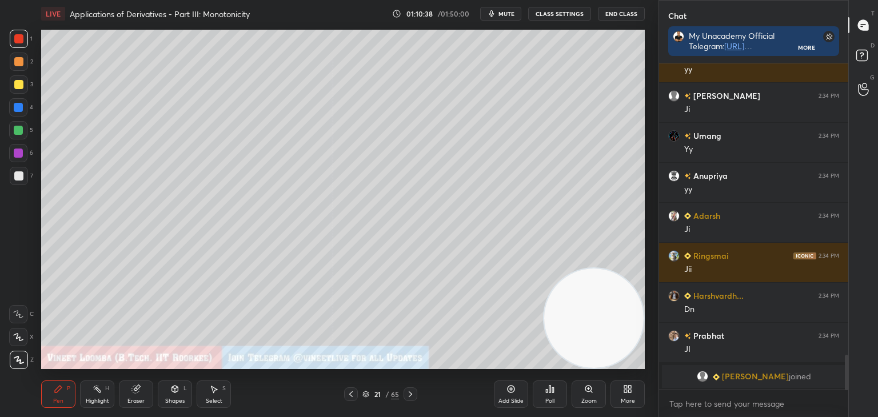
scroll to position [2730, 0]
click at [19, 66] on div at bounding box center [19, 62] width 18 height 18
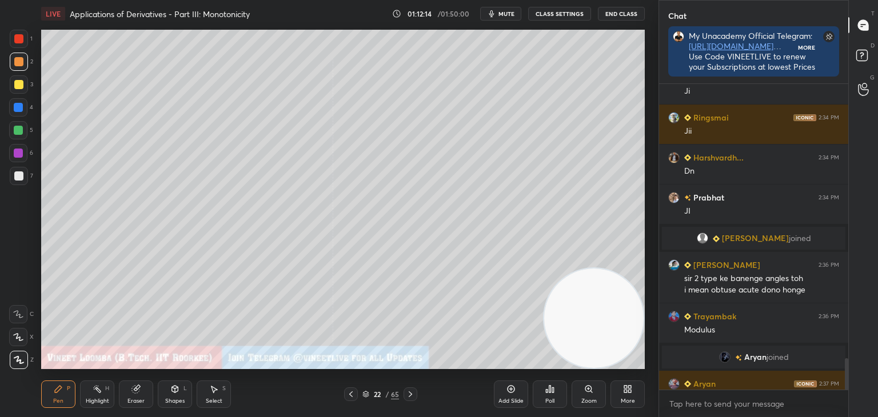
scroll to position [3, 3]
click at [865, 55] on rect at bounding box center [862, 55] width 11 height 11
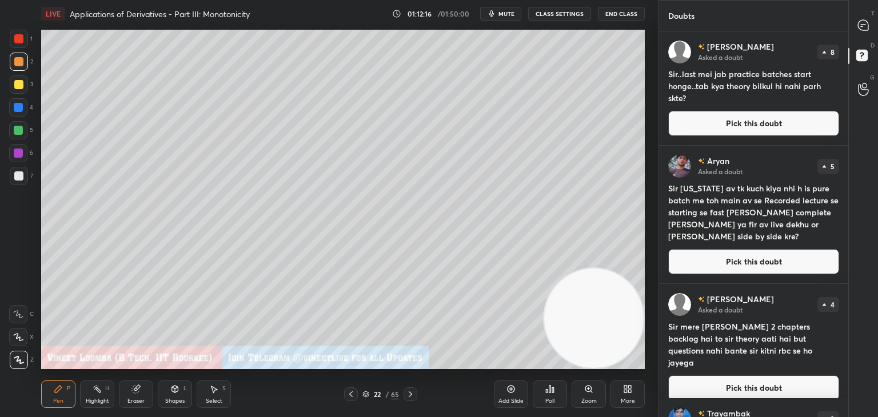
drag, startPoint x: 772, startPoint y: 118, endPoint x: 813, endPoint y: 85, distance: 52.4
click at [775, 118] on button "Pick this doubt" at bounding box center [753, 123] width 171 height 25
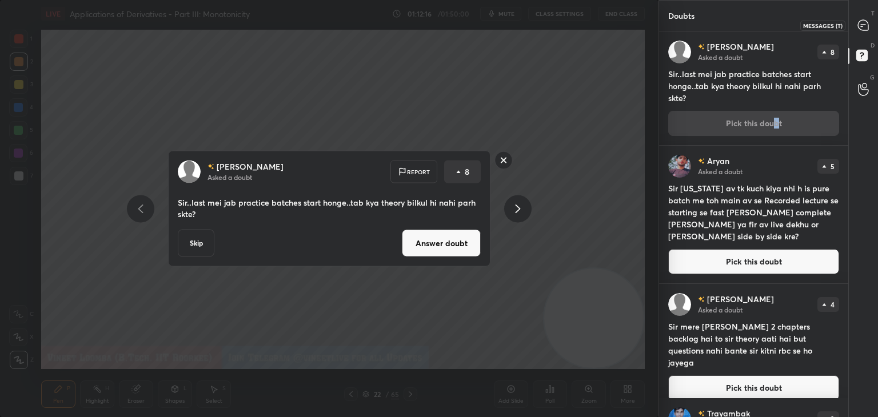
drag, startPoint x: 858, startPoint y: 15, endPoint x: 851, endPoint y: 23, distance: 10.9
click at [857, 16] on div at bounding box center [864, 25] width 23 height 21
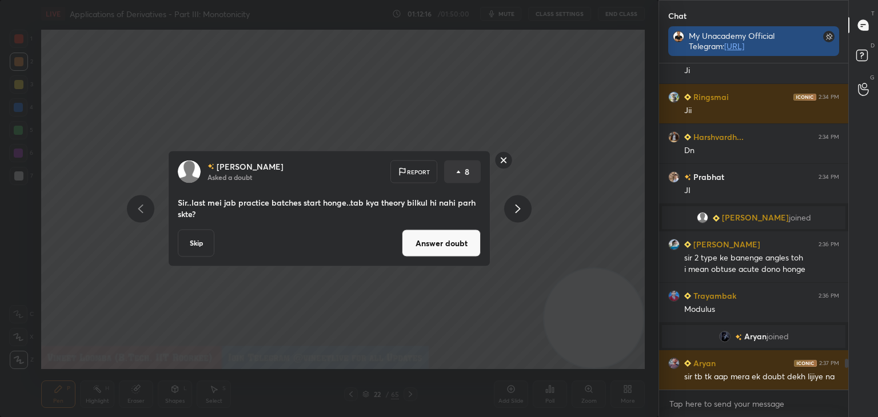
scroll to position [4, 3]
click at [434, 241] on button "Answer doubt" at bounding box center [441, 243] width 79 height 27
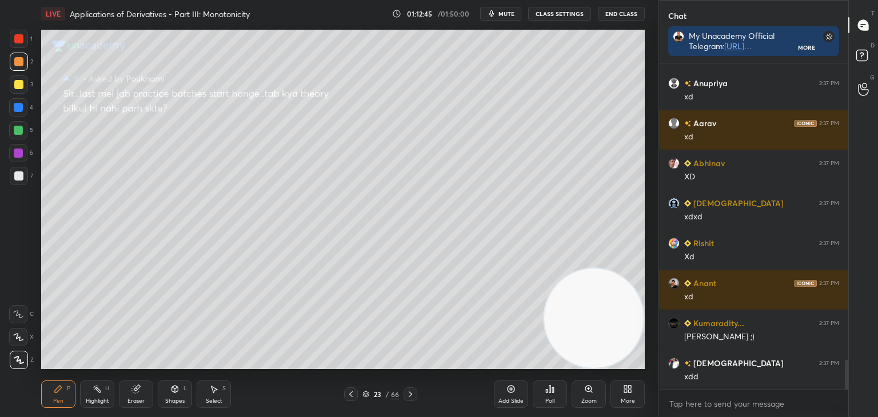
click at [348, 393] on icon at bounding box center [351, 394] width 9 height 9
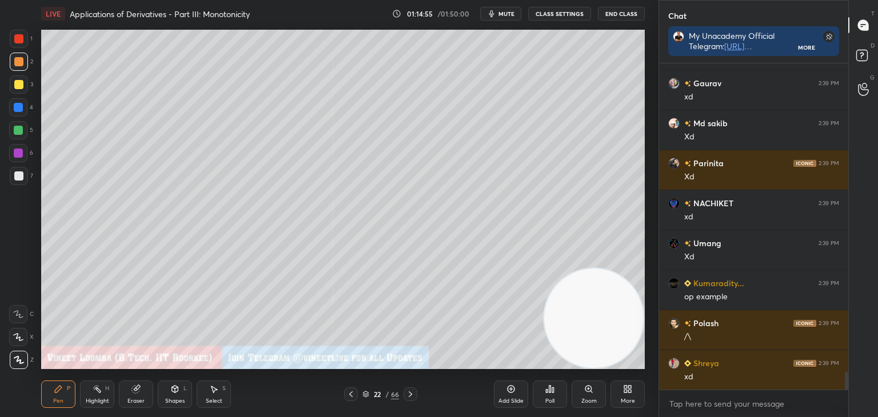
scroll to position [5785, 0]
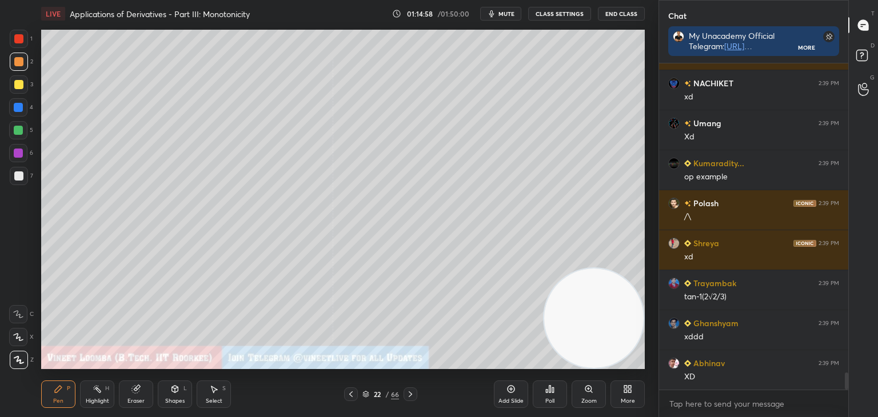
click at [144, 392] on div "Eraser" at bounding box center [136, 394] width 34 height 27
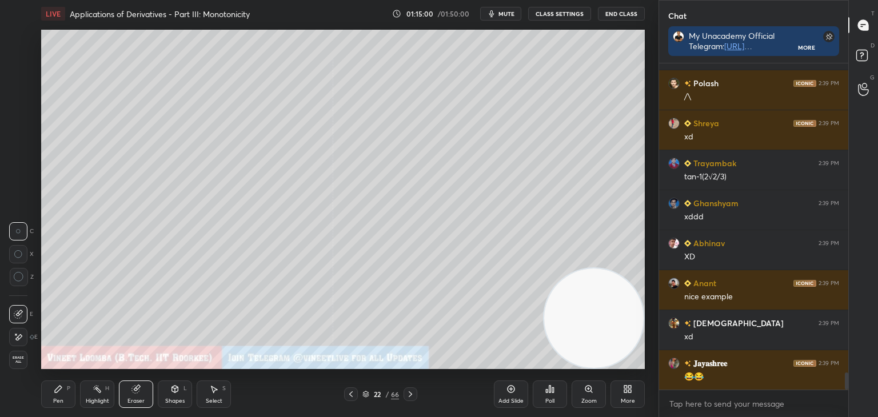
click at [16, 339] on icon at bounding box center [18, 338] width 9 height 10
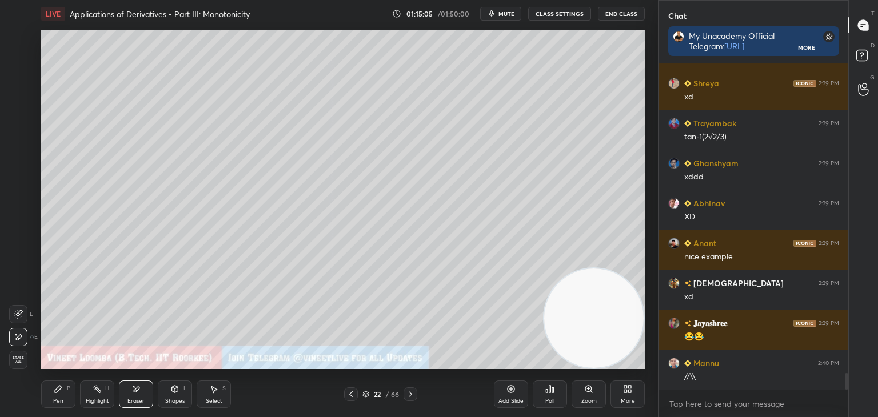
click at [77, 392] on div "Pen P Highlight H Eraser Shapes L Select S" at bounding box center [154, 394] width 226 height 27
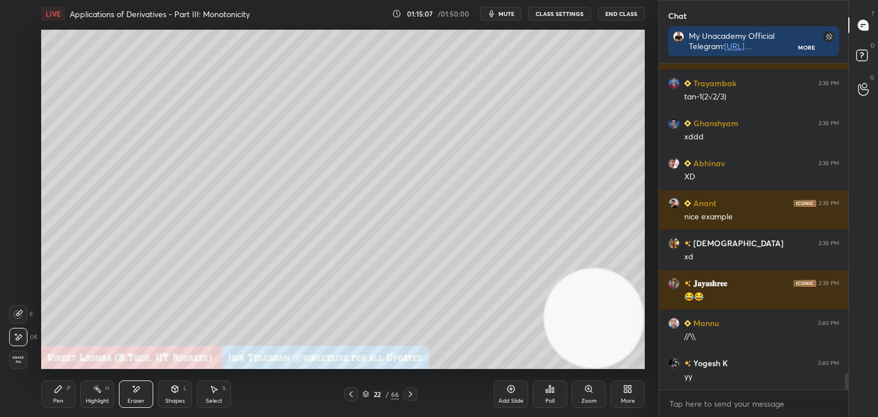
click at [57, 394] on div "Pen P" at bounding box center [58, 394] width 34 height 27
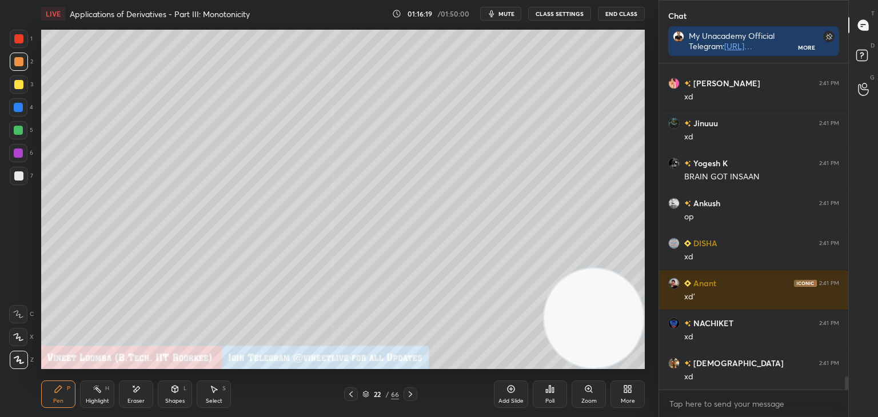
scroll to position [7838, 0]
click at [138, 401] on div "Eraser" at bounding box center [136, 402] width 17 height 6
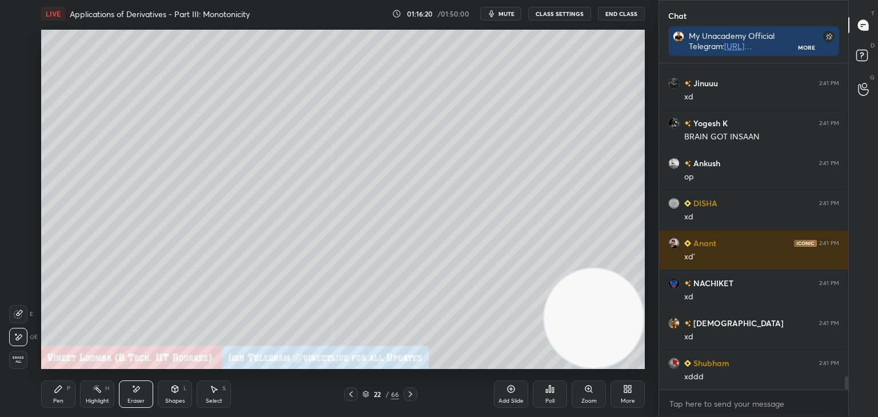
drag, startPoint x: 141, startPoint y: 396, endPoint x: 174, endPoint y: 377, distance: 37.7
click at [142, 395] on div "Eraser" at bounding box center [136, 394] width 34 height 27
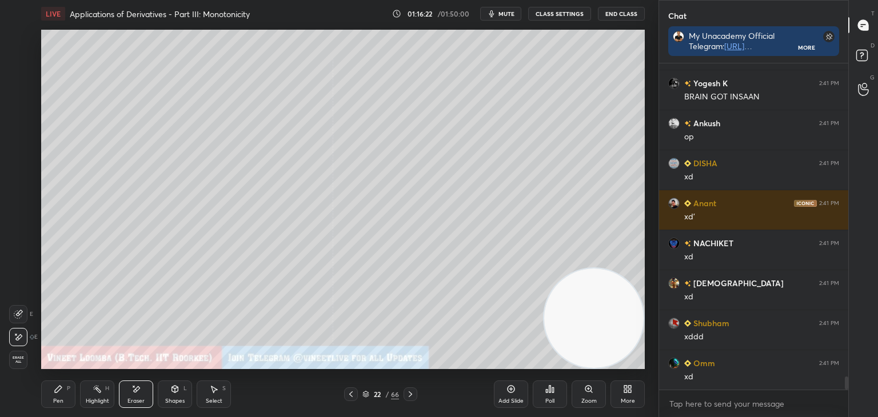
scroll to position [7918, 0]
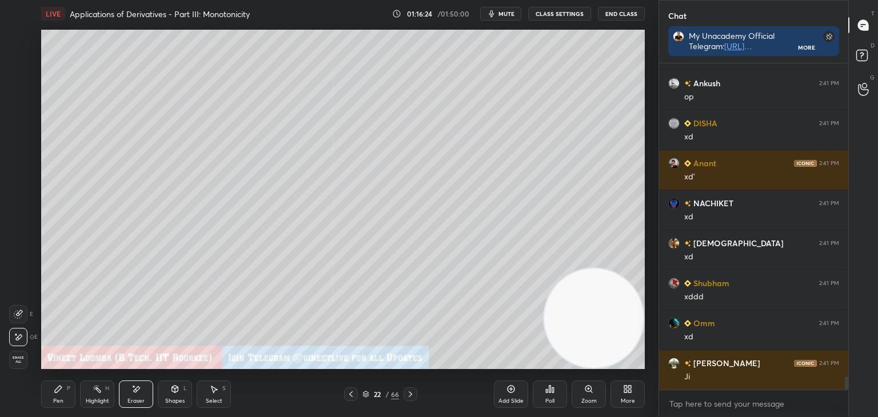
click at [62, 387] on div "Pen P" at bounding box center [58, 394] width 34 height 27
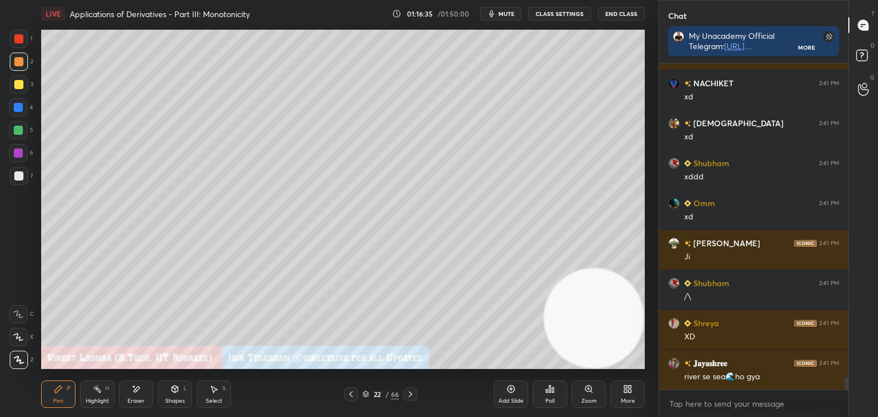
scroll to position [8078, 0]
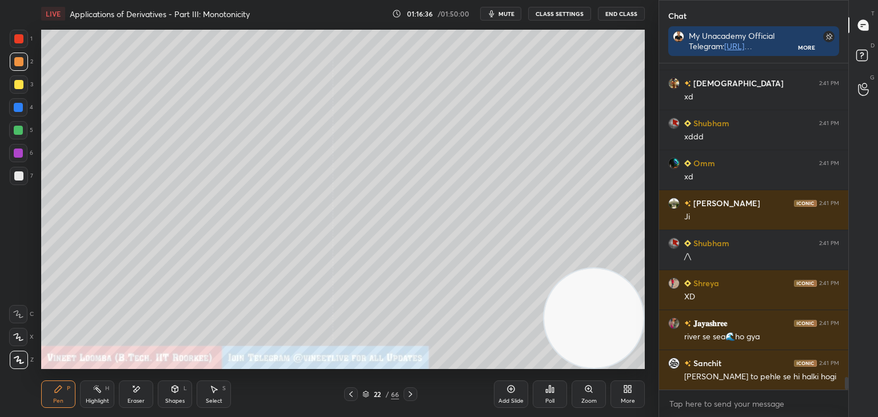
click at [50, 397] on div "Pen P" at bounding box center [58, 394] width 34 height 27
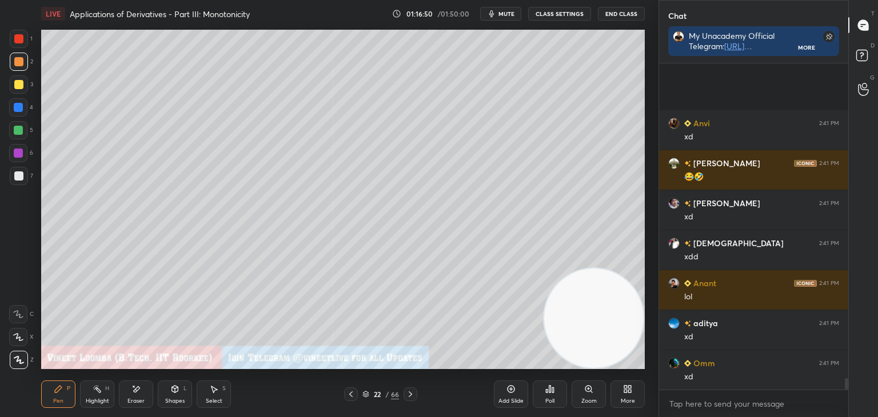
scroll to position [9239, 0]
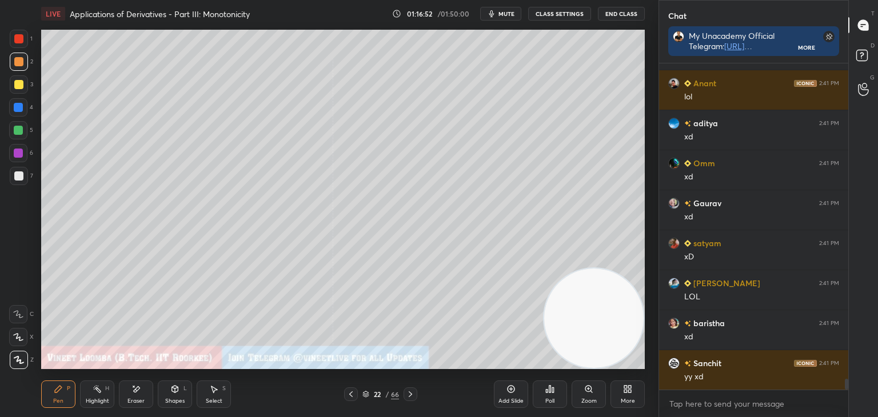
drag, startPoint x: 50, startPoint y: 392, endPoint x: 48, endPoint y: 385, distance: 7.8
click at [51, 390] on div "Pen P" at bounding box center [58, 394] width 34 height 27
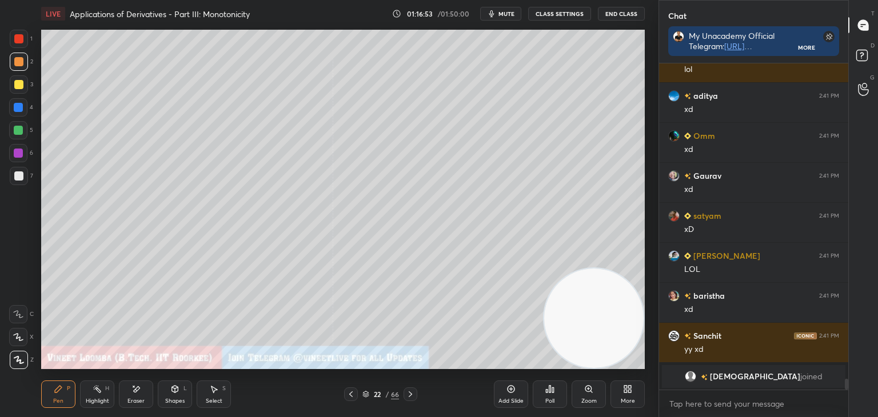
drag, startPoint x: 15, startPoint y: 178, endPoint x: 39, endPoint y: 148, distance: 39.5
click at [15, 177] on div at bounding box center [18, 176] width 9 height 9
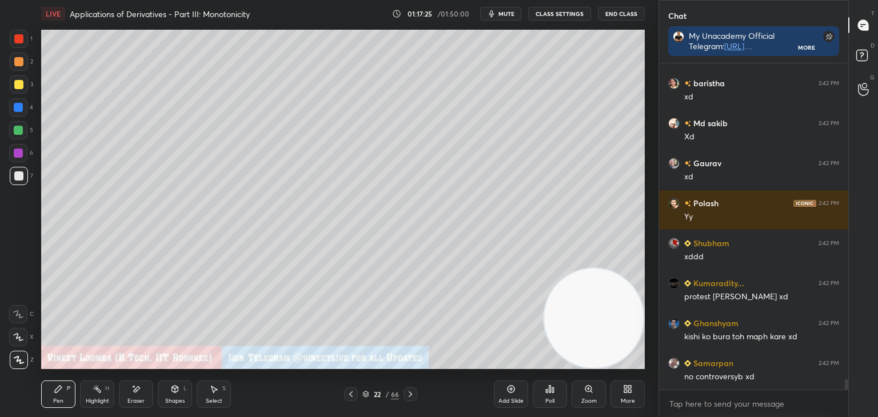
scroll to position [9826, 0]
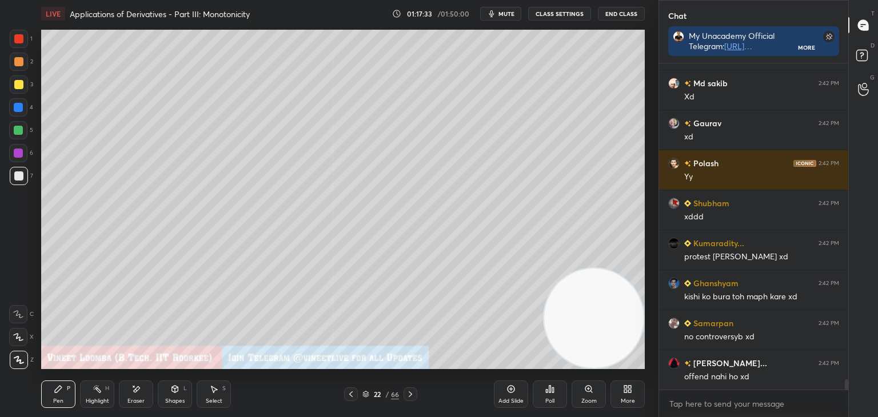
click at [17, 85] on div at bounding box center [18, 84] width 9 height 9
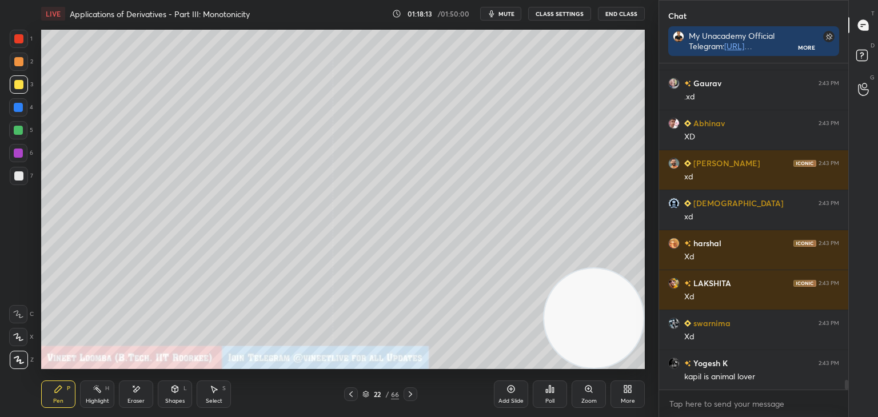
scroll to position [10666, 0]
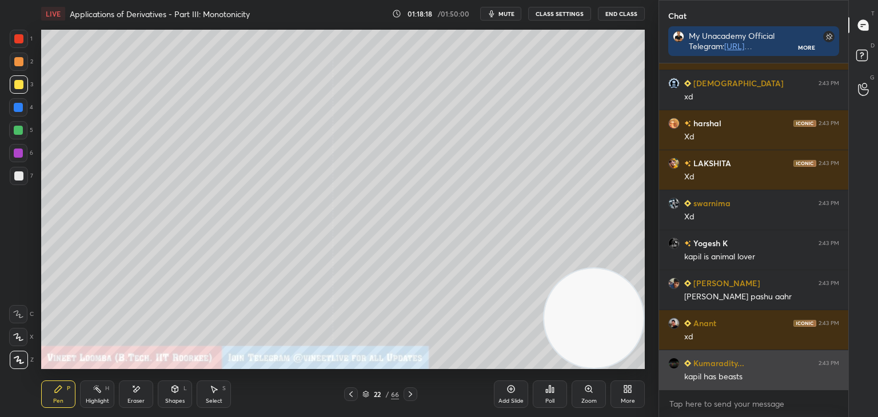
drag, startPoint x: 845, startPoint y: 384, endPoint x: 837, endPoint y: 386, distance: 8.2
click at [845, 393] on div "Abhinav 2:43 PM XD Hardik 2:43 PM xd Krishna 2:43 PM xd harshal 2:43 PM Xd LAKS…" at bounding box center [753, 240] width 189 height 354
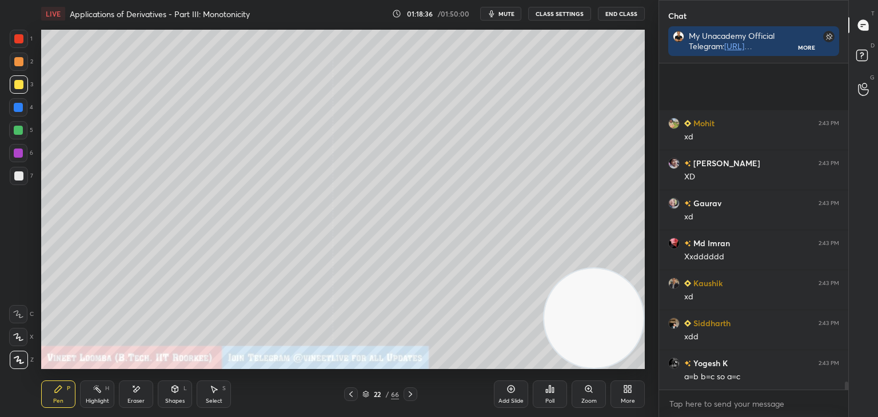
scroll to position [13188, 0]
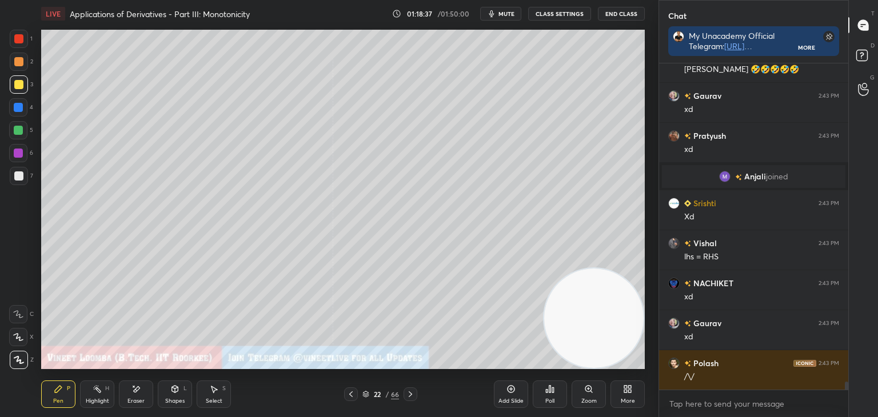
click at [17, 174] on div at bounding box center [18, 176] width 9 height 9
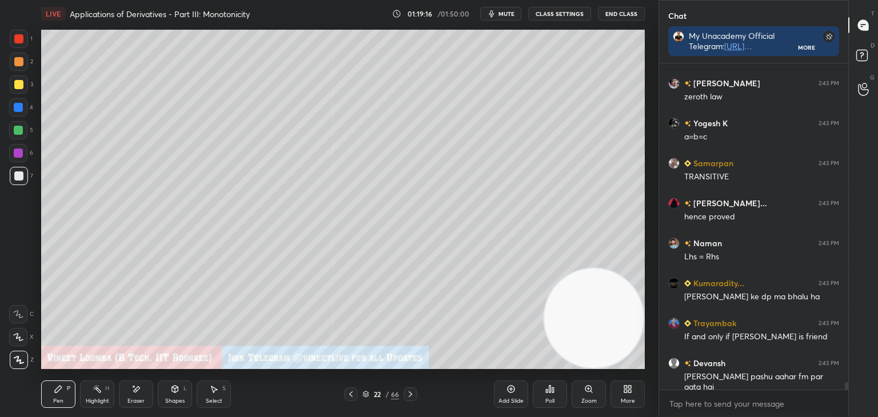
scroll to position [14016, 0]
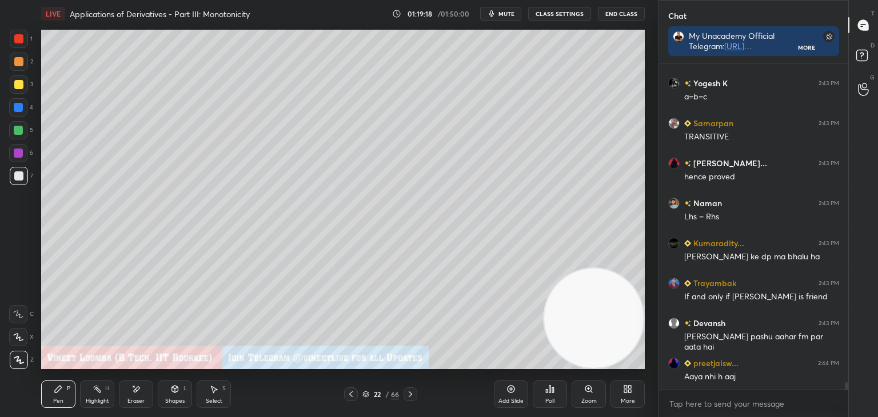
drag, startPoint x: 228, startPoint y: 390, endPoint x: 240, endPoint y: 375, distance: 18.8
click at [229, 388] on div "Select S" at bounding box center [214, 394] width 34 height 27
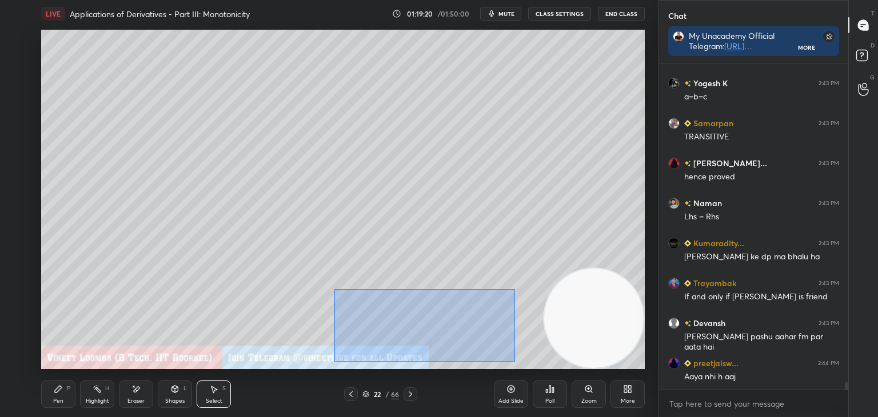
drag, startPoint x: 337, startPoint y: 291, endPoint x: 479, endPoint y: 352, distance: 153.7
click at [513, 362] on div "0 ° Undo Copy Duplicate Duplicate to new slide Delete" at bounding box center [343, 200] width 604 height 340
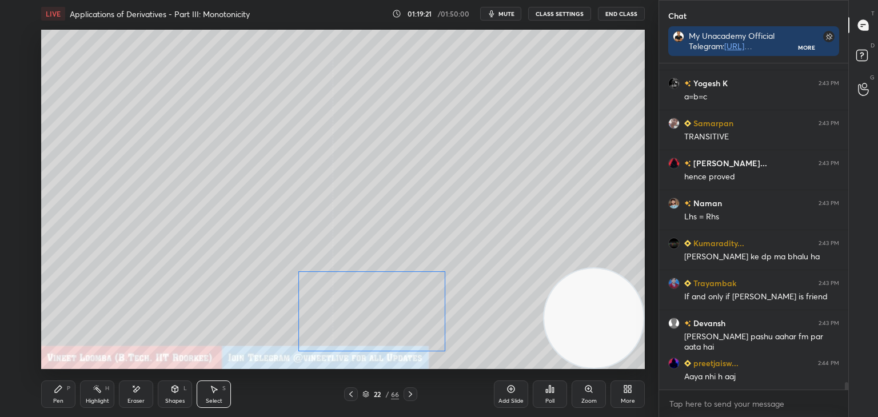
click at [403, 329] on div "0 ° Undo Copy Duplicate Duplicate to new slide Delete" at bounding box center [343, 200] width 604 height 340
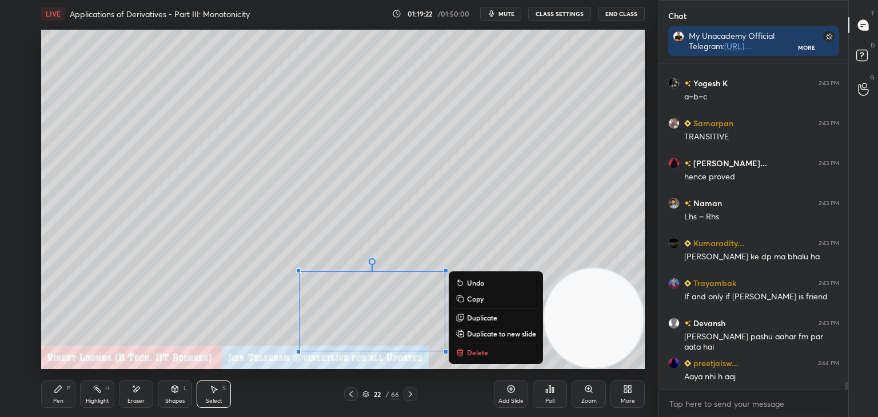
click at [489, 338] on p "Duplicate to new slide" at bounding box center [501, 333] width 69 height 9
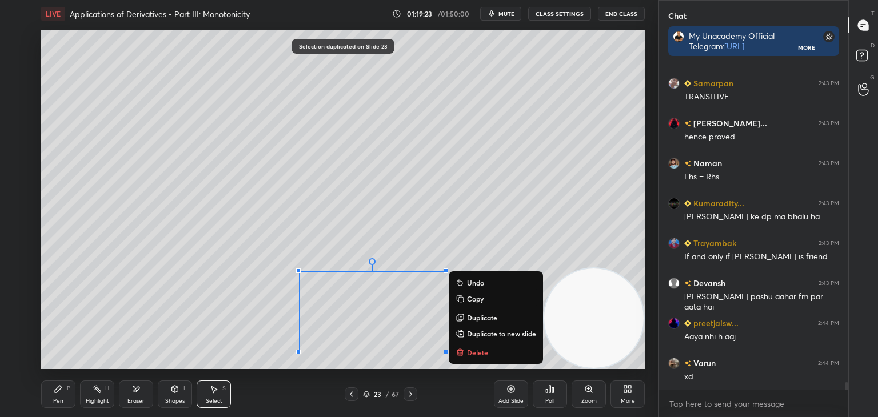
drag, startPoint x: 289, startPoint y: 268, endPoint x: 430, endPoint y: 331, distance: 154.6
click at [521, 365] on div "LIVE Applications of Derivatives - Part III: Monotonicity 01:19:23 / 01:50:00 m…" at bounding box center [343, 208] width 613 height 417
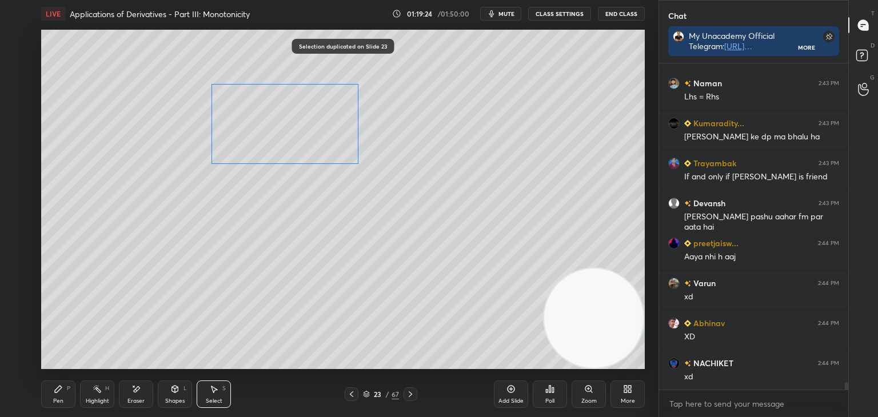
drag, startPoint x: 379, startPoint y: 301, endPoint x: 281, endPoint y: 156, distance: 174.8
click at [301, 128] on div "0 ° Undo Copy Duplicate Duplicate to new slide Delete" at bounding box center [343, 200] width 604 height 340
drag, startPoint x: 242, startPoint y: 232, endPoint x: 230, endPoint y: 249, distance: 21.3
click at [242, 231] on div "0 ° Undo Copy Duplicate Duplicate to new slide Delete" at bounding box center [343, 200] width 604 height 340
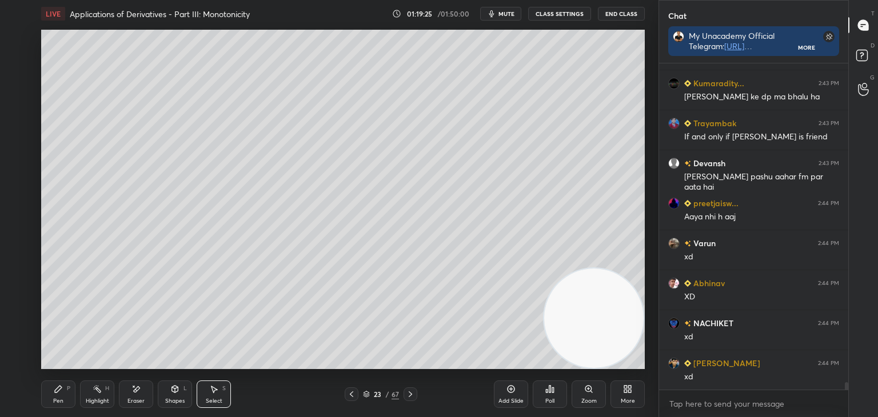
click at [60, 395] on div "Pen P" at bounding box center [58, 394] width 34 height 27
drag, startPoint x: 355, startPoint y: 396, endPoint x: 323, endPoint y: 399, distance: 32.1
click at [355, 396] on icon at bounding box center [351, 394] width 9 height 9
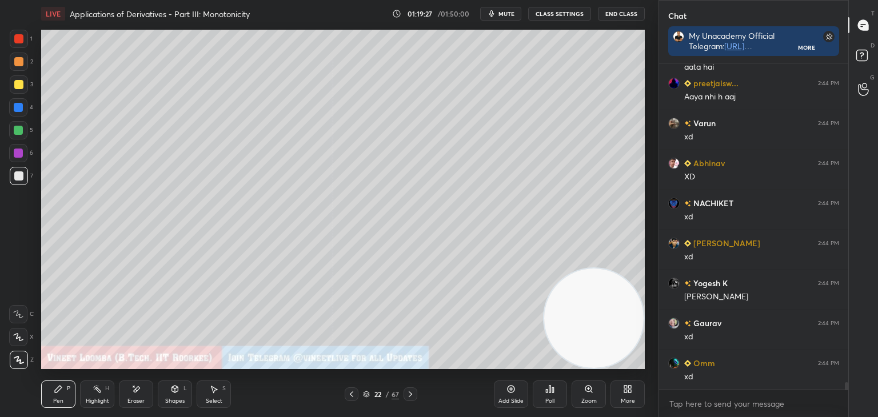
drag, startPoint x: 215, startPoint y: 390, endPoint x: 212, endPoint y: 375, distance: 15.1
click at [210, 389] on icon at bounding box center [213, 389] width 9 height 9
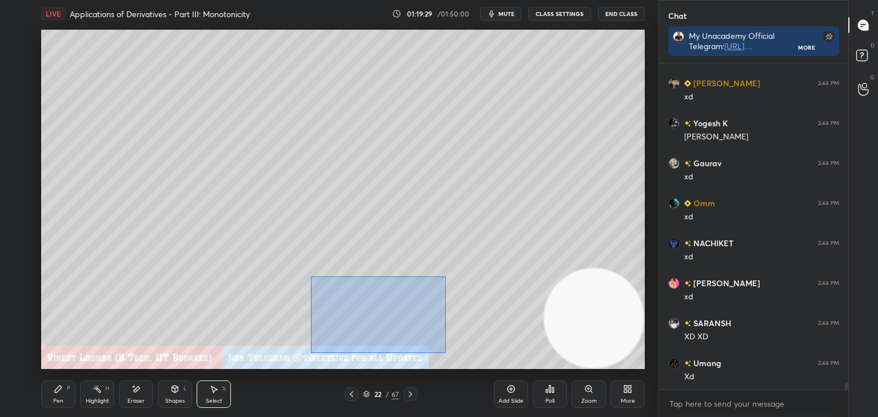
drag, startPoint x: 314, startPoint y: 284, endPoint x: 448, endPoint y: 349, distance: 148.8
click at [446, 353] on div "0 ° Undo Copy Duplicate Duplicate to new slide Delete" at bounding box center [343, 200] width 604 height 340
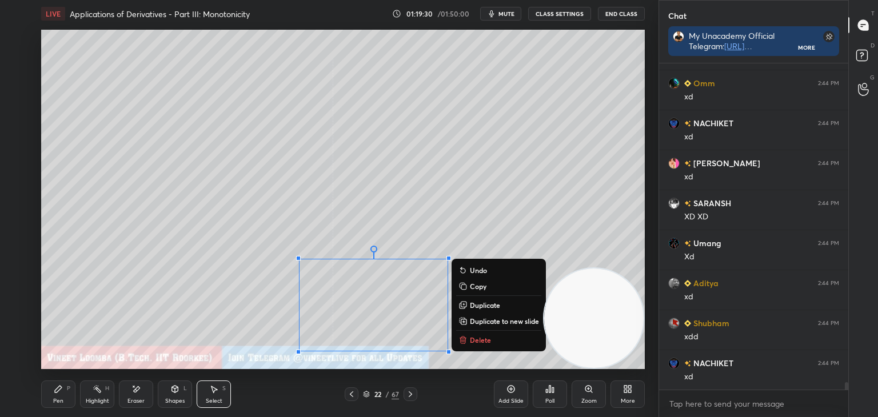
click at [480, 341] on p "Delete" at bounding box center [480, 340] width 21 height 9
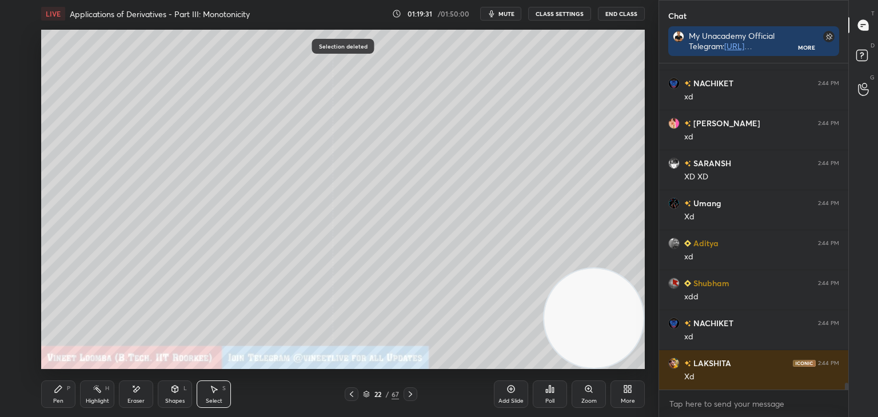
scroll to position [14656, 0]
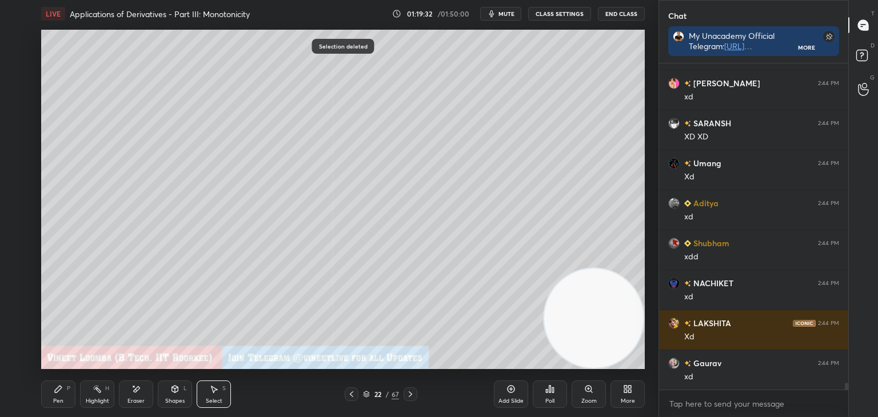
click at [415, 389] on div at bounding box center [411, 395] width 14 height 14
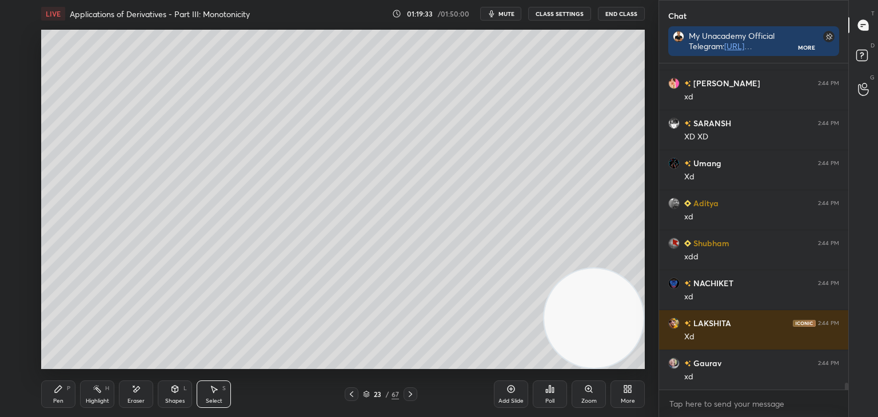
click at [59, 391] on icon at bounding box center [58, 389] width 9 height 9
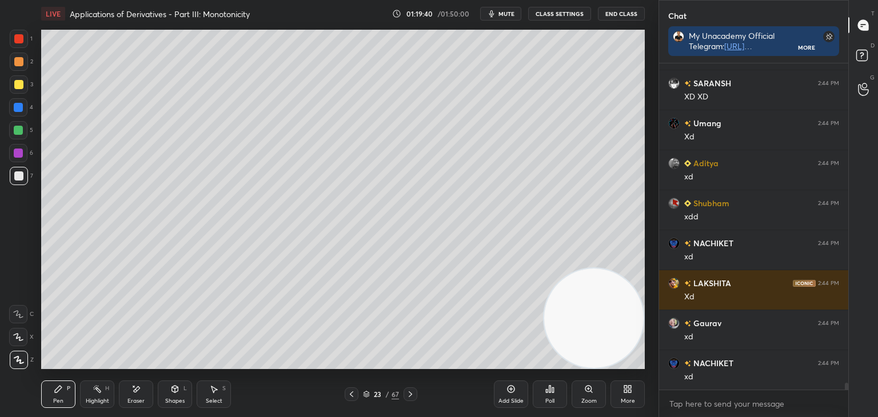
scroll to position [14736, 0]
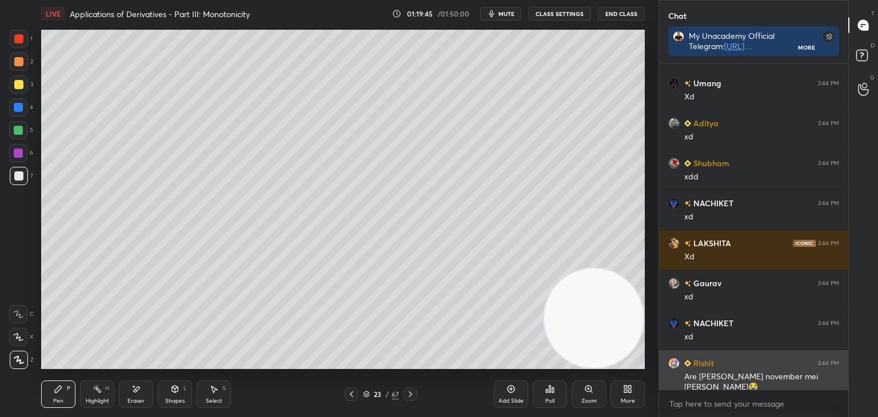
click at [724, 382] on div "Are sir pichle november mei aya hun😭" at bounding box center [761, 383] width 155 height 22
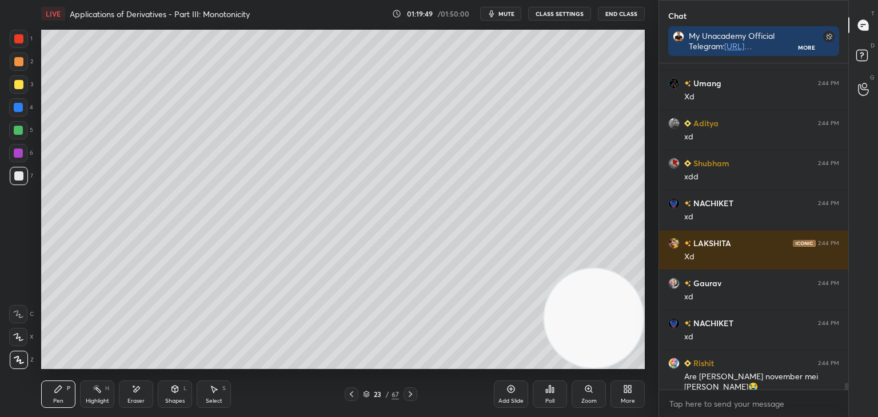
click at [95, 401] on div "Highlight" at bounding box center [97, 402] width 23 height 6
drag, startPoint x: 61, startPoint y: 399, endPoint x: 89, endPoint y: 371, distance: 39.2
click at [62, 396] on div "Pen P" at bounding box center [58, 394] width 34 height 27
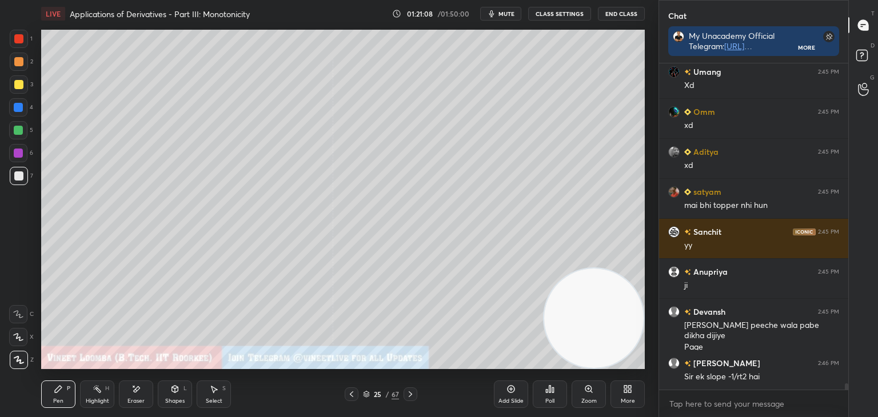
scroll to position [15949, 0]
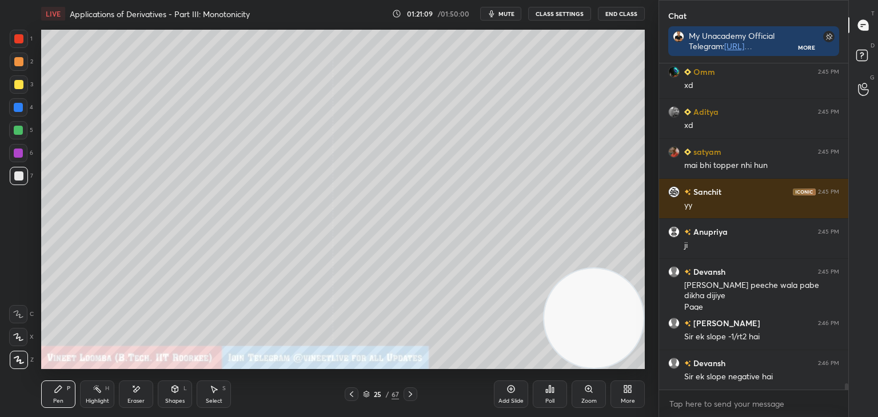
click at [20, 78] on div at bounding box center [19, 84] width 18 height 18
click at [349, 391] on icon at bounding box center [351, 394] width 9 height 9
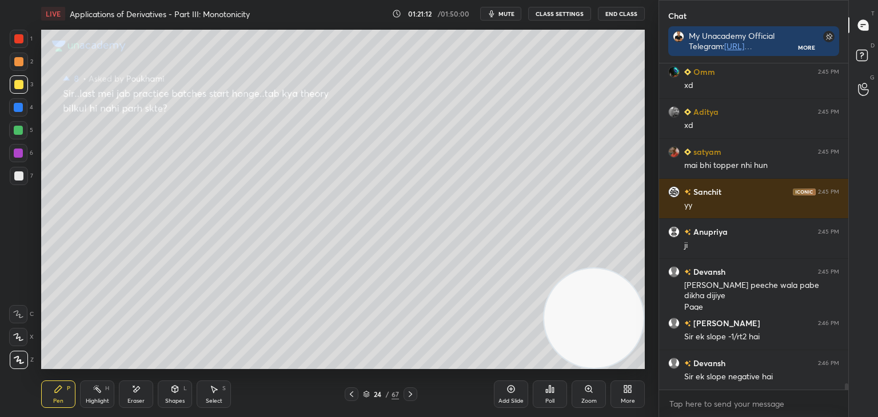
click at [349, 393] on icon at bounding box center [351, 394] width 9 height 9
click at [353, 394] on icon at bounding box center [351, 394] width 9 height 9
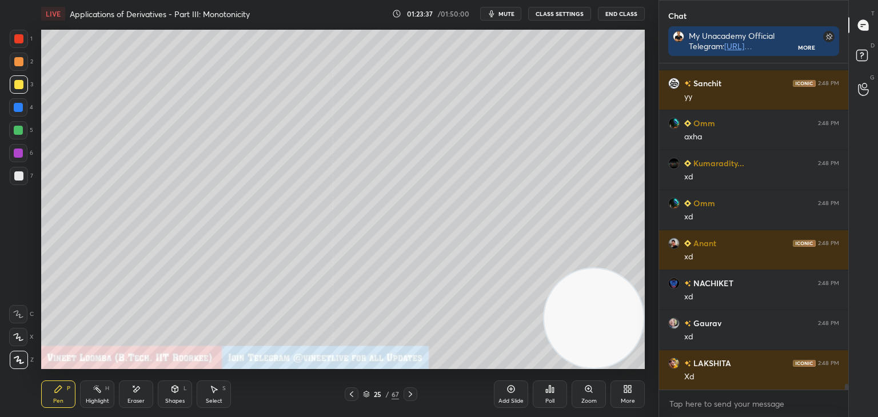
scroll to position [18371, 0]
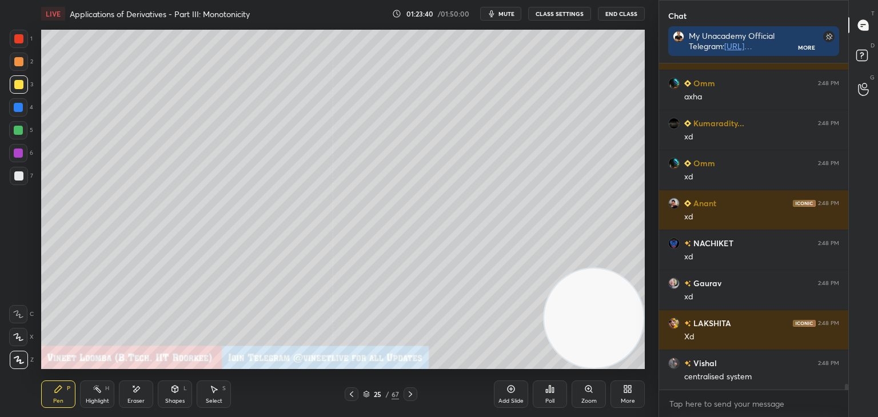
click at [13, 181] on div at bounding box center [19, 176] width 18 height 18
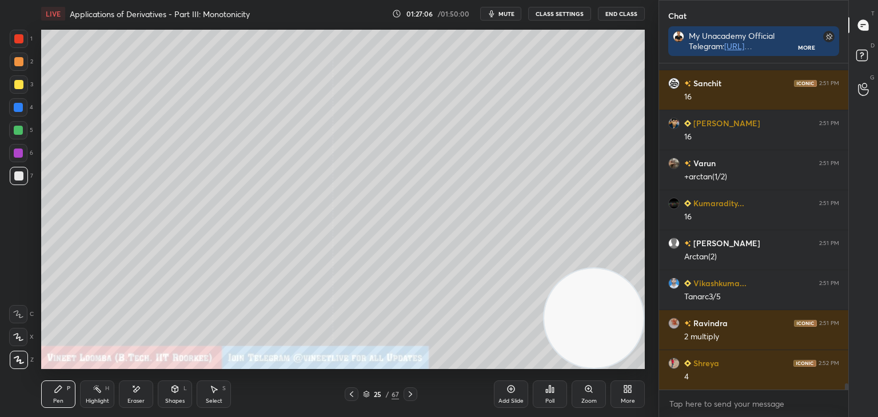
scroll to position [17112, 0]
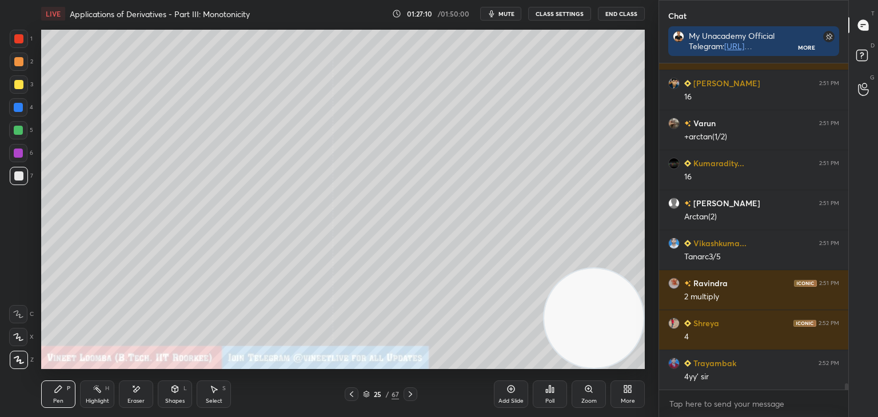
click at [129, 395] on div "Eraser" at bounding box center [136, 394] width 34 height 27
drag, startPoint x: 62, startPoint y: 401, endPoint x: 70, endPoint y: 373, distance: 28.4
click at [63, 399] on div "Pen P" at bounding box center [58, 394] width 34 height 27
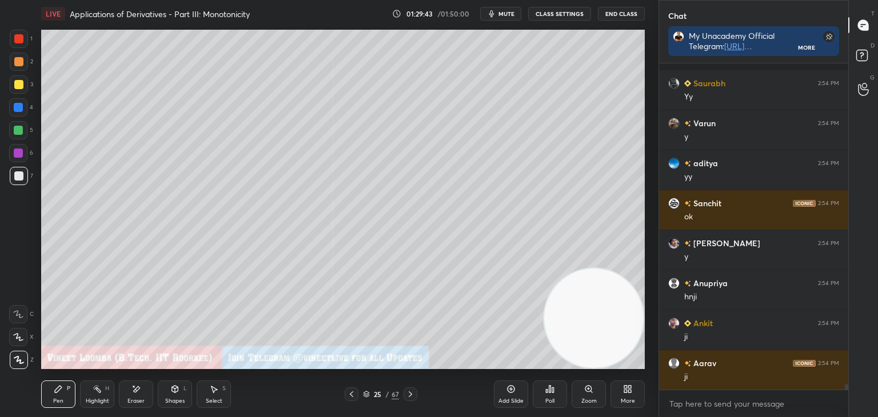
scroll to position [17992, 0]
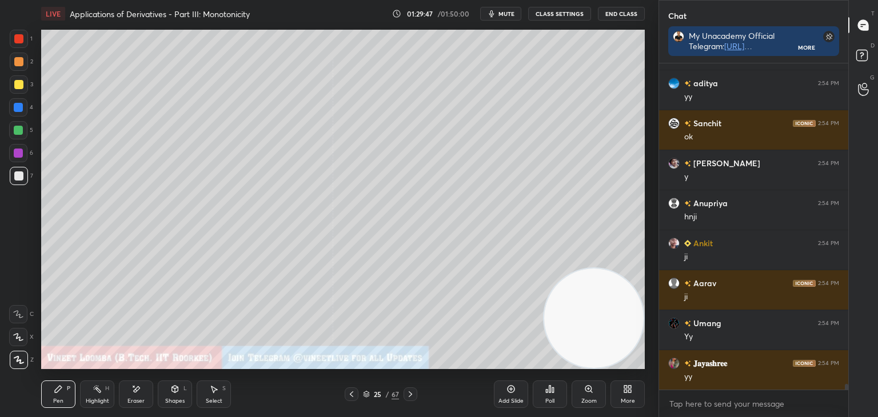
drag, startPoint x: 221, startPoint y: 389, endPoint x: 224, endPoint y: 371, distance: 17.9
click at [222, 387] on div "Select S" at bounding box center [214, 394] width 34 height 27
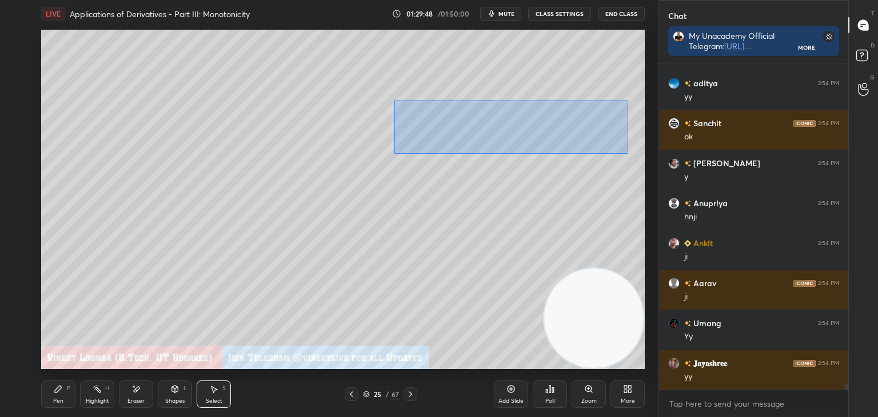
drag, startPoint x: 396, startPoint y: 100, endPoint x: 611, endPoint y: 152, distance: 220.6
click at [628, 153] on div "0 ° Undo Copy Duplicate Duplicate to new slide Delete" at bounding box center [343, 200] width 604 height 340
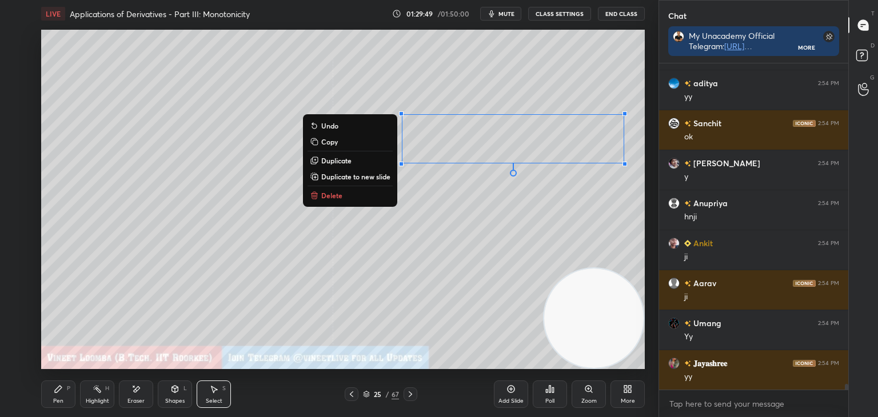
click at [365, 172] on p "Duplicate to new slide" at bounding box center [355, 176] width 69 height 9
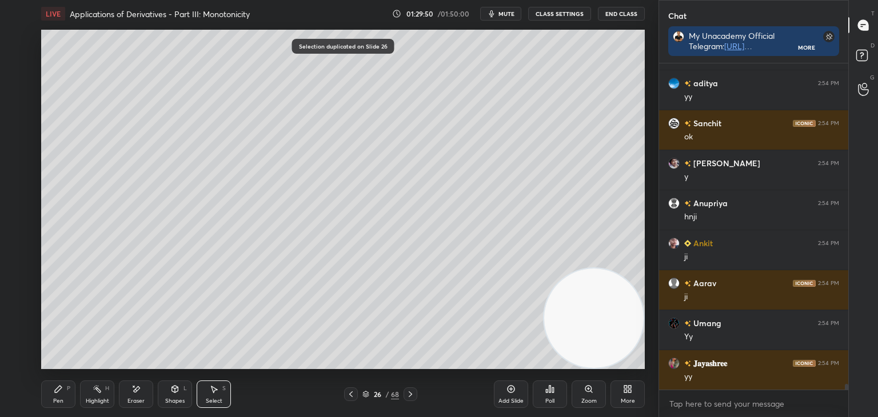
click at [63, 392] on div "Pen P" at bounding box center [58, 394] width 34 height 27
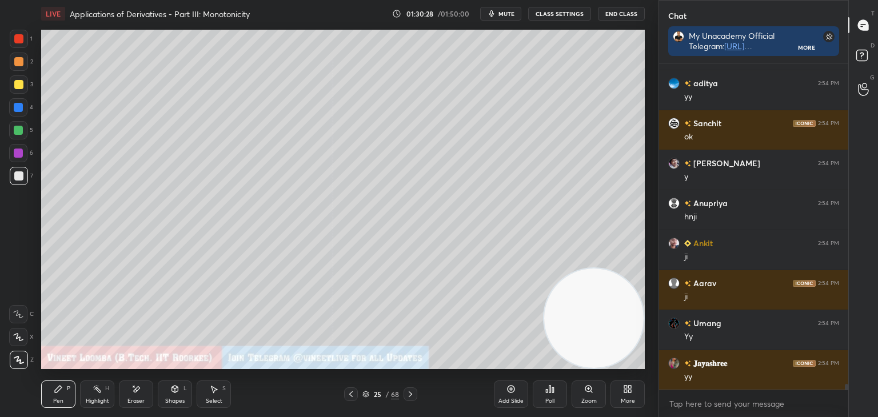
click at [103, 395] on div "Highlight H" at bounding box center [97, 394] width 34 height 27
click at [414, 396] on icon at bounding box center [410, 394] width 9 height 9
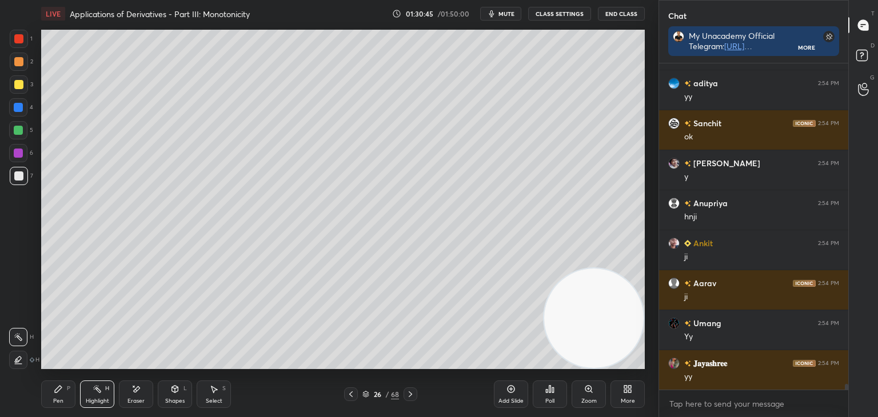
click at [348, 396] on icon at bounding box center [351, 394] width 9 height 9
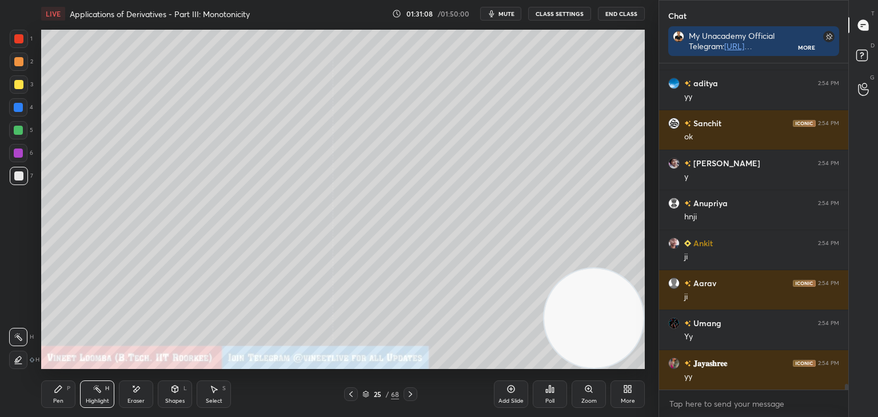
scroll to position [18032, 0]
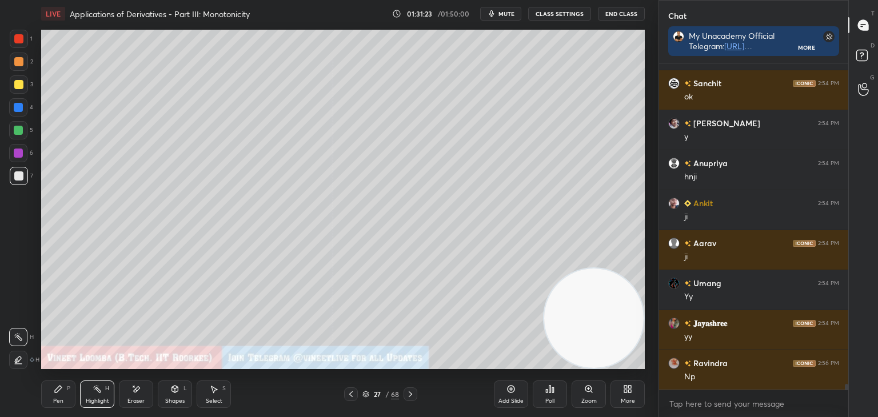
click at [21, 83] on div at bounding box center [18, 84] width 9 height 9
click at [66, 395] on div "Pen P" at bounding box center [58, 394] width 34 height 27
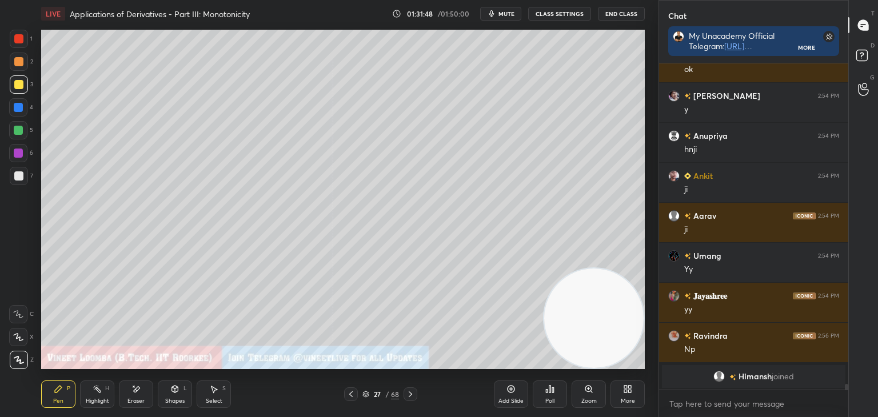
click at [99, 388] on icon at bounding box center [97, 389] width 9 height 9
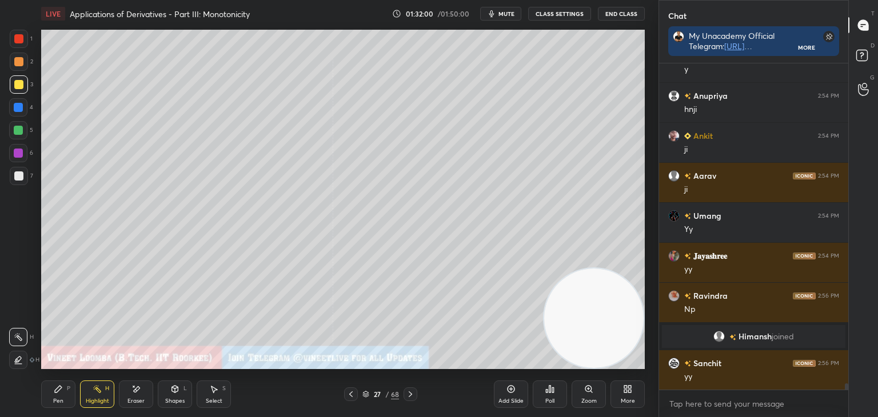
scroll to position [17477, 0]
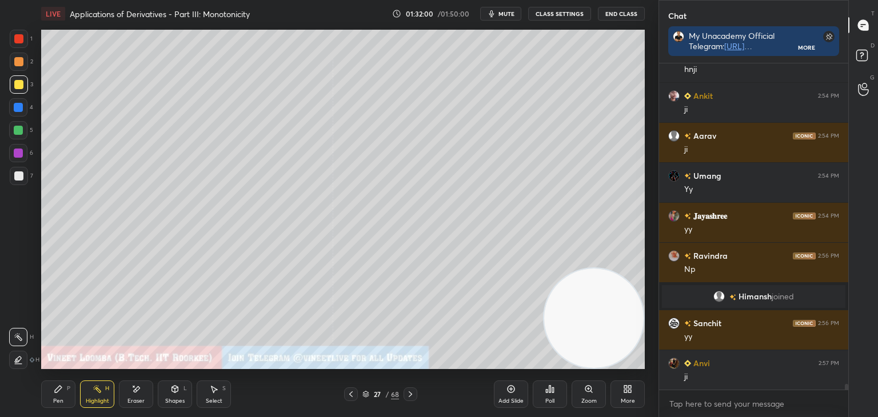
drag, startPoint x: 58, startPoint y: 401, endPoint x: 24, endPoint y: 367, distance: 48.5
click at [57, 399] on div "Pen" at bounding box center [58, 402] width 10 height 6
click at [20, 183] on div at bounding box center [19, 176] width 18 height 18
click at [130, 399] on div "Eraser" at bounding box center [136, 402] width 17 height 6
click at [58, 395] on div "Pen P" at bounding box center [58, 394] width 34 height 27
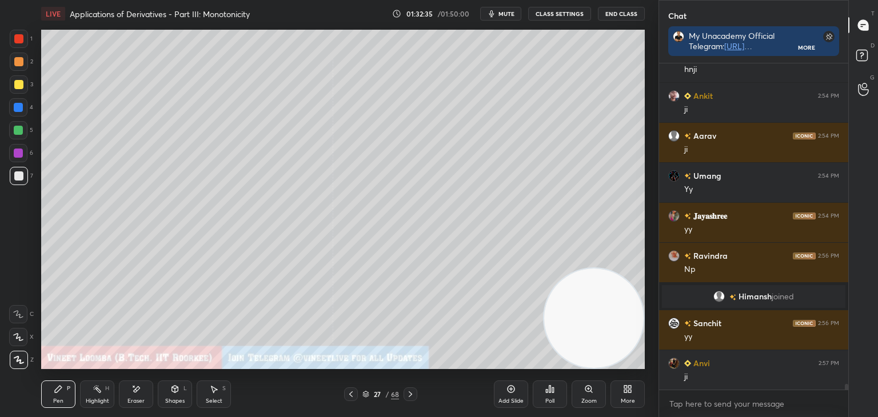
click at [142, 396] on div "Eraser" at bounding box center [136, 394] width 34 height 27
drag, startPoint x: 61, startPoint y: 395, endPoint x: 85, endPoint y: 371, distance: 34.0
click at [62, 393] on div "Pen P" at bounding box center [58, 394] width 34 height 27
click at [215, 397] on div "Select S" at bounding box center [214, 394] width 34 height 27
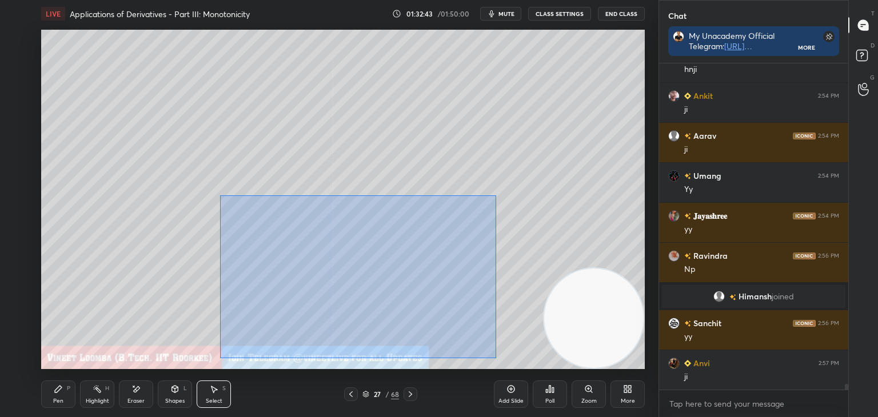
drag, startPoint x: 265, startPoint y: 222, endPoint x: 412, endPoint y: 325, distance: 179.4
click at [493, 356] on div "0 ° Undo Copy Duplicate Duplicate to new slide Delete" at bounding box center [343, 200] width 604 height 340
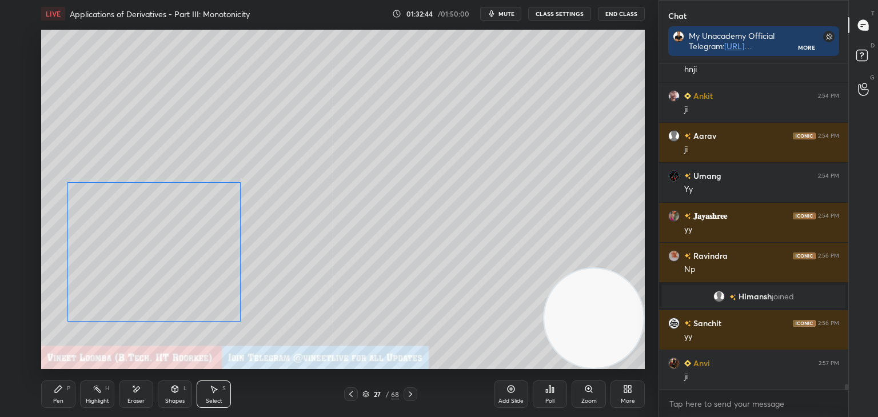
drag, startPoint x: 247, startPoint y: 293, endPoint x: 172, endPoint y: 289, distance: 75.0
click at [172, 289] on div "0 ° Undo Copy Duplicate Duplicate to new slide Delete" at bounding box center [343, 200] width 604 height 340
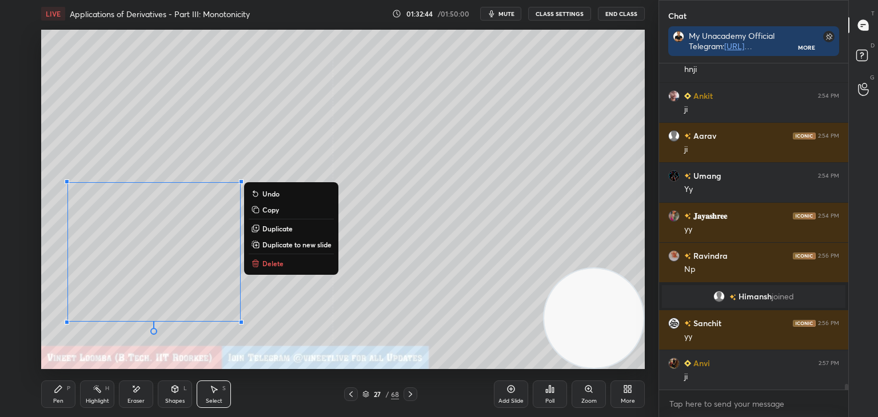
click at [382, 328] on div "0 ° Undo Copy Duplicate Duplicate to new slide Delete" at bounding box center [343, 200] width 604 height 340
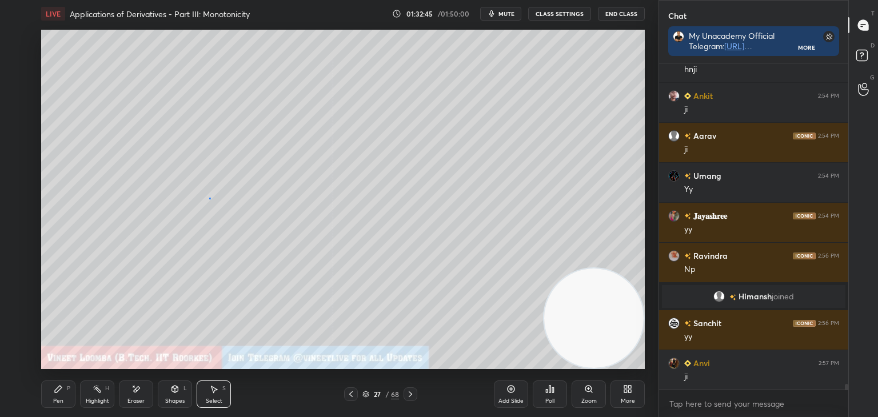
drag, startPoint x: 209, startPoint y: 197, endPoint x: 206, endPoint y: 216, distance: 19.1
click at [209, 198] on div "0 ° Undo Copy Duplicate Duplicate to new slide Delete" at bounding box center [343, 200] width 604 height 340
drag, startPoint x: 54, startPoint y: 395, endPoint x: 65, endPoint y: 369, distance: 27.6
click at [53, 392] on div "Pen P" at bounding box center [58, 394] width 34 height 27
click at [61, 390] on icon at bounding box center [58, 389] width 9 height 9
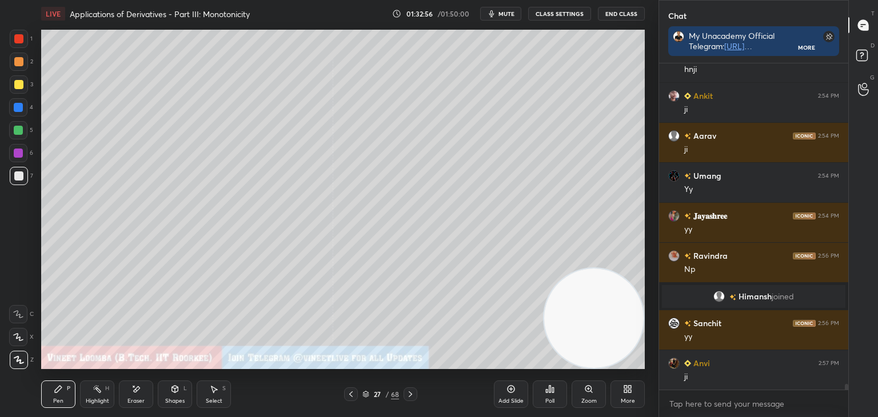
drag, startPoint x: 135, startPoint y: 403, endPoint x: 156, endPoint y: 370, distance: 38.5
click at [137, 401] on div "Eraser" at bounding box center [136, 402] width 17 height 6
drag, startPoint x: 59, startPoint y: 403, endPoint x: 75, endPoint y: 378, distance: 29.8
click at [63, 398] on div "Pen P" at bounding box center [58, 394] width 34 height 27
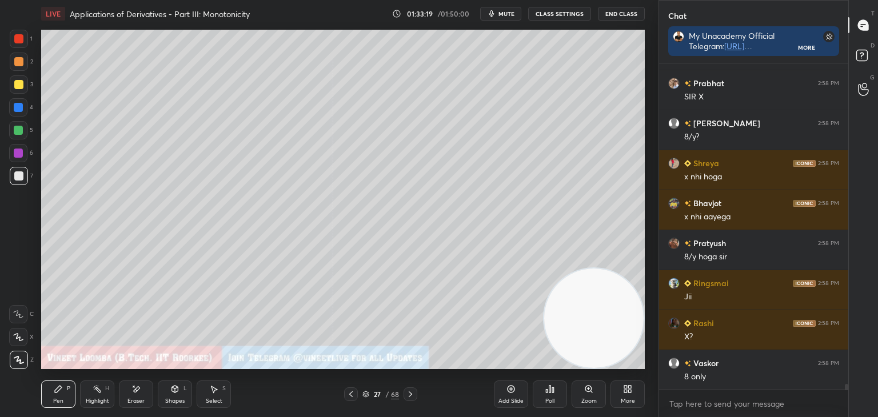
scroll to position [17935, 0]
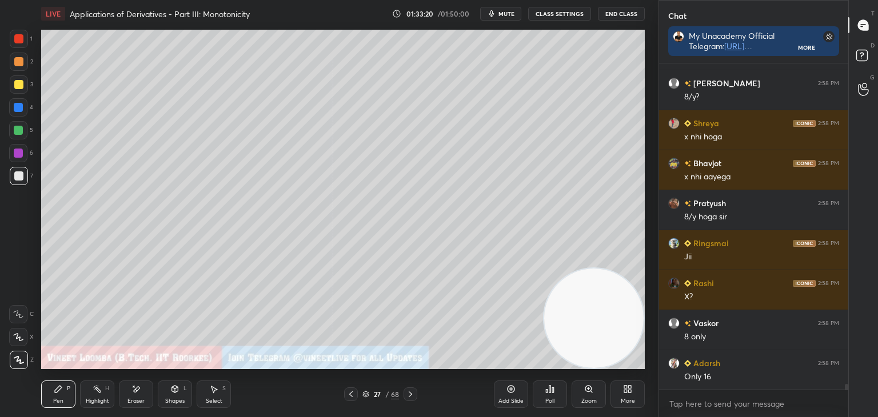
click at [141, 403] on div "Eraser" at bounding box center [136, 402] width 17 height 6
click at [52, 396] on div "Pen P" at bounding box center [58, 394] width 34 height 27
click at [133, 399] on div "Eraser" at bounding box center [136, 402] width 17 height 6
click at [66, 392] on div "Pen P" at bounding box center [58, 394] width 34 height 27
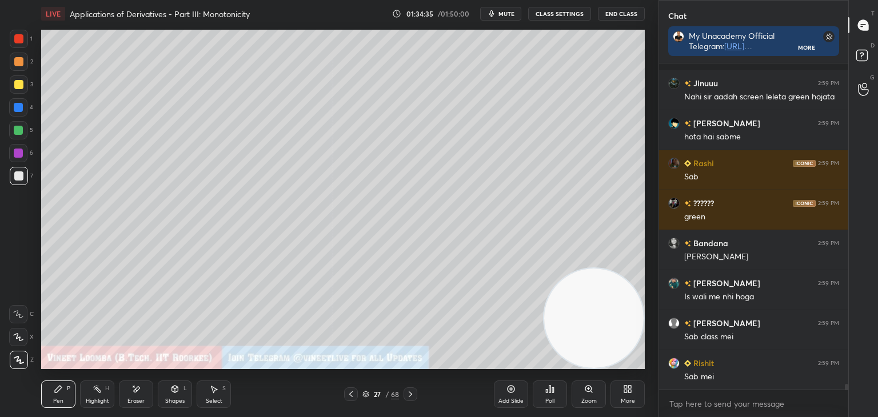
scroll to position [19216, 0]
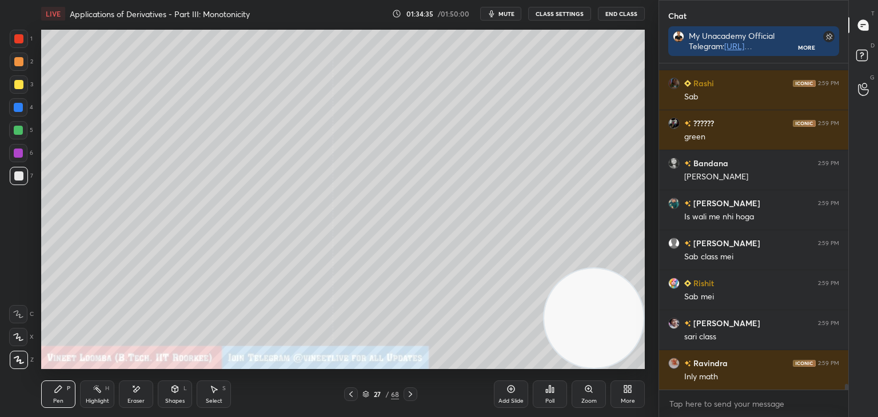
click at [416, 395] on div at bounding box center [411, 395] width 14 height 14
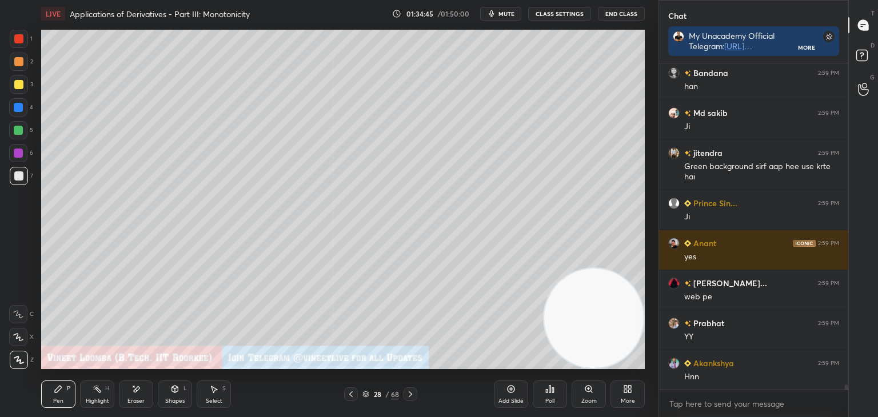
scroll to position [20688, 0]
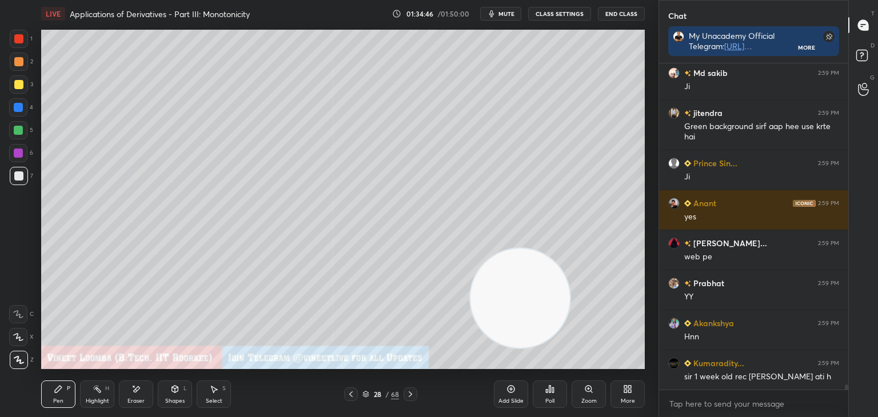
drag, startPoint x: 548, startPoint y: 306, endPoint x: 300, endPoint y: 261, distance: 252.8
click at [471, 265] on video at bounding box center [520, 298] width 99 height 99
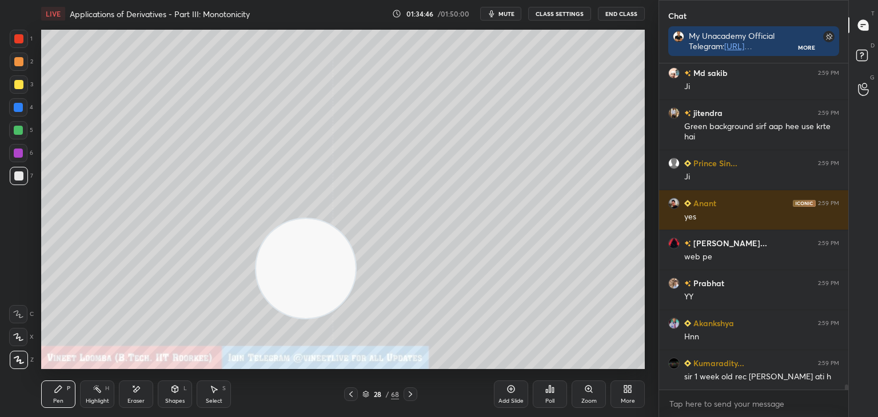
drag, startPoint x: 300, startPoint y: 255, endPoint x: 553, endPoint y: 218, distance: 256.0
click at [356, 219] on video at bounding box center [305, 268] width 99 height 99
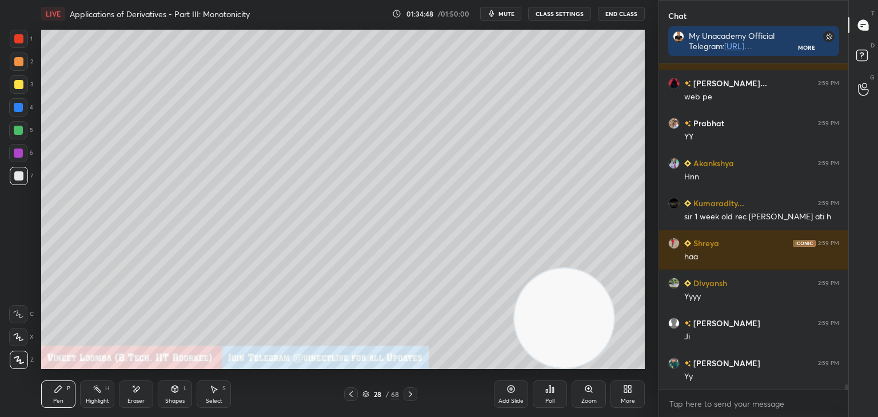
scroll to position [21008, 0]
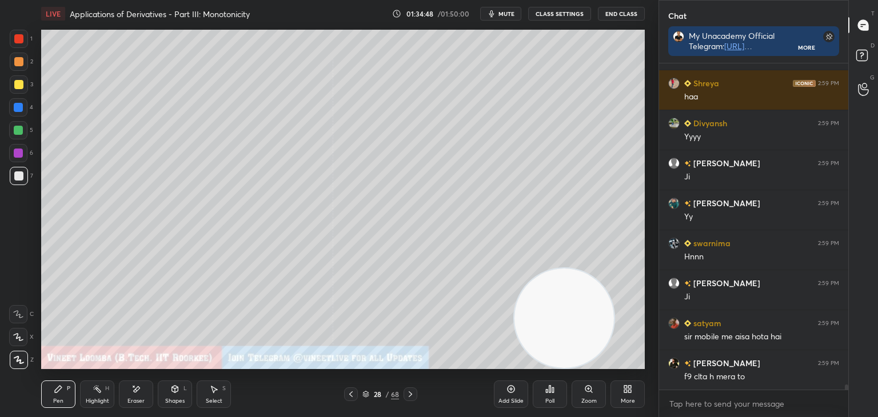
drag, startPoint x: 532, startPoint y: 234, endPoint x: 583, endPoint y: 332, distance: 110.7
click at [583, 332] on video at bounding box center [564, 318] width 99 height 99
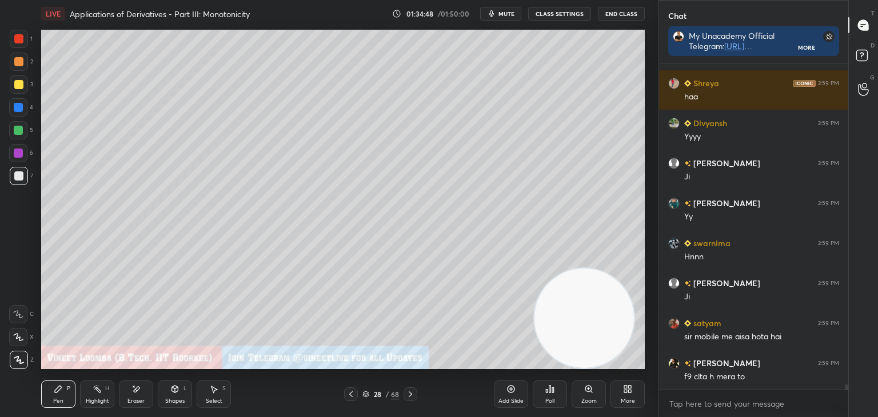
click at [588, 329] on video at bounding box center [584, 318] width 99 height 99
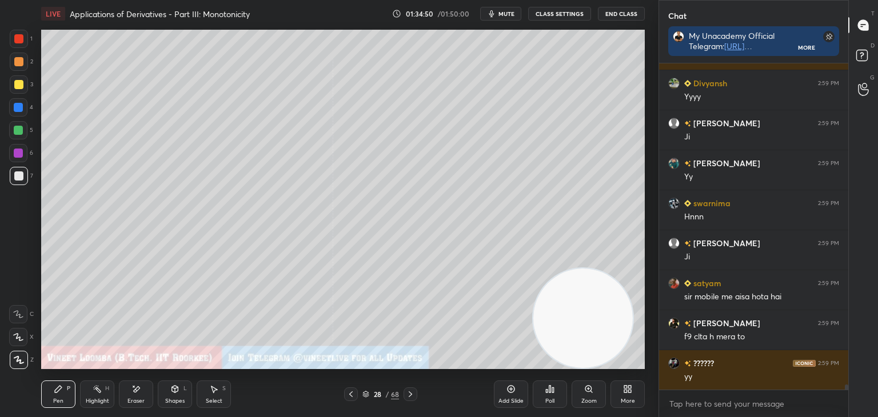
click at [152, 392] on div "Eraser" at bounding box center [136, 394] width 34 height 27
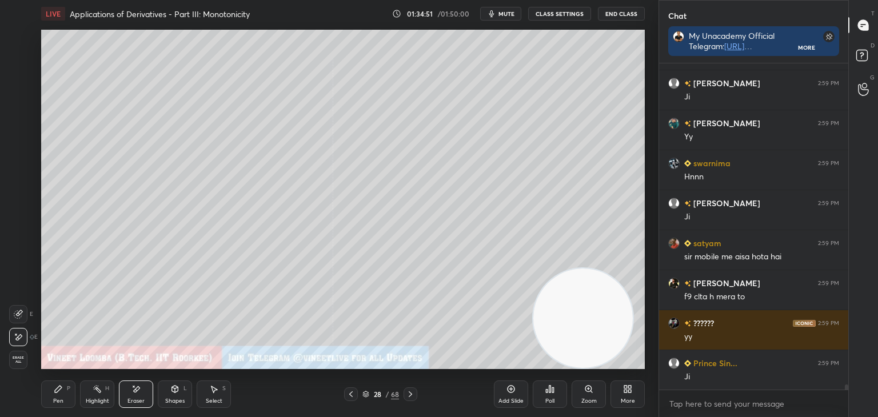
scroll to position [21128, 0]
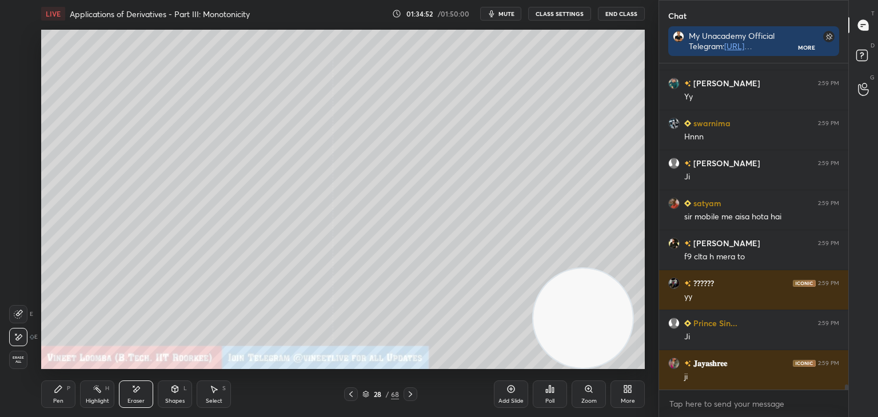
click at [58, 395] on div "Pen P" at bounding box center [58, 394] width 34 height 27
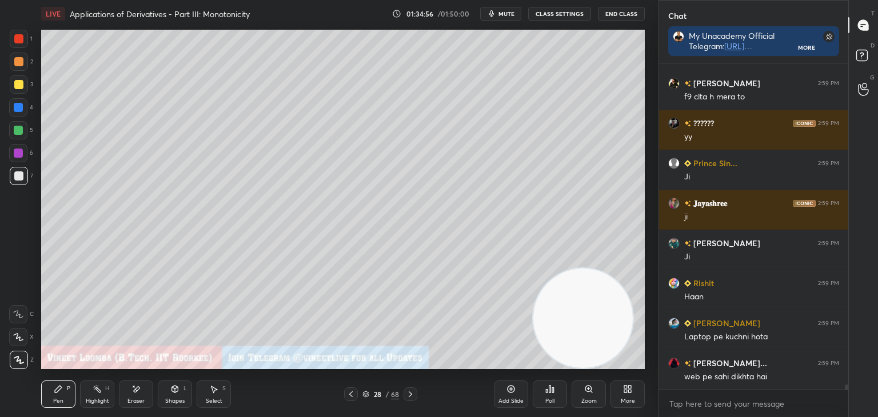
scroll to position [21328, 0]
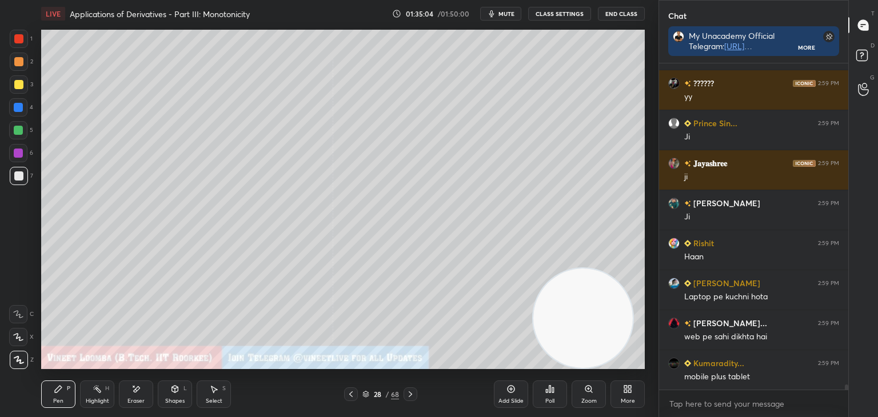
click at [171, 395] on div "Shapes L" at bounding box center [175, 394] width 34 height 27
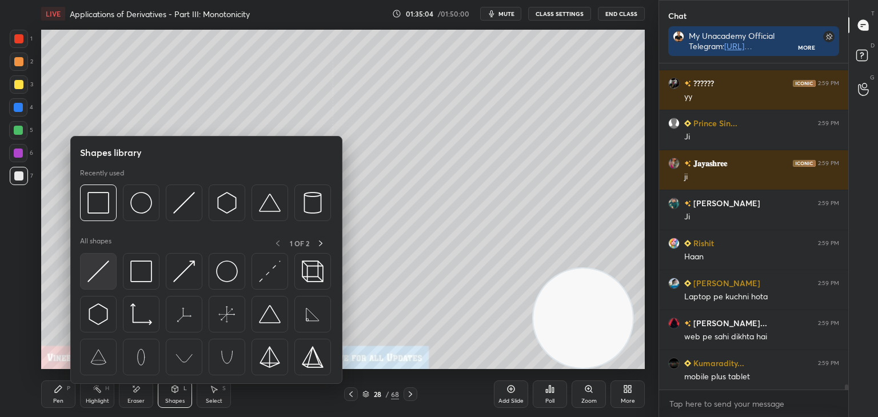
click at [90, 257] on div at bounding box center [98, 271] width 37 height 37
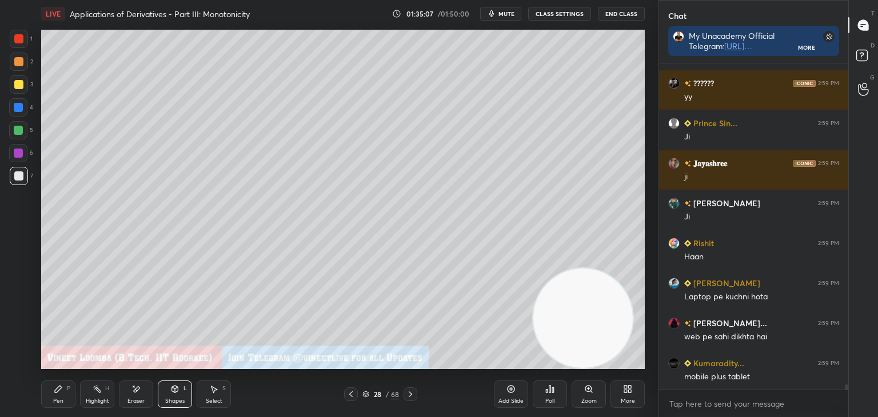
click at [43, 403] on div "Pen P" at bounding box center [58, 394] width 34 height 27
click at [22, 34] on div at bounding box center [19, 39] width 18 height 18
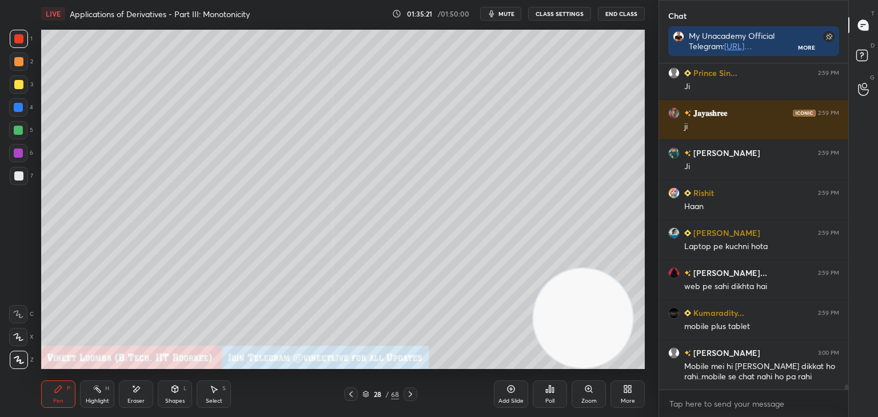
click at [132, 401] on div "Eraser" at bounding box center [136, 402] width 17 height 6
click at [69, 396] on div "Pen P" at bounding box center [58, 394] width 34 height 27
drag, startPoint x: 144, startPoint y: 396, endPoint x: 141, endPoint y: 374, distance: 22.4
click at [144, 395] on div "Eraser" at bounding box center [136, 394] width 34 height 27
drag, startPoint x: 38, startPoint y: 395, endPoint x: 46, endPoint y: 378, distance: 18.7
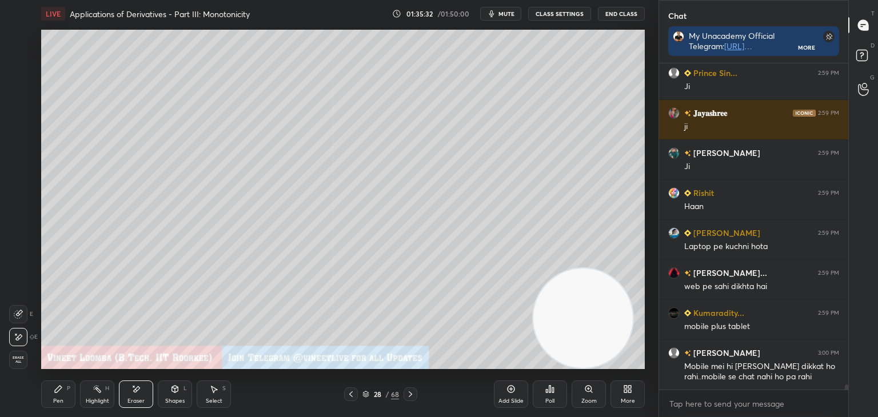
click at [41, 393] on div "LIVE Applications of Derivatives - Part III: Monotonicity 01:35:32 / 01:50:00 m…" at bounding box center [343, 208] width 613 height 417
click at [60, 395] on div "Pen P" at bounding box center [58, 394] width 34 height 27
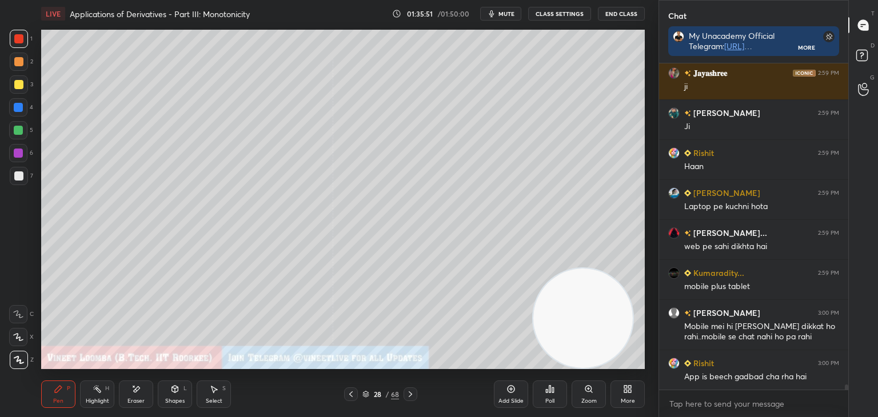
scroll to position [20291, 0]
drag, startPoint x: 139, startPoint y: 394, endPoint x: 130, endPoint y: 371, distance: 25.0
click at [138, 391] on icon at bounding box center [136, 390] width 9 height 10
click at [50, 399] on div "Pen P" at bounding box center [58, 394] width 34 height 27
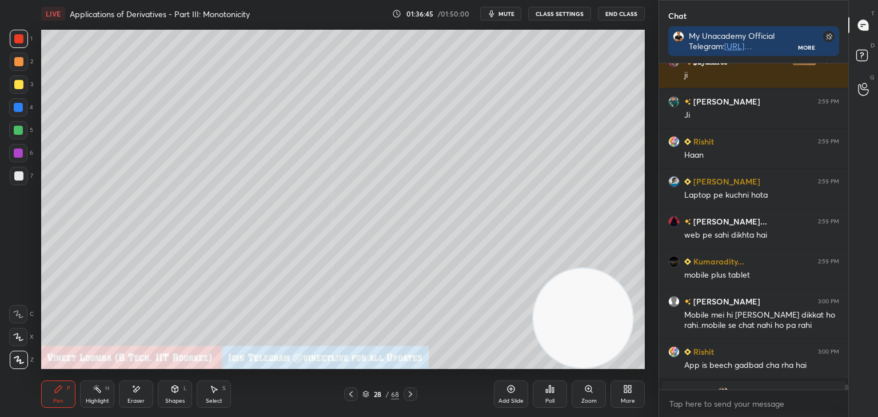
scroll to position [20307, 0]
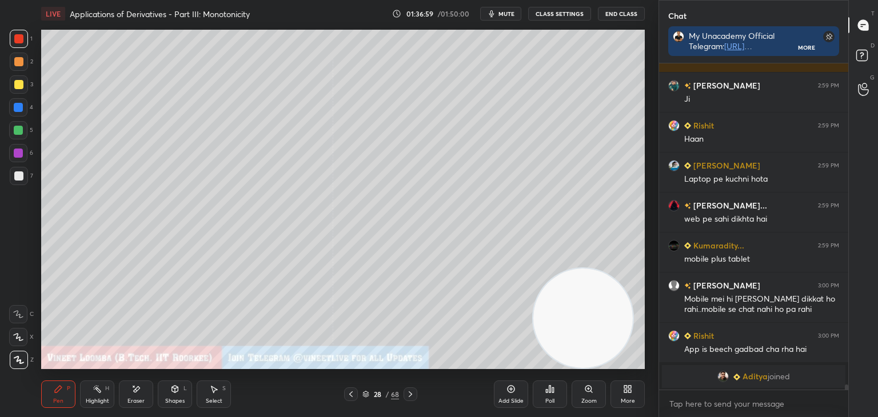
click at [126, 404] on div "Eraser" at bounding box center [136, 394] width 34 height 27
click at [65, 400] on div "Pen P" at bounding box center [58, 394] width 34 height 27
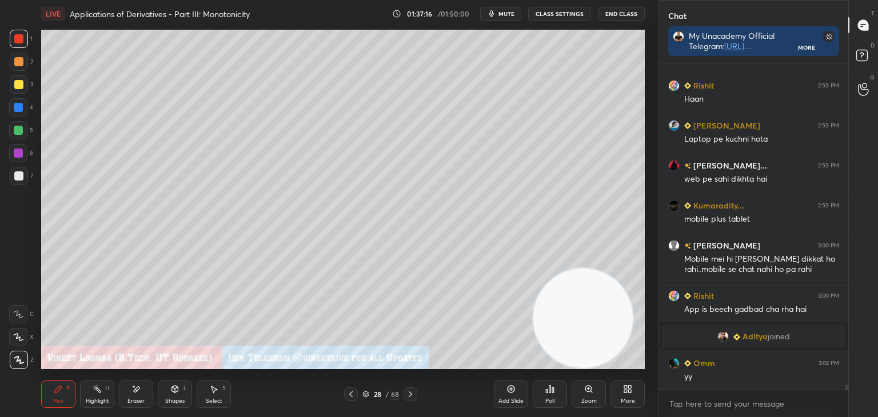
click at [14, 62] on div at bounding box center [18, 61] width 9 height 9
click at [410, 395] on icon at bounding box center [410, 394] width 9 height 9
drag, startPoint x: 355, startPoint y: 396, endPoint x: 353, endPoint y: 373, distance: 22.9
click at [355, 396] on icon at bounding box center [351, 394] width 9 height 9
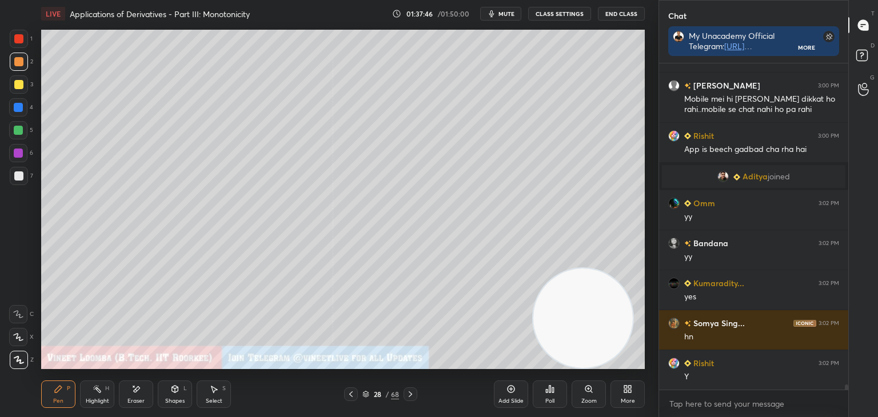
scroll to position [20490, 0]
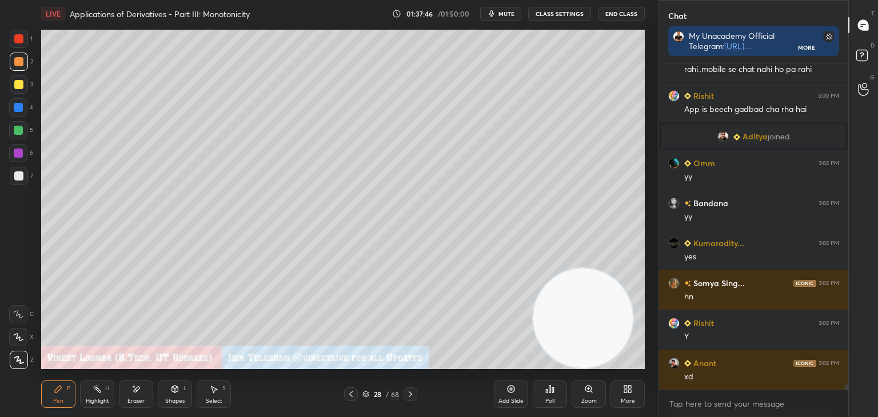
click at [416, 400] on div at bounding box center [411, 395] width 14 height 14
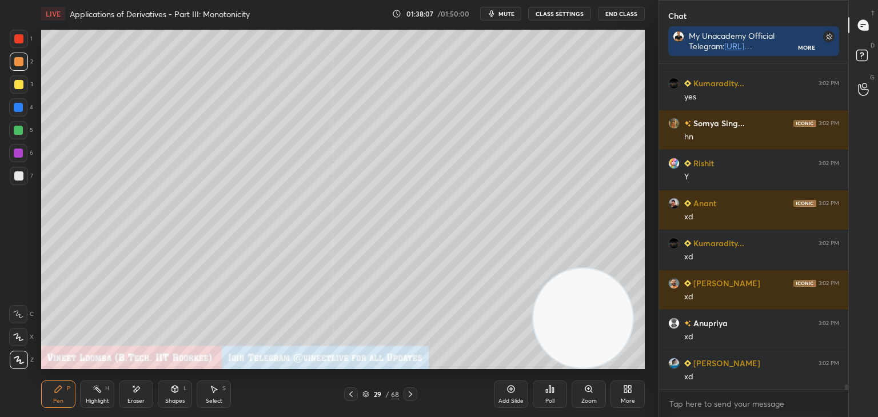
scroll to position [20677, 0]
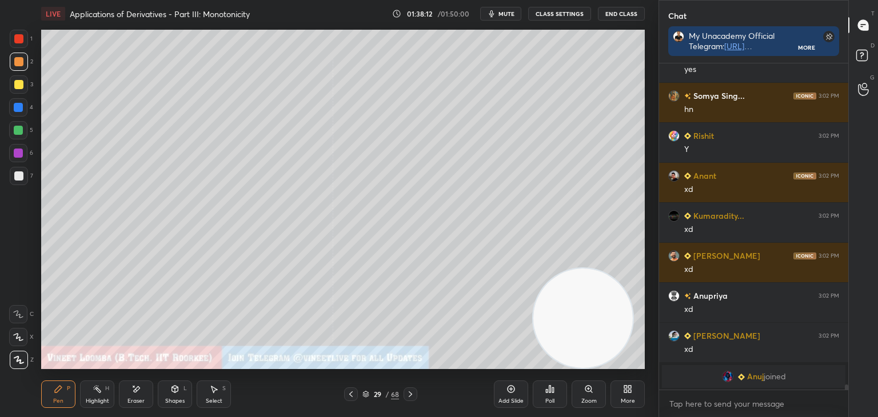
click at [350, 392] on icon at bounding box center [351, 394] width 9 height 9
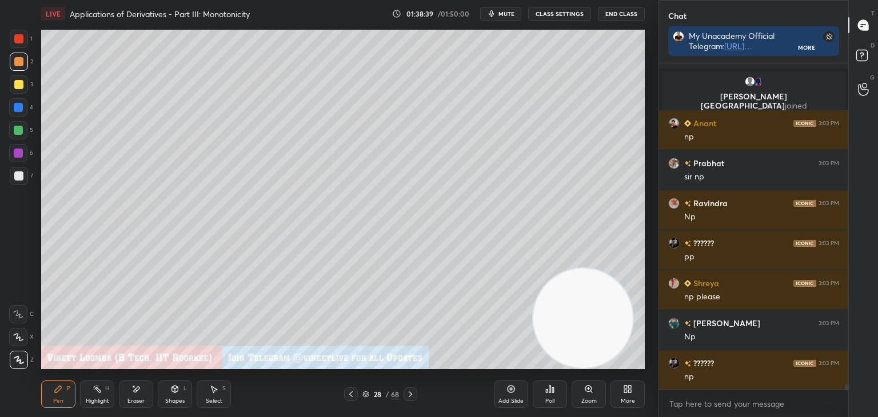
scroll to position [20931, 0]
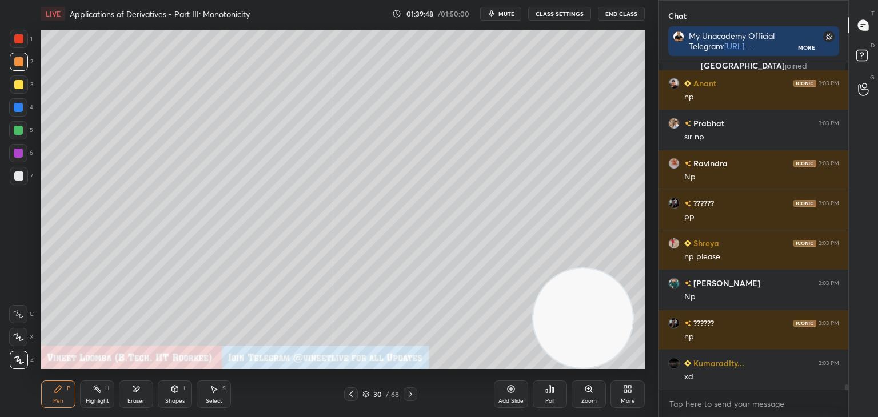
click at [147, 385] on div "Eraser" at bounding box center [136, 394] width 34 height 27
click at [62, 395] on div "Pen P" at bounding box center [58, 394] width 34 height 27
click at [132, 395] on div "Eraser" at bounding box center [136, 394] width 34 height 27
click at [60, 396] on div "Pen P" at bounding box center [58, 394] width 34 height 27
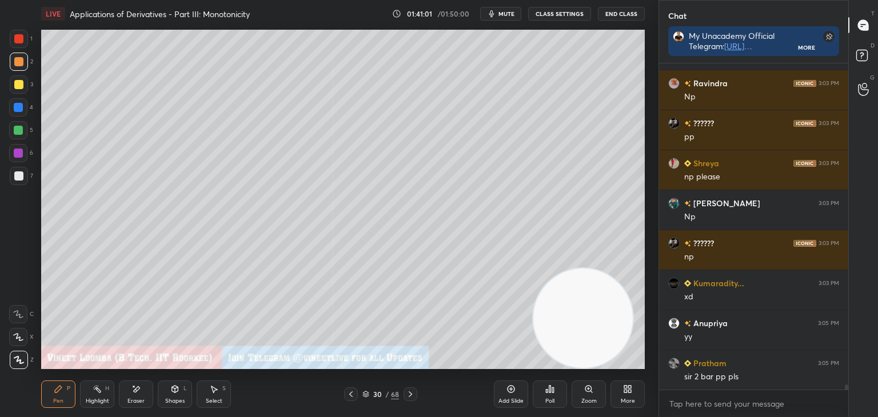
scroll to position [20938, 0]
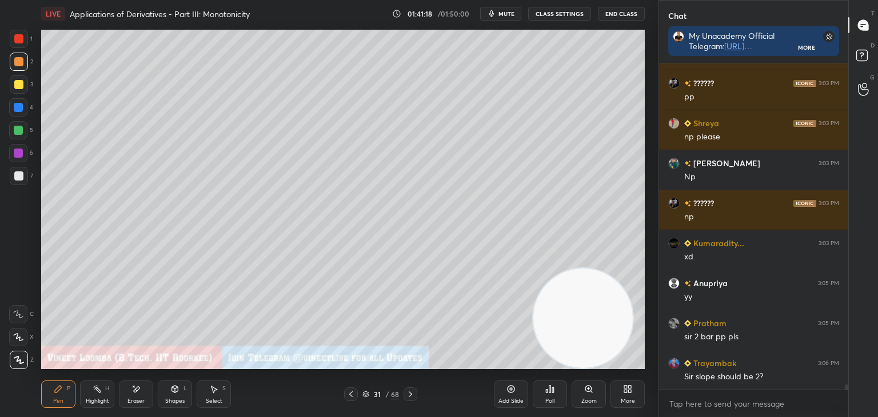
click at [60, 399] on div "Pen" at bounding box center [58, 402] width 10 height 6
click at [17, 181] on div at bounding box center [19, 176] width 18 height 18
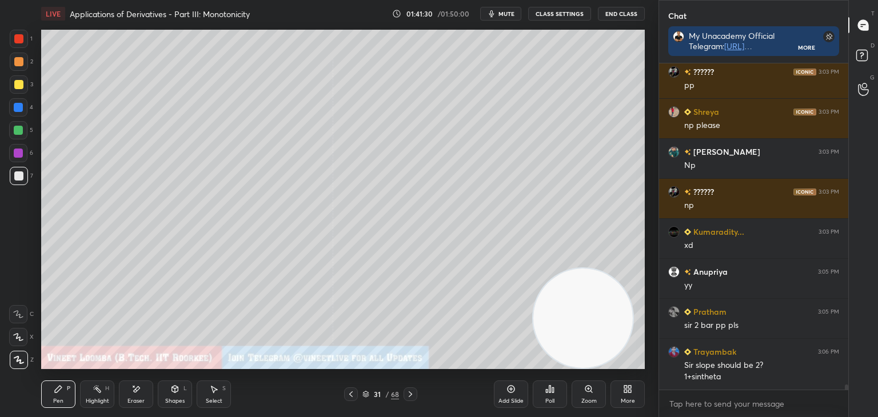
click at [354, 393] on icon at bounding box center [351, 394] width 9 height 9
click at [412, 395] on icon at bounding box center [410, 394] width 9 height 9
click at [352, 397] on icon at bounding box center [351, 394] width 9 height 9
click at [409, 394] on icon at bounding box center [410, 394] width 9 height 9
click at [23, 90] on div at bounding box center [19, 84] width 18 height 18
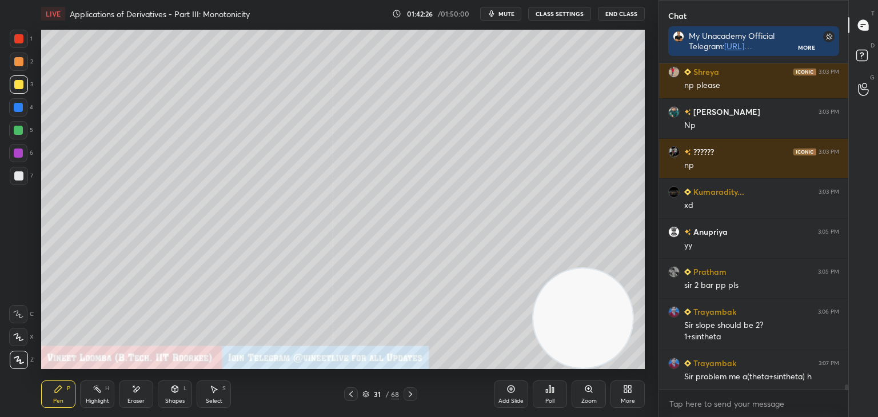
scroll to position [20985, 0]
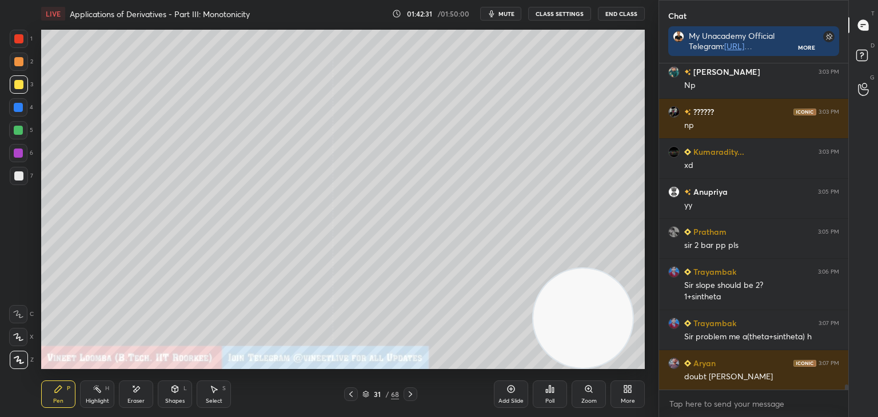
drag, startPoint x: 211, startPoint y: 401, endPoint x: 213, endPoint y: 371, distance: 29.8
click at [213, 396] on div "Select S" at bounding box center [214, 394] width 34 height 27
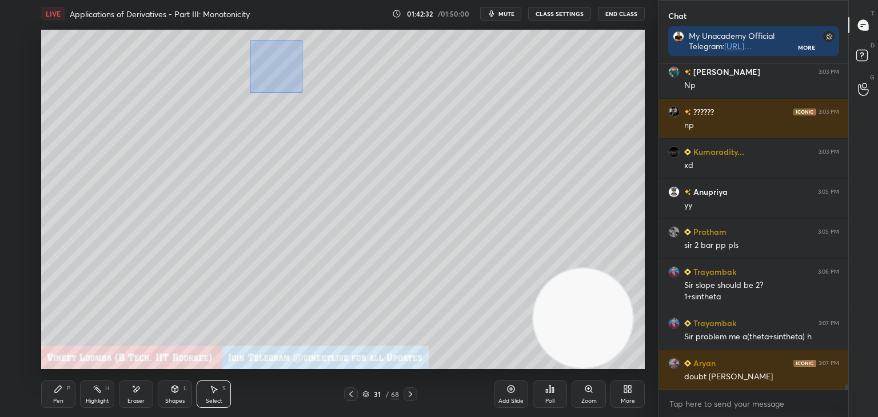
drag, startPoint x: 302, startPoint y: 41, endPoint x: 257, endPoint y: 85, distance: 63.1
click at [252, 90] on div "0 ° Undo Copy Duplicate Duplicate to new slide Delete" at bounding box center [343, 200] width 604 height 340
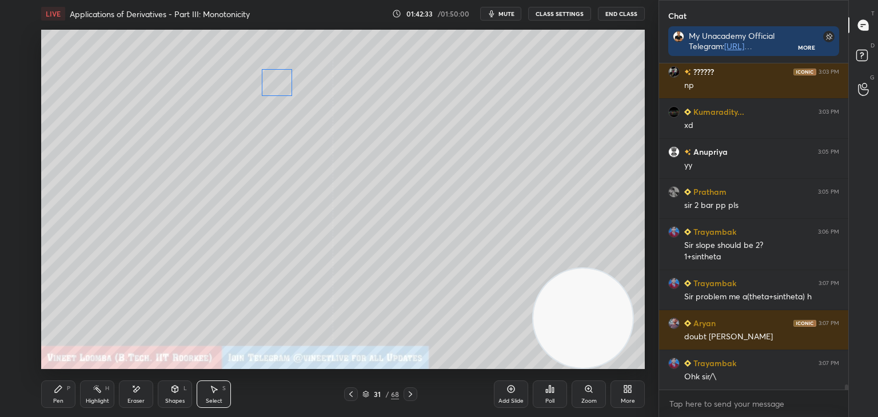
click at [268, 89] on div "0 ° Undo Copy Duplicate Duplicate to new slide Delete" at bounding box center [343, 200] width 604 height 340
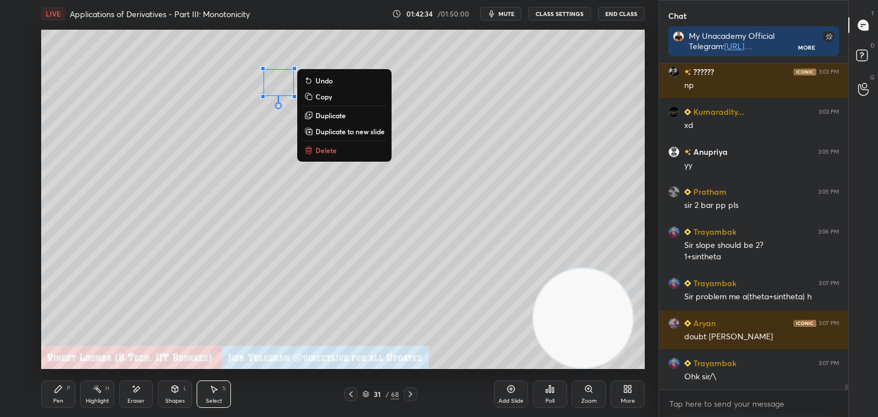
click at [210, 174] on div "0 ° Undo Copy Duplicate Duplicate to new slide Delete" at bounding box center [343, 200] width 604 height 340
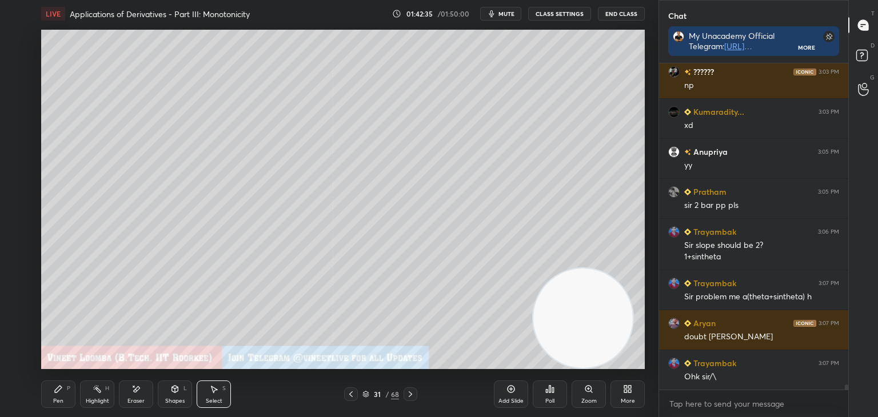
drag, startPoint x: 52, startPoint y: 396, endPoint x: 61, endPoint y: 400, distance: 9.5
click at [57, 399] on div "Pen P" at bounding box center [58, 394] width 34 height 27
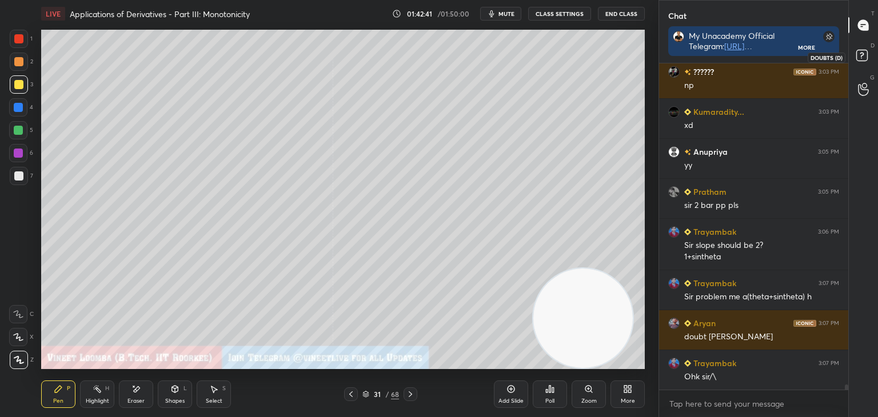
click at [860, 63] on icon at bounding box center [864, 57] width 21 height 21
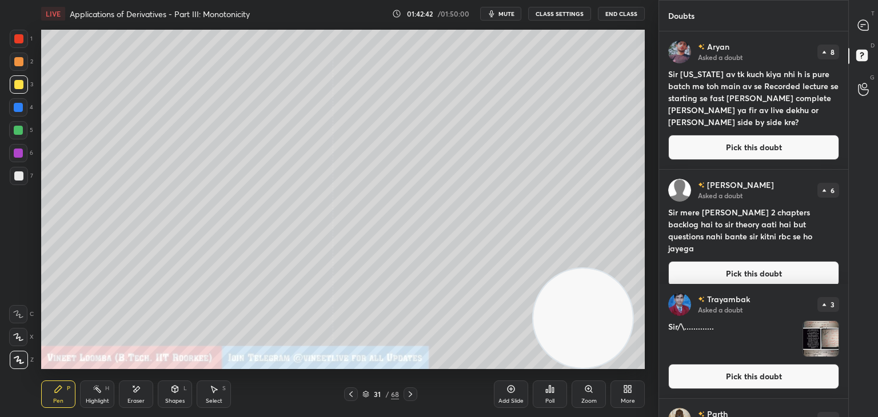
drag, startPoint x: 815, startPoint y: 146, endPoint x: 847, endPoint y: 93, distance: 61.6
click at [816, 144] on button "Pick this doubt" at bounding box center [753, 147] width 171 height 25
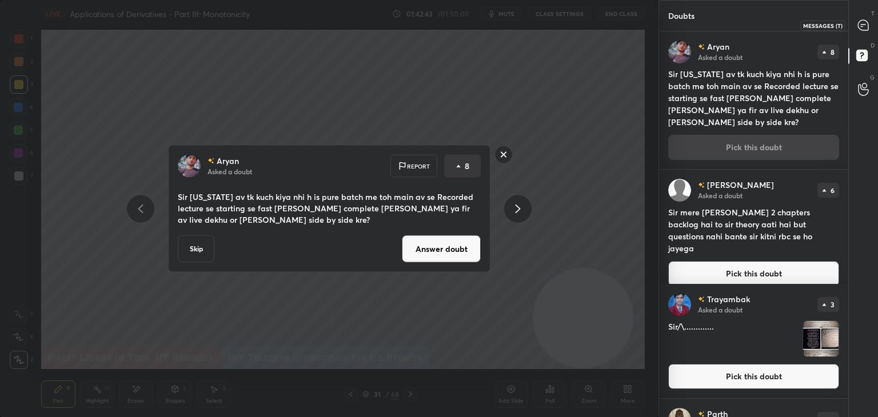
click at [870, 23] on div at bounding box center [864, 25] width 23 height 21
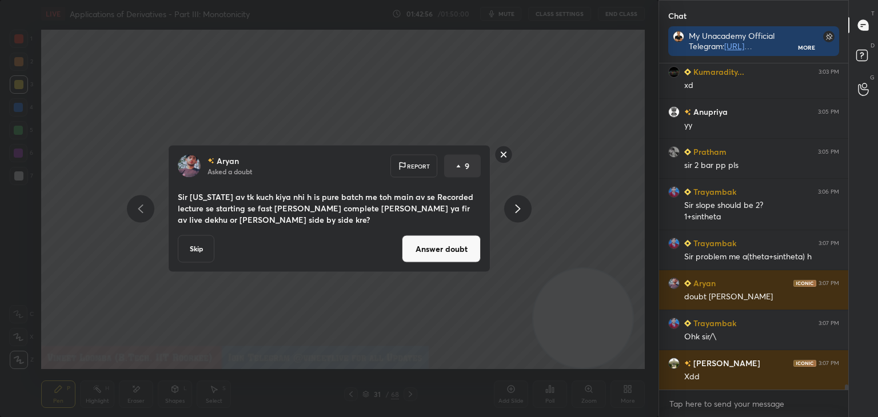
scroll to position [21065, 0]
drag, startPoint x: 436, startPoint y: 254, endPoint x: 426, endPoint y: 260, distance: 12.1
click at [435, 254] on button "Answer doubt" at bounding box center [441, 249] width 79 height 27
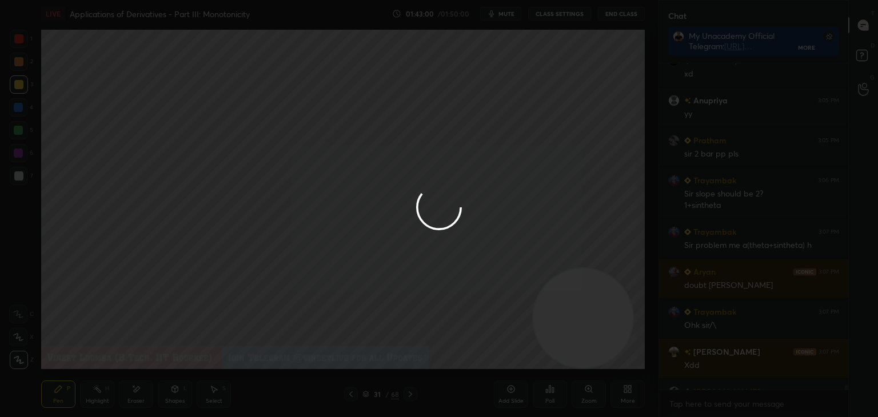
scroll to position [21094, 0]
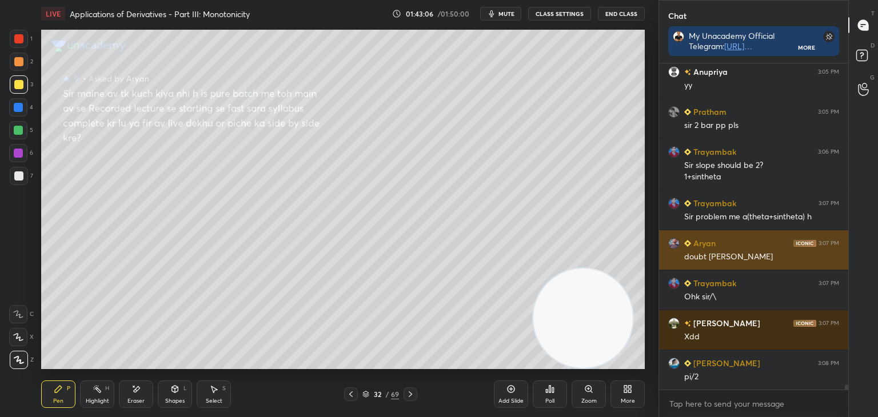
click at [694, 248] on h6 "Aryan" at bounding box center [703, 243] width 25 height 12
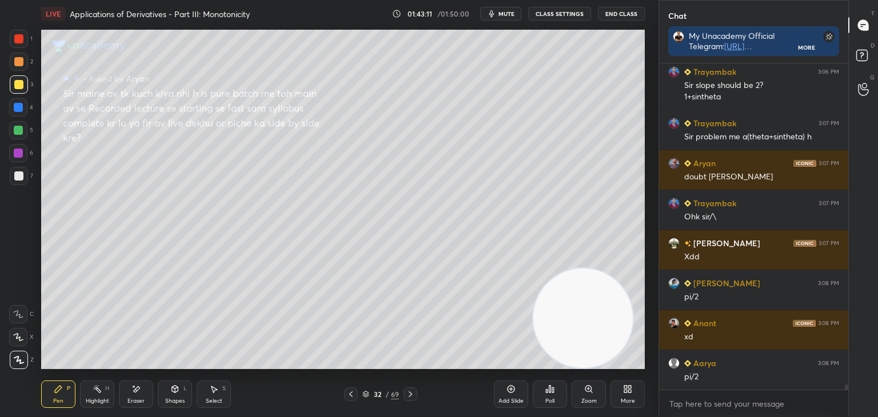
scroll to position [21202, 0]
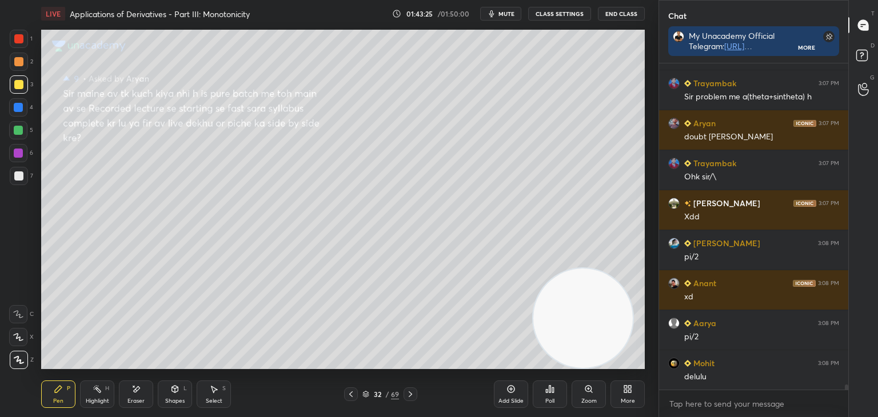
click at [355, 391] on icon at bounding box center [351, 394] width 9 height 9
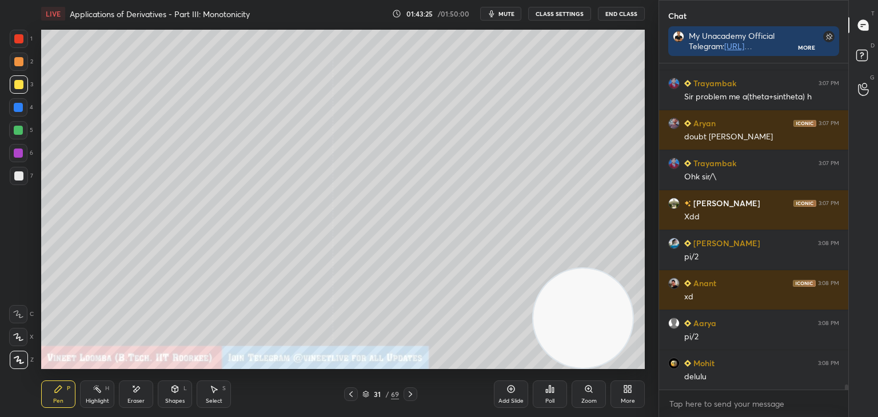
scroll to position [21242, 0]
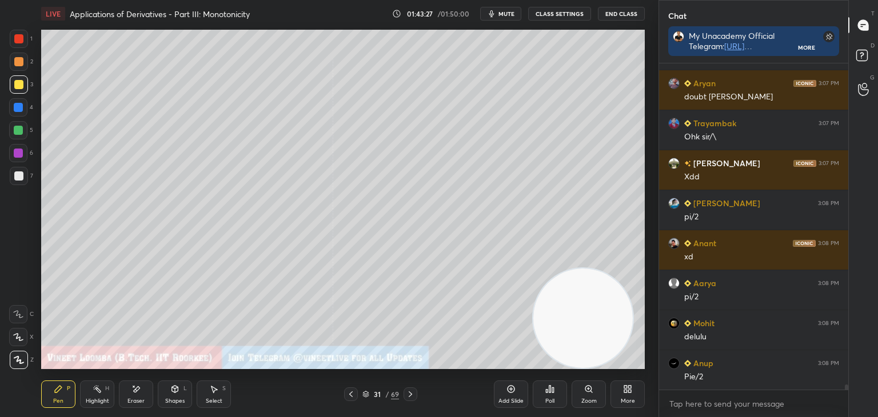
drag, startPoint x: 55, startPoint y: 397, endPoint x: 49, endPoint y: 369, distance: 28.8
click at [58, 396] on div "Pen P" at bounding box center [58, 394] width 34 height 27
click at [23, 176] on div at bounding box center [18, 176] width 9 height 9
drag, startPoint x: 22, startPoint y: 178, endPoint x: 15, endPoint y: 172, distance: 8.9
click at [22, 178] on div at bounding box center [18, 176] width 9 height 9
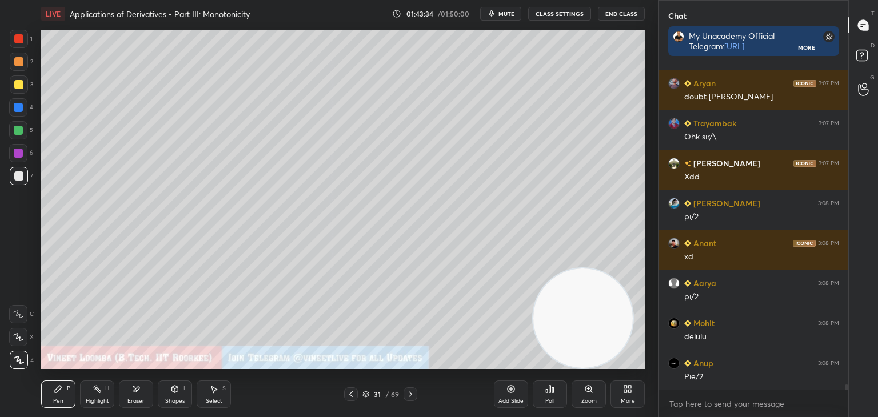
drag, startPoint x: 23, startPoint y: 65, endPoint x: 32, endPoint y: 64, distance: 9.2
click at [21, 65] on div at bounding box center [19, 62] width 18 height 18
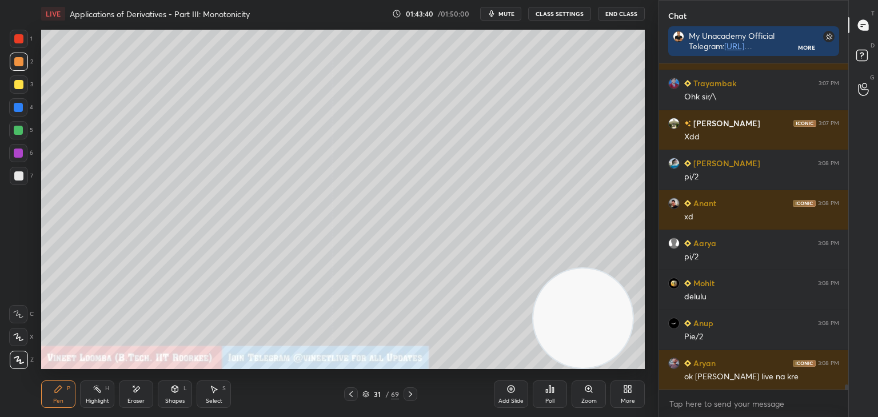
scroll to position [21322, 0]
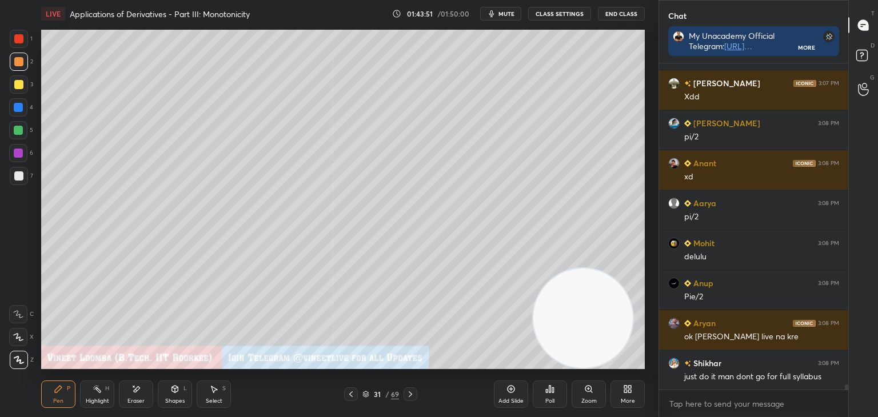
click at [22, 176] on div at bounding box center [18, 176] width 9 height 9
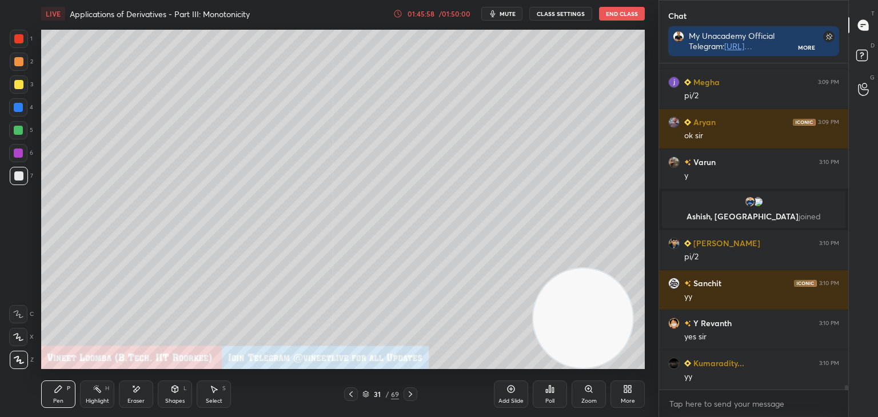
scroll to position [22260, 0]
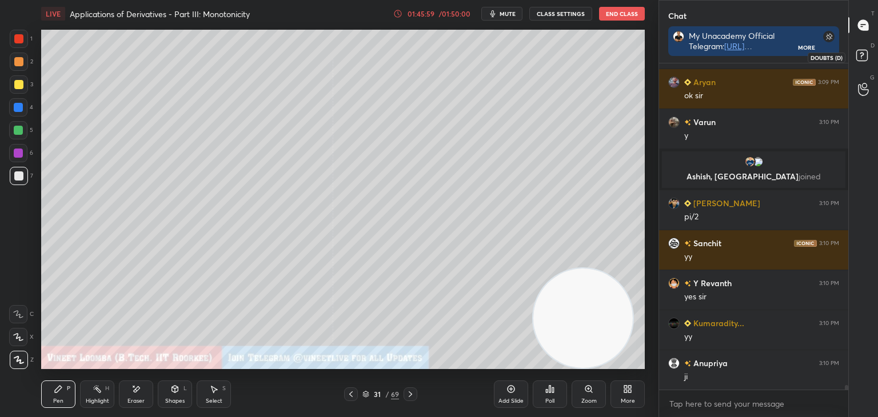
click at [858, 58] on rect at bounding box center [862, 55] width 11 height 11
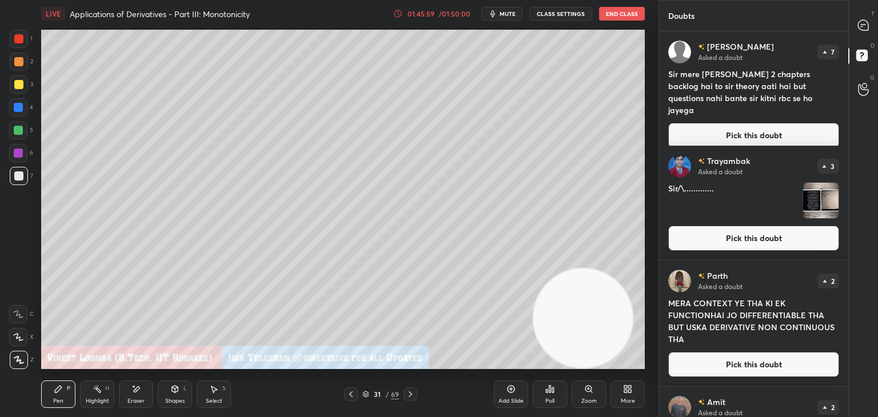
click at [787, 123] on button "Pick this doubt" at bounding box center [753, 135] width 171 height 25
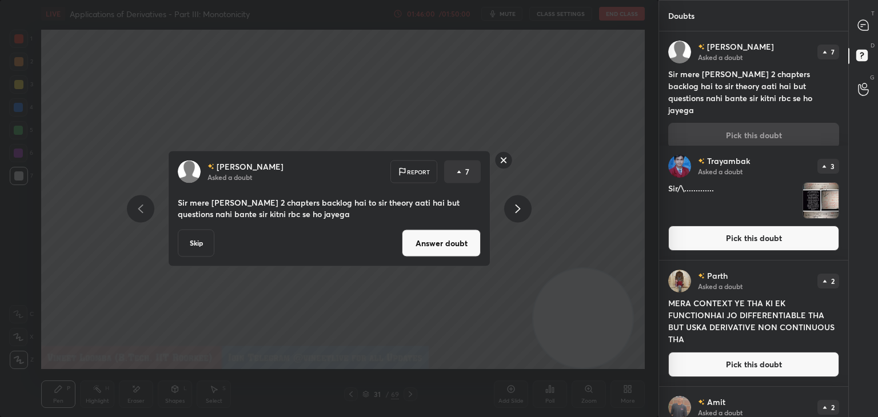
click at [477, 241] on button "Answer doubt" at bounding box center [441, 243] width 79 height 27
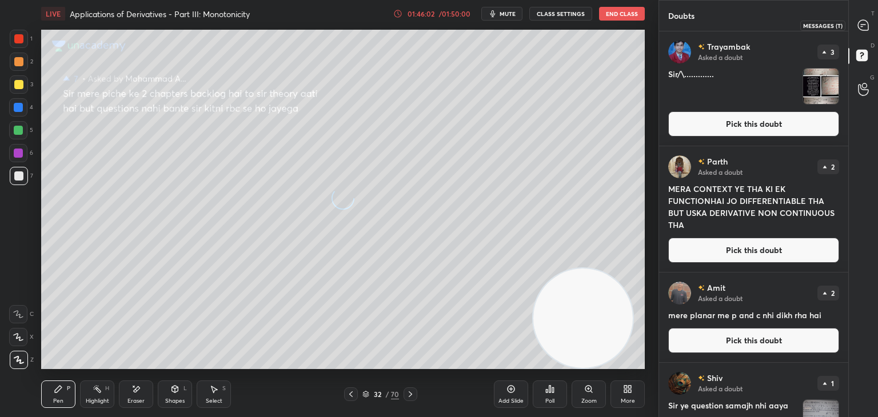
click at [867, 27] on icon at bounding box center [863, 25] width 10 height 10
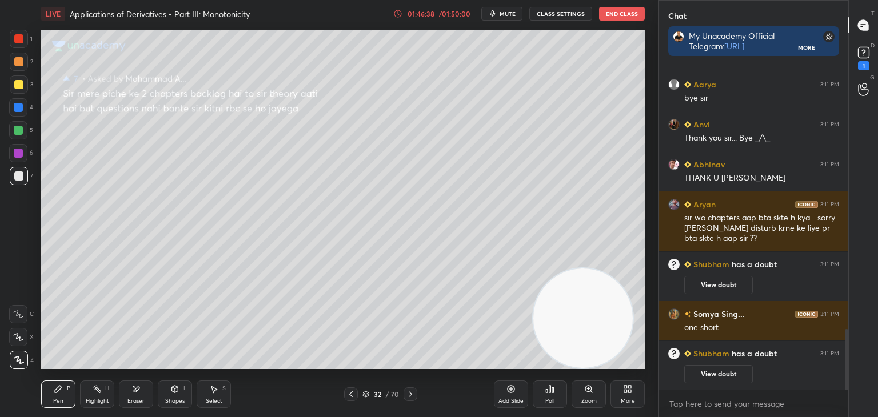
scroll to position [1476, 0]
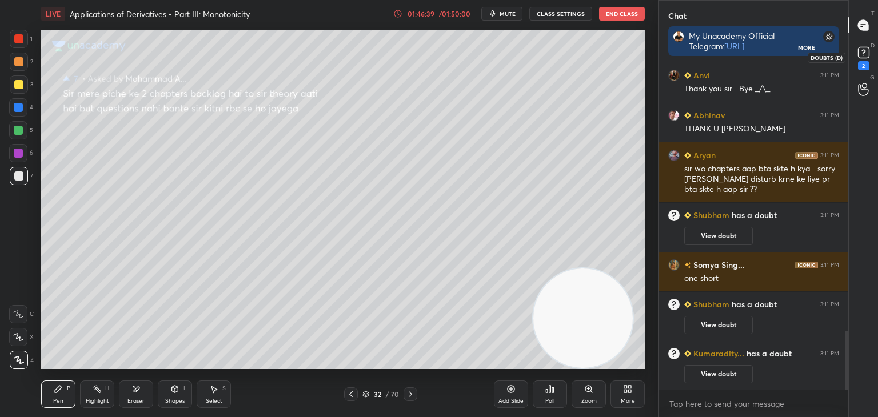
click at [854, 58] on div "2" at bounding box center [864, 57] width 23 height 21
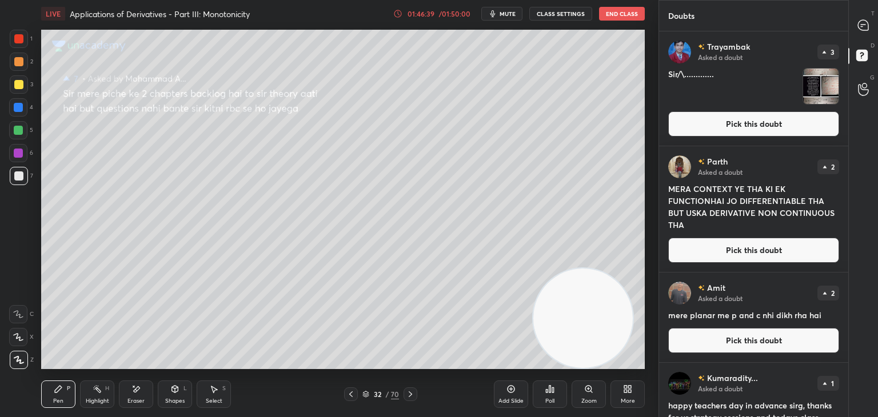
click at [791, 134] on button "Pick this doubt" at bounding box center [753, 124] width 171 height 25
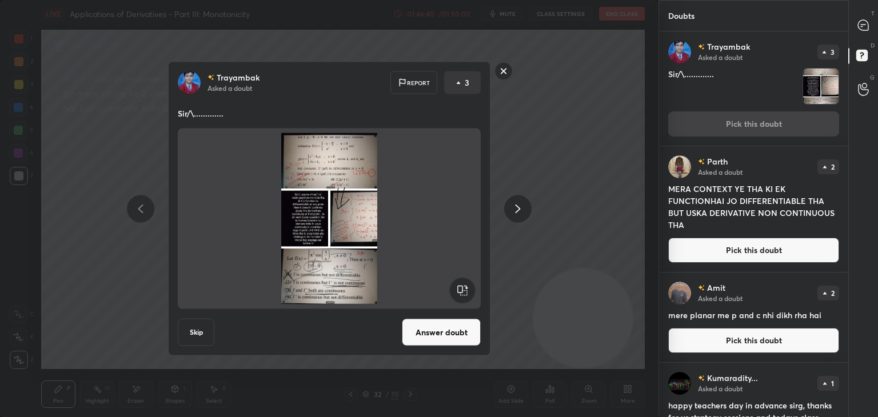
click at [454, 333] on button "Answer doubt" at bounding box center [441, 332] width 79 height 27
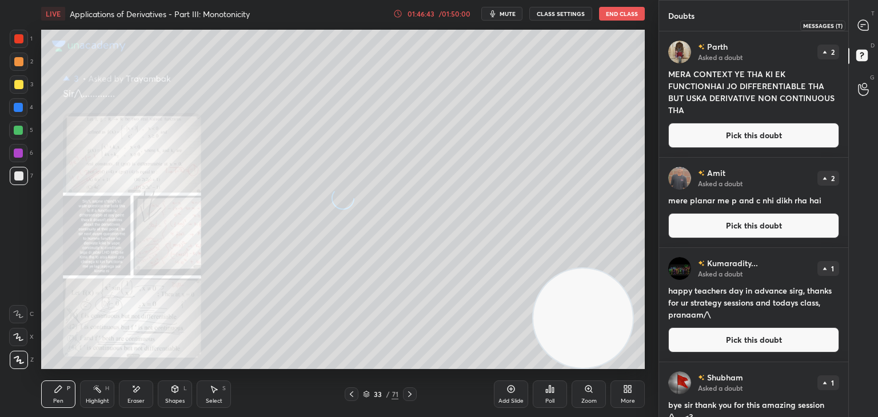
click at [864, 26] on icon at bounding box center [863, 25] width 10 height 10
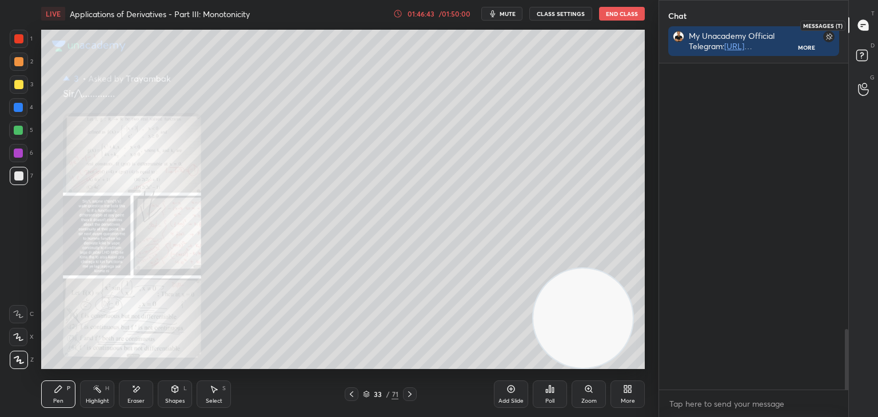
scroll to position [3, 3]
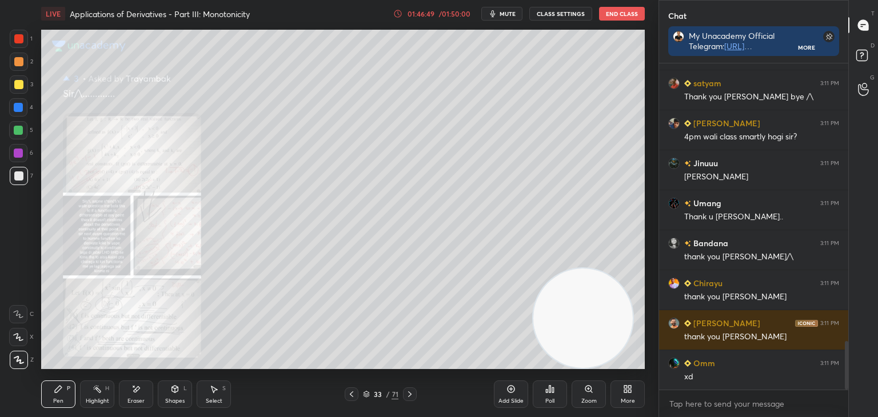
click at [586, 395] on div "Zoom" at bounding box center [589, 394] width 34 height 27
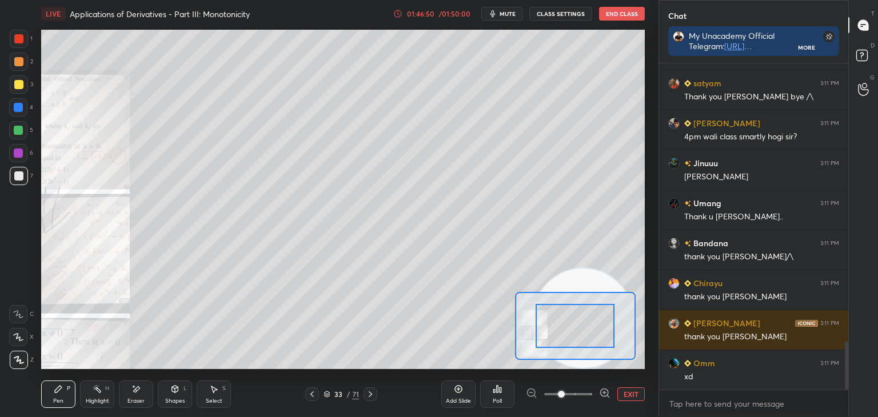
click at [583, 394] on span at bounding box center [568, 394] width 48 height 17
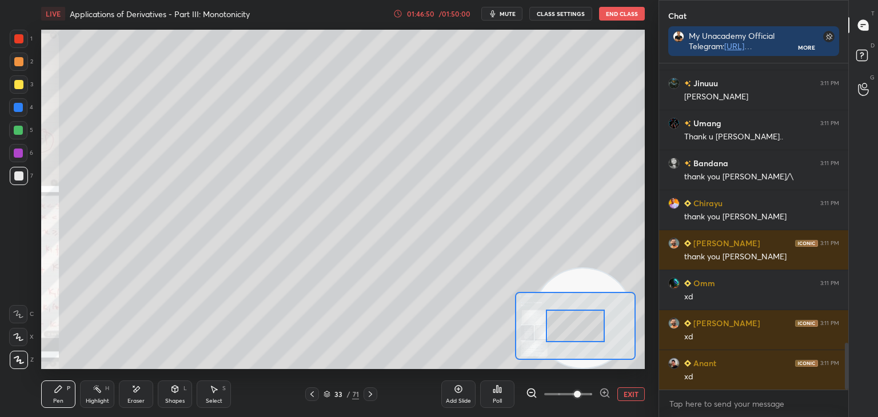
click at [581, 397] on span at bounding box center [577, 394] width 7 height 7
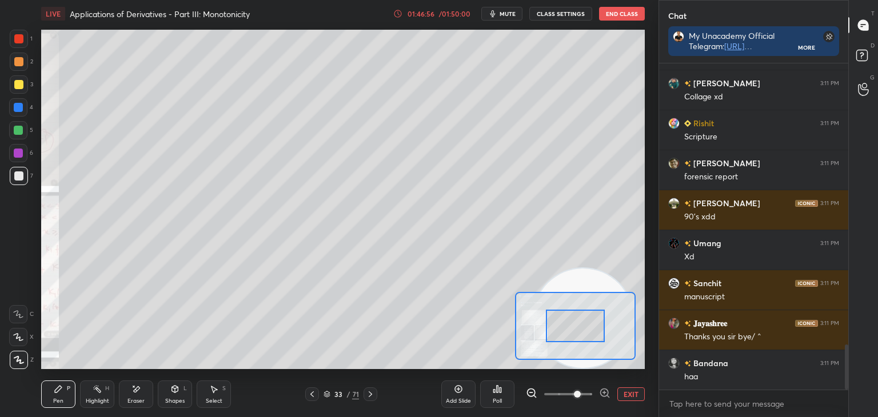
click at [131, 399] on div "Eraser" at bounding box center [136, 402] width 17 height 6
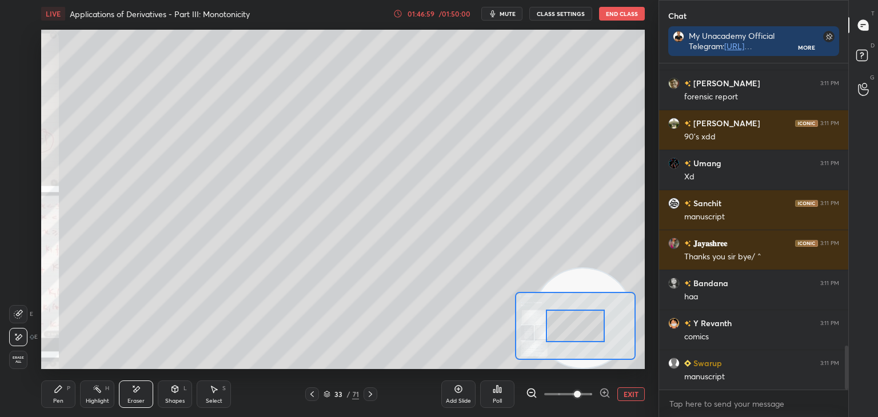
click at [622, 395] on button "EXIT" at bounding box center [631, 395] width 27 height 14
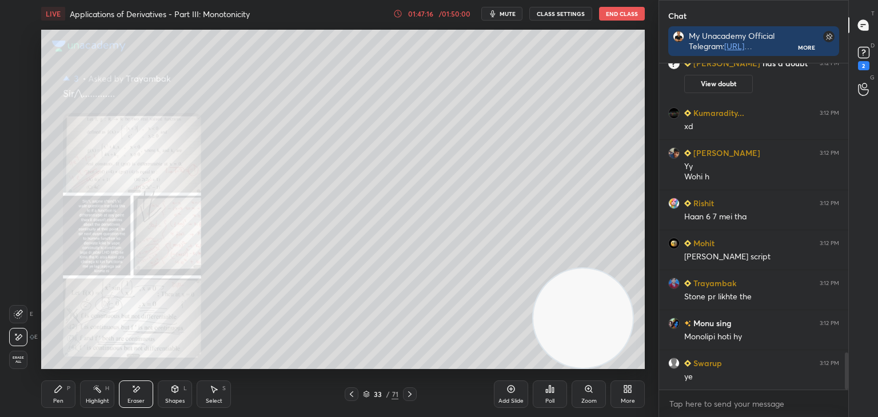
click at [593, 399] on div "Zoom" at bounding box center [589, 402] width 15 height 6
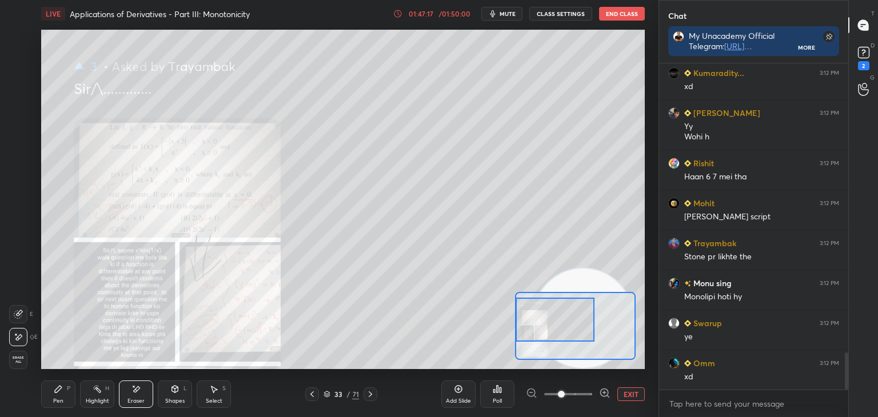
click at [540, 324] on div at bounding box center [555, 320] width 79 height 44
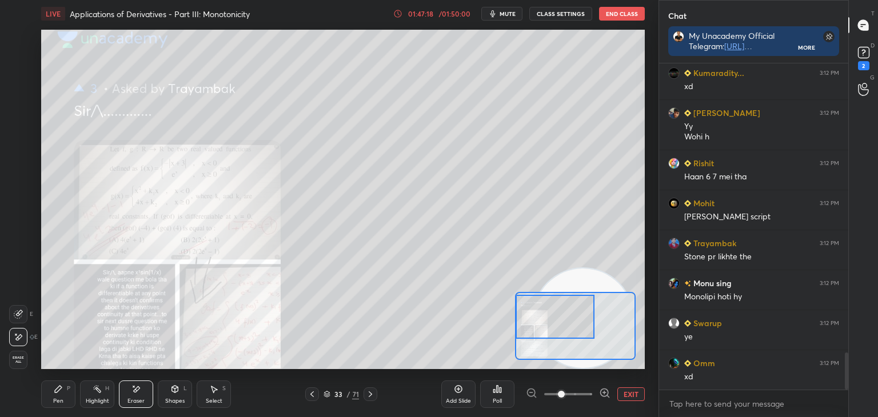
drag, startPoint x: 550, startPoint y: 325, endPoint x: 529, endPoint y: 323, distance: 20.7
click at [528, 323] on div at bounding box center [555, 317] width 79 height 44
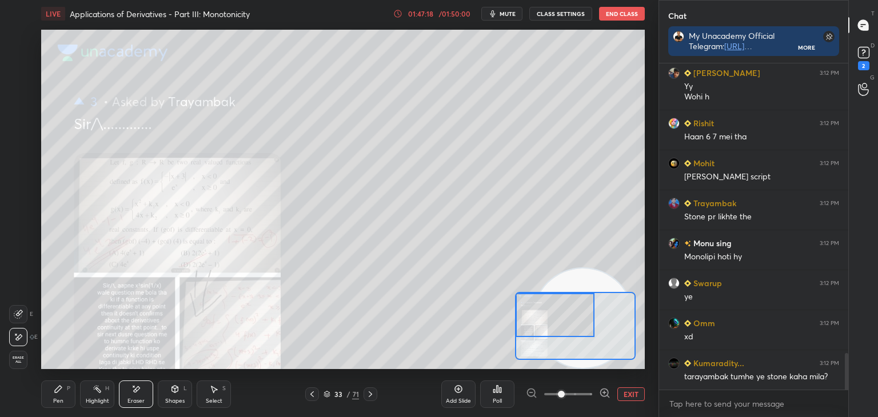
click at [601, 391] on icon at bounding box center [604, 392] width 7 height 7
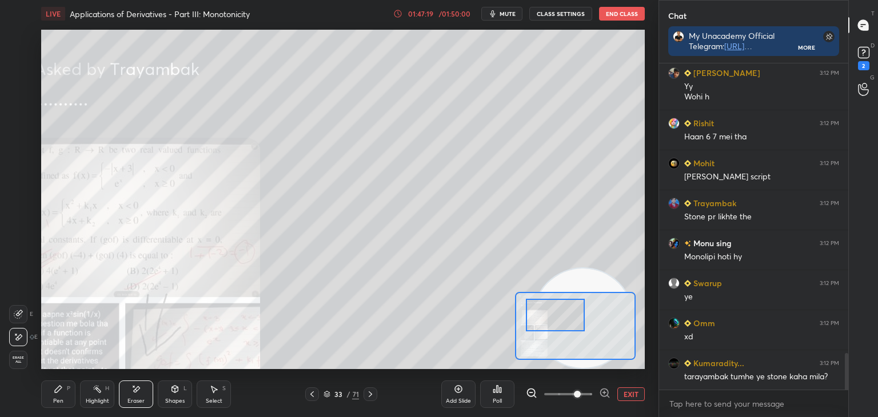
drag, startPoint x: 603, startPoint y: 389, endPoint x: 594, endPoint y: 384, distance: 11.0
click at [600, 387] on div "Add Slide Poll EXIT" at bounding box center [543, 395] width 204 height 64
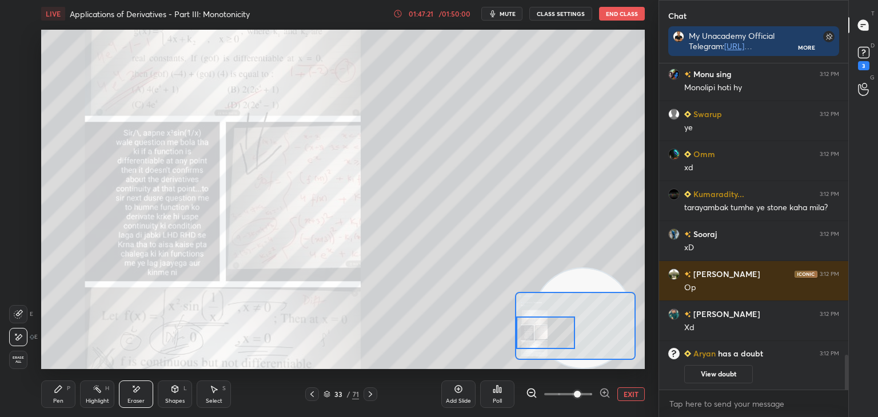
drag, startPoint x: 535, startPoint y: 327, endPoint x: 530, endPoint y: 337, distance: 10.7
click at [531, 337] on div at bounding box center [545, 333] width 59 height 33
click at [604, 394] on icon at bounding box center [604, 393] width 11 height 11
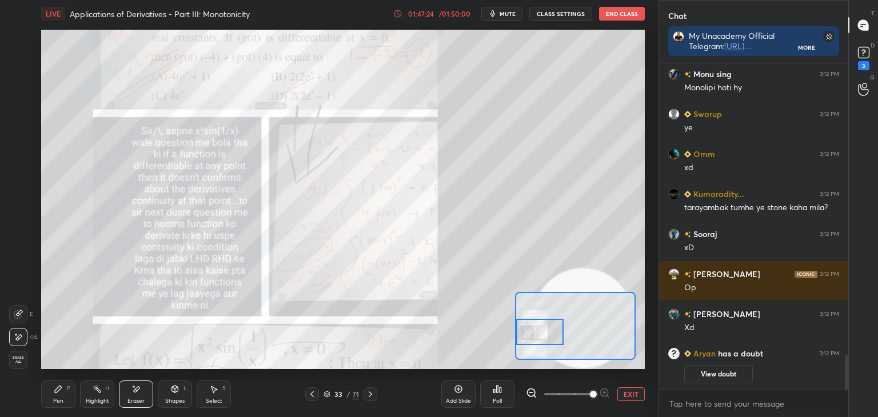
drag, startPoint x: 542, startPoint y: 332, endPoint x: 515, endPoint y: 335, distance: 27.7
click at [519, 335] on div at bounding box center [539, 332] width 47 height 26
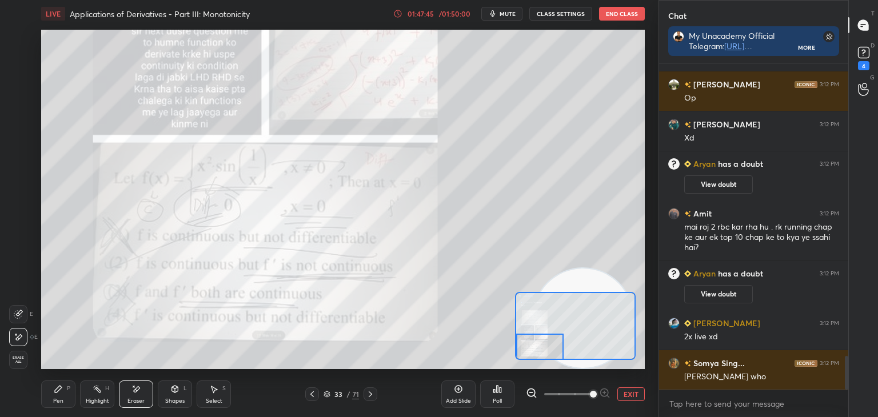
scroll to position [2874, 0]
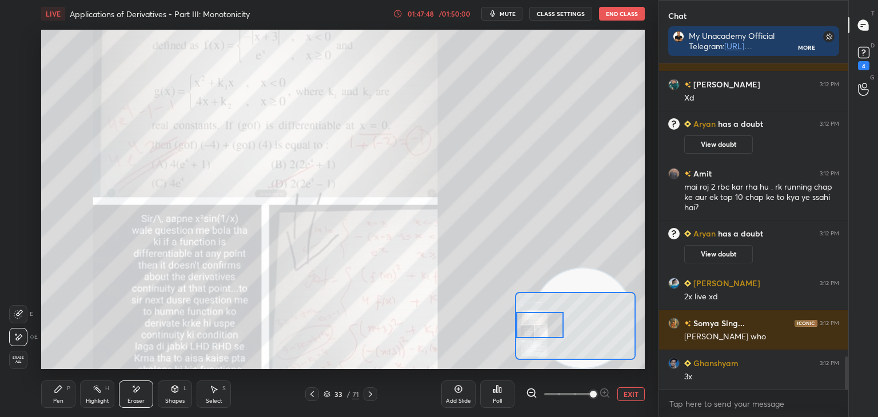
drag, startPoint x: 537, startPoint y: 341, endPoint x: 517, endPoint y: 318, distance: 30.0
click at [533, 334] on div at bounding box center [539, 325] width 47 height 26
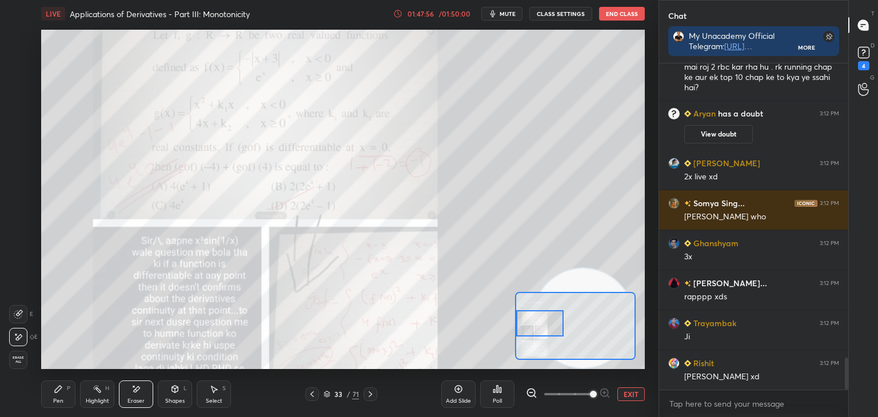
scroll to position [3034, 0]
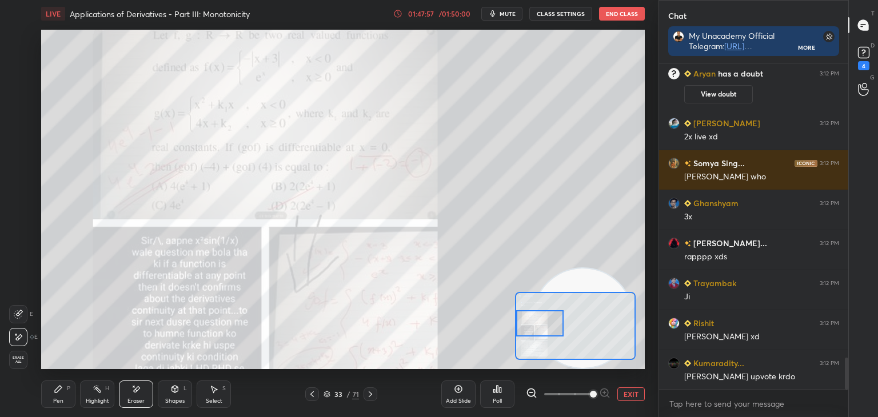
drag, startPoint x: 545, startPoint y: 332, endPoint x: 524, endPoint y: 319, distance: 24.9
click at [546, 330] on div at bounding box center [539, 323] width 47 height 26
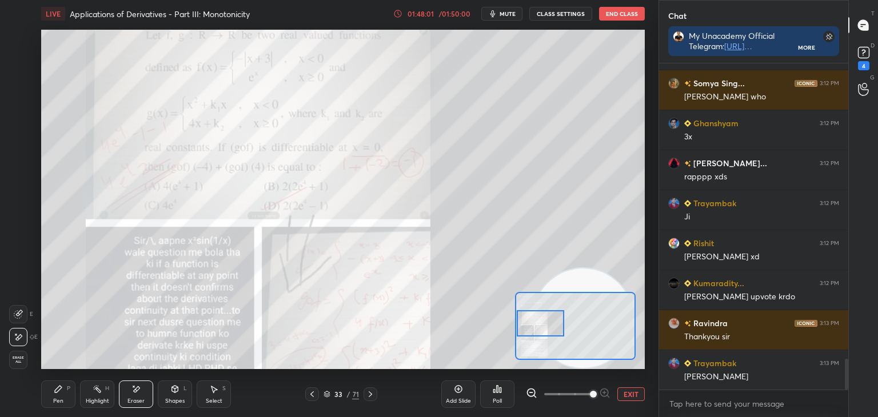
scroll to position [3154, 0]
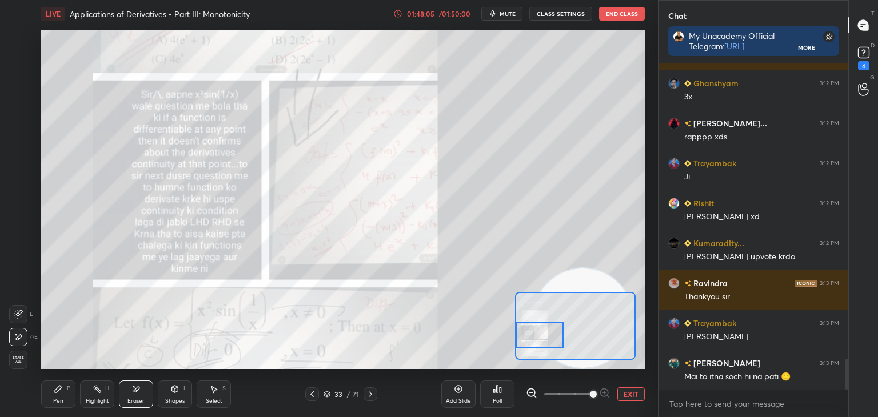
drag, startPoint x: 534, startPoint y: 329, endPoint x: 534, endPoint y: 336, distance: 6.3
click at [533, 339] on div at bounding box center [539, 335] width 47 height 26
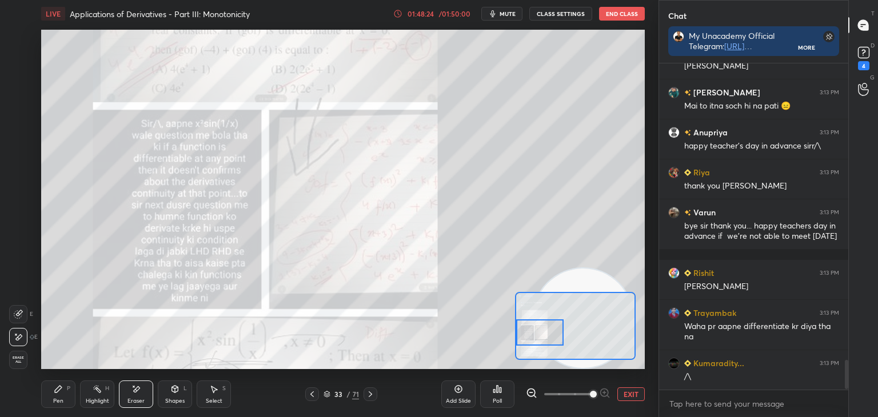
scroll to position [3339, 0]
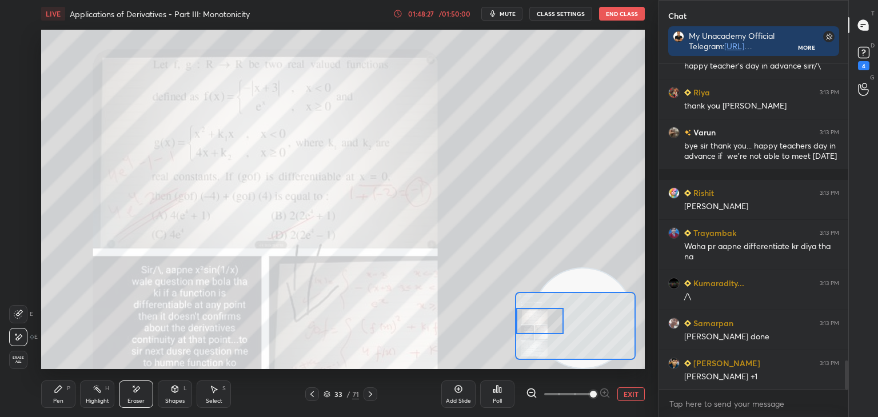
drag, startPoint x: 542, startPoint y: 324, endPoint x: 539, endPoint y: 303, distance: 21.3
click at [542, 319] on div at bounding box center [539, 321] width 47 height 26
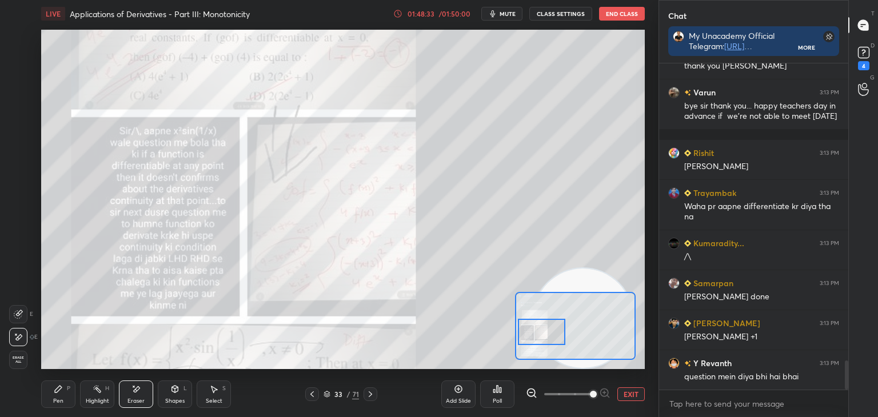
scroll to position [3330, 0]
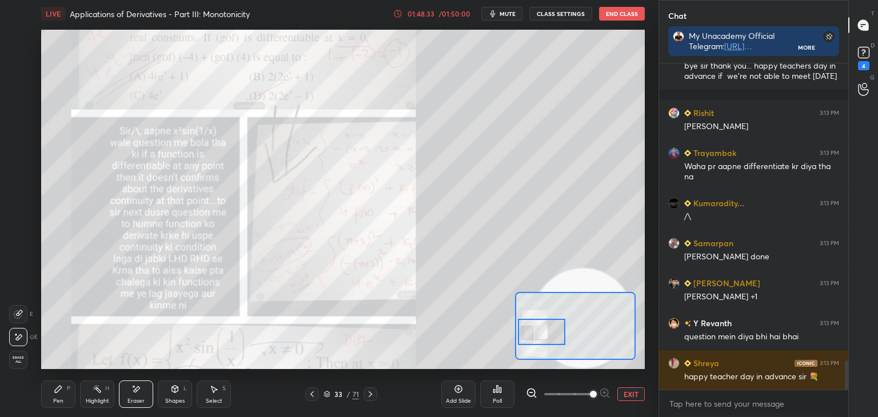
drag, startPoint x: 543, startPoint y: 323, endPoint x: 526, endPoint y: 330, distance: 18.2
click at [541, 334] on div at bounding box center [541, 332] width 47 height 26
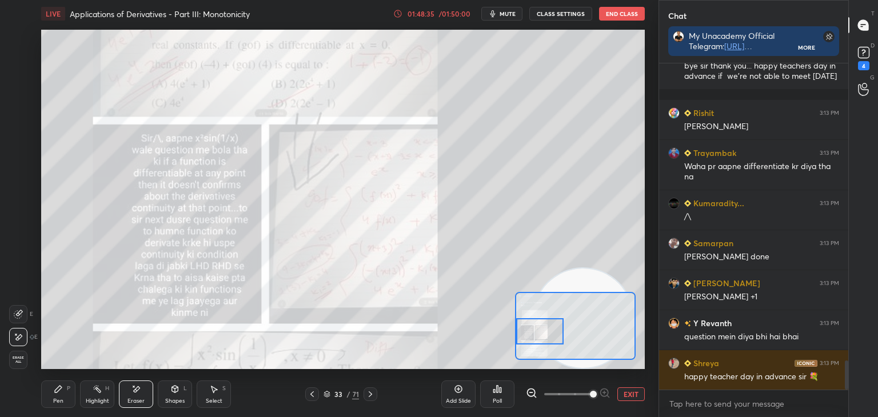
scroll to position [3370, 0]
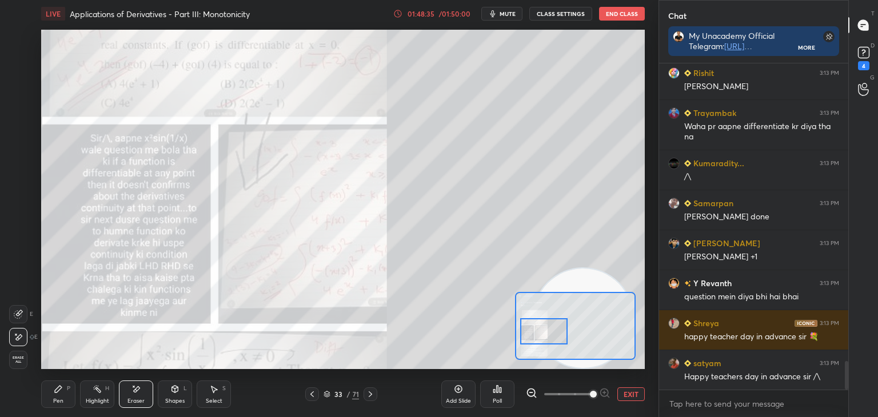
click at [540, 331] on div at bounding box center [543, 331] width 47 height 26
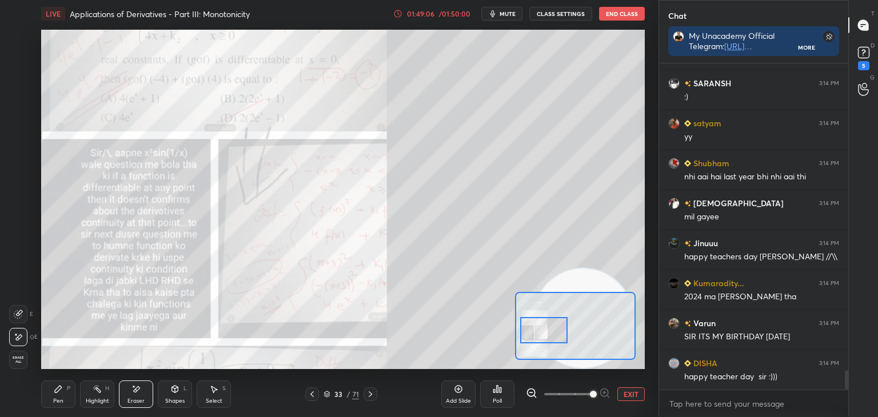
scroll to position [5293, 0]
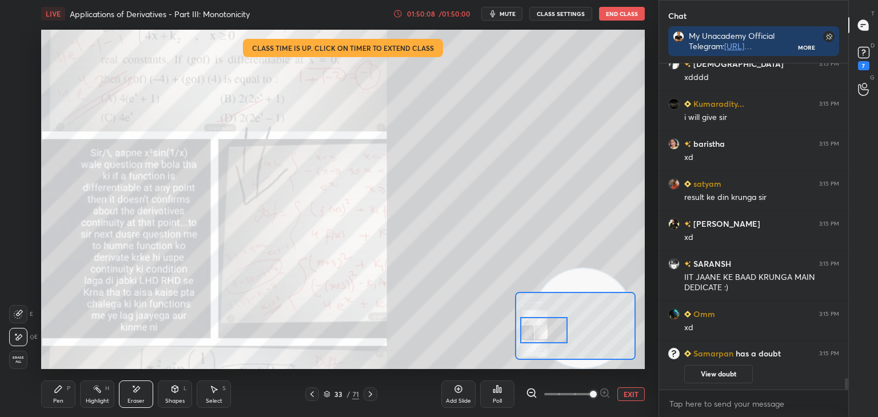
click at [62, 395] on div "Pen P" at bounding box center [58, 394] width 34 height 27
click at [628, 389] on button "EXIT" at bounding box center [631, 395] width 27 height 14
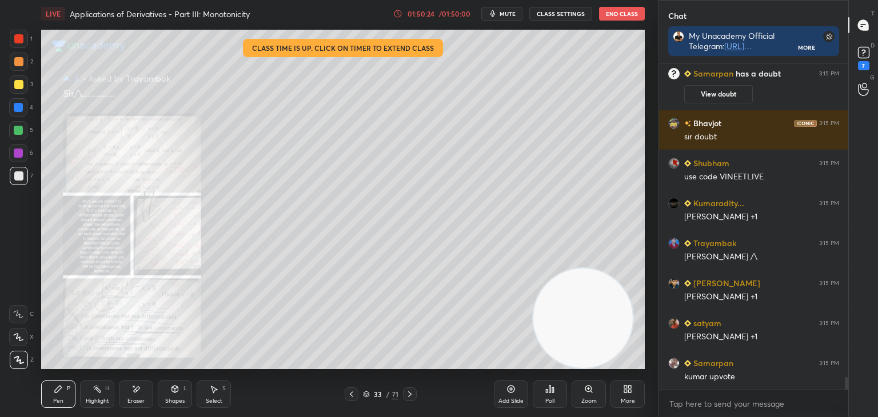
click at [555, 10] on button "CLASS SETTINGS" at bounding box center [560, 14] width 63 height 14
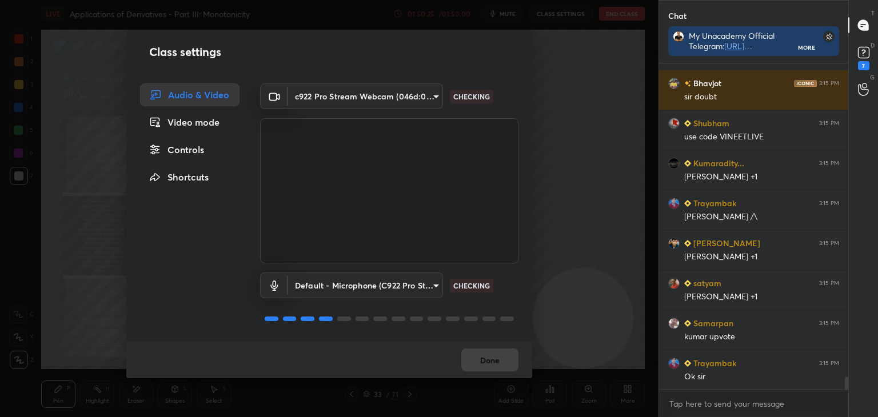
click at [197, 149] on div "Controls" at bounding box center [189, 149] width 99 height 23
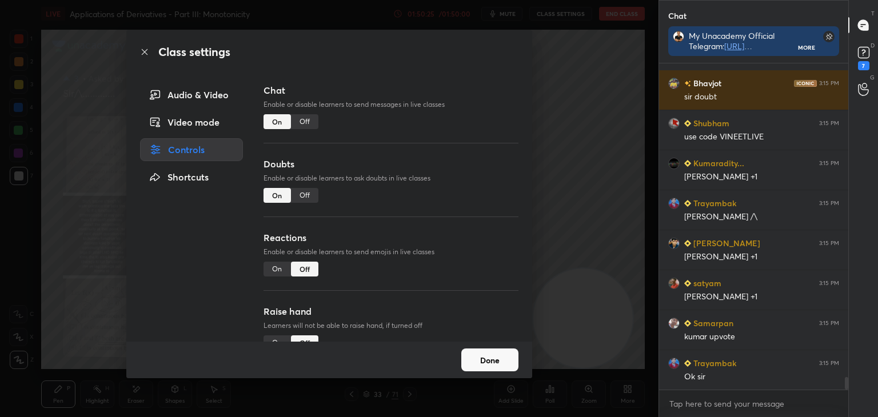
click at [310, 192] on div "Off" at bounding box center [304, 195] width 27 height 15
type textarea "x"
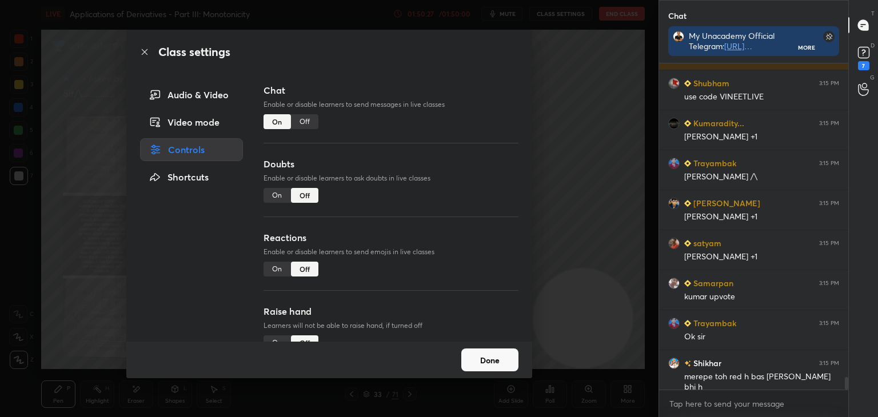
drag, startPoint x: 308, startPoint y: 120, endPoint x: 297, endPoint y: 161, distance: 42.7
click at [311, 121] on div "Off" at bounding box center [304, 121] width 27 height 15
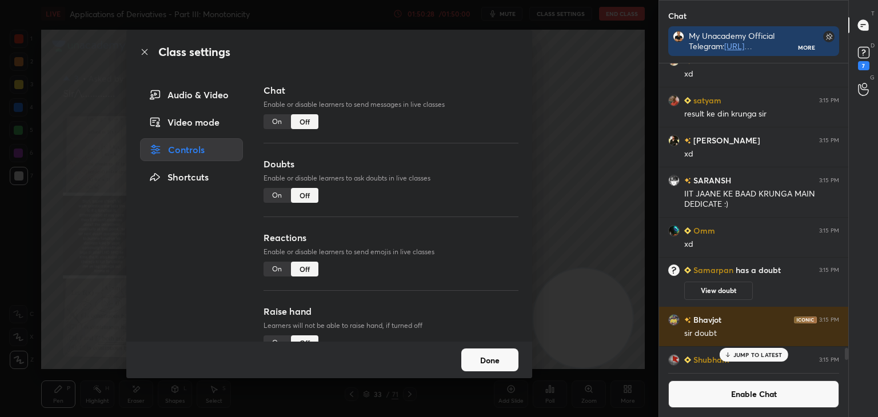
click at [486, 352] on button "Done" at bounding box center [489, 360] width 57 height 23
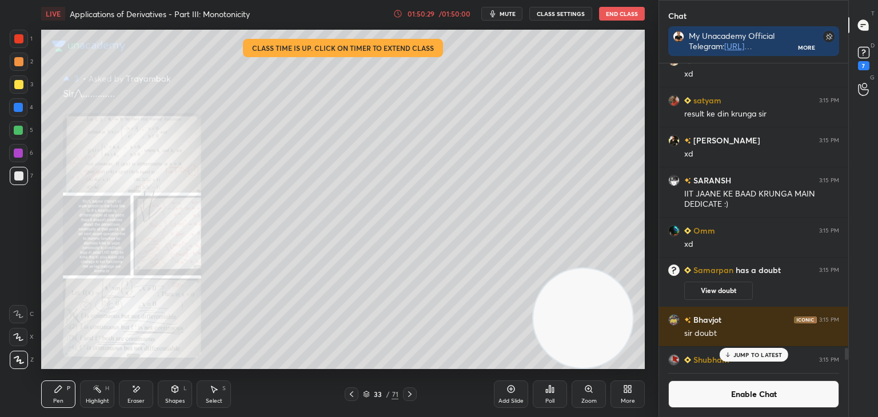
click at [622, 13] on button "End Class" at bounding box center [622, 14] width 46 height 14
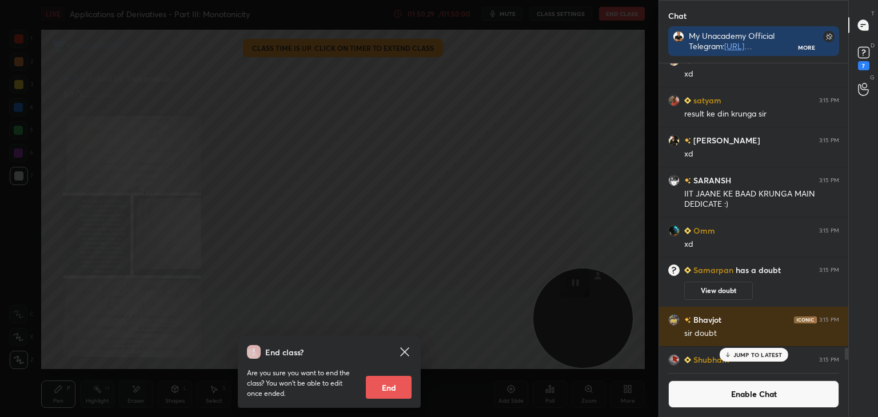
click at [396, 392] on button "End" at bounding box center [389, 387] width 46 height 23
